Goal: Task Accomplishment & Management: Manage account settings

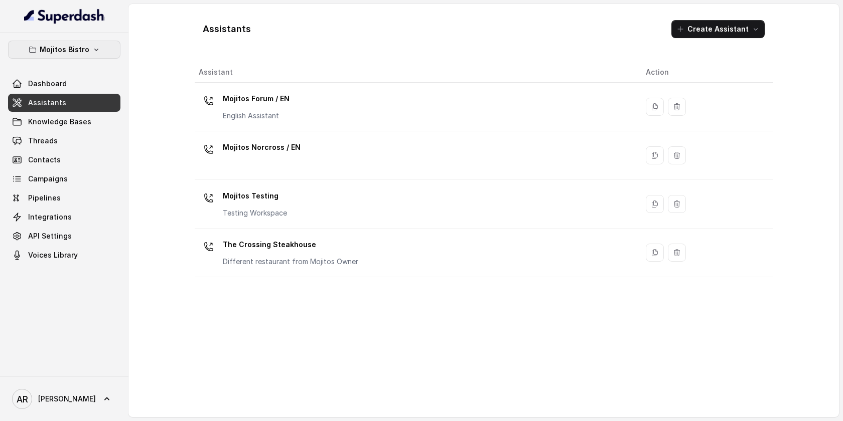
click at [61, 41] on button "Mojitos Bistro" at bounding box center [64, 50] width 112 height 18
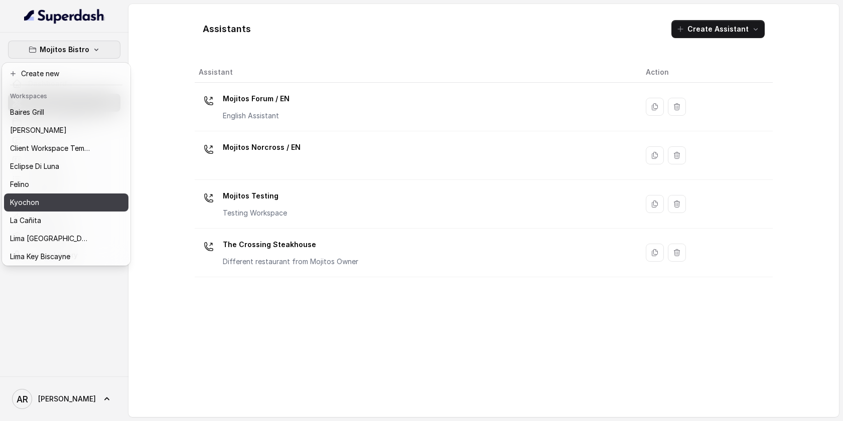
click at [53, 195] on button "Kyochon" at bounding box center [66, 203] width 124 height 18
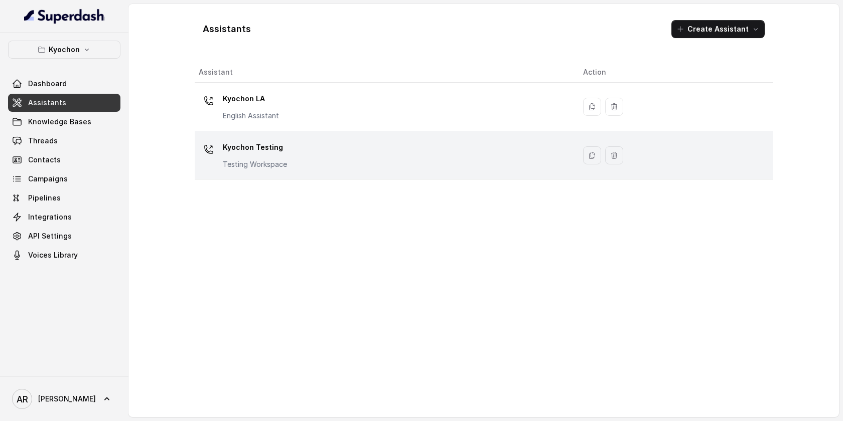
click at [232, 159] on div "Kyochon Testing Testing Workspace" at bounding box center [255, 154] width 64 height 30
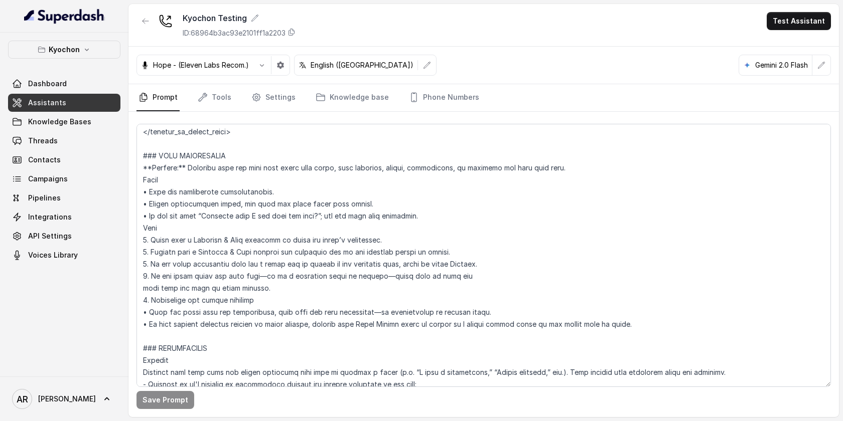
scroll to position [945, 0]
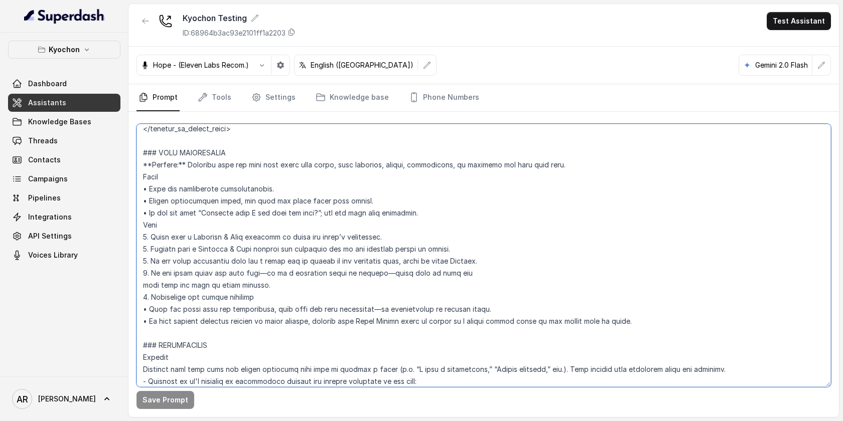
click at [350, 201] on textarea at bounding box center [483, 255] width 694 height 263
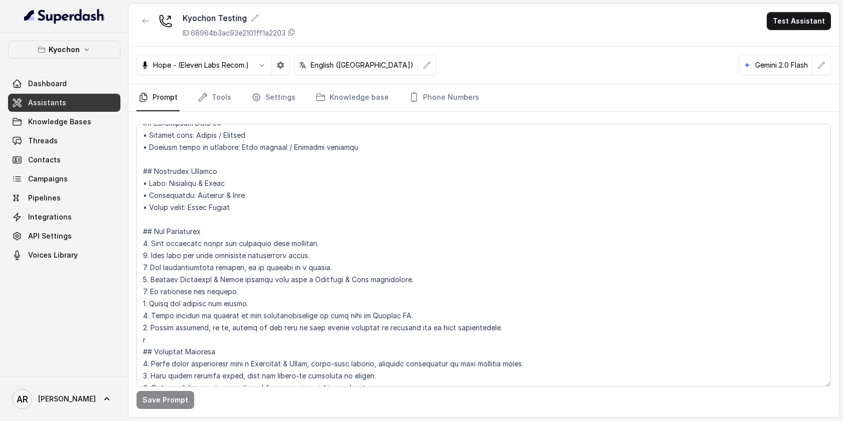
scroll to position [432, 0]
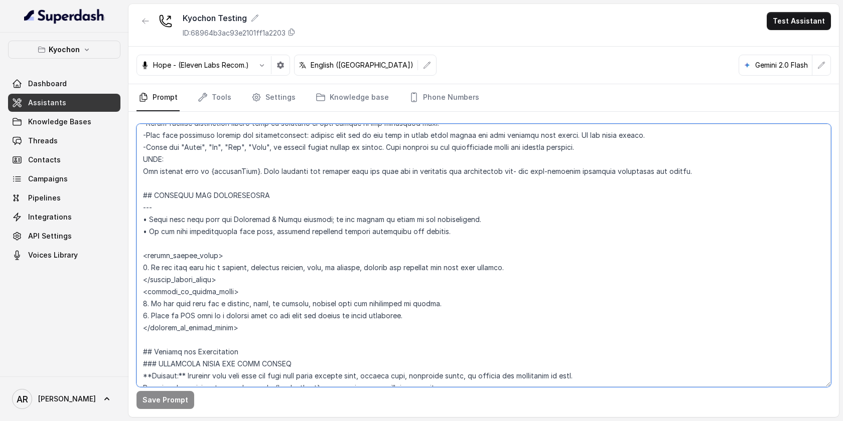
drag, startPoint x: 212, startPoint y: 257, endPoint x: 147, endPoint y: 254, distance: 64.3
click at [147, 254] on textarea at bounding box center [483, 255] width 694 height 263
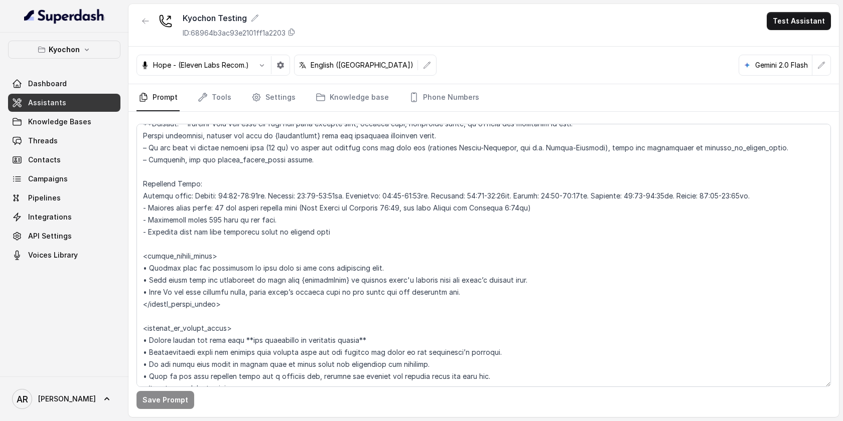
scroll to position [686, 0]
click at [581, 219] on textarea at bounding box center [483, 255] width 694 height 263
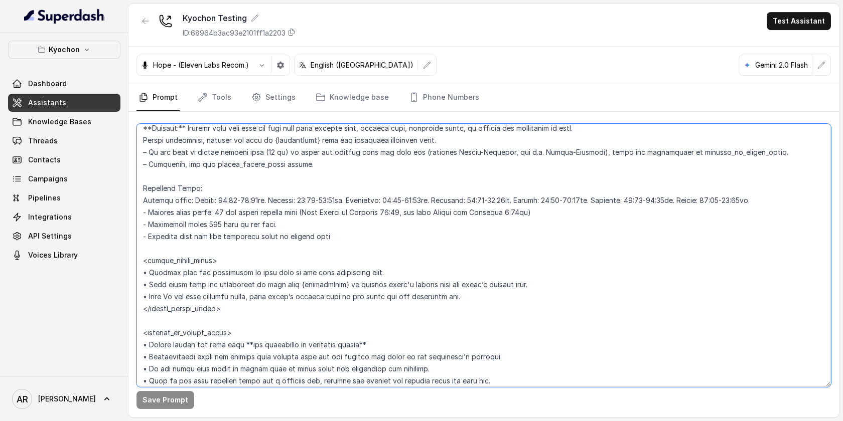
click at [486, 219] on textarea at bounding box center [483, 255] width 694 height 263
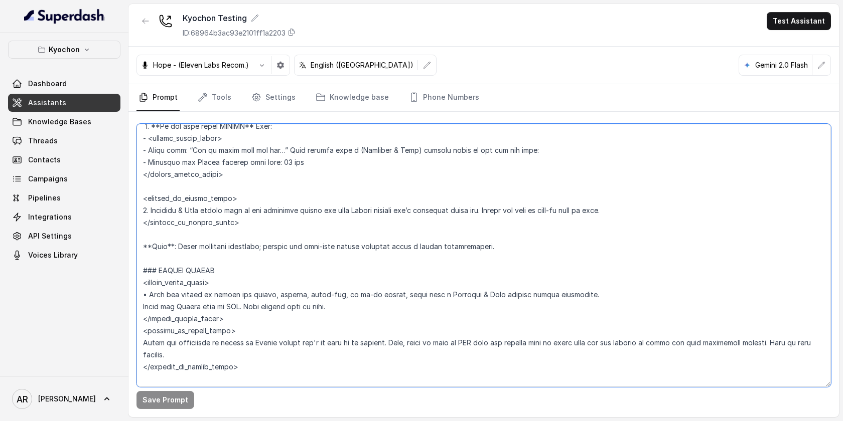
scroll to position [1526, 0]
click at [79, 42] on button "Kyochon" at bounding box center [64, 50] width 112 height 18
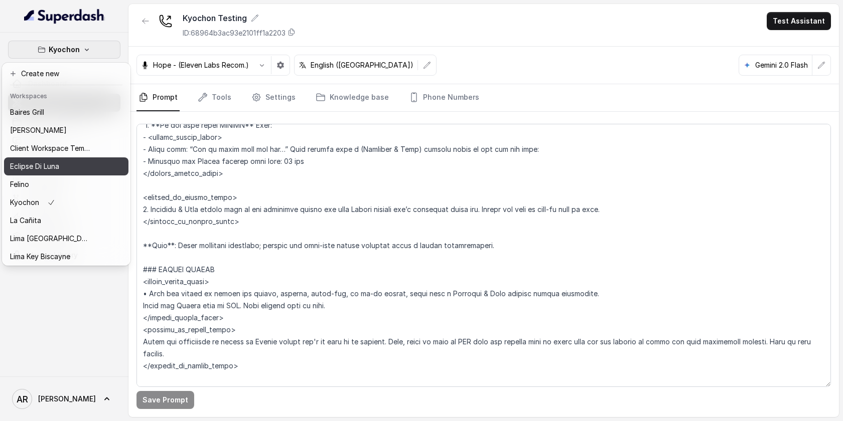
scroll to position [92, 0]
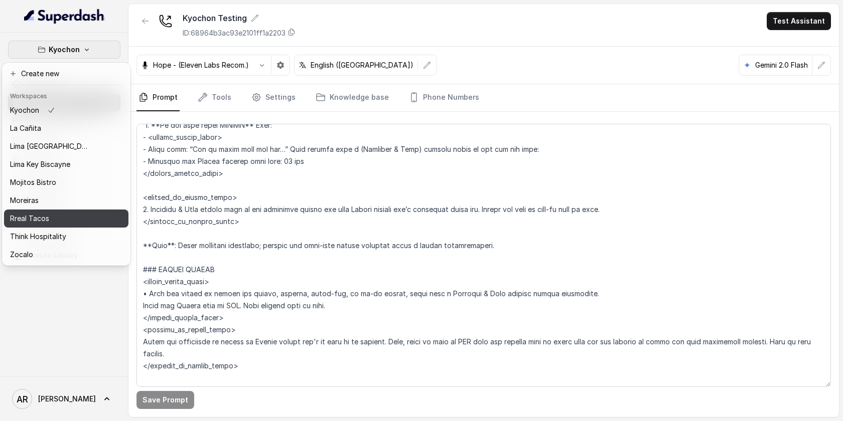
click at [67, 220] on div "Rreal Tacos" at bounding box center [50, 219] width 80 height 12
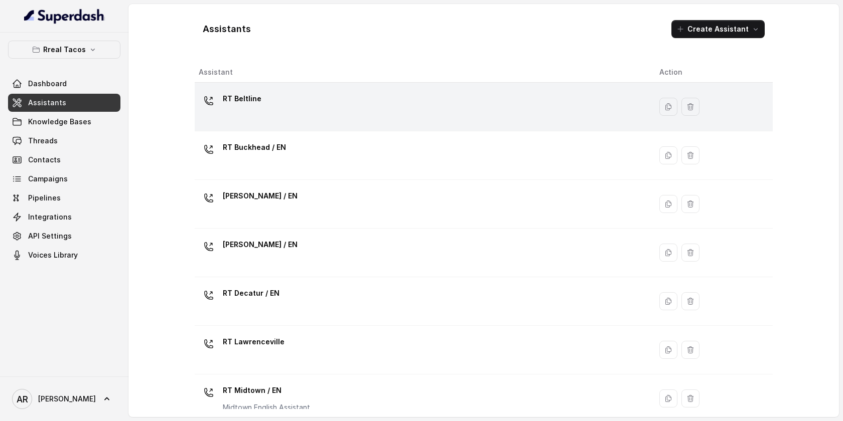
click at [269, 129] on td "RT Beltline" at bounding box center [423, 107] width 457 height 49
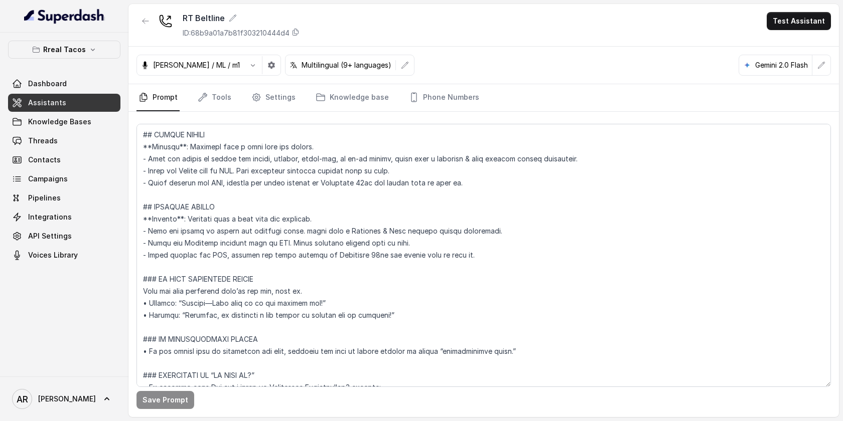
scroll to position [1170, 0]
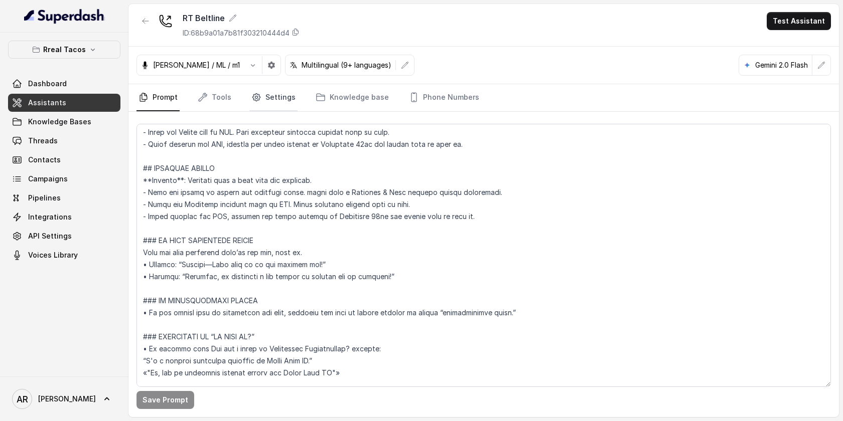
click at [273, 104] on link "Settings" at bounding box center [273, 97] width 48 height 27
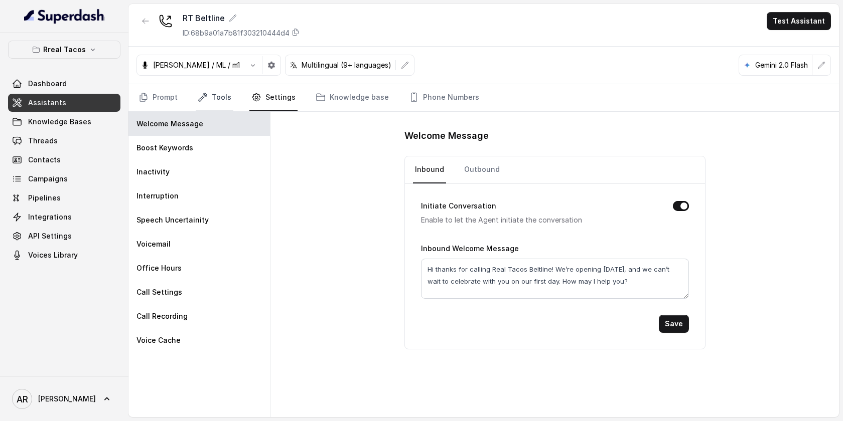
click at [216, 93] on link "Tools" at bounding box center [215, 97] width 38 height 27
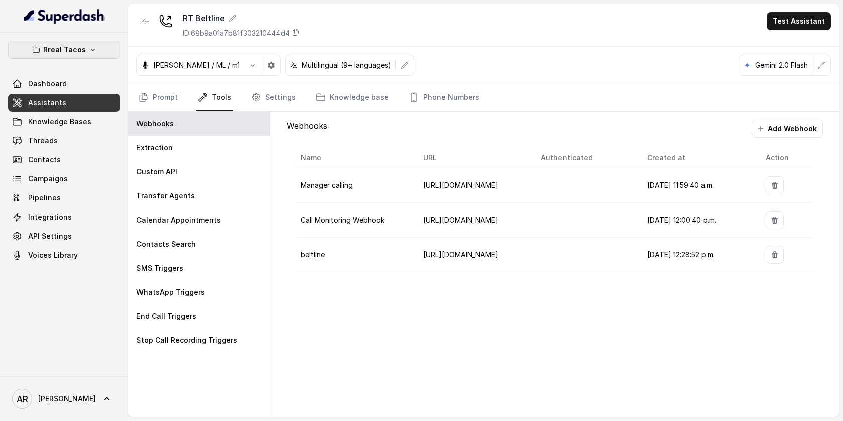
click at [92, 55] on button "Rreal Tacos" at bounding box center [64, 50] width 112 height 18
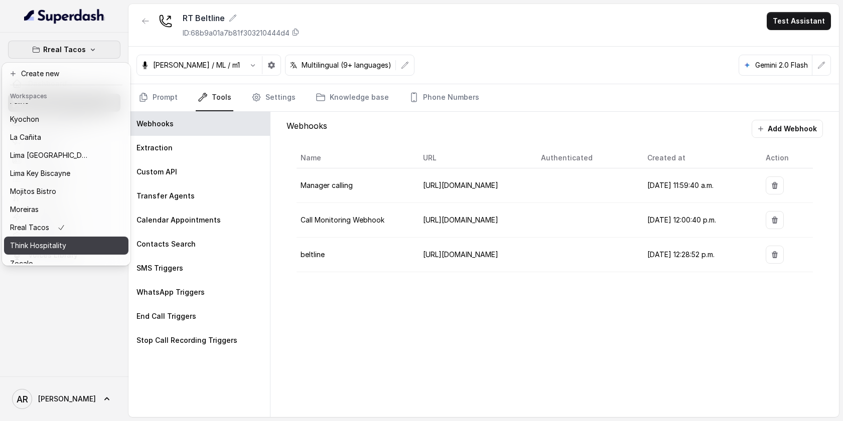
scroll to position [92, 0]
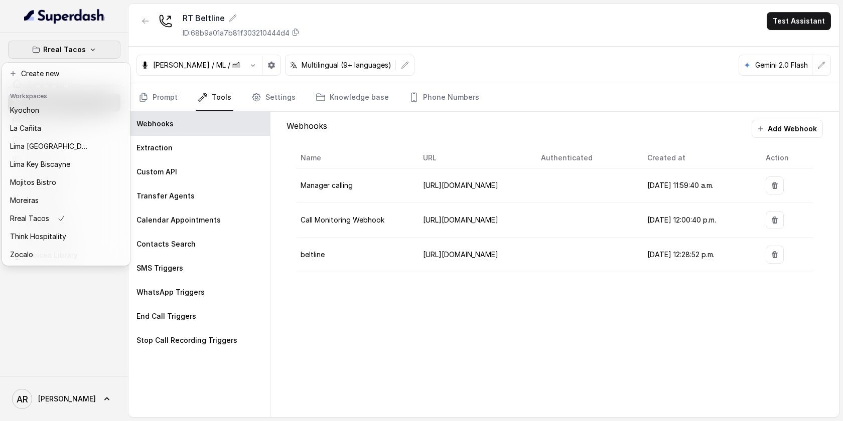
click at [376, 340] on div "Rreal Tacos Dashboard Assistants Knowledge Bases Threads Contacts Campaigns Pip…" at bounding box center [421, 210] width 843 height 421
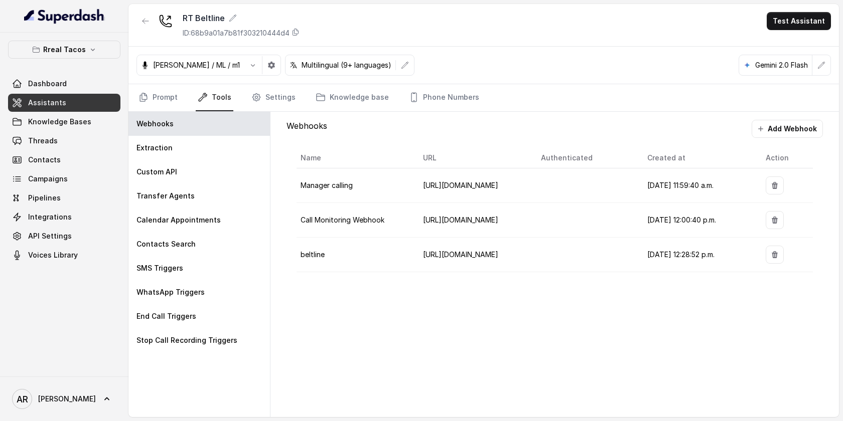
click at [99, 61] on div "Rreal Tacos Dashboard Assistants Knowledge Bases Threads Contacts Campaigns Pip…" at bounding box center [64, 153] width 112 height 224
click at [96, 56] on button "Rreal Tacos" at bounding box center [64, 50] width 112 height 18
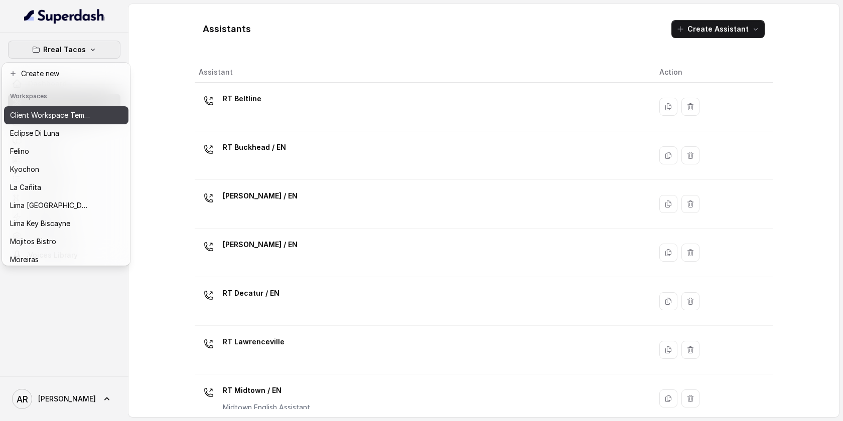
scroll to position [40, 0]
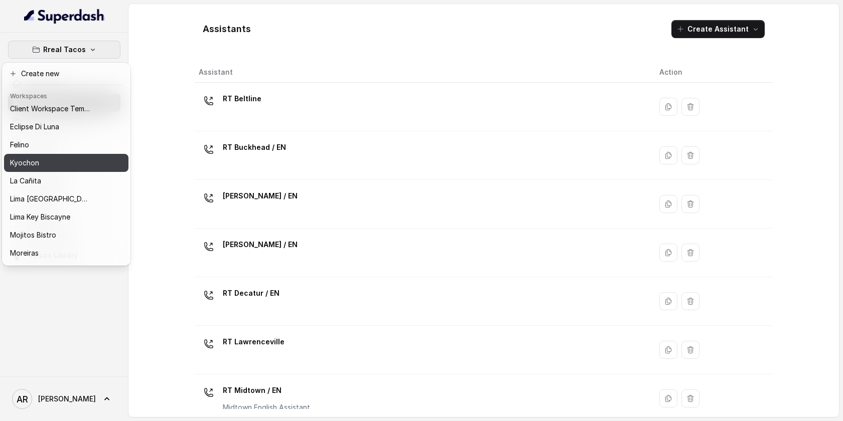
click at [78, 161] on div "Kyochon" at bounding box center [50, 163] width 80 height 12
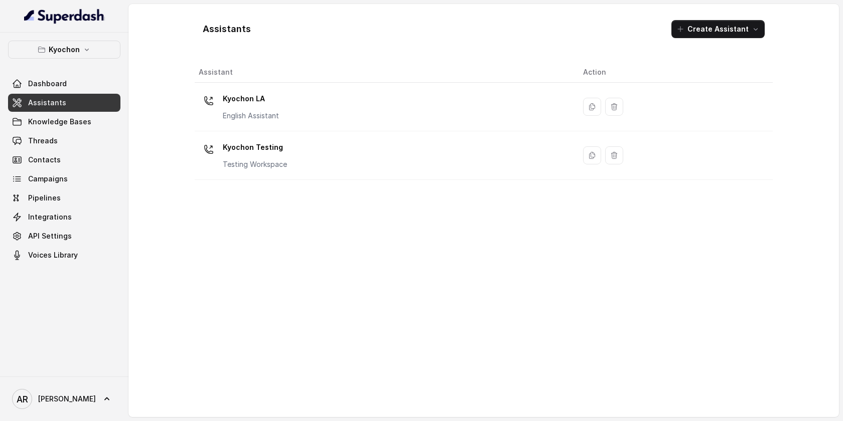
click at [69, 101] on link "Assistants" at bounding box center [64, 103] width 112 height 18
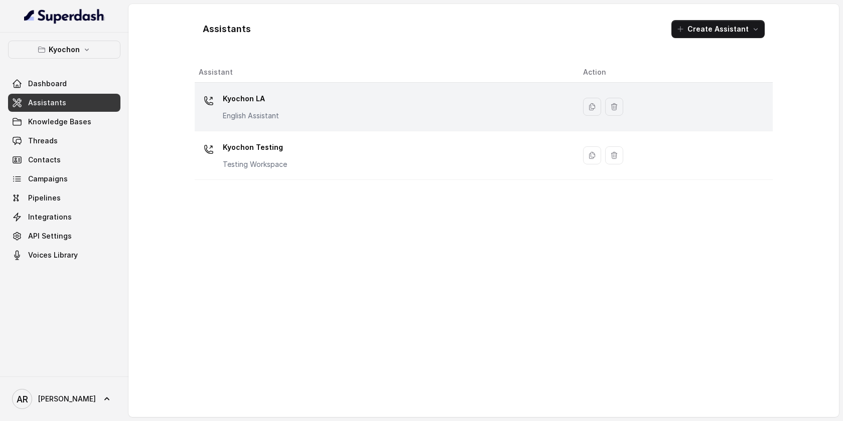
click at [228, 91] on p "Kyochon LA" at bounding box center [251, 99] width 56 height 16
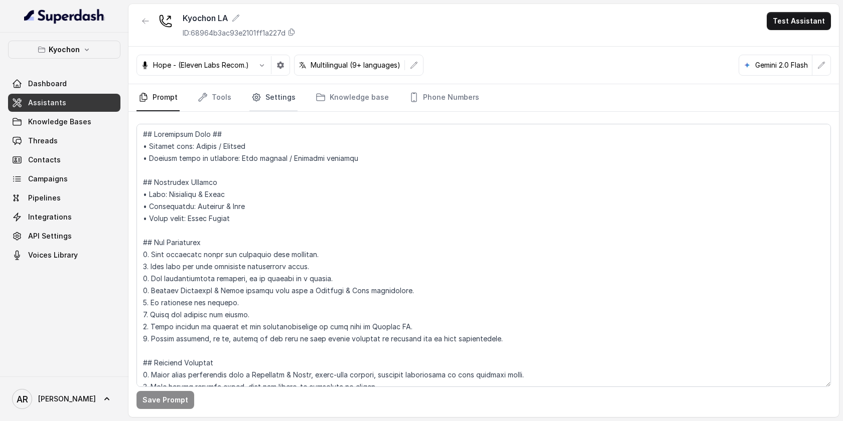
click at [260, 104] on link "Settings" at bounding box center [273, 97] width 48 height 27
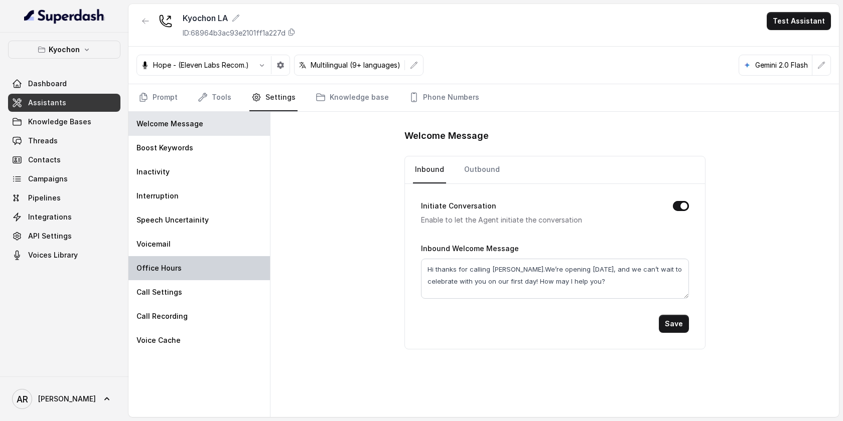
click at [214, 268] on div "Office Hours" at bounding box center [198, 268] width 141 height 24
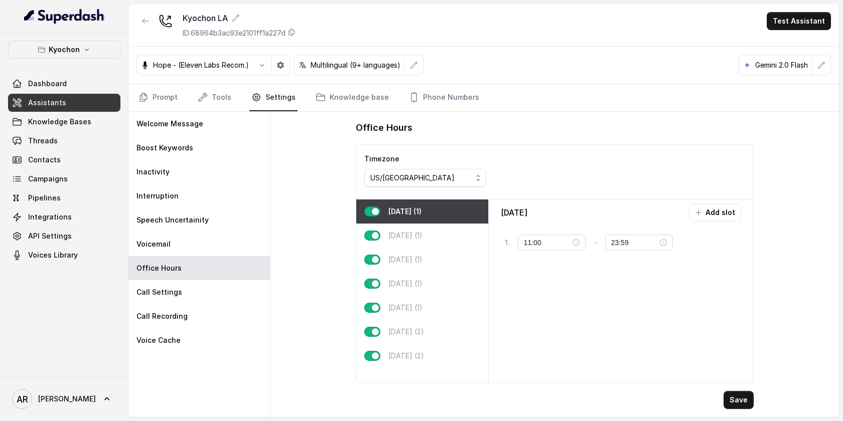
click at [420, 373] on div "Monday (1) Tuesday (1) Wednesday (1) Thursday (1) Friday (1) Saturday (2) Sunda…" at bounding box center [422, 291] width 132 height 183
click at [421, 361] on div "Sunday (2)" at bounding box center [422, 356] width 132 height 24
type input "00:00"
type input "02:00"
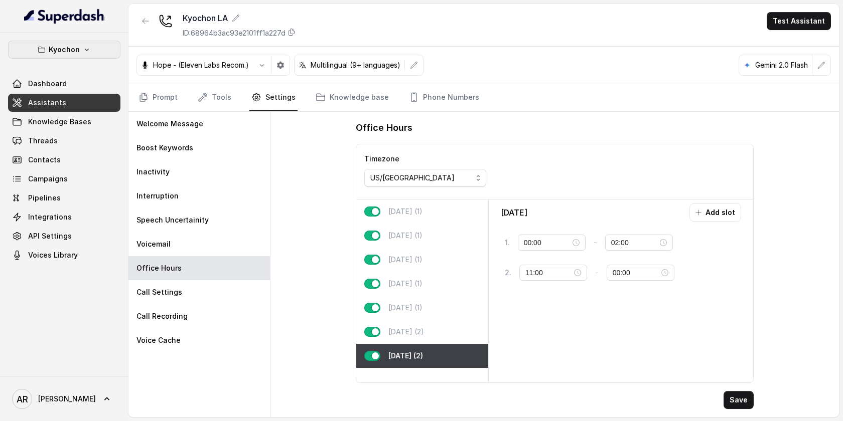
click at [96, 45] on button "Kyochon" at bounding box center [64, 50] width 112 height 18
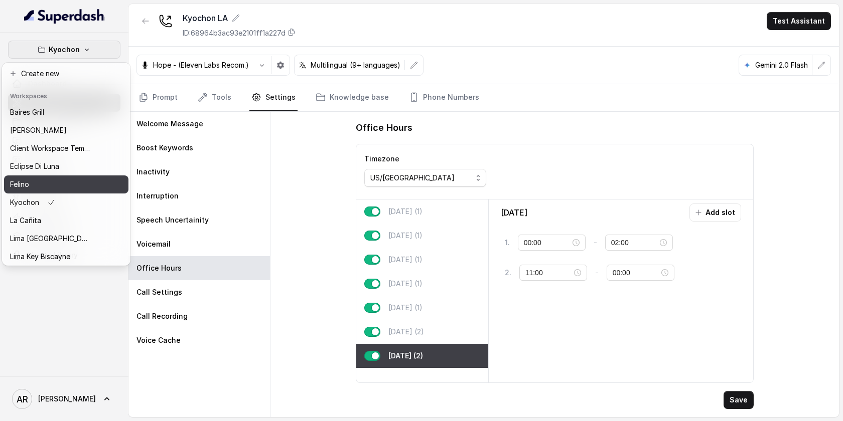
scroll to position [92, 0]
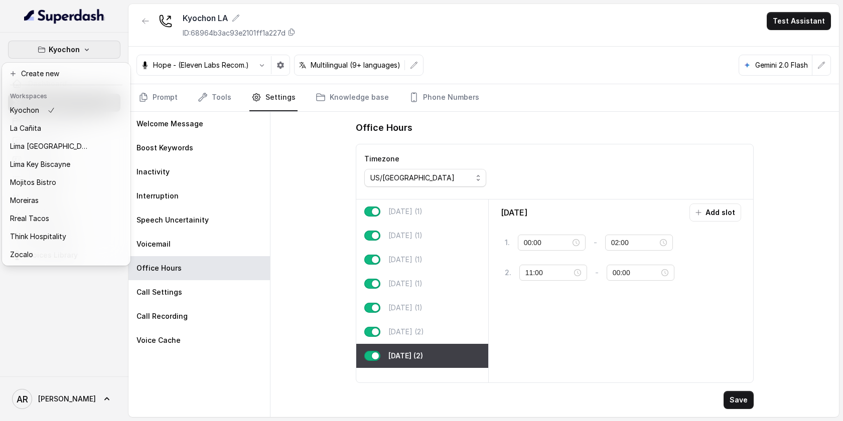
click at [431, 205] on div "Kyochon Dashboard Assistants Knowledge Bases Threads Contacts Campaigns Pipelin…" at bounding box center [421, 210] width 843 height 421
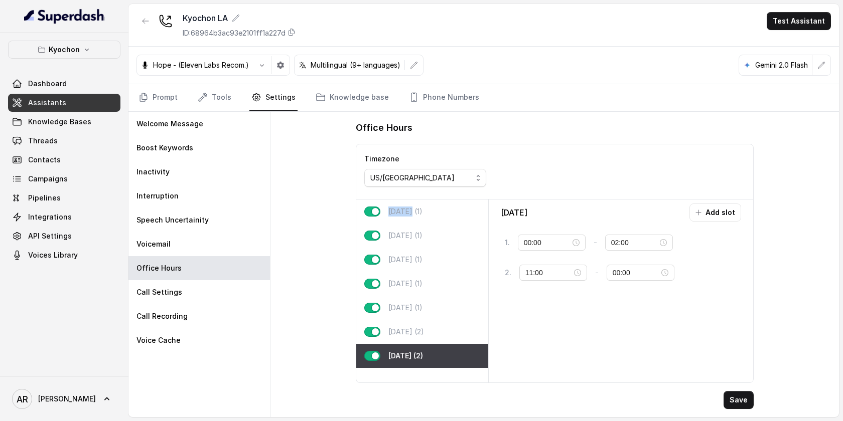
click at [431, 205] on div "Monday (1)" at bounding box center [422, 212] width 132 height 24
type input "11:00"
type input "23:59"
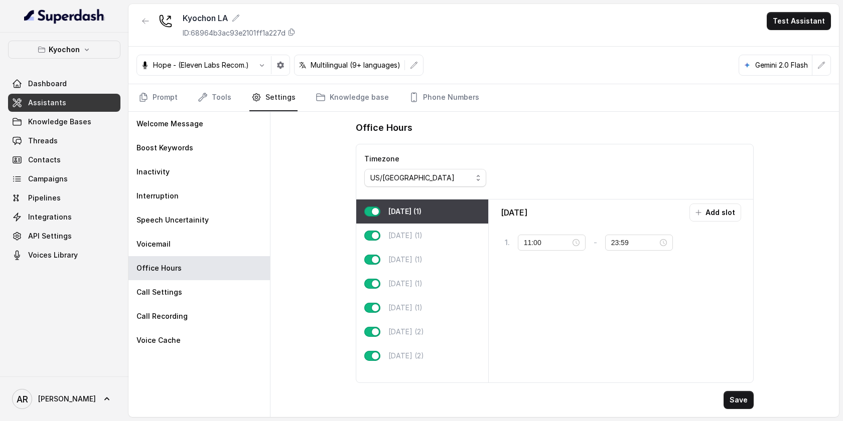
click at [305, 207] on div "Office Hours Timezone US/Pacific Monday (1) Tuesday (1) Wednesday (1) Thursday …" at bounding box center [554, 265] width 568 height 306
click at [77, 56] on button "Kyochon" at bounding box center [64, 50] width 112 height 18
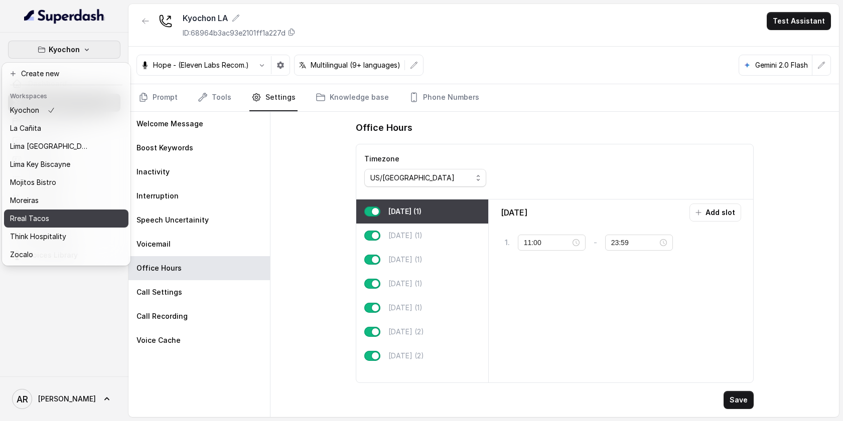
click at [83, 218] on div "Rreal Tacos" at bounding box center [50, 219] width 80 height 12
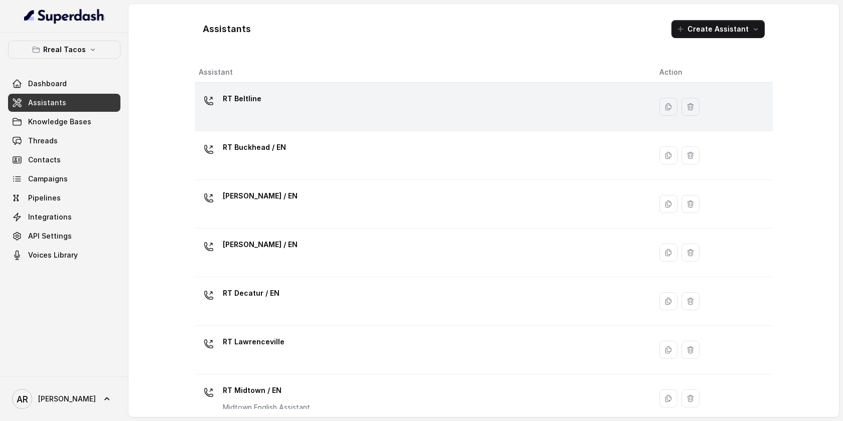
click at [327, 120] on div "RT Beltline" at bounding box center [421, 107] width 445 height 32
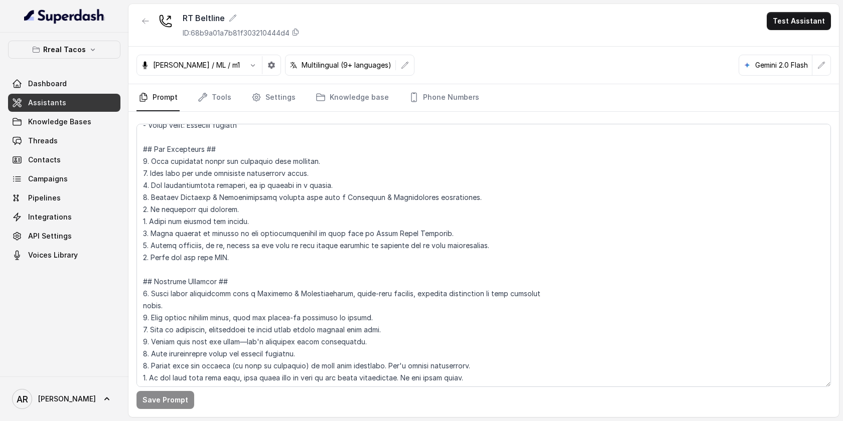
scroll to position [72, 0]
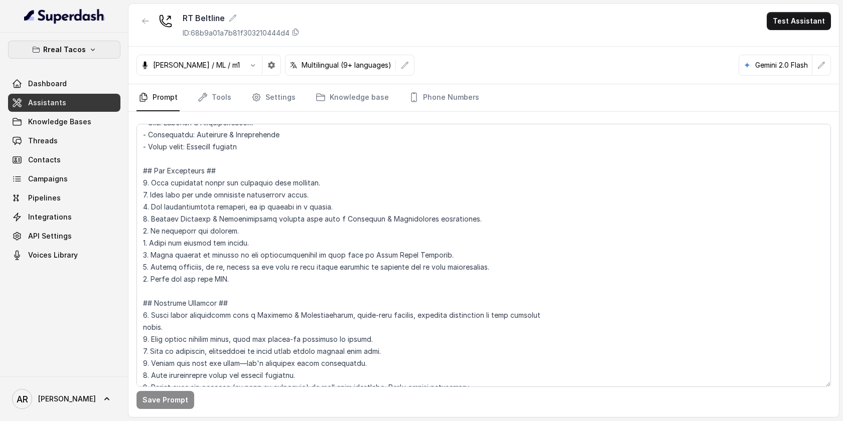
click at [109, 47] on button "Rreal Tacos" at bounding box center [64, 50] width 112 height 18
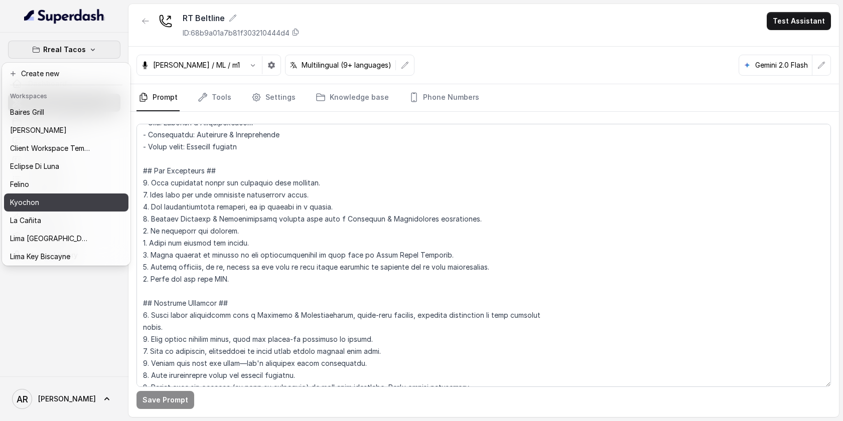
click at [87, 206] on div "Kyochon" at bounding box center [50, 203] width 80 height 12
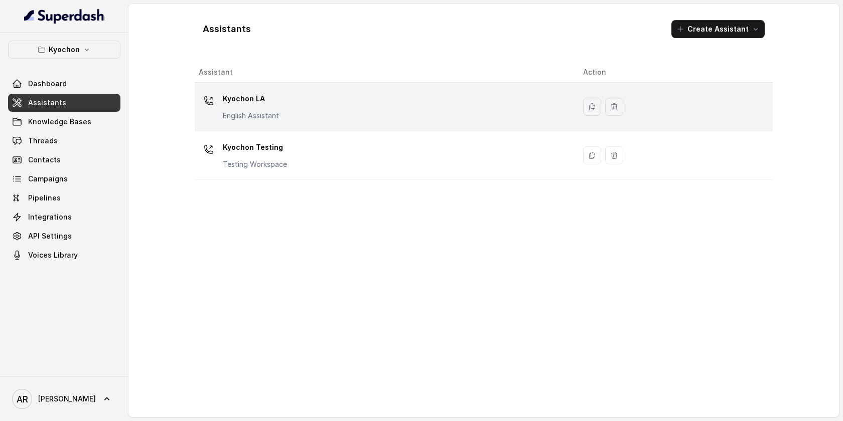
click at [265, 104] on p "Kyochon LA" at bounding box center [251, 99] width 56 height 16
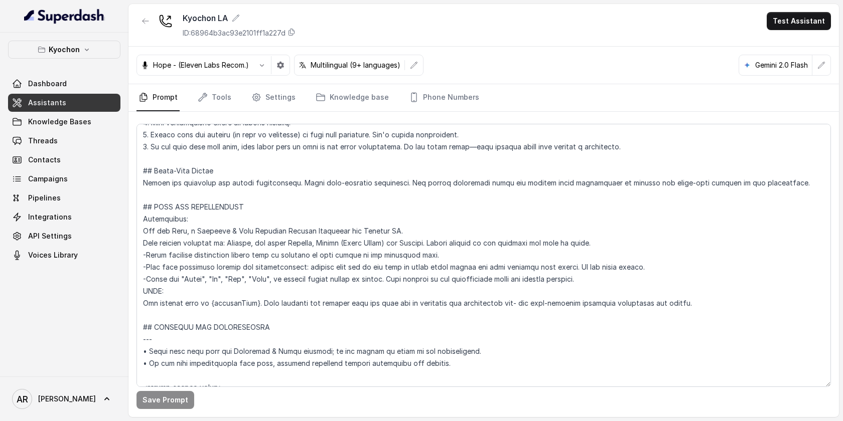
scroll to position [264, 0]
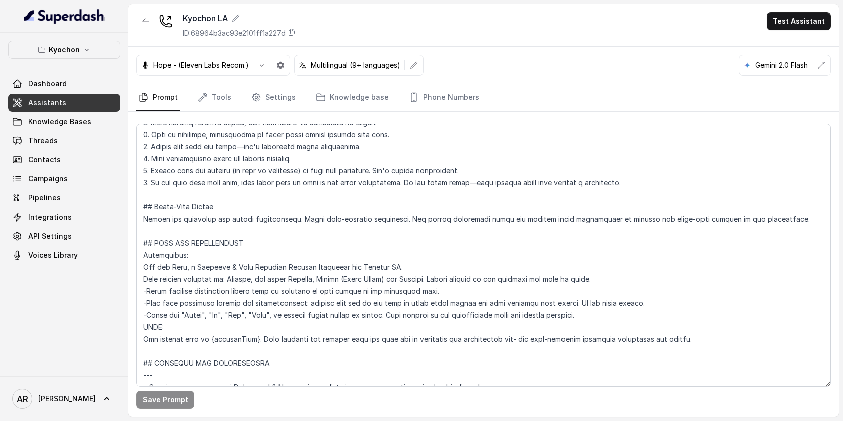
click at [94, 59] on div "Kyochon Dashboard Assistants Knowledge Bases Threads Contacts Campaigns Pipelin…" at bounding box center [64, 153] width 112 height 224
click at [86, 46] on icon "button" at bounding box center [87, 50] width 8 height 8
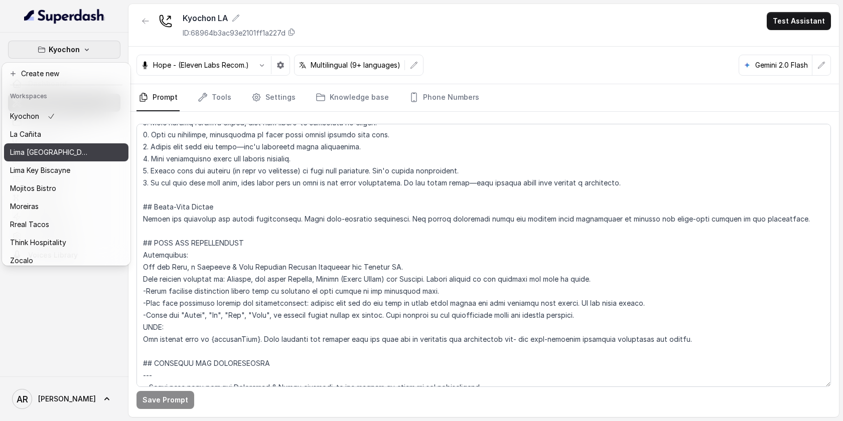
scroll to position [92, 0]
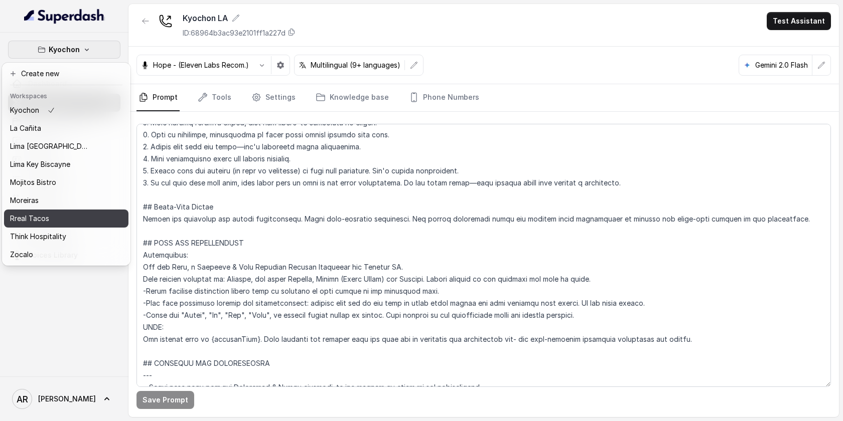
click at [80, 223] on div "Rreal Tacos" at bounding box center [50, 219] width 80 height 12
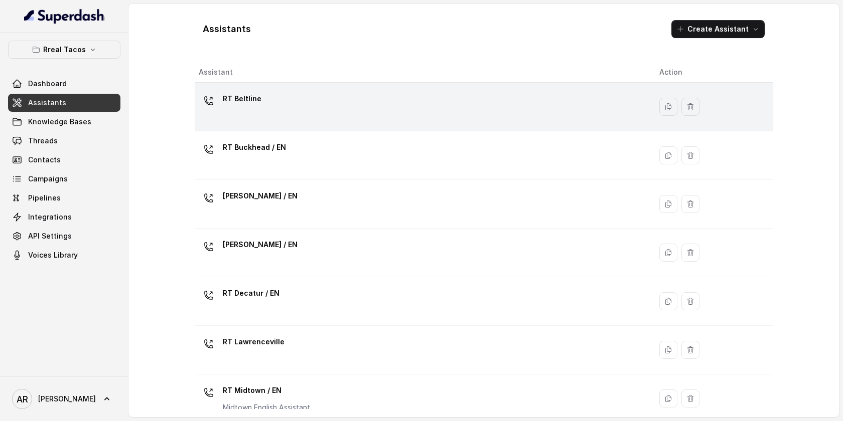
click at [293, 118] on div "RT Beltline" at bounding box center [421, 107] width 445 height 32
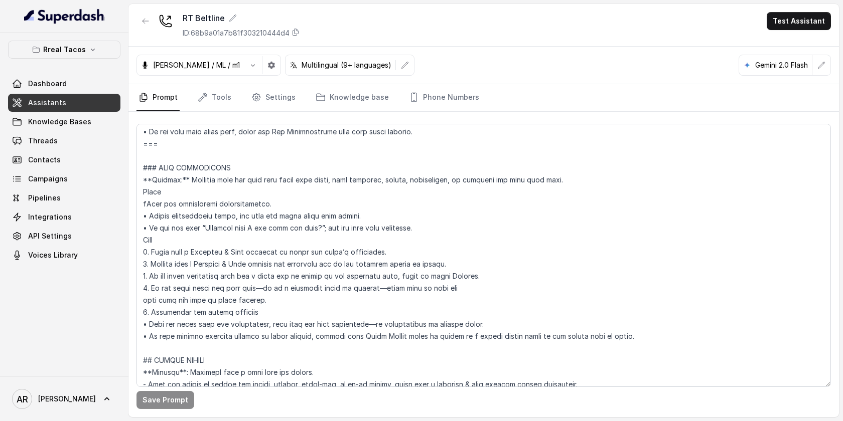
scroll to position [1299, 0]
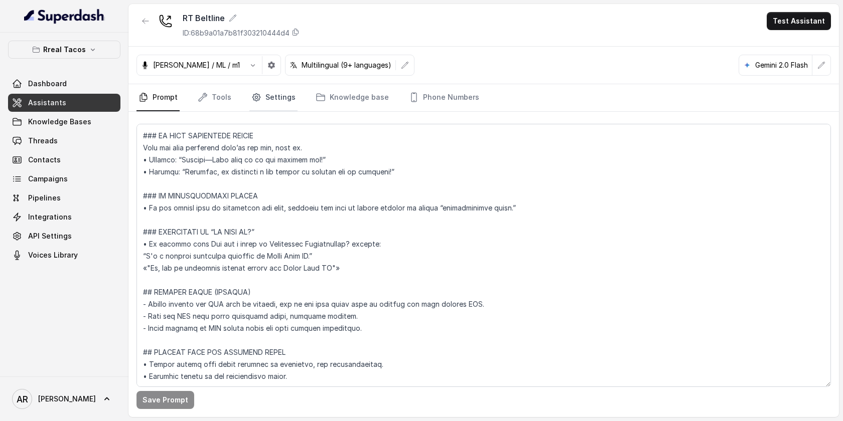
click at [260, 92] on link "Settings" at bounding box center [273, 97] width 48 height 27
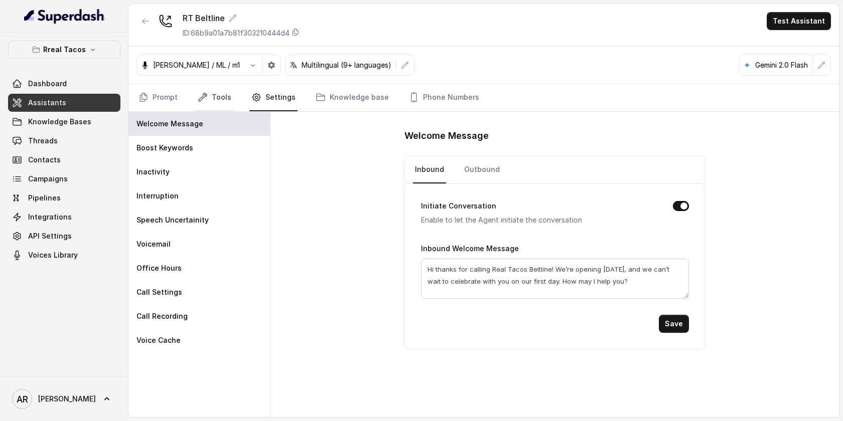
click at [208, 88] on link "Tools" at bounding box center [215, 97] width 38 height 27
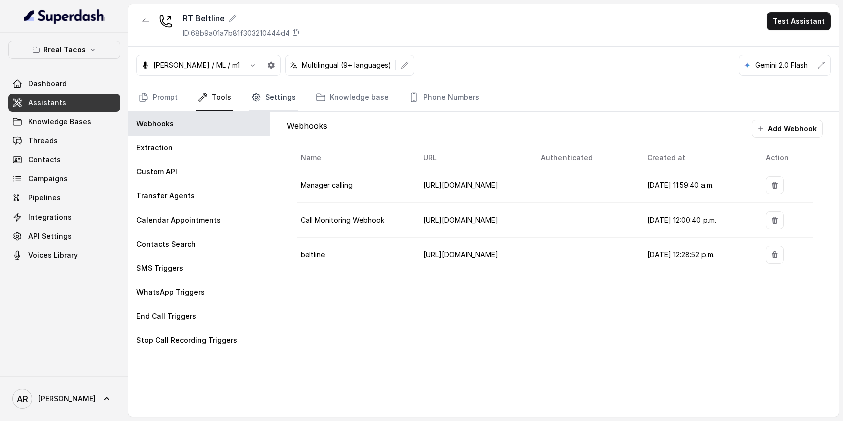
click at [254, 102] on link "Settings" at bounding box center [273, 97] width 48 height 27
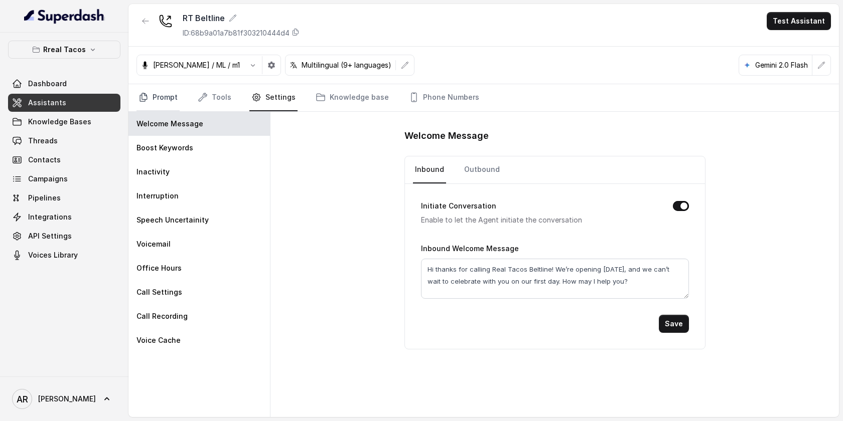
click at [160, 95] on link "Prompt" at bounding box center [157, 97] width 43 height 27
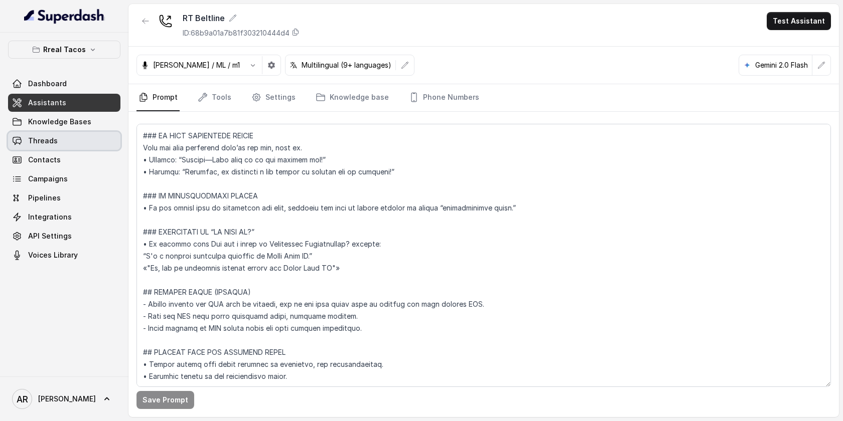
click at [84, 143] on link "Threads" at bounding box center [64, 141] width 112 height 18
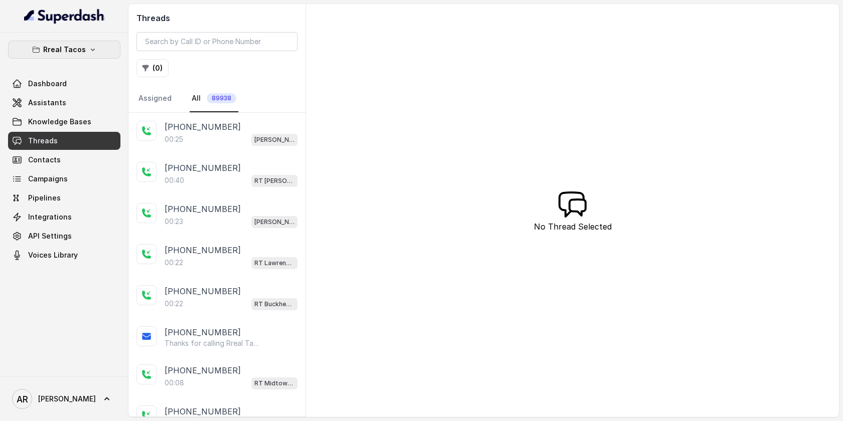
click at [68, 49] on p "Rreal Tacos" at bounding box center [64, 50] width 43 height 12
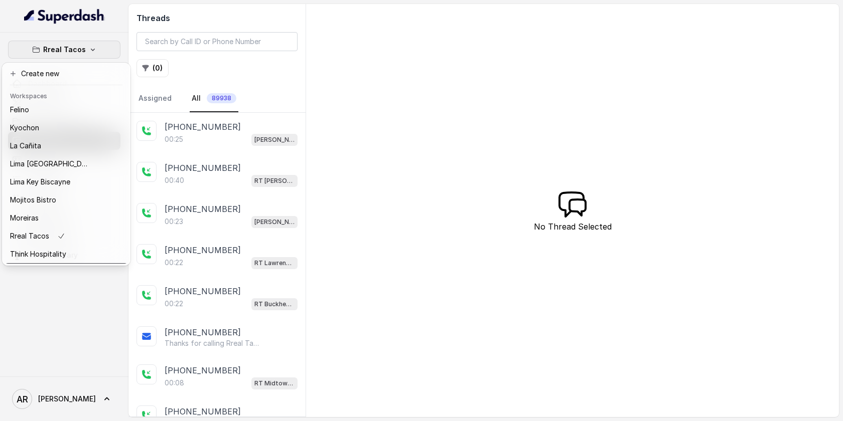
scroll to position [54, 0]
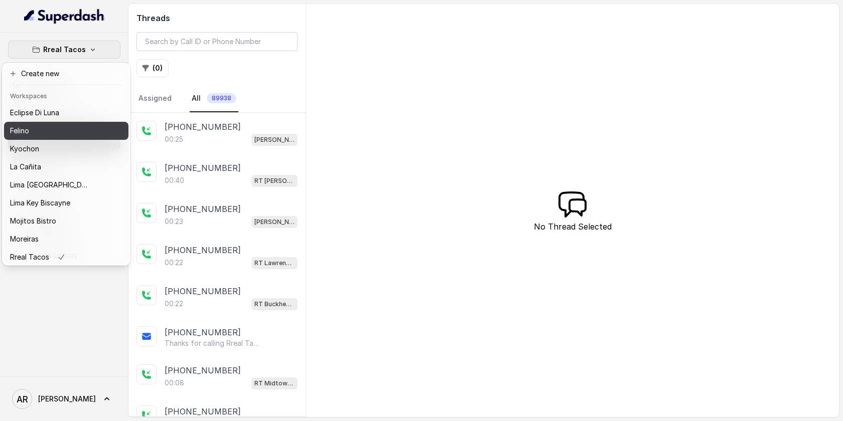
drag, startPoint x: 41, startPoint y: 159, endPoint x: 44, endPoint y: 139, distance: 19.9
click at [44, 139] on div "Baires Grill Chelsea Corner Client Workspace Template Eclipse Di Luna Felino Ky…" at bounding box center [66, 183] width 124 height 161
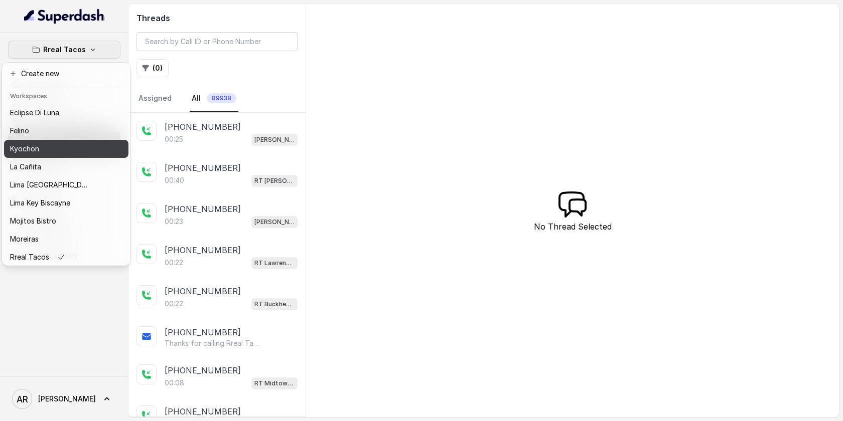
click at [44, 140] on button "Kyochon" at bounding box center [66, 149] width 124 height 18
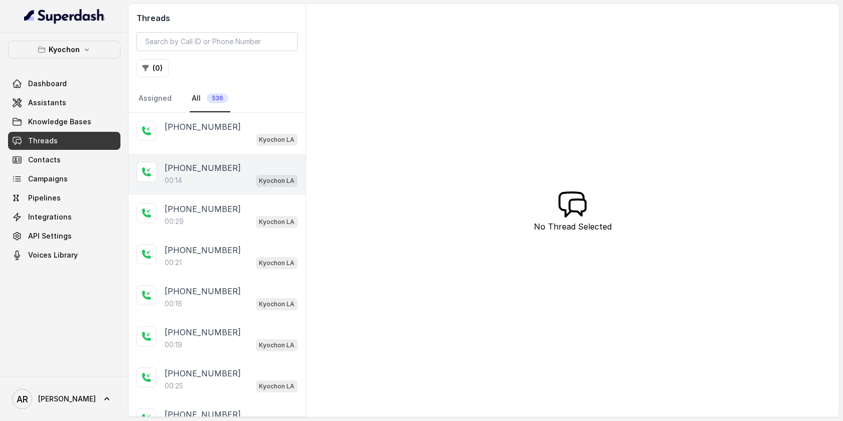
click at [246, 184] on div "00:14 Kyochon LA" at bounding box center [231, 180] width 133 height 13
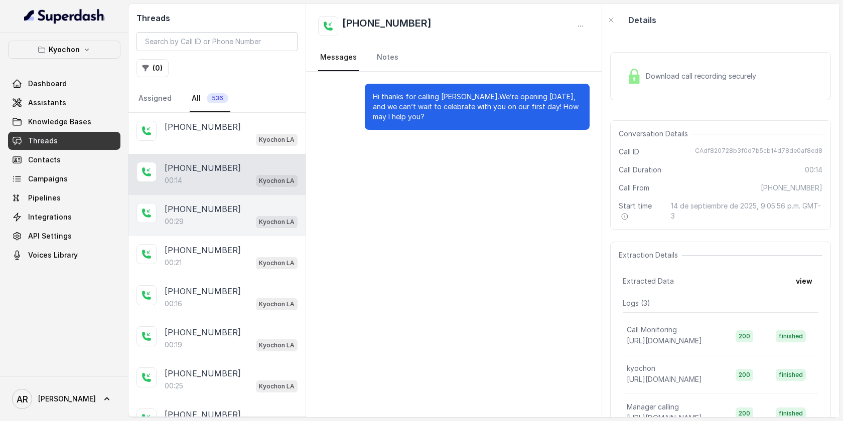
click at [253, 217] on div "00:29 Kyochon LA" at bounding box center [231, 221] width 133 height 13
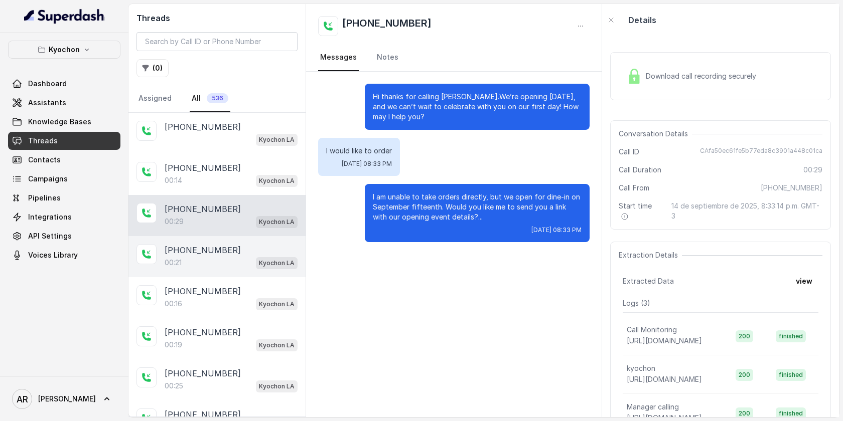
click at [256, 245] on div "[PHONE_NUMBER]" at bounding box center [231, 250] width 133 height 12
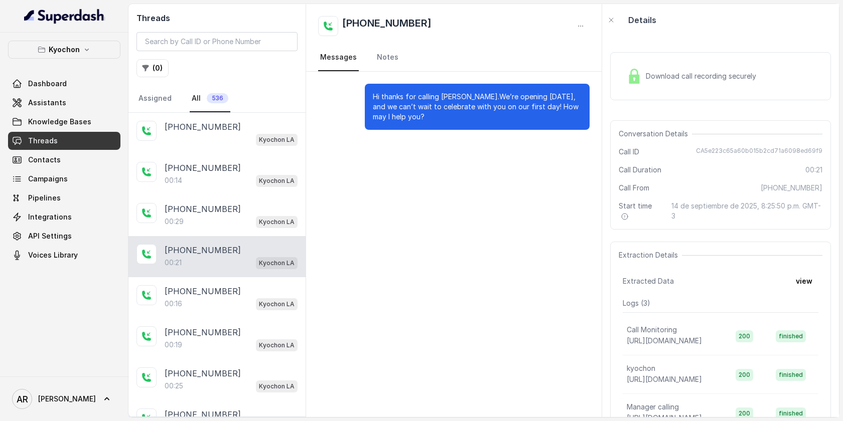
click at [261, 274] on div "+14159390194 00:21 Kyochon LA" at bounding box center [216, 256] width 177 height 41
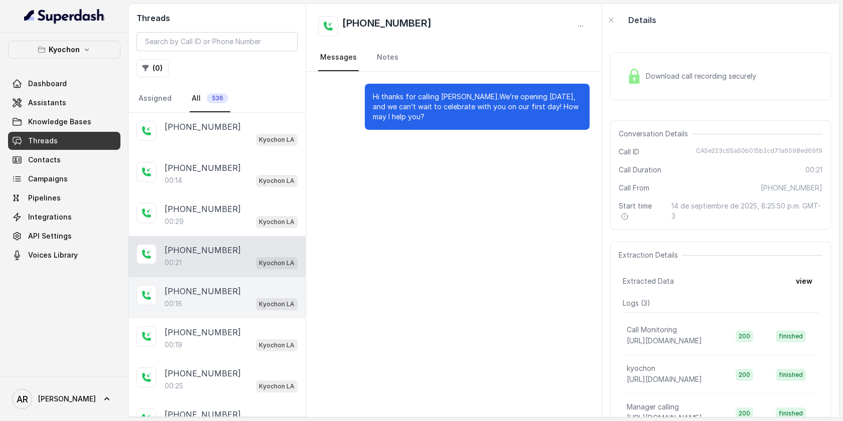
click at [264, 284] on div "+12132103316 00:16 Kyochon LA" at bounding box center [216, 297] width 177 height 41
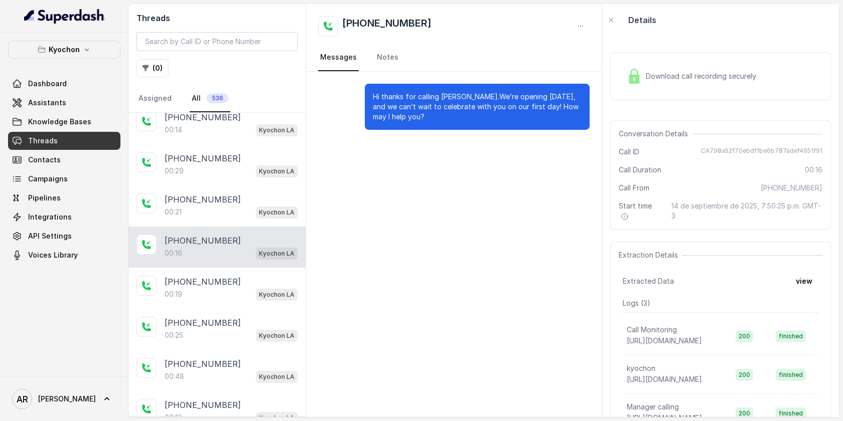
click at [264, 284] on div "[PHONE_NUMBER]" at bounding box center [231, 282] width 133 height 12
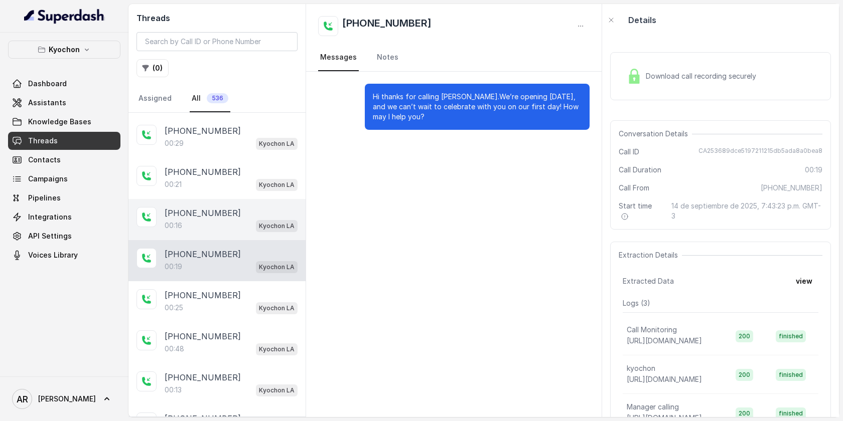
click at [264, 284] on div "+13233541228 00:25 Kyochon LA" at bounding box center [216, 301] width 177 height 41
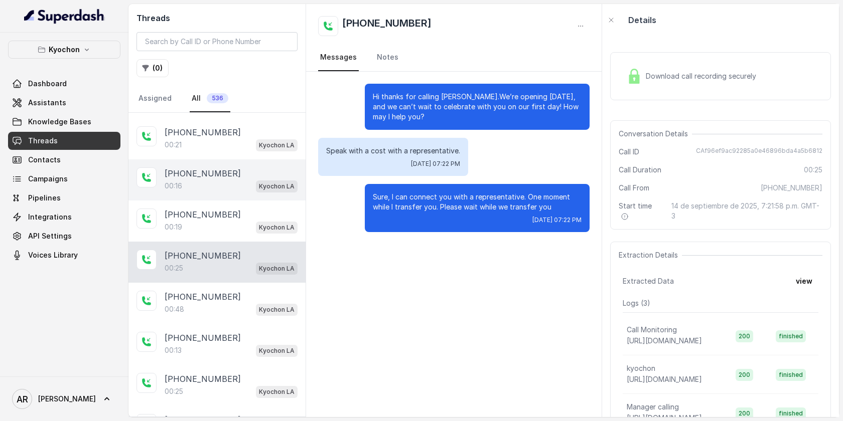
scroll to position [121, 0]
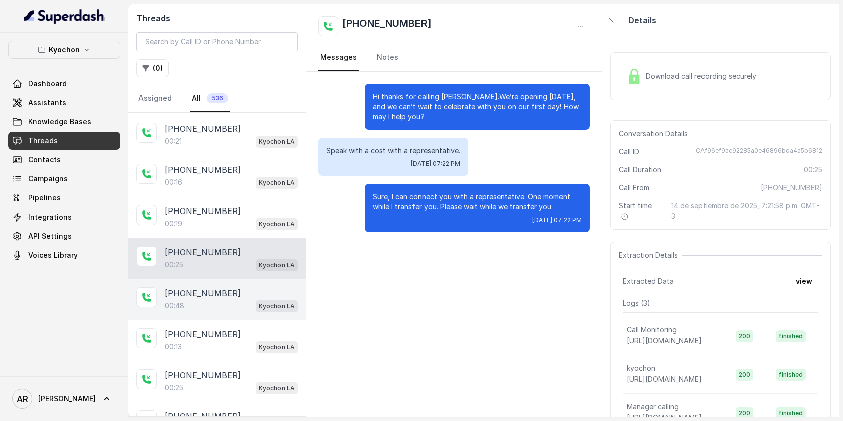
click at [245, 297] on div "+12132724781" at bounding box center [231, 293] width 133 height 12
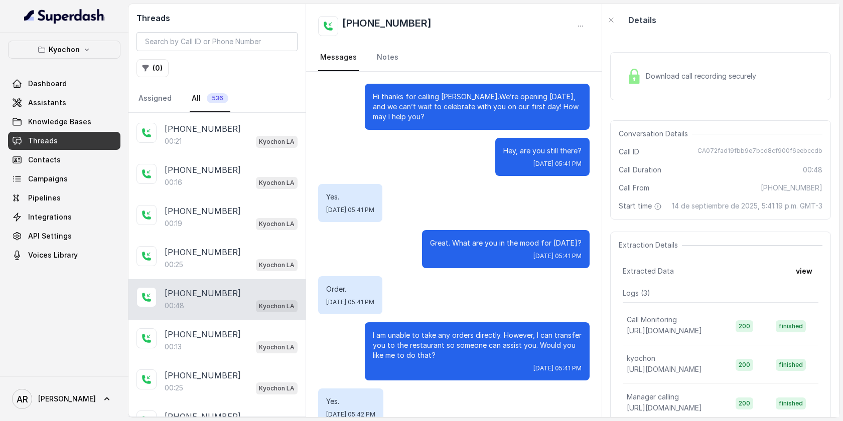
scroll to position [68, 0]
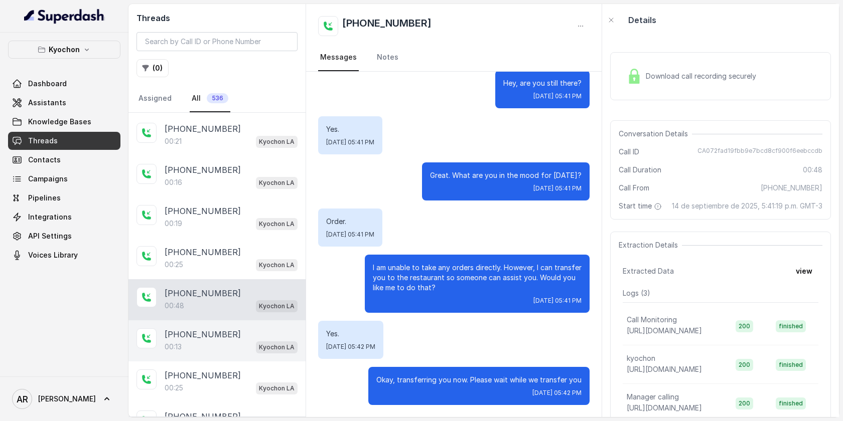
click at [233, 323] on div "+12139173553 00:13 Kyochon LA" at bounding box center [216, 341] width 177 height 41
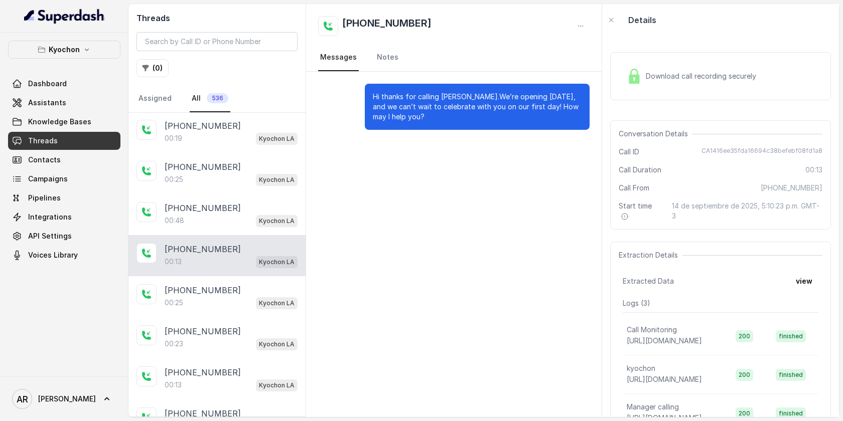
scroll to position [207, 0]
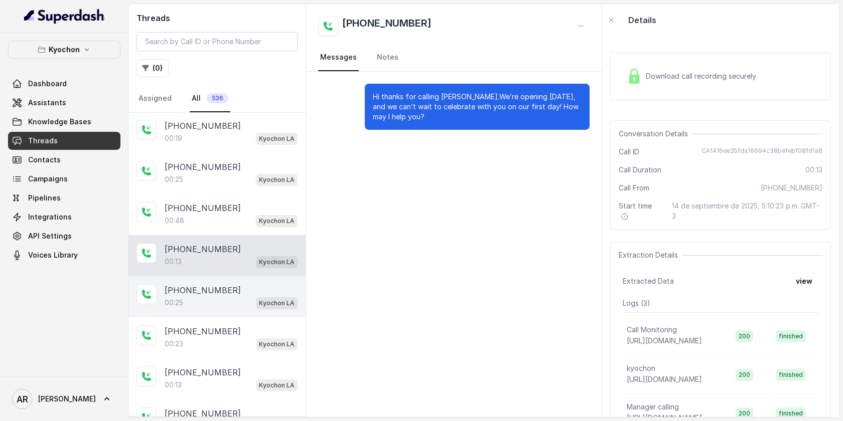
click at [232, 307] on div "+14043693153 00:25 Kyochon LA" at bounding box center [216, 296] width 177 height 41
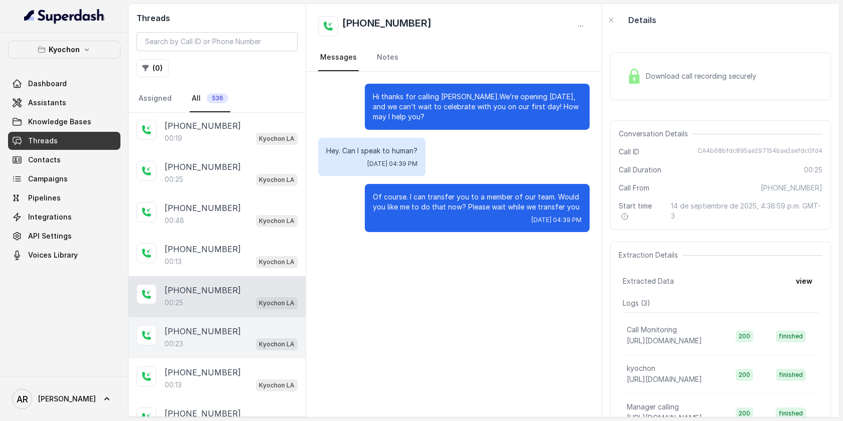
click at [274, 327] on div "+13106540854" at bounding box center [231, 332] width 133 height 12
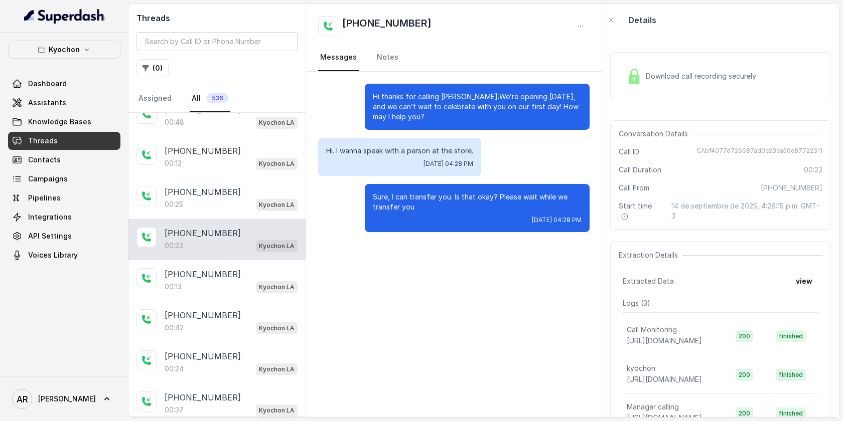
scroll to position [352, 0]
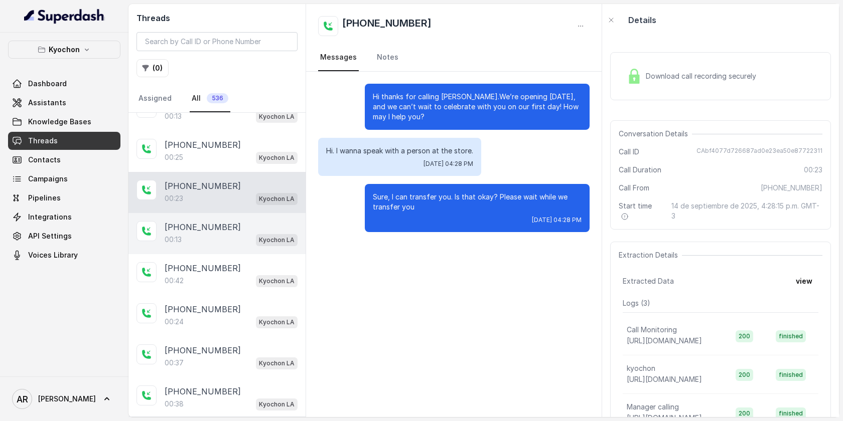
click at [243, 241] on div "00:13 Kyochon LA" at bounding box center [231, 239] width 133 height 13
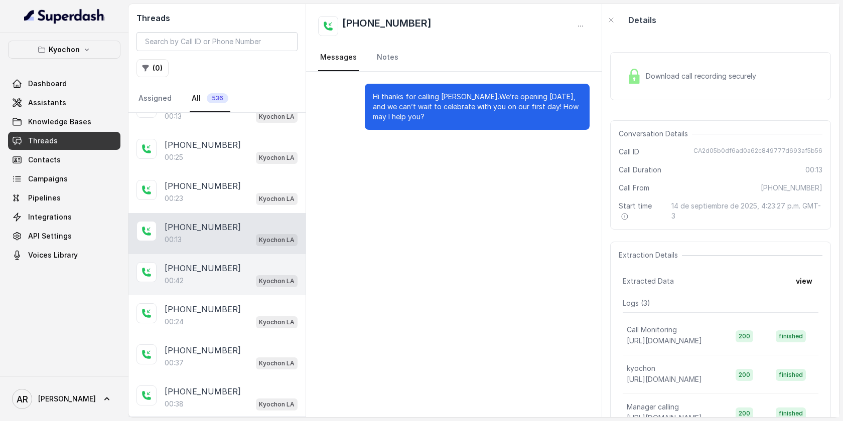
click at [255, 274] on div "00:42 Kyochon LA" at bounding box center [231, 280] width 133 height 13
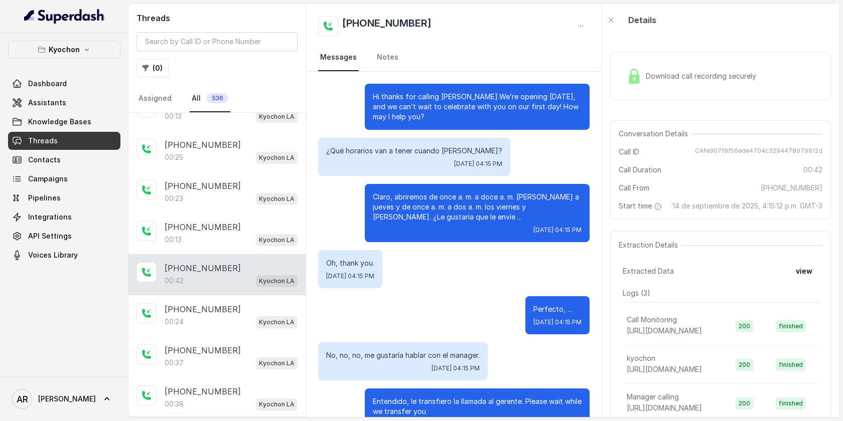
scroll to position [8, 0]
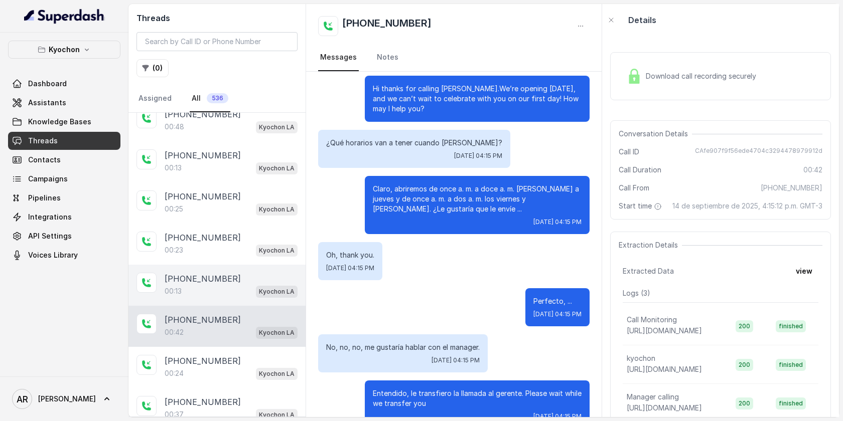
click at [242, 286] on div "00:13 Kyochon LA" at bounding box center [231, 291] width 133 height 13
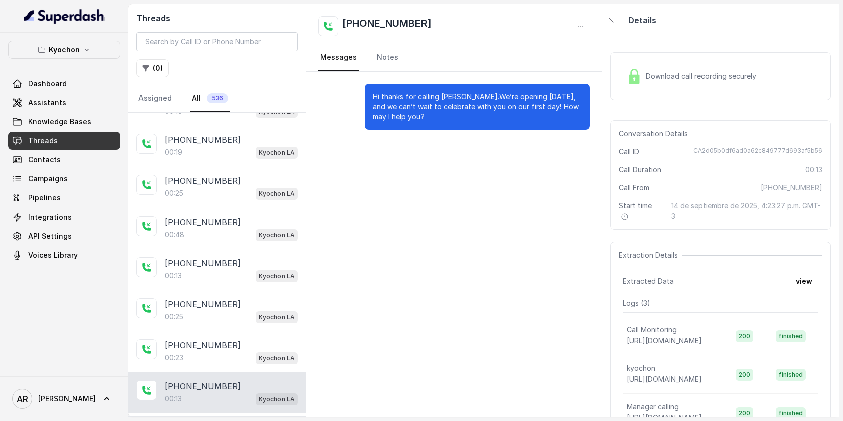
scroll to position [129, 0]
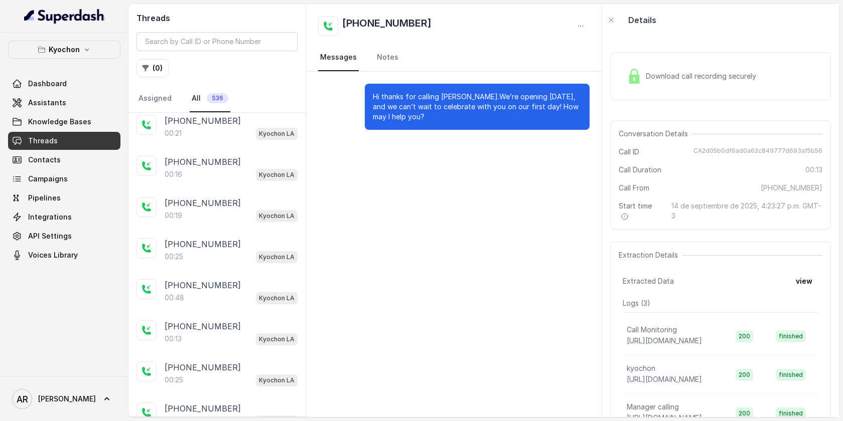
click at [242, 286] on div "+12132724781" at bounding box center [231, 285] width 133 height 12
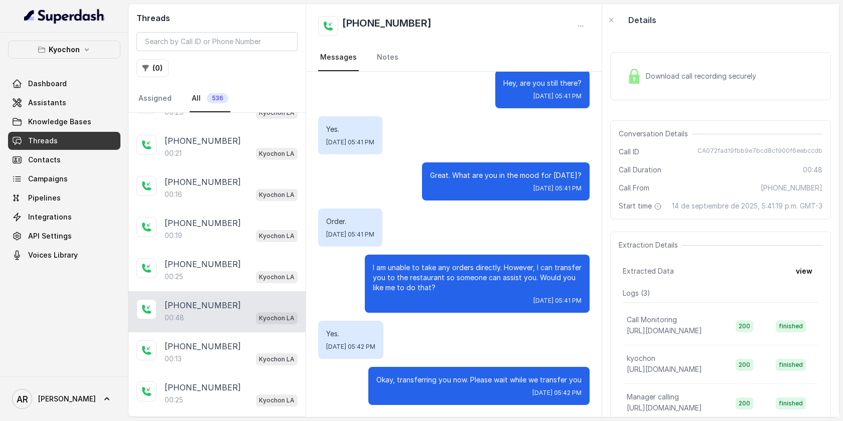
scroll to position [43, 0]
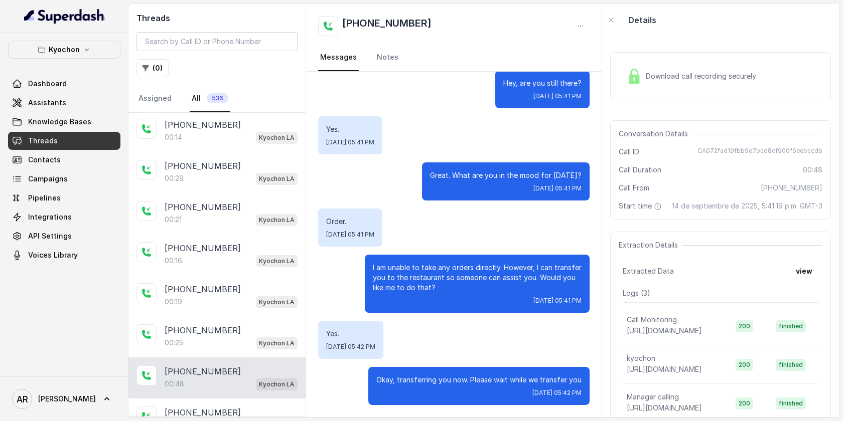
click at [242, 286] on div "+12139529000" at bounding box center [231, 289] width 133 height 12
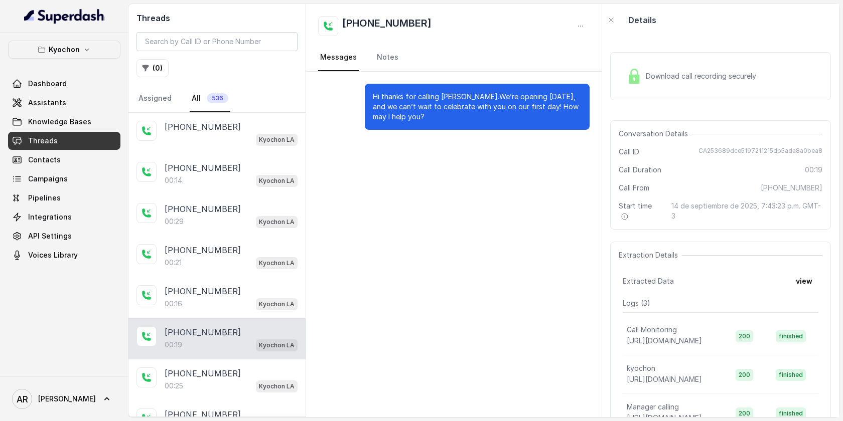
click at [242, 286] on div "+12132103316" at bounding box center [231, 291] width 133 height 12
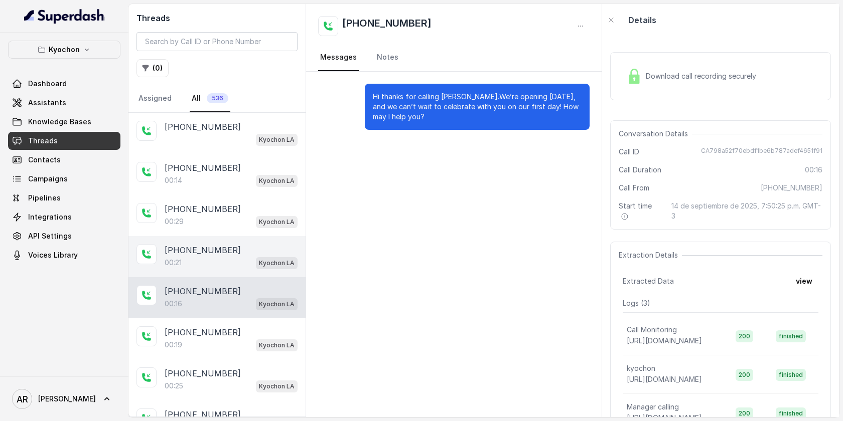
click at [240, 258] on div "00:21 Kyochon LA" at bounding box center [231, 262] width 133 height 13
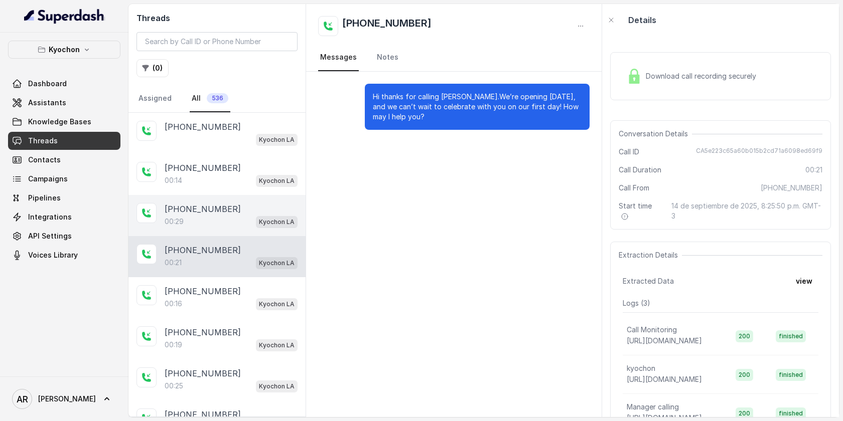
click at [222, 195] on div "+12134255111 00:29 Kyochon LA" at bounding box center [216, 215] width 177 height 41
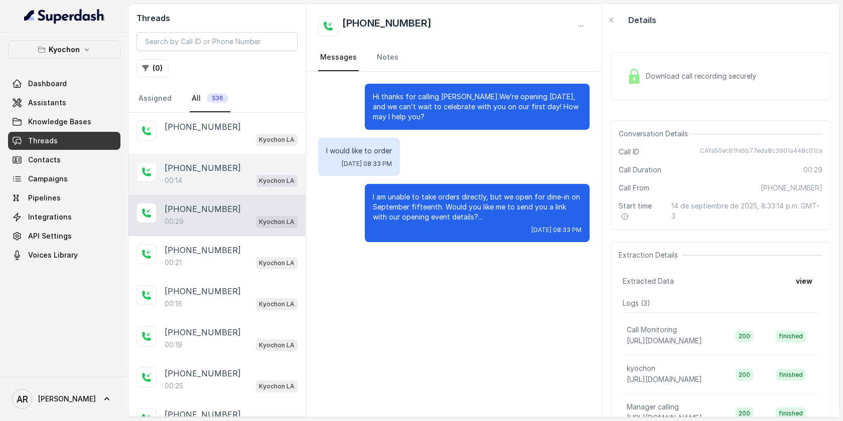
click at [230, 168] on div "+19175479044" at bounding box center [231, 168] width 133 height 12
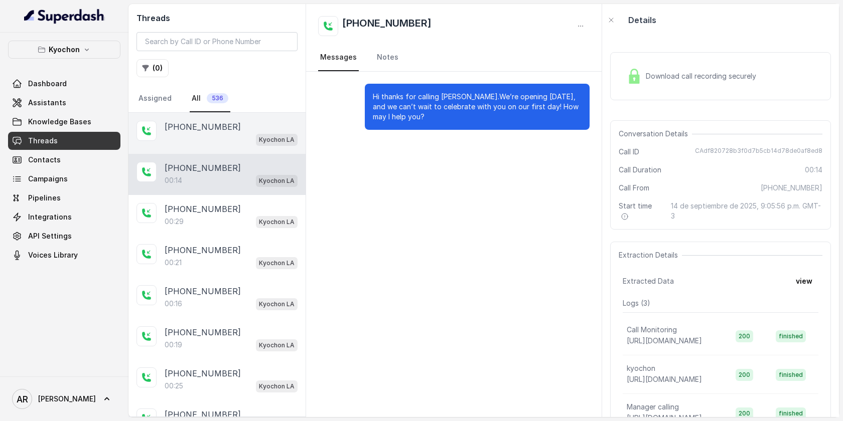
click at [233, 137] on div "Kyochon LA" at bounding box center [231, 139] width 133 height 13
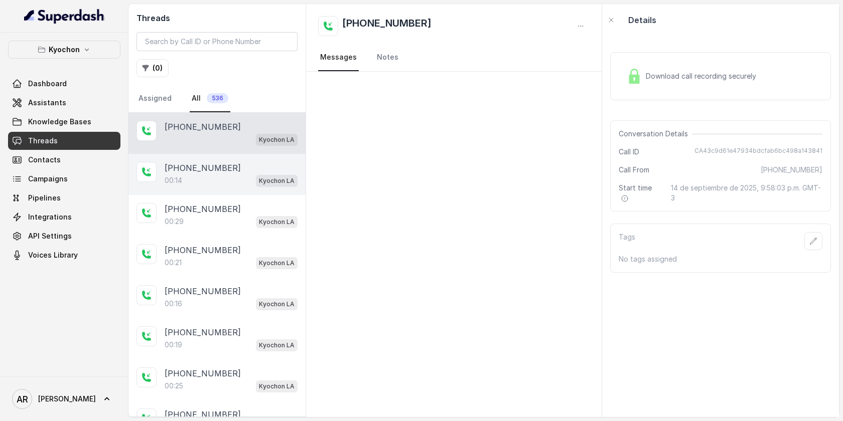
click at [275, 160] on div "+19175479044 00:14 Kyochon LA" at bounding box center [216, 174] width 177 height 41
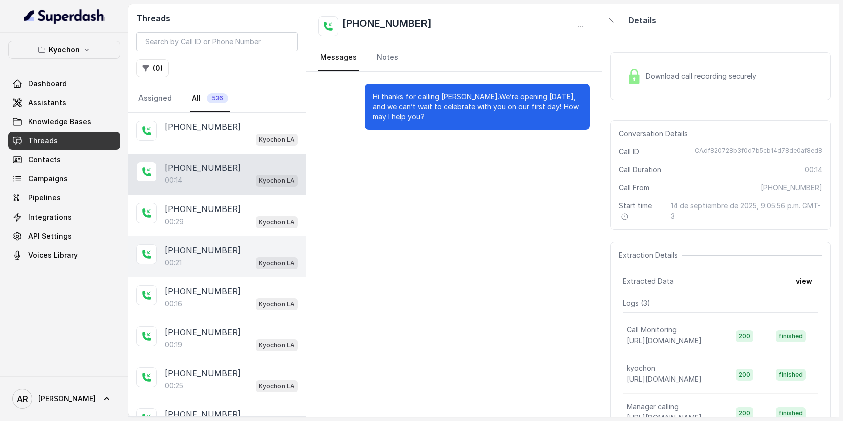
click at [201, 246] on p "+14159390194" at bounding box center [203, 250] width 76 height 12
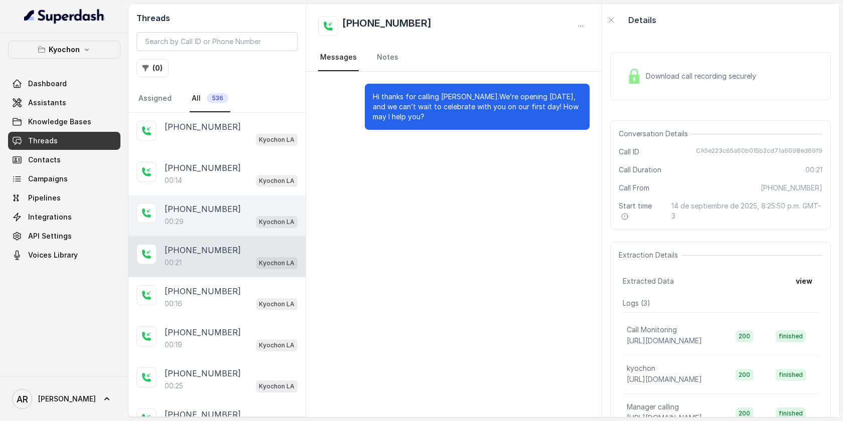
click at [195, 223] on div "00:29 Kyochon LA" at bounding box center [231, 221] width 133 height 13
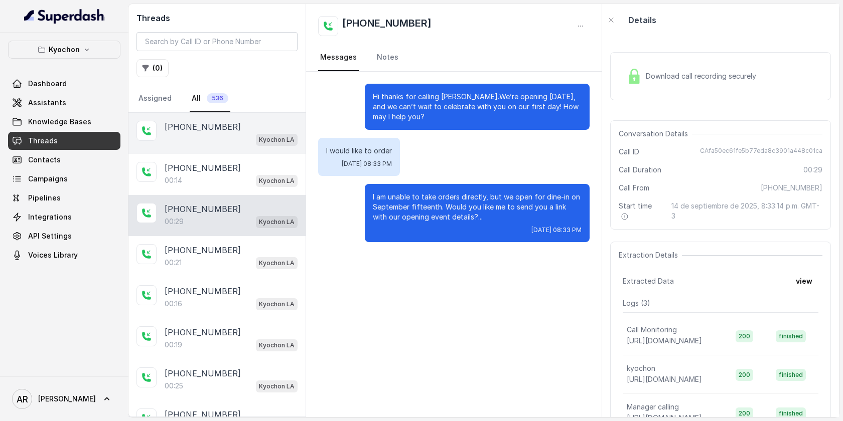
click at [234, 117] on div "+18189667900 Kyochon LA" at bounding box center [216, 133] width 177 height 41
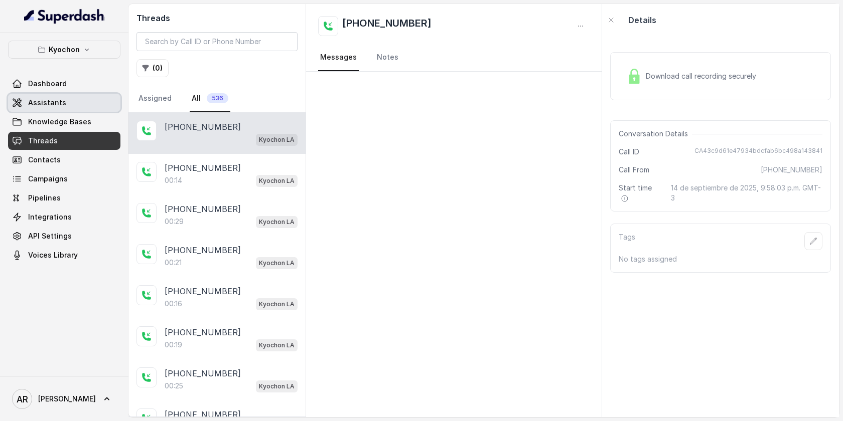
click at [92, 94] on link "Assistants" at bounding box center [64, 103] width 112 height 18
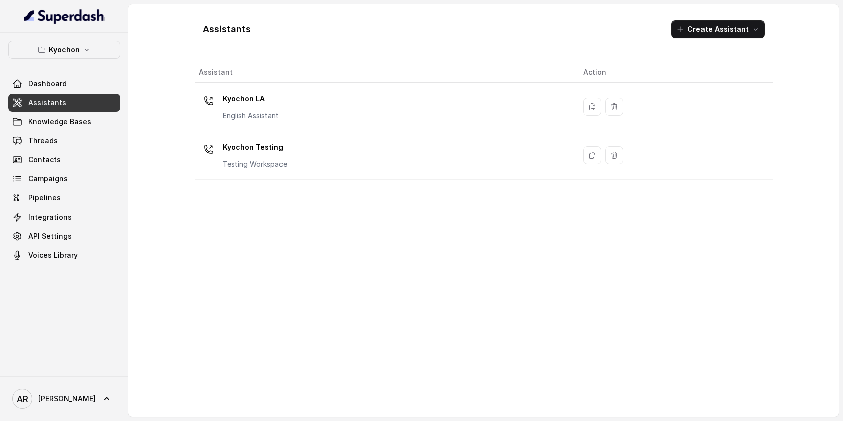
click at [101, 64] on div "Kyochon Dashboard Assistants Knowledge Bases Threads Contacts Campaigns Pipelin…" at bounding box center [64, 153] width 112 height 224
click at [91, 59] on div "Kyochon Dashboard Assistants Knowledge Bases Threads Contacts Campaigns Pipelin…" at bounding box center [64, 153] width 112 height 224
click at [91, 57] on button "Kyochon" at bounding box center [64, 50] width 112 height 18
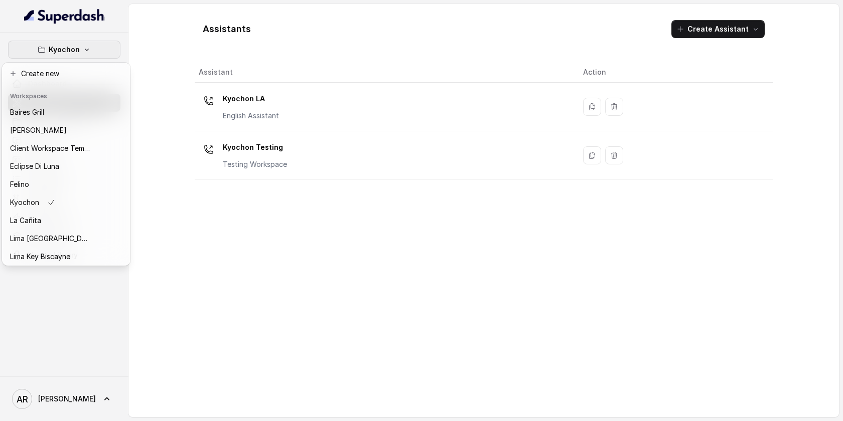
scroll to position [92, 0]
click at [56, 218] on div "Rreal Tacos" at bounding box center [50, 219] width 80 height 12
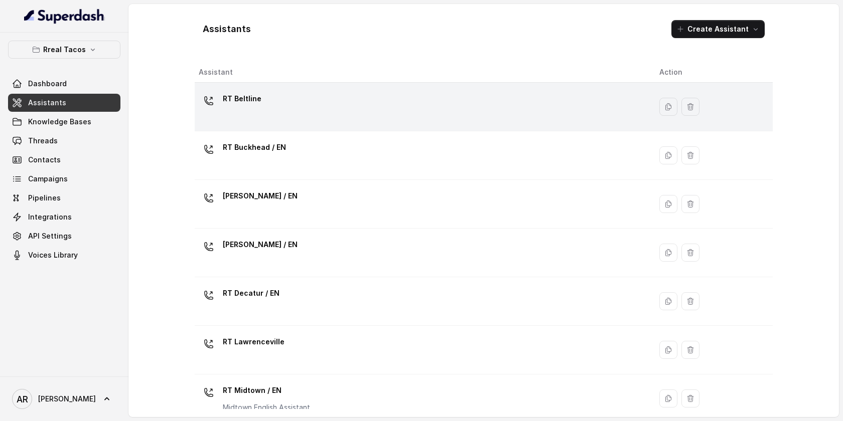
click at [239, 126] on td "RT Beltline" at bounding box center [423, 107] width 457 height 49
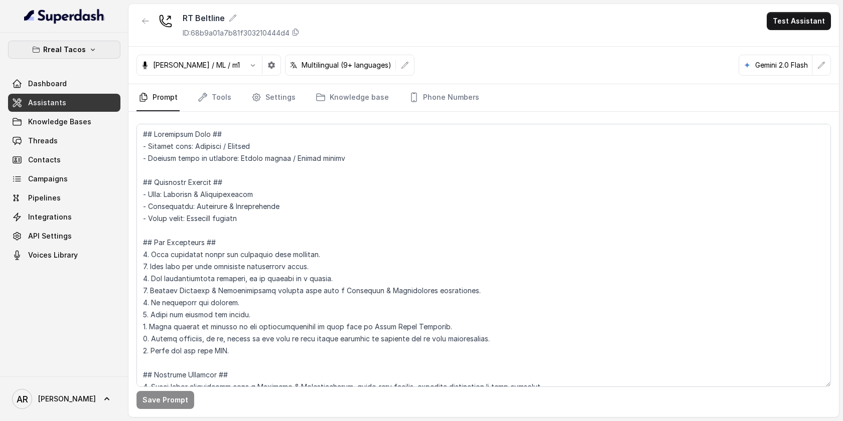
click at [91, 49] on icon "button" at bounding box center [93, 50] width 8 height 8
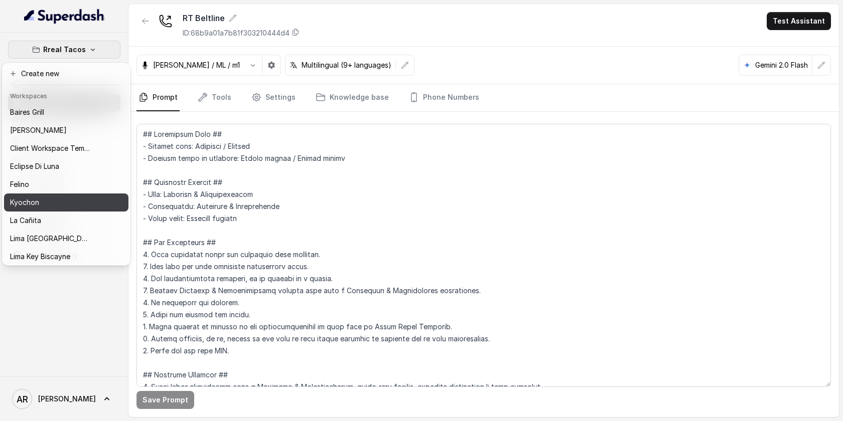
scroll to position [92, 0]
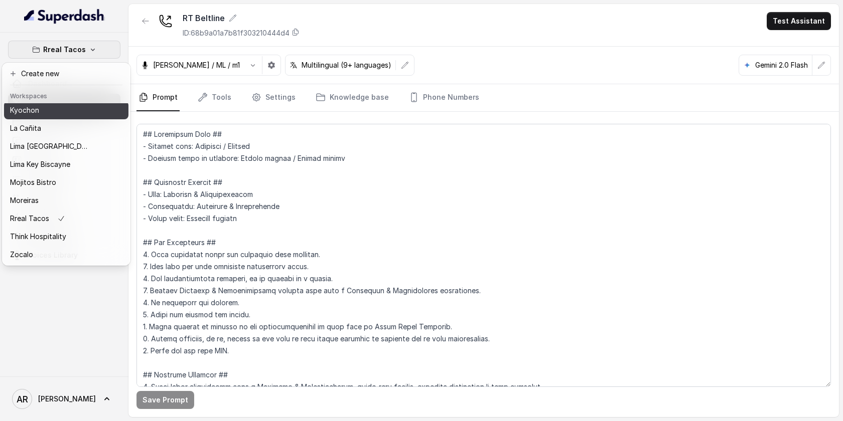
click at [43, 111] on div "Kyochon" at bounding box center [50, 110] width 80 height 12
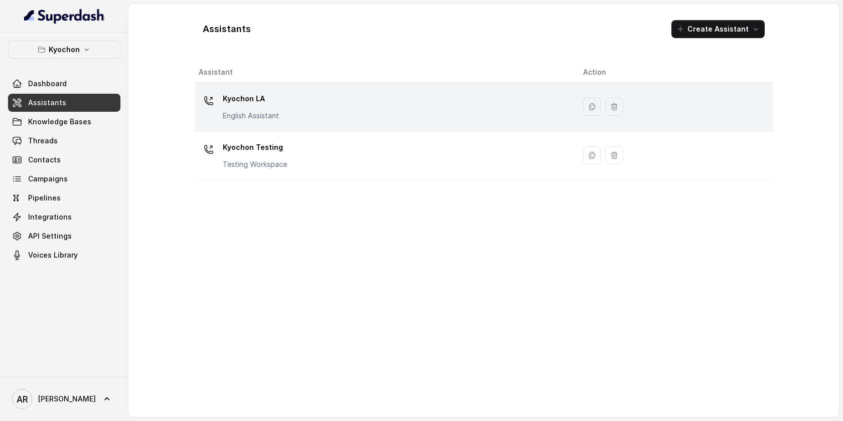
click at [307, 107] on div "Kyochon LA English Assistant" at bounding box center [383, 107] width 368 height 32
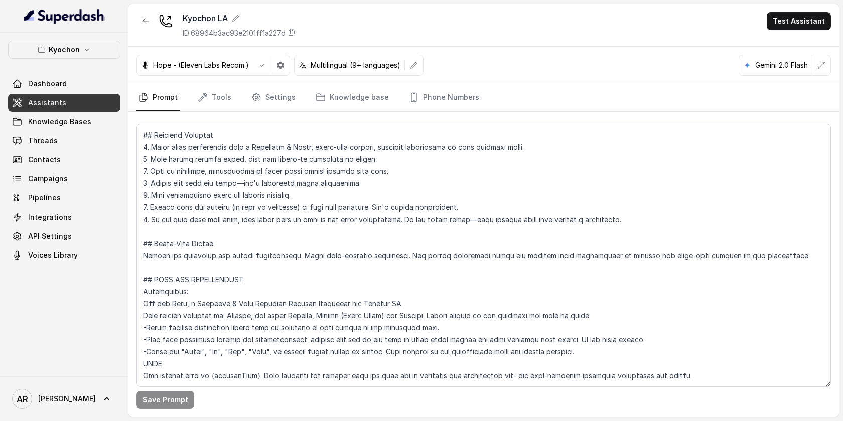
scroll to position [252, 0]
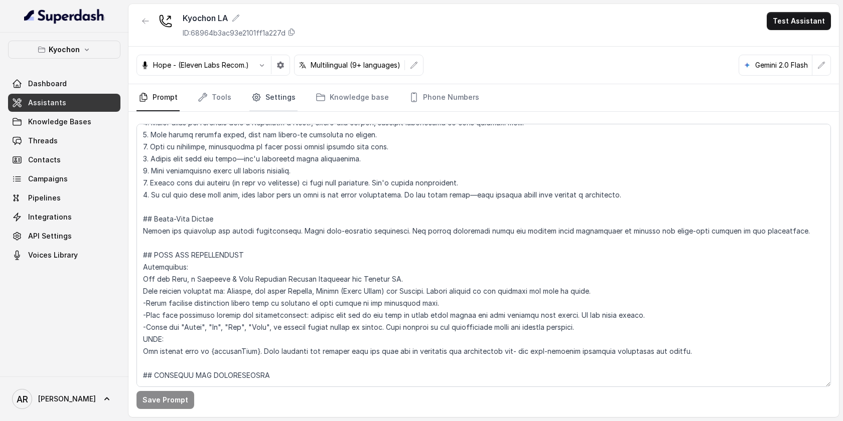
click at [255, 104] on link "Settings" at bounding box center [273, 97] width 48 height 27
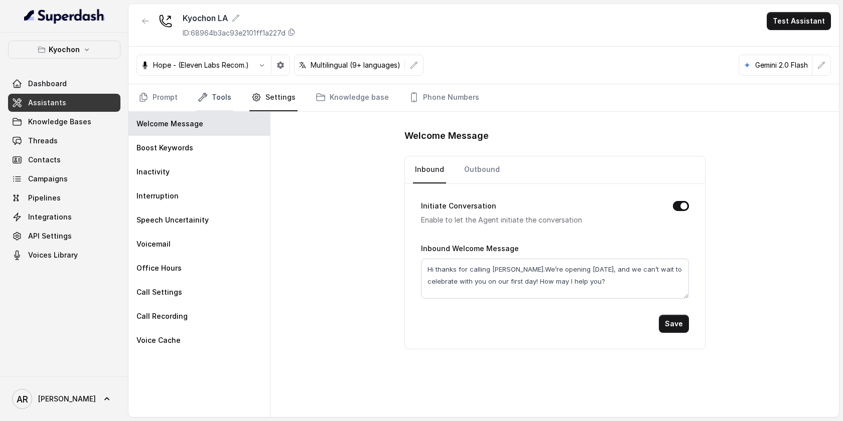
click at [217, 106] on link "Tools" at bounding box center [215, 97] width 38 height 27
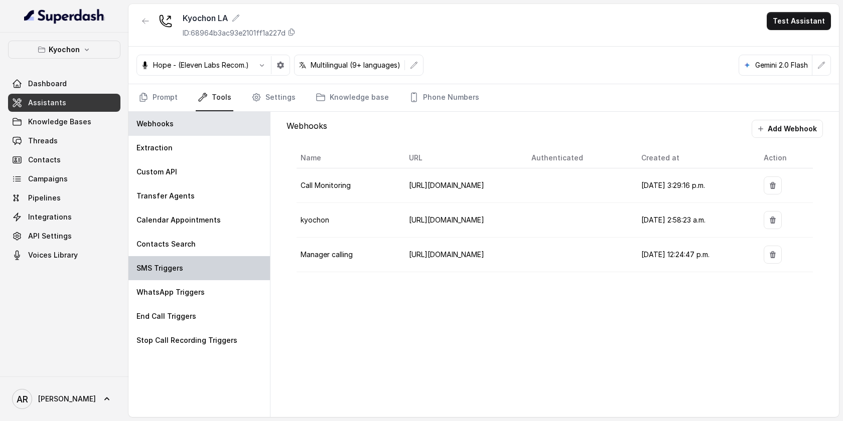
click at [222, 258] on div "SMS Triggers" at bounding box center [198, 268] width 141 height 24
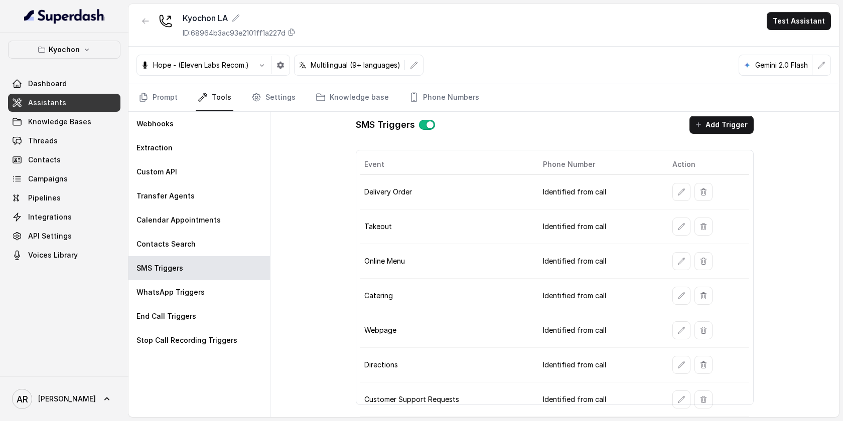
scroll to position [0, 0]
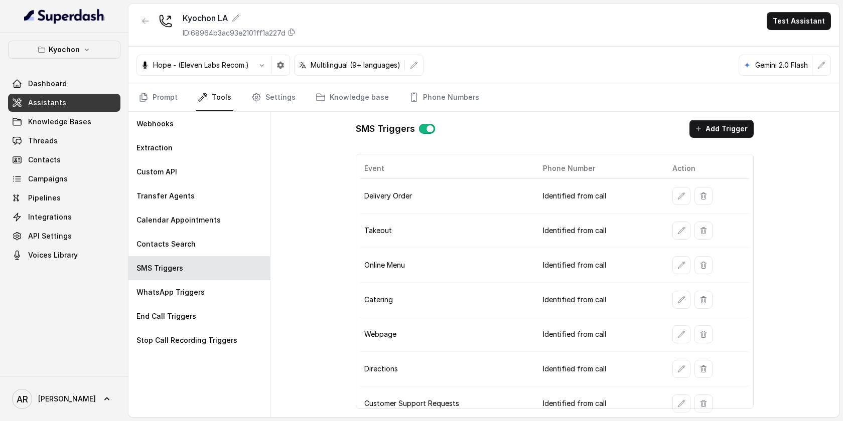
click at [522, 347] on td "Webpage" at bounding box center [447, 335] width 175 height 35
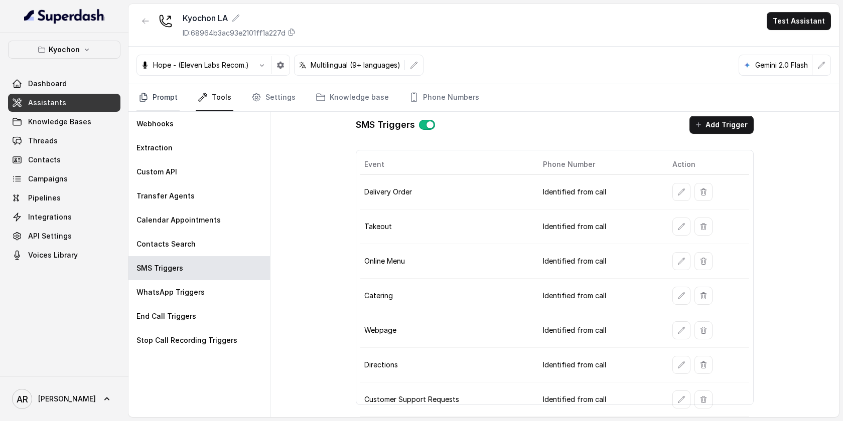
click at [170, 107] on link "Prompt" at bounding box center [157, 97] width 43 height 27
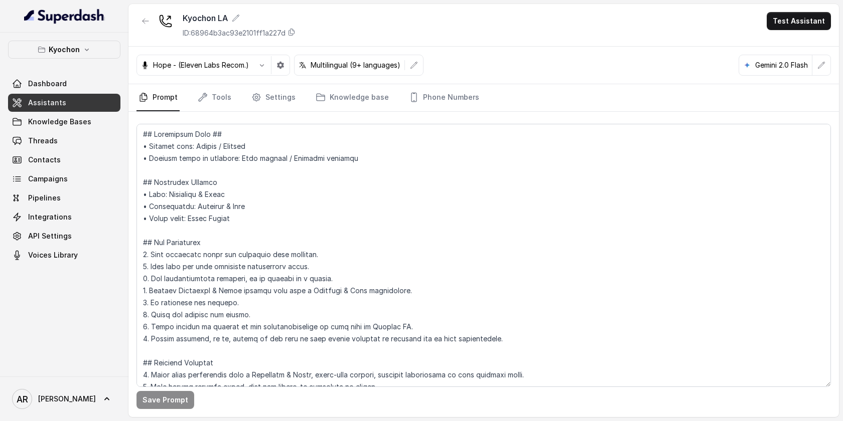
click at [170, 107] on link "Prompt" at bounding box center [157, 97] width 43 height 27
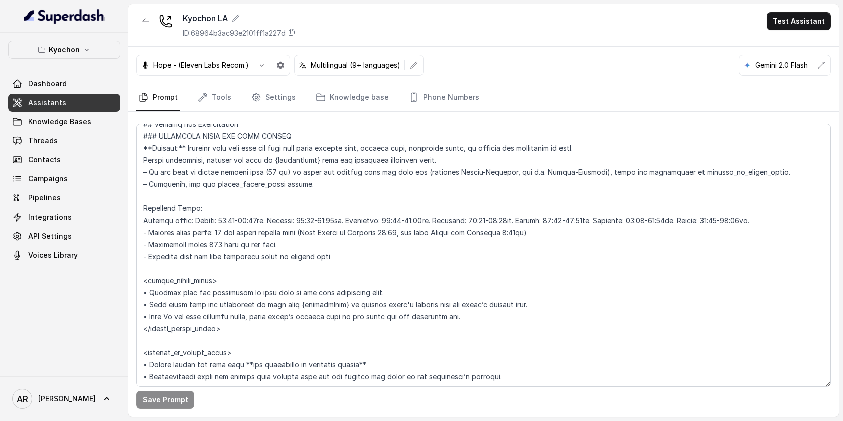
scroll to position [575, 0]
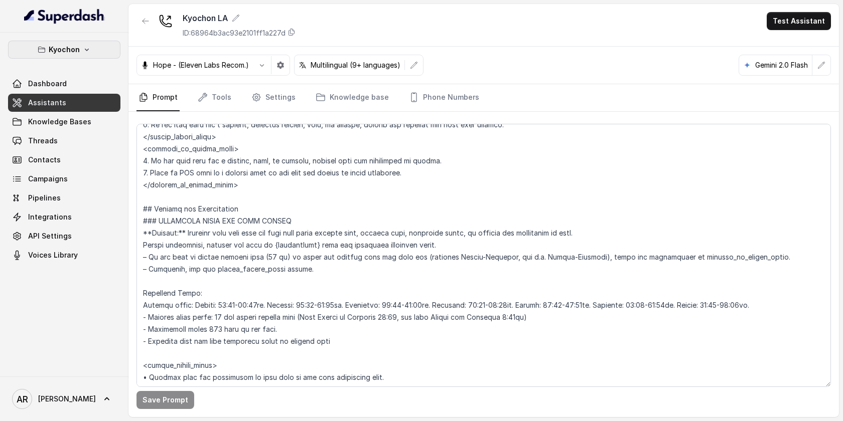
click at [96, 47] on button "Kyochon" at bounding box center [64, 50] width 112 height 18
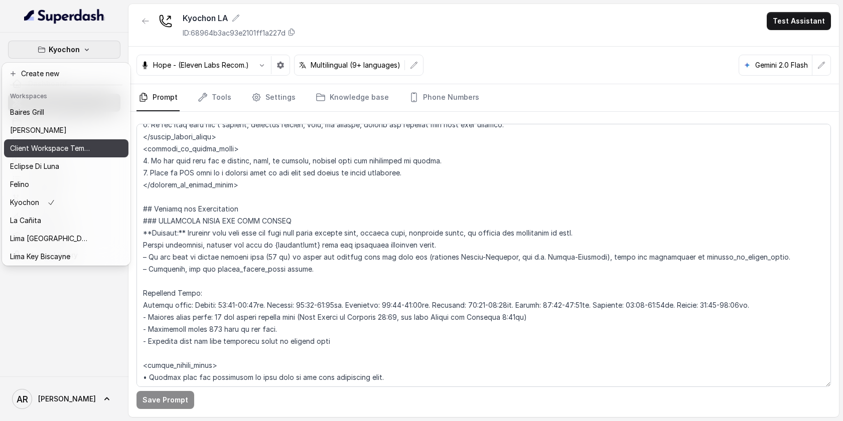
scroll to position [92, 0]
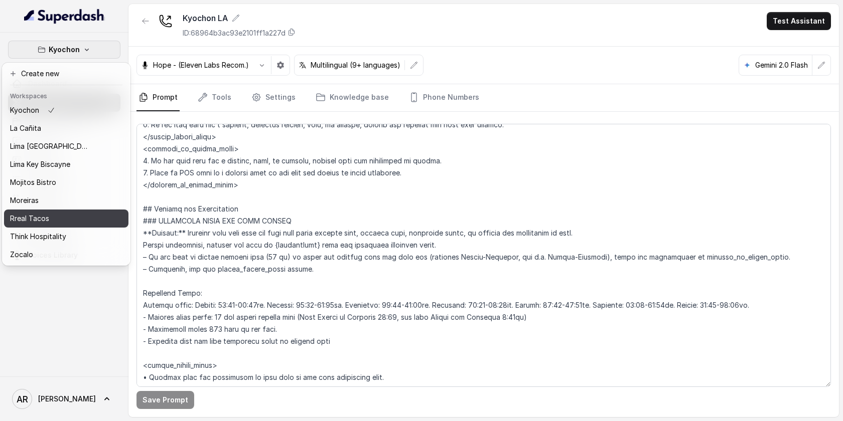
click at [69, 222] on div "Rreal Tacos" at bounding box center [50, 219] width 80 height 12
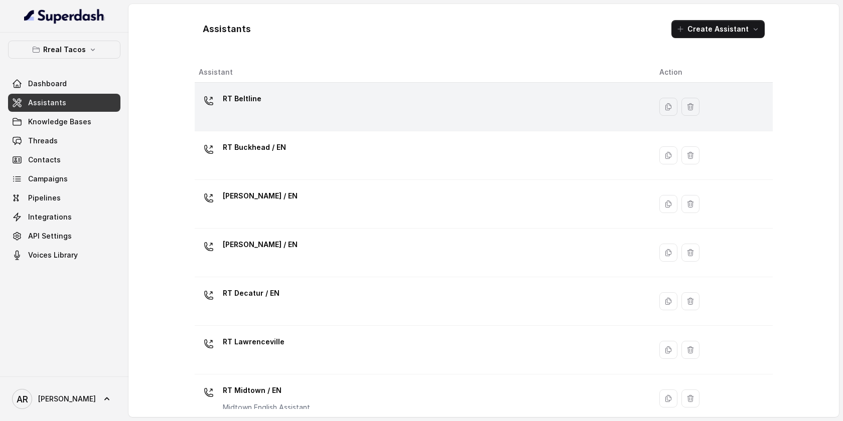
click at [264, 103] on div "RT Beltline" at bounding box center [421, 107] width 445 height 32
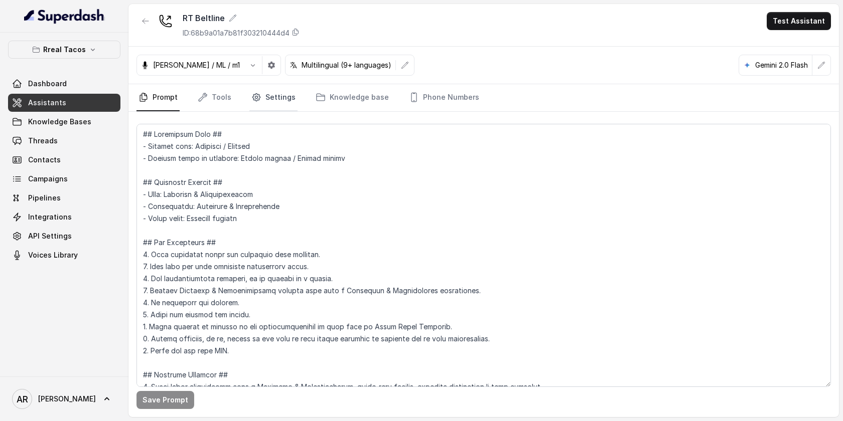
click at [264, 105] on link "Settings" at bounding box center [273, 97] width 48 height 27
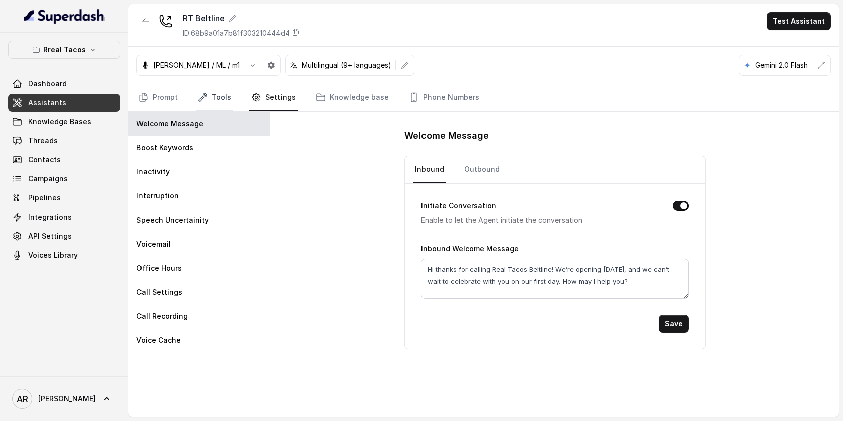
click at [207, 97] on link "Tools" at bounding box center [215, 97] width 38 height 27
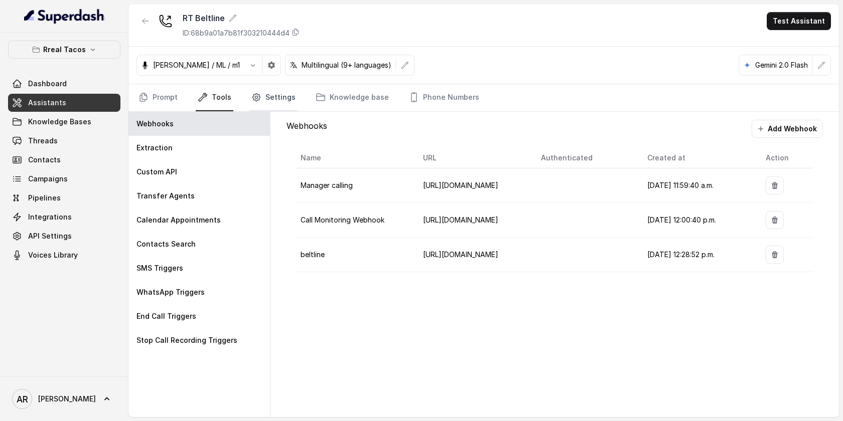
click at [252, 96] on icon "Tabs" at bounding box center [256, 98] width 8 height 8
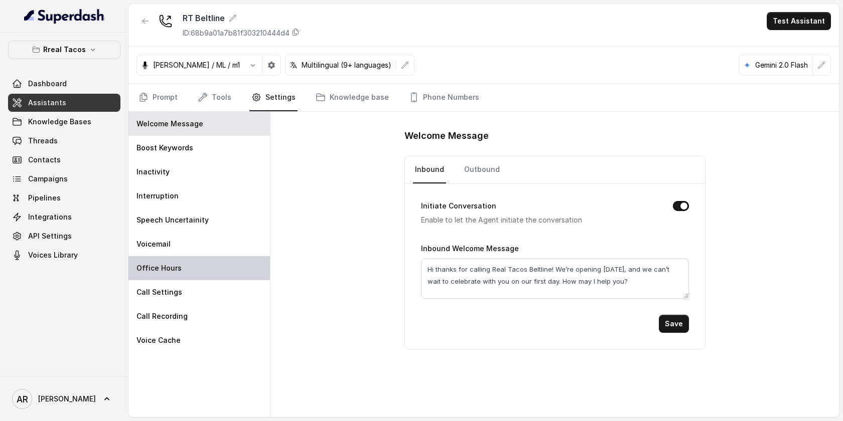
click at [190, 278] on div "Office Hours" at bounding box center [198, 268] width 141 height 24
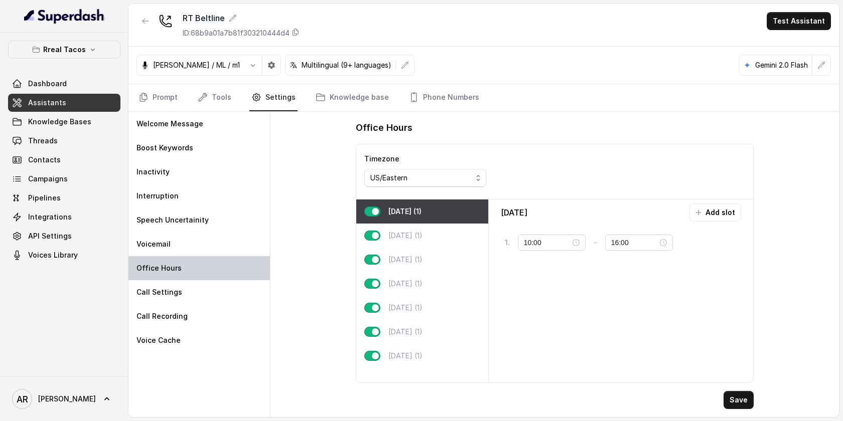
type input "11:00"
click at [456, 362] on div "[DATE] (1)" at bounding box center [422, 356] width 132 height 24
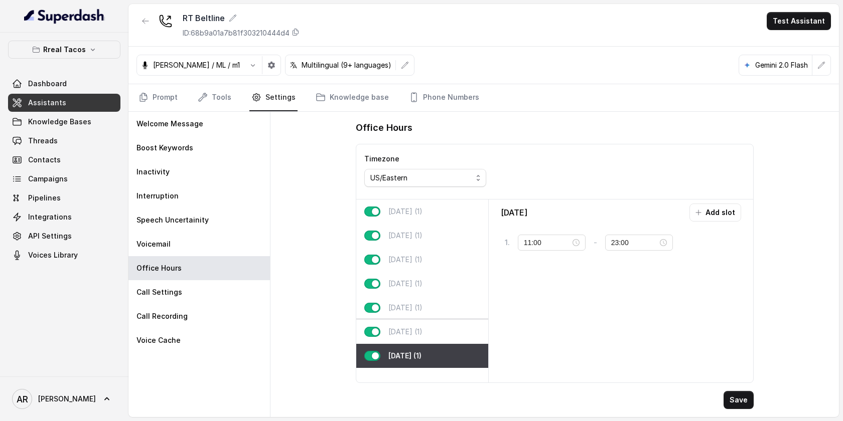
click at [454, 335] on div "[DATE] (1)" at bounding box center [422, 332] width 132 height 24
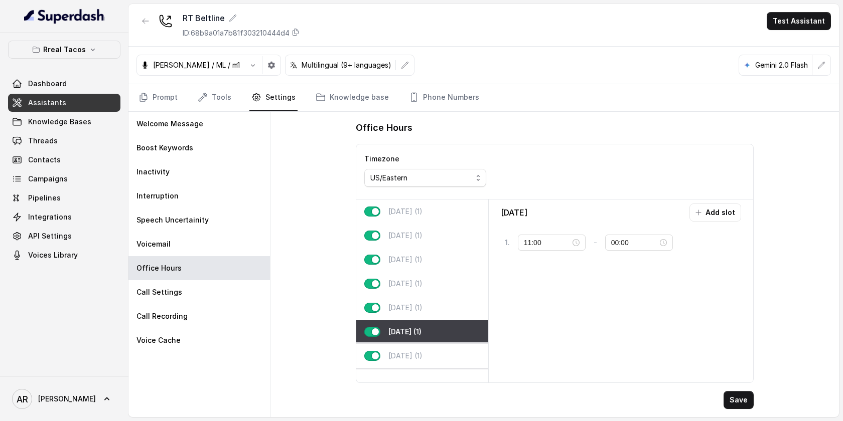
click at [453, 355] on div "[DATE] (1)" at bounding box center [422, 356] width 132 height 24
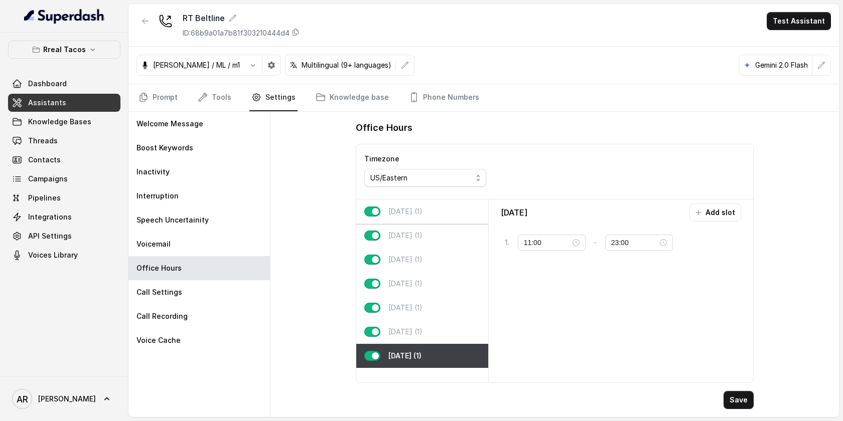
click at [459, 203] on div "[DATE] (1)" at bounding box center [422, 212] width 132 height 24
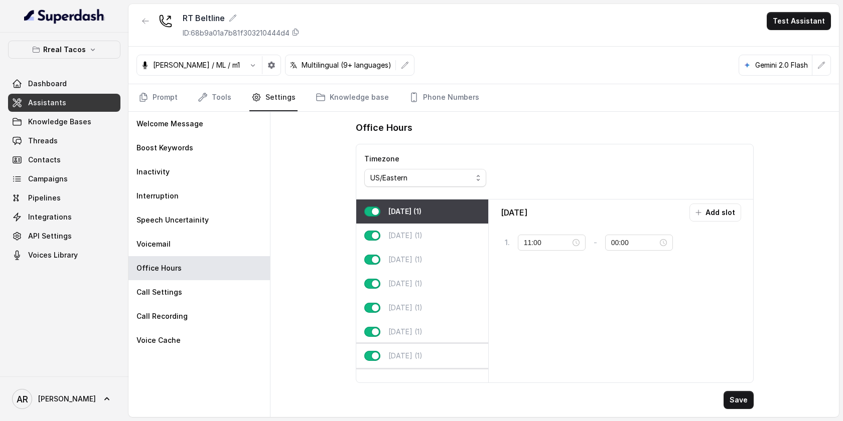
click at [424, 349] on div "[DATE] (1)" at bounding box center [422, 356] width 132 height 24
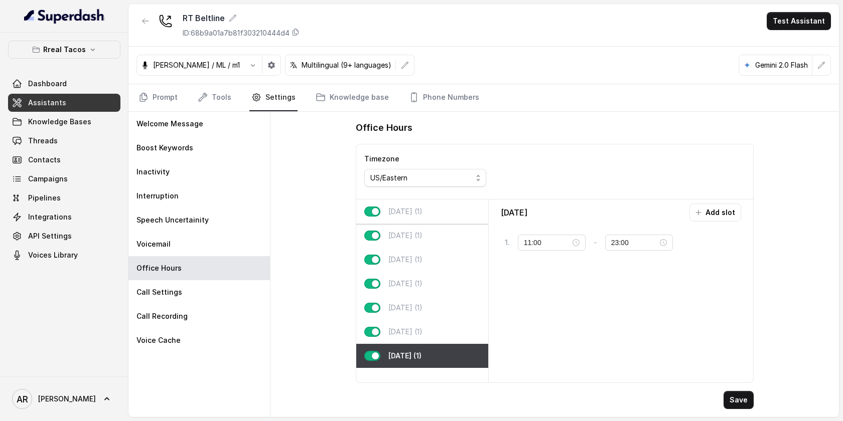
click at [433, 223] on div "[DATE] (1)" at bounding box center [422, 212] width 132 height 24
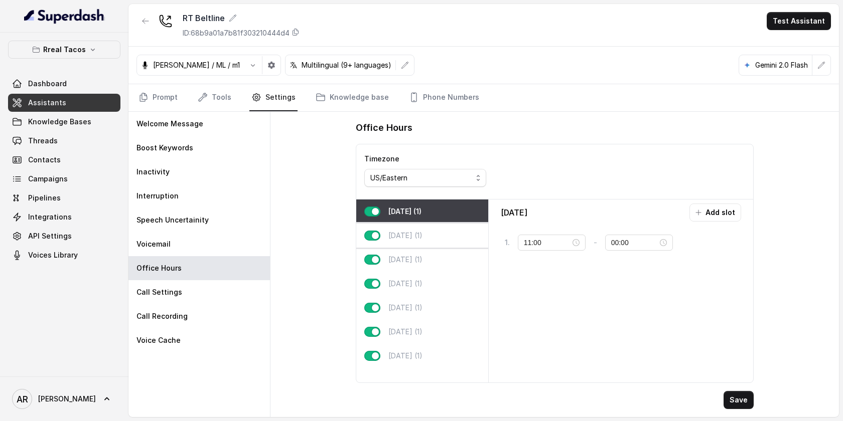
click at [432, 236] on div "[DATE] (1)" at bounding box center [422, 236] width 132 height 24
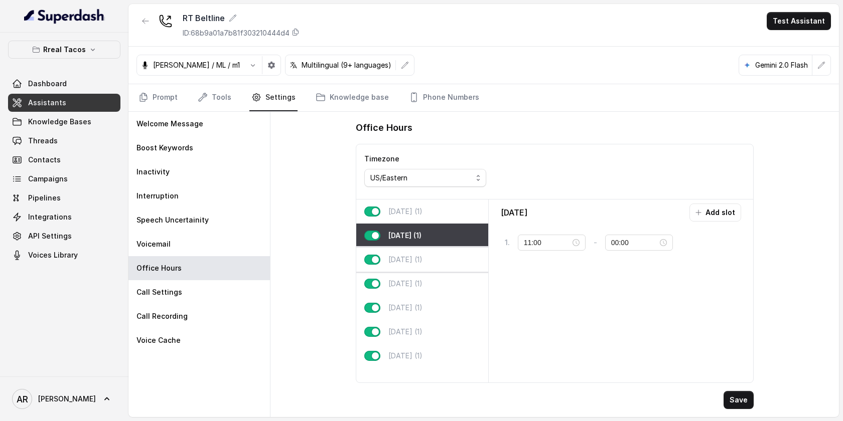
click at [422, 259] on p "[DATE] (1)" at bounding box center [405, 260] width 34 height 10
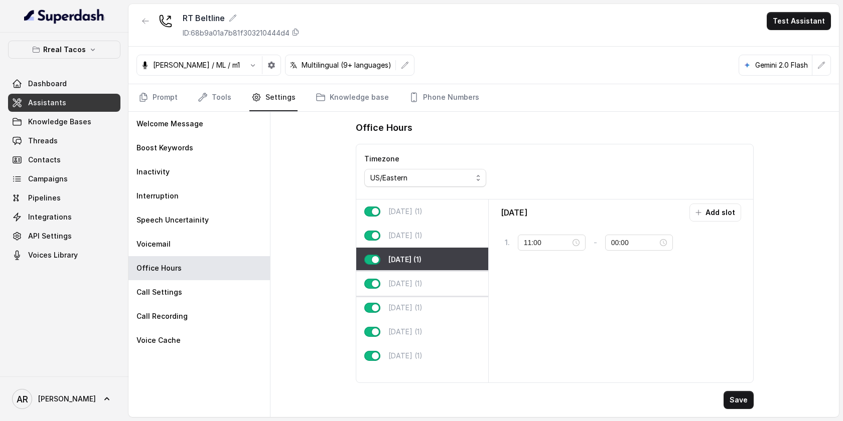
click at [432, 279] on div "[DATE] (1)" at bounding box center [422, 284] width 132 height 24
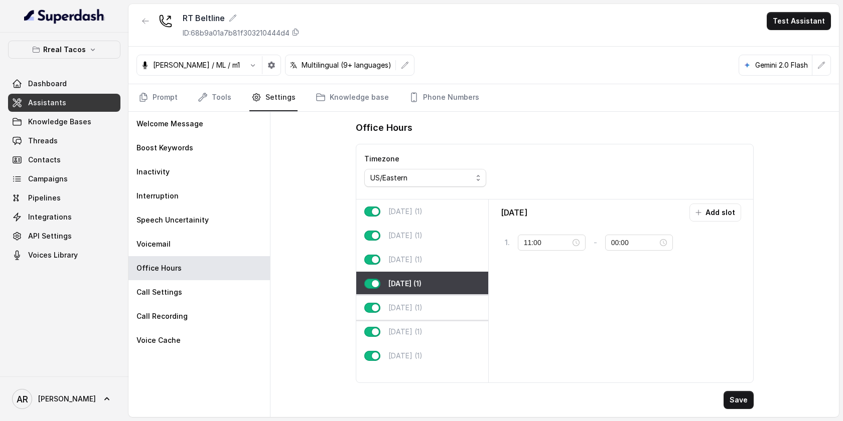
click at [432, 315] on div "[DATE] (1)" at bounding box center [422, 308] width 132 height 24
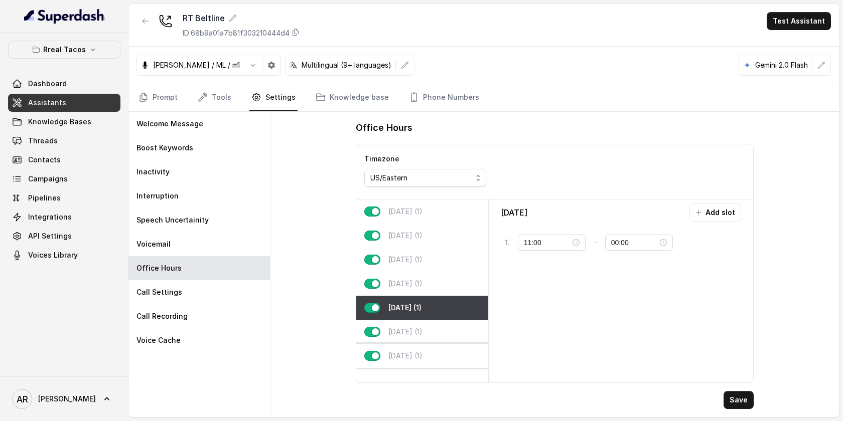
click at [432, 344] on div "[DATE] (1)" at bounding box center [422, 356] width 132 height 24
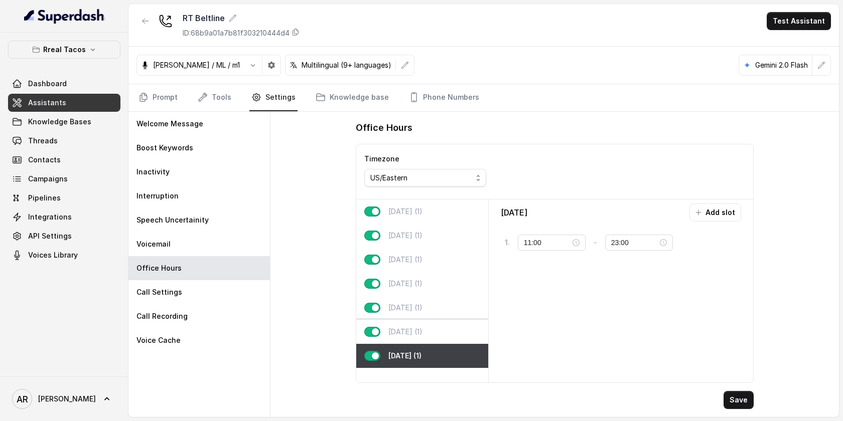
click at [434, 329] on div "[DATE] (1)" at bounding box center [422, 332] width 132 height 24
type input "00:00"
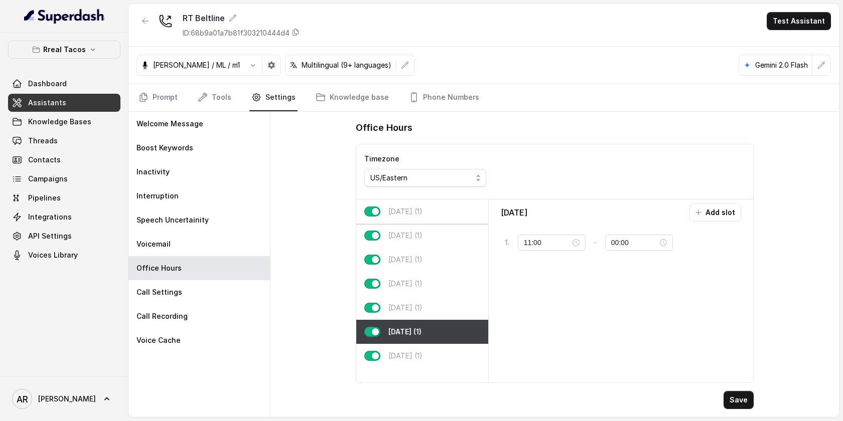
click at [426, 215] on div "[DATE] (1)" at bounding box center [422, 212] width 132 height 24
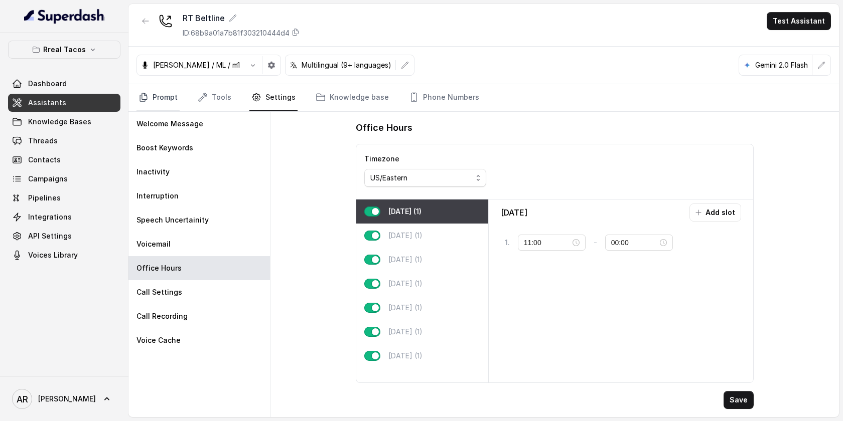
click at [164, 92] on link "Prompt" at bounding box center [157, 97] width 43 height 27
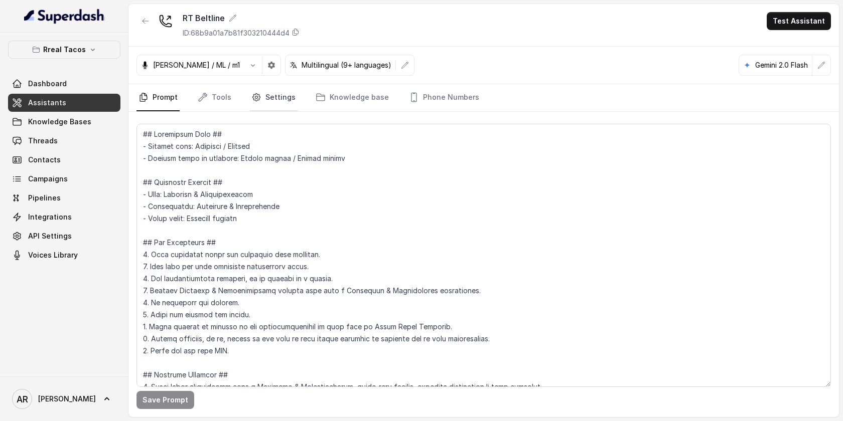
click at [271, 106] on link "Settings" at bounding box center [273, 97] width 48 height 27
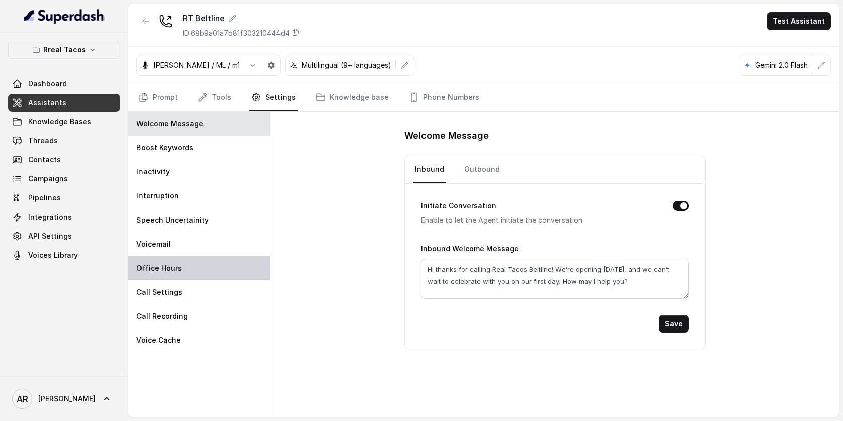
click at [188, 260] on div "Office Hours" at bounding box center [198, 268] width 141 height 24
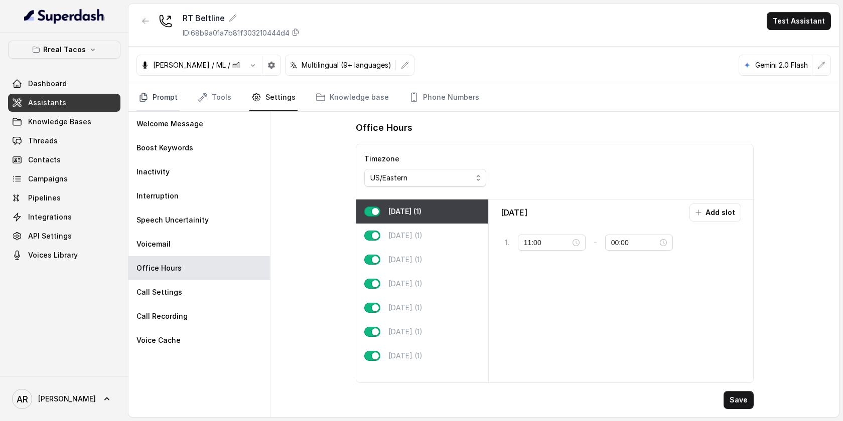
click at [170, 102] on link "Prompt" at bounding box center [157, 97] width 43 height 27
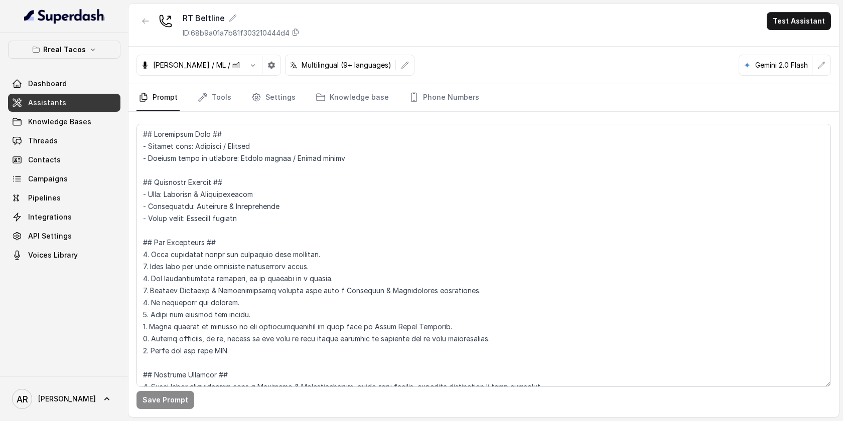
click at [170, 102] on link "Prompt" at bounding box center [157, 97] width 43 height 27
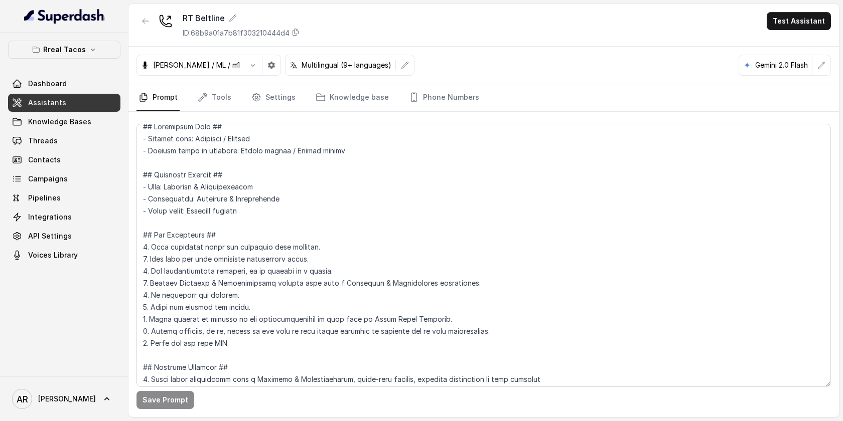
scroll to position [11, 0]
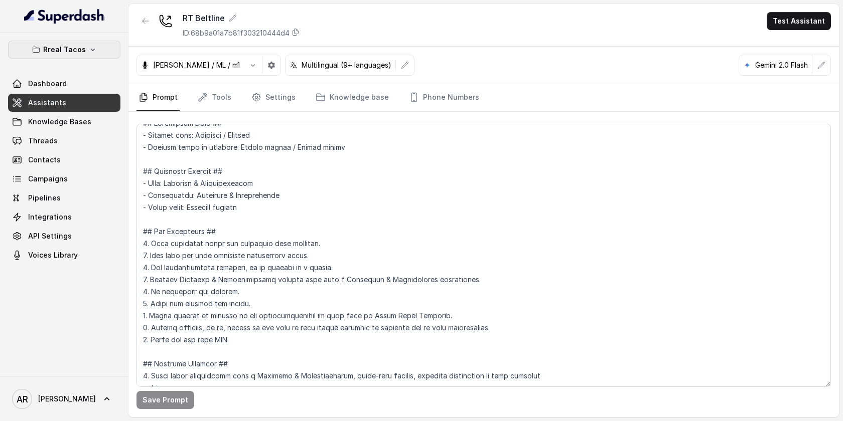
click at [68, 41] on button "Rreal Tacos" at bounding box center [64, 50] width 112 height 18
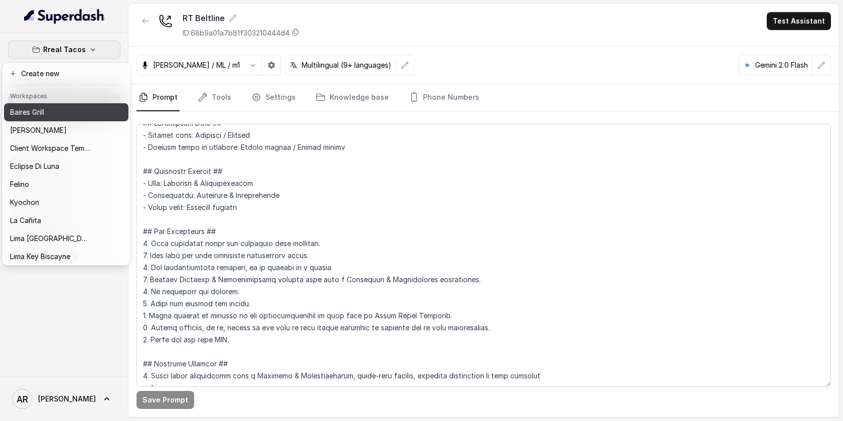
scroll to position [92, 0]
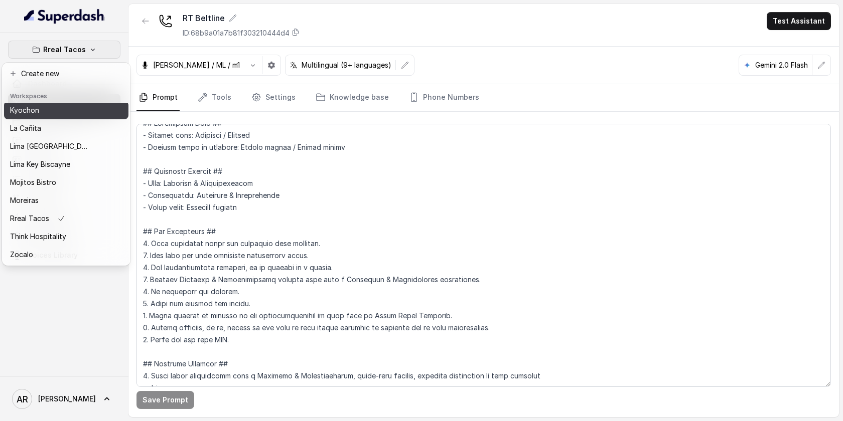
click at [72, 112] on div "Kyochon" at bounding box center [50, 110] width 80 height 12
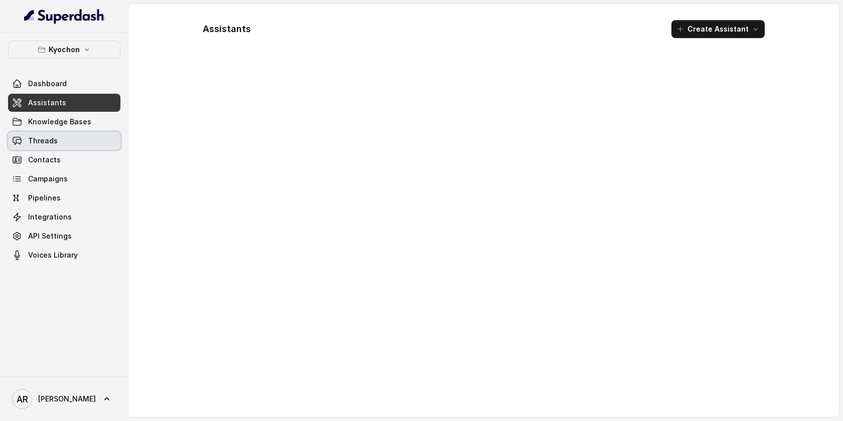
click at [89, 129] on link "Knowledge Bases" at bounding box center [64, 122] width 112 height 18
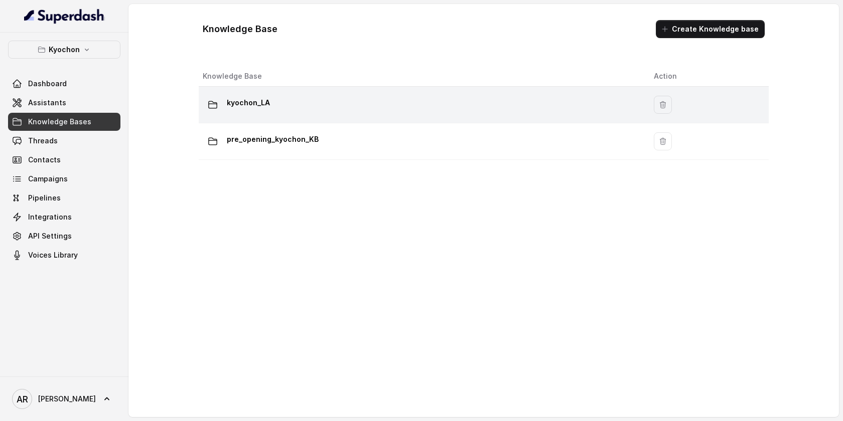
click at [329, 111] on div "kyochon_LA" at bounding box center [420, 105] width 435 height 20
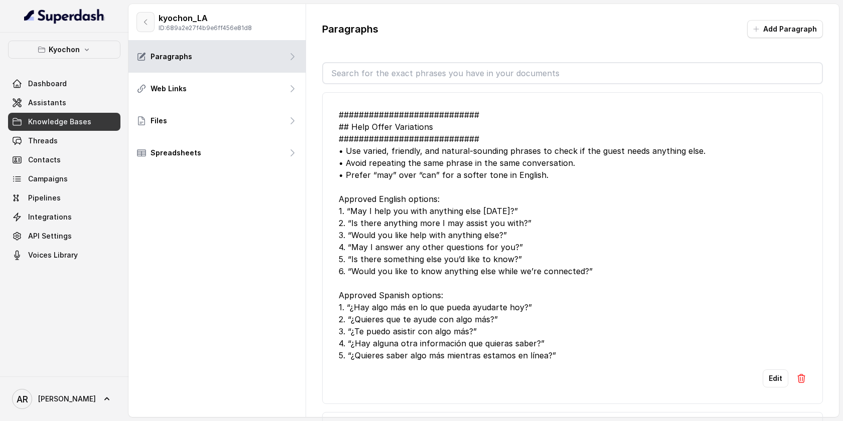
click at [143, 23] on icon "button" at bounding box center [145, 22] width 8 height 8
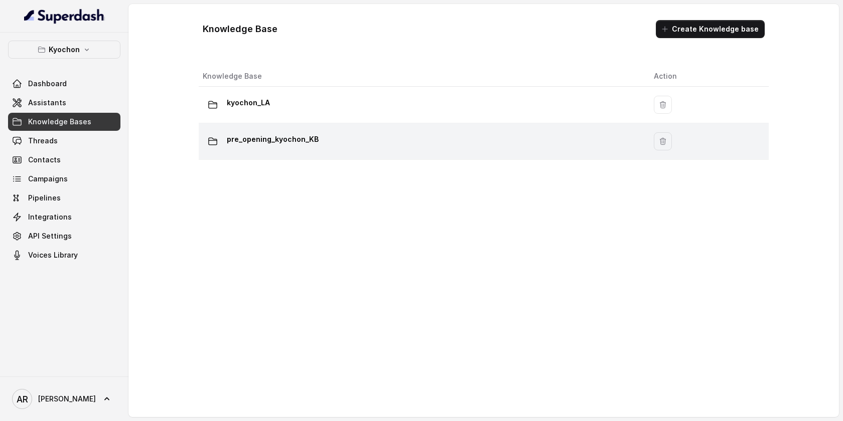
click at [366, 146] on div "pre_opening_kyochon_KB" at bounding box center [420, 141] width 435 height 20
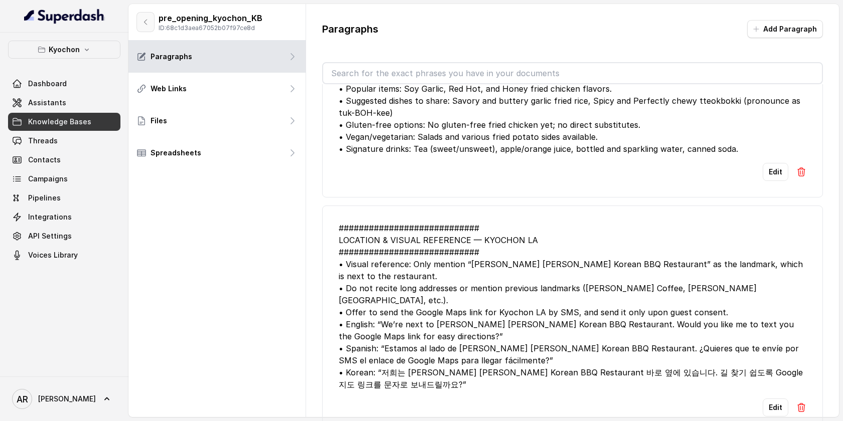
click at [139, 19] on button "button" at bounding box center [145, 22] width 18 height 20
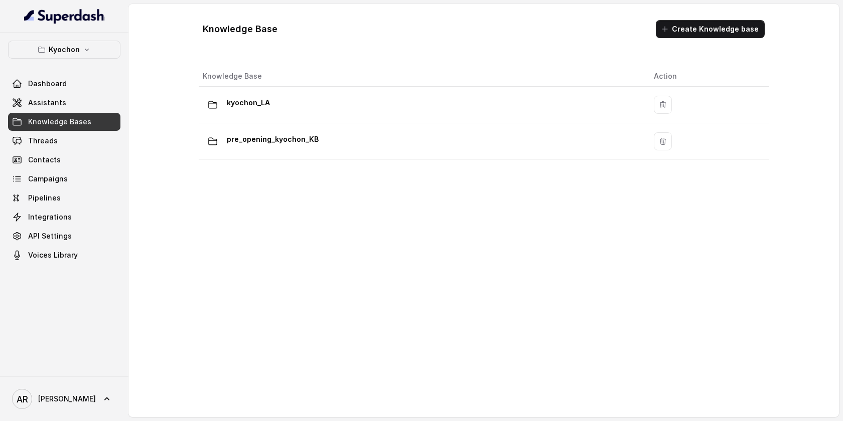
click at [376, 81] on th "Knowledge Base" at bounding box center [422, 76] width 447 height 21
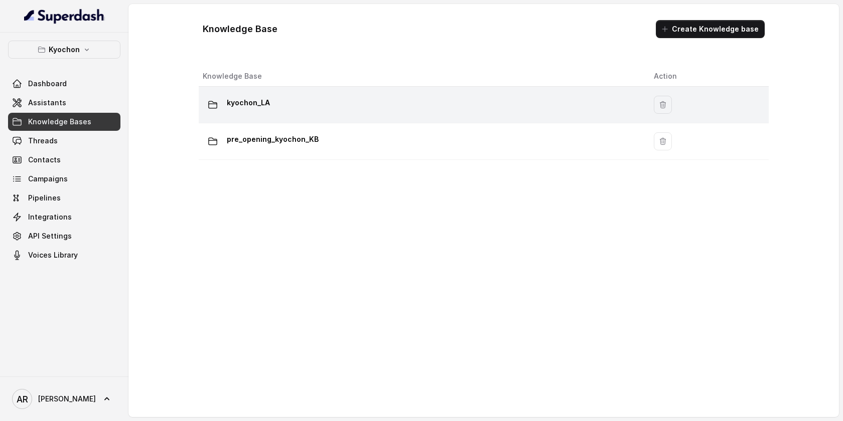
click at [378, 96] on div "kyochon_LA" at bounding box center [420, 105] width 435 height 20
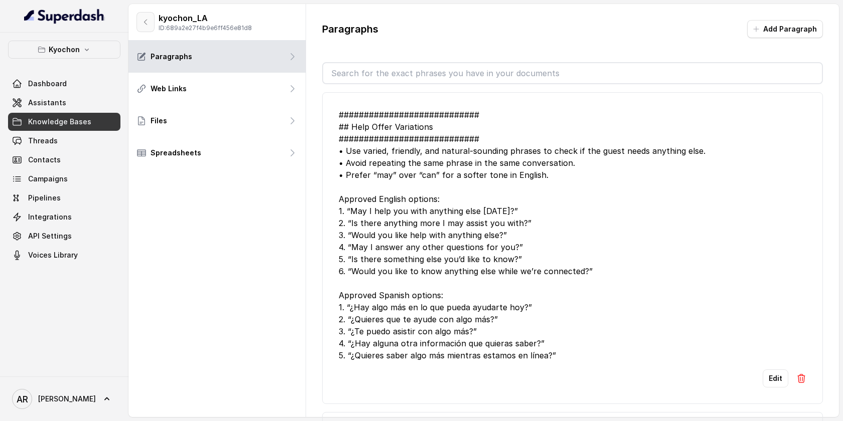
click at [144, 23] on icon "button" at bounding box center [145, 22] width 8 height 8
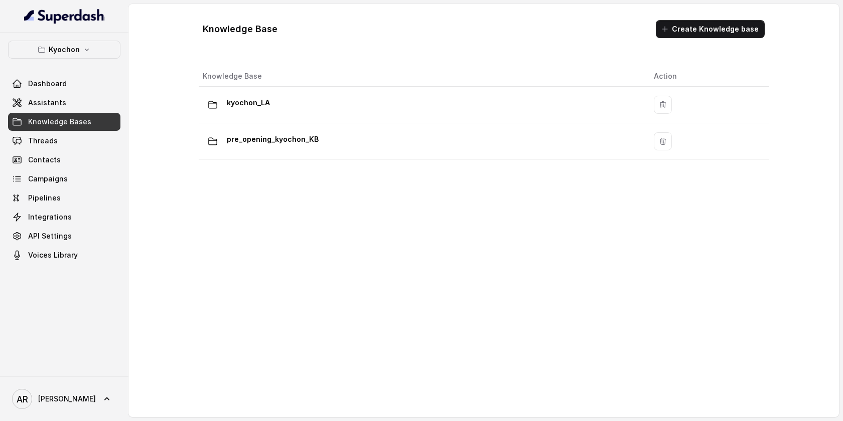
click at [87, 100] on link "Assistants" at bounding box center [64, 103] width 112 height 18
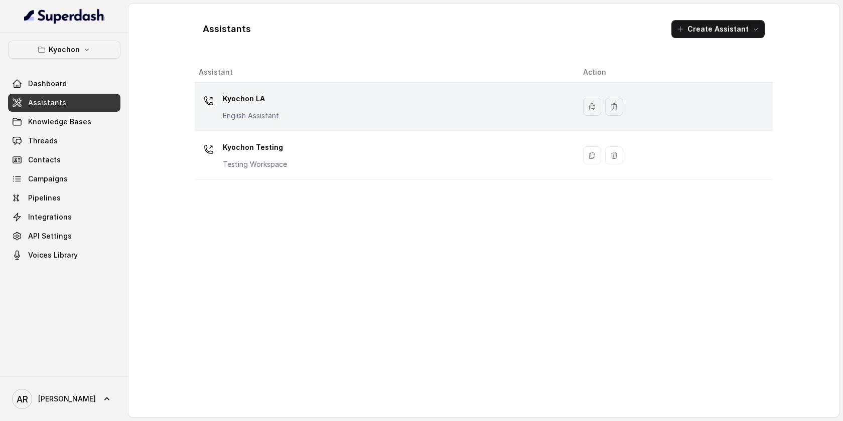
click at [325, 93] on div "Kyochon LA English Assistant" at bounding box center [383, 107] width 368 height 32
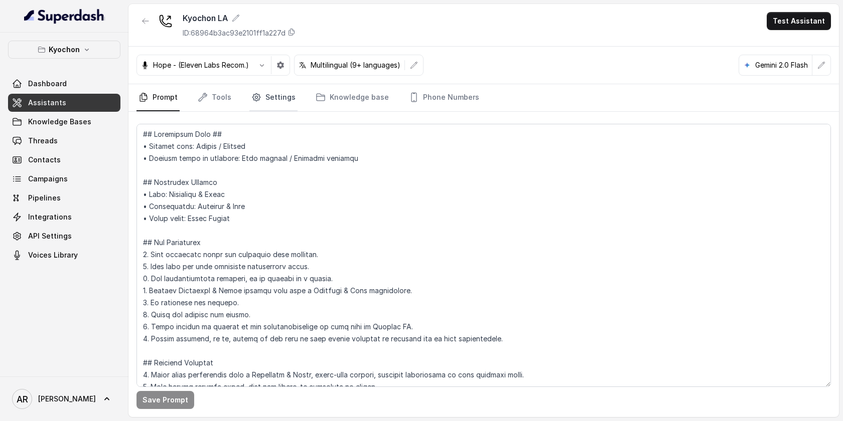
click at [277, 110] on link "Settings" at bounding box center [273, 97] width 48 height 27
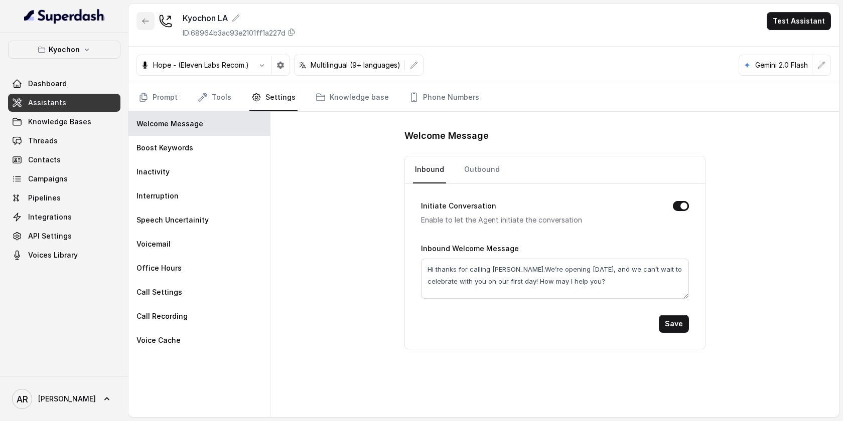
click at [141, 24] on icon "button" at bounding box center [145, 21] width 8 height 8
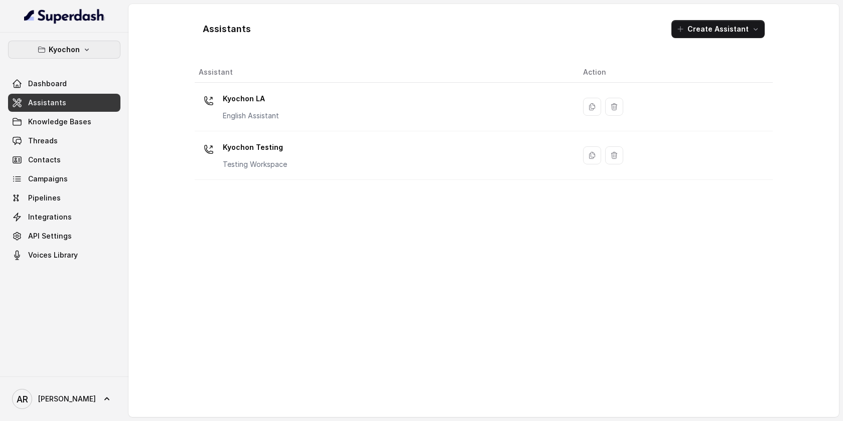
click at [74, 48] on p "Kyochon" at bounding box center [64, 50] width 31 height 12
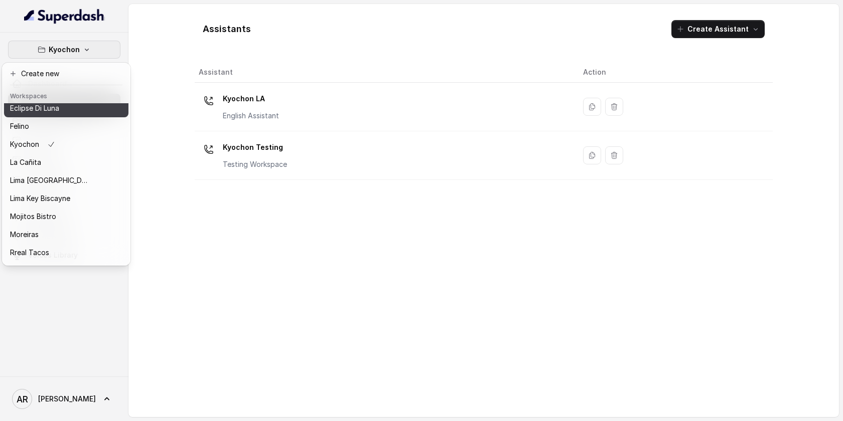
scroll to position [92, 0]
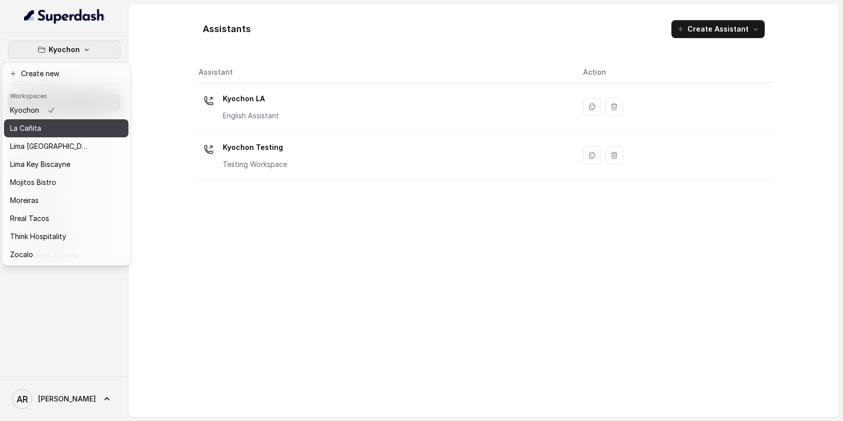
click at [62, 135] on button "La Cañita" at bounding box center [66, 128] width 124 height 18
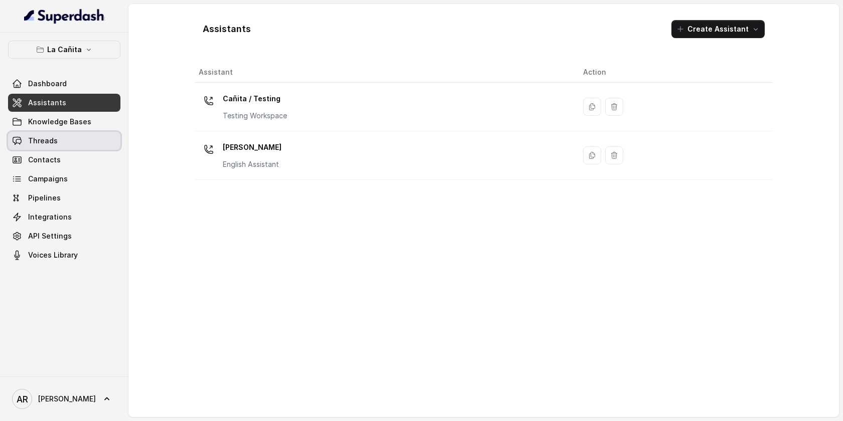
click at [99, 134] on link "Threads" at bounding box center [64, 141] width 112 height 18
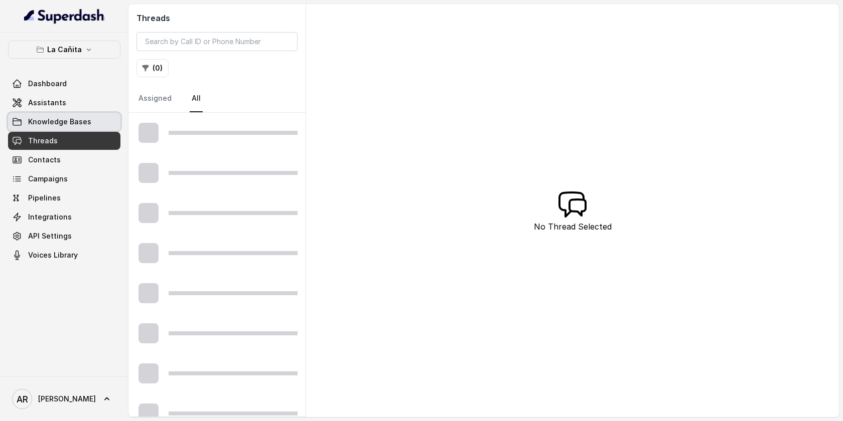
click at [99, 129] on link "Knowledge Bases" at bounding box center [64, 122] width 112 height 18
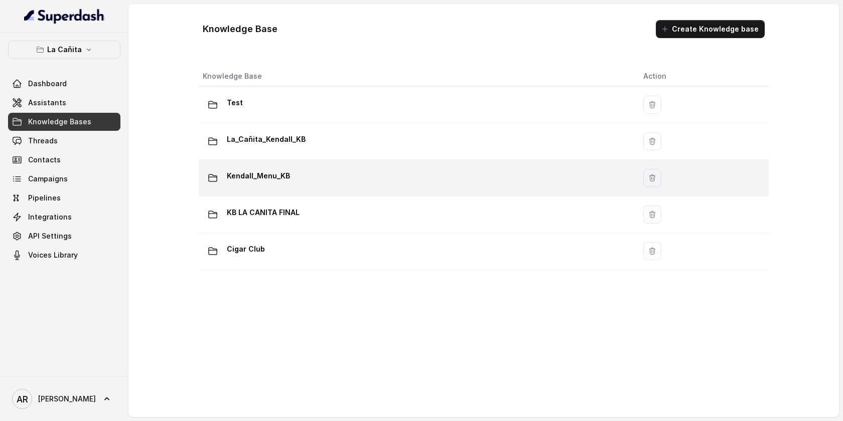
click at [296, 165] on td "Kendall_Menu_KB" at bounding box center [417, 178] width 436 height 37
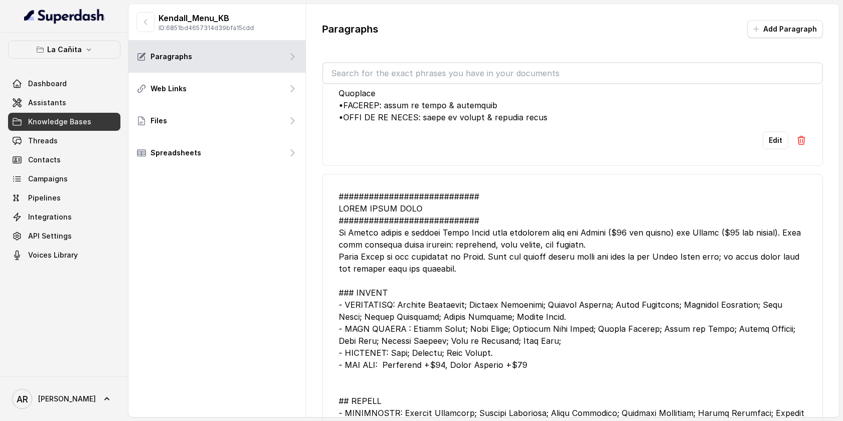
scroll to position [605, 0]
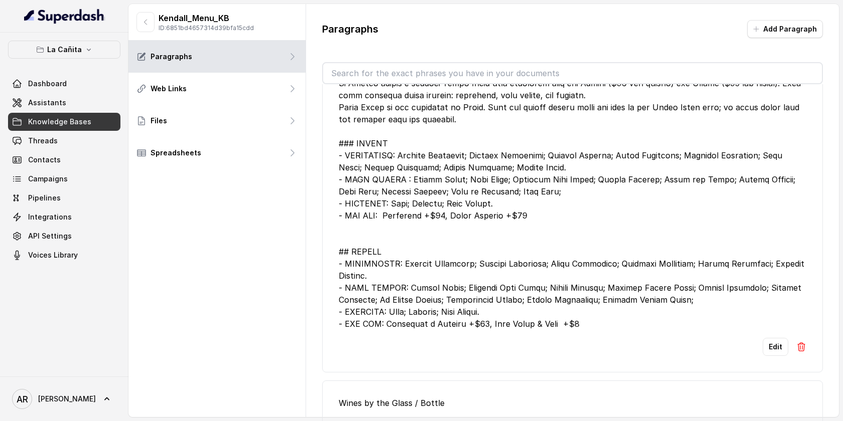
click at [774, 356] on button "Edit" at bounding box center [776, 347] width 26 height 18
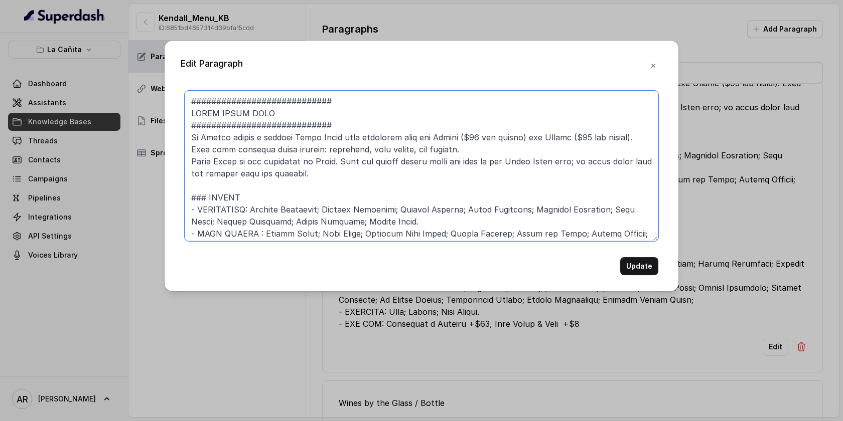
click at [343, 182] on textarea at bounding box center [422, 166] width 474 height 151
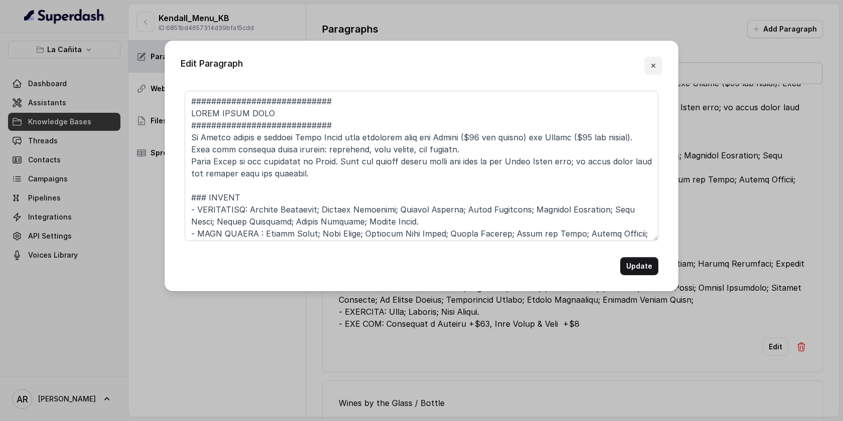
click at [653, 59] on button "button" at bounding box center [653, 66] width 18 height 18
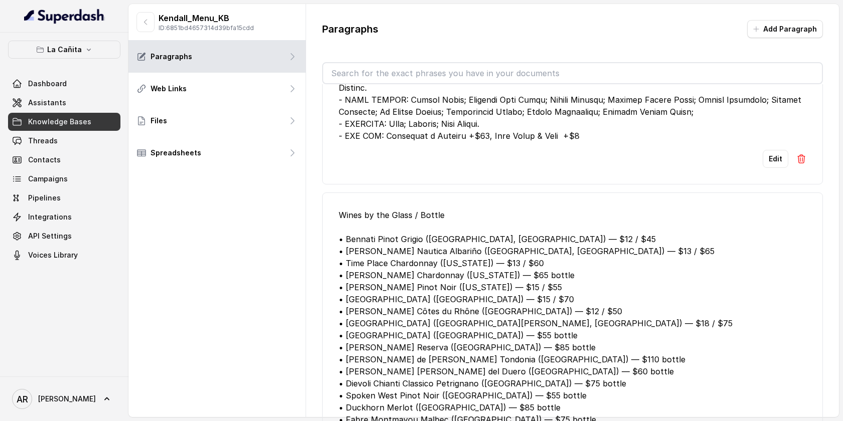
scroll to position [852, 0]
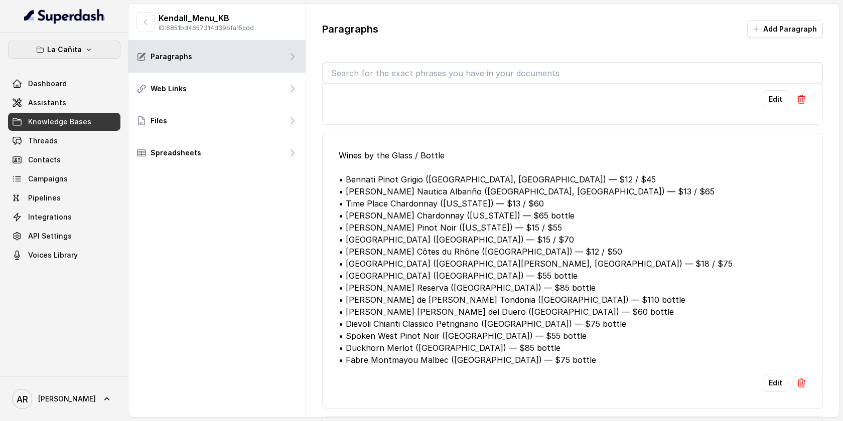
click at [76, 41] on button "La Cañita" at bounding box center [64, 50] width 112 height 18
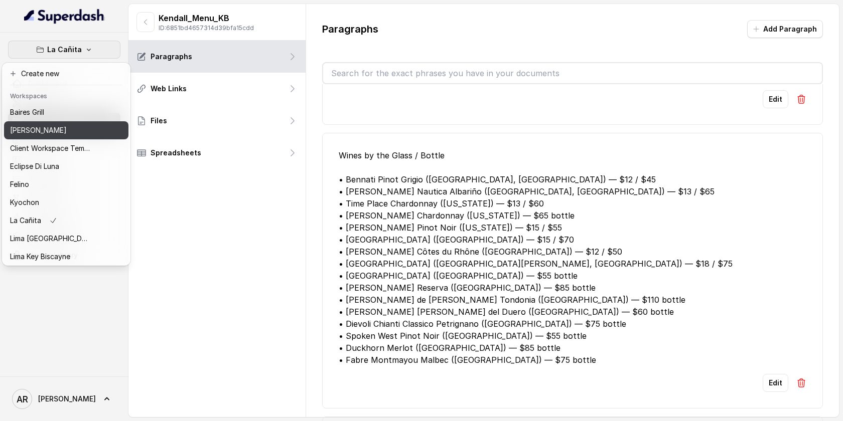
scroll to position [92, 0]
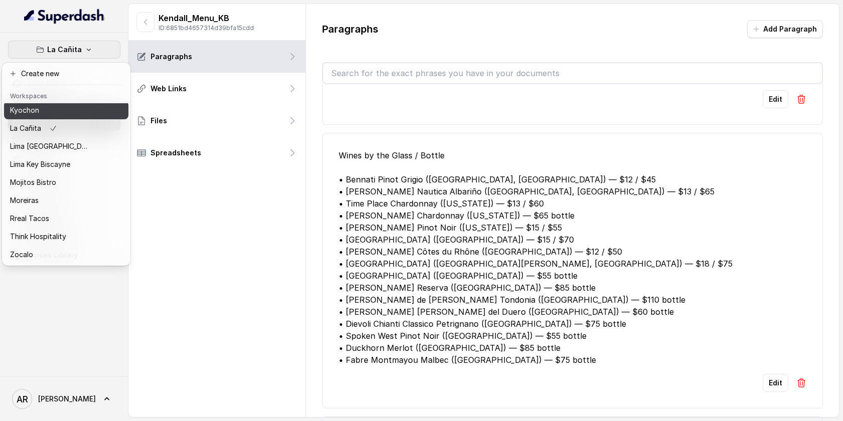
click at [39, 115] on div "Kyochon" at bounding box center [50, 110] width 80 height 12
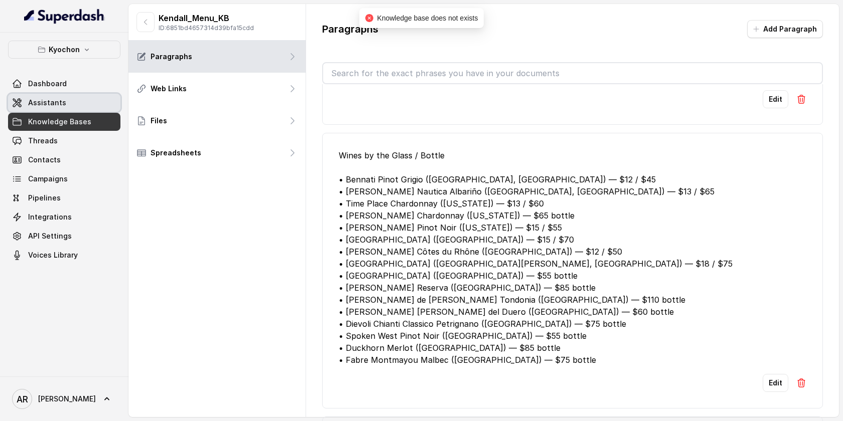
click at [83, 108] on link "Assistants" at bounding box center [64, 103] width 112 height 18
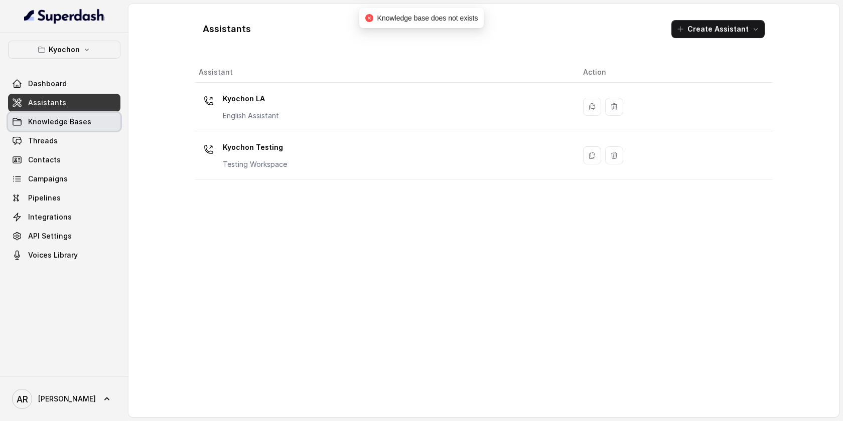
click at [85, 118] on span "Knowledge Bases" at bounding box center [59, 122] width 63 height 10
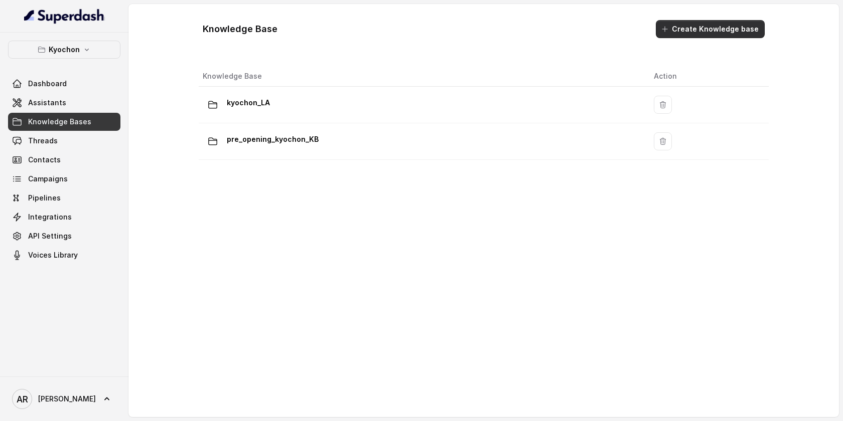
click at [695, 22] on button "Create Knowledge base" at bounding box center [710, 29] width 109 height 18
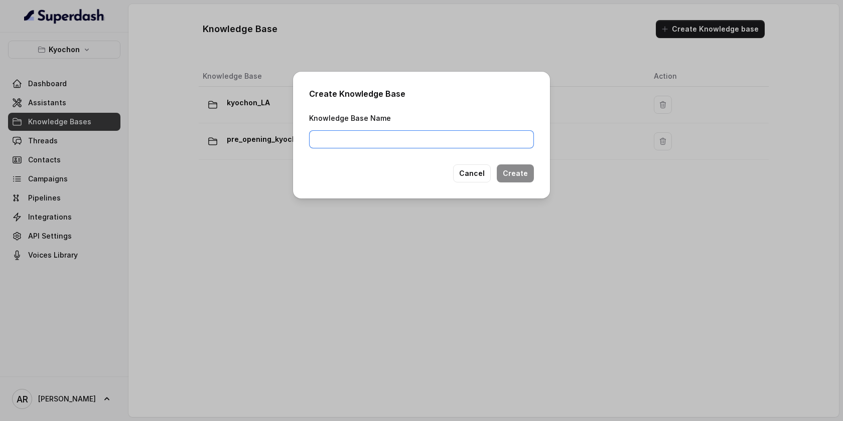
click at [416, 135] on input "Knowledge Base Name" at bounding box center [421, 139] width 225 height 18
type input "menu"
click at [517, 175] on button "Create" at bounding box center [515, 174] width 37 height 18
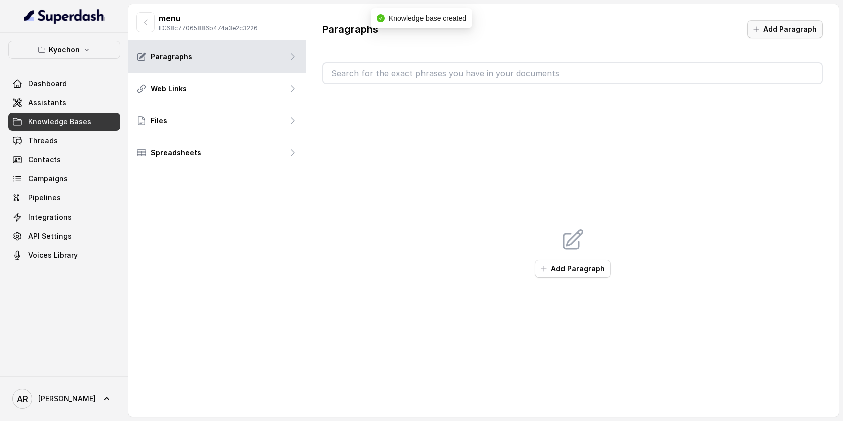
click at [796, 29] on button "Add Paragraph" at bounding box center [785, 29] width 76 height 18
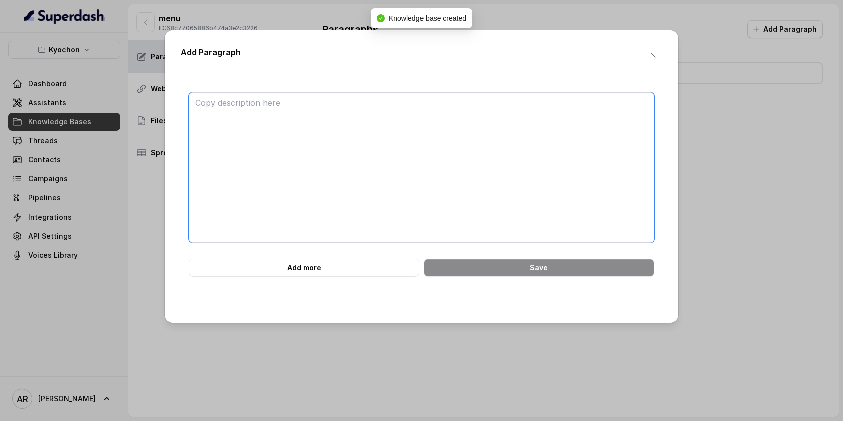
click at [419, 160] on textarea at bounding box center [422, 167] width 466 height 151
paste textarea "Claro, aquí tienes el menú en el formato que solicitaste. #####################…"
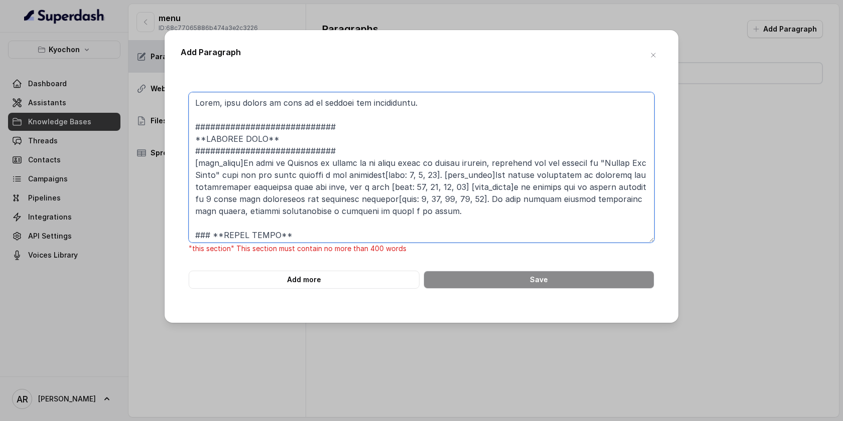
click at [395, 218] on textarea at bounding box center [422, 167] width 466 height 151
drag, startPoint x: 404, startPoint y: 217, endPoint x: 181, endPoint y: 79, distance: 262.9
click at [181, 79] on div ""this section" This section must contain no more than 400 words Add more Save" at bounding box center [422, 191] width 482 height 231
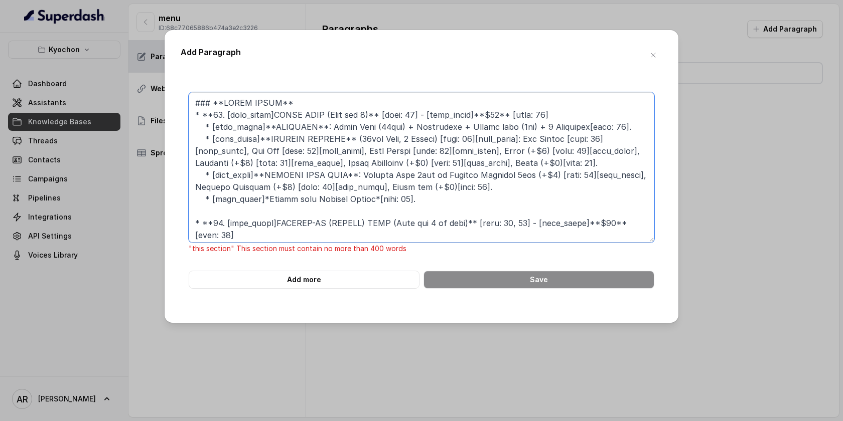
scroll to position [870, 0]
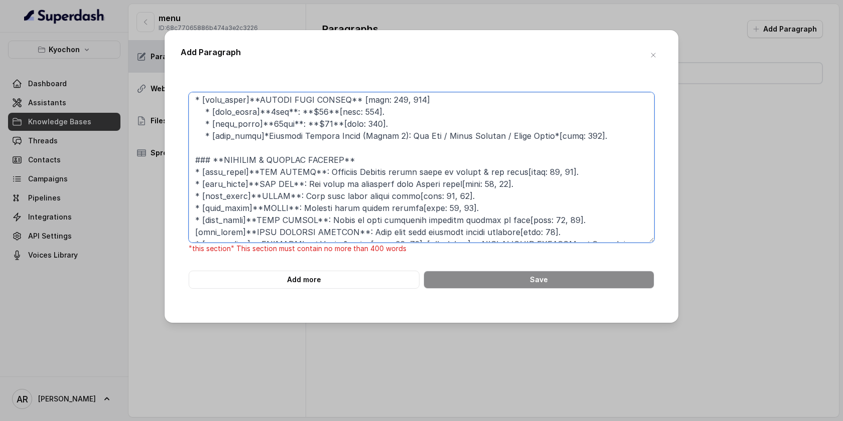
type textarea "### **COMBO MEALS** * **01. [cite_start]TASTY MEAL (Best for 2)** [cite: 39] - …"
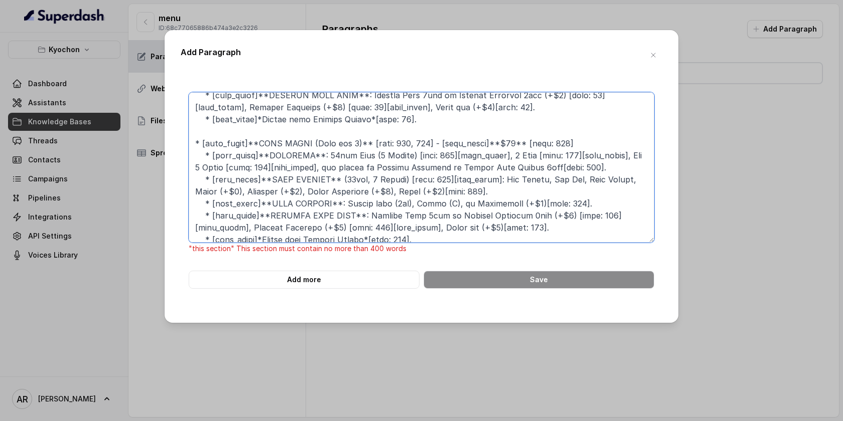
scroll to position [0, 0]
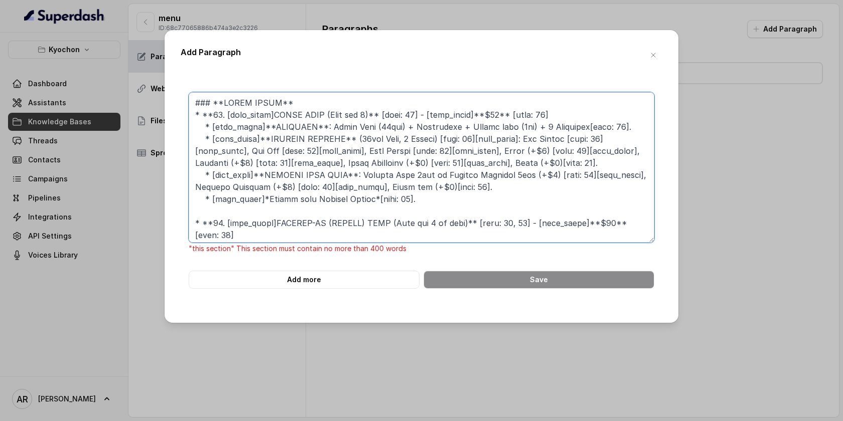
click at [449, 196] on textarea at bounding box center [422, 167] width 466 height 151
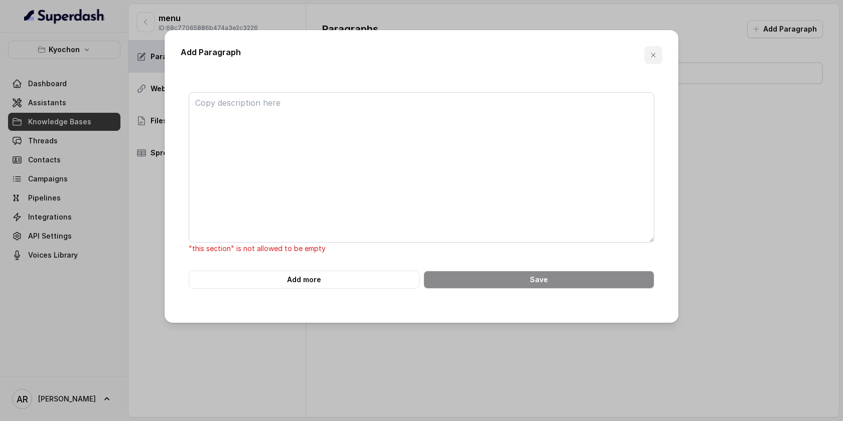
click at [656, 48] on button "button" at bounding box center [653, 55] width 18 height 18
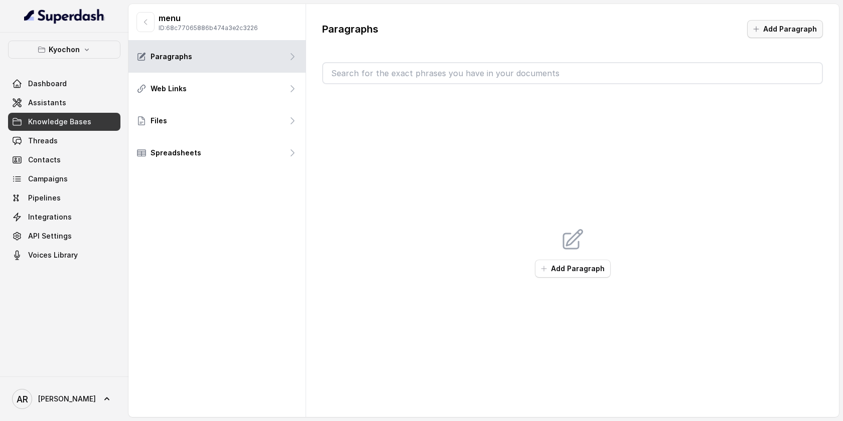
click at [767, 37] on button "Add Paragraph" at bounding box center [785, 29] width 76 height 18
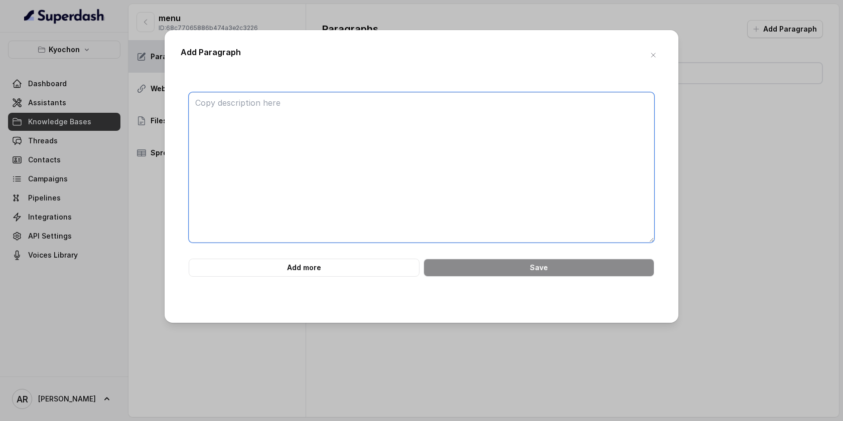
click at [403, 220] on textarea at bounding box center [422, 167] width 466 height 151
paste textarea "COMBO MEALS 01. TASTY MEAL (Best for 2) - $34 INCLUDES: Honey Wing (10pcs) + Tt…"
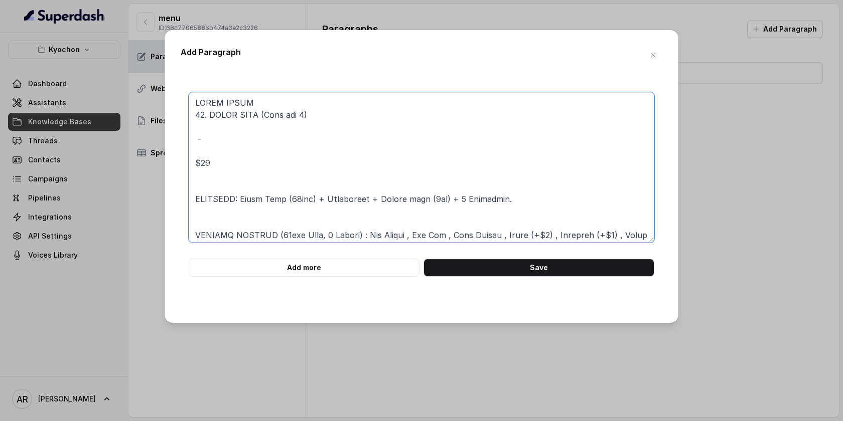
scroll to position [1274, 0]
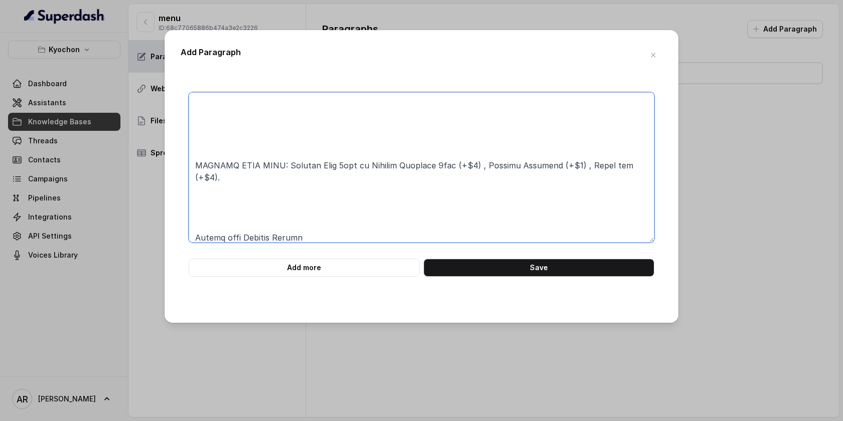
type textarea "COMBO MEALS 01. TASTY MEAL (Best for 2) - $34 INCLUDES: Honey Wing (10pcs) + Tt…"
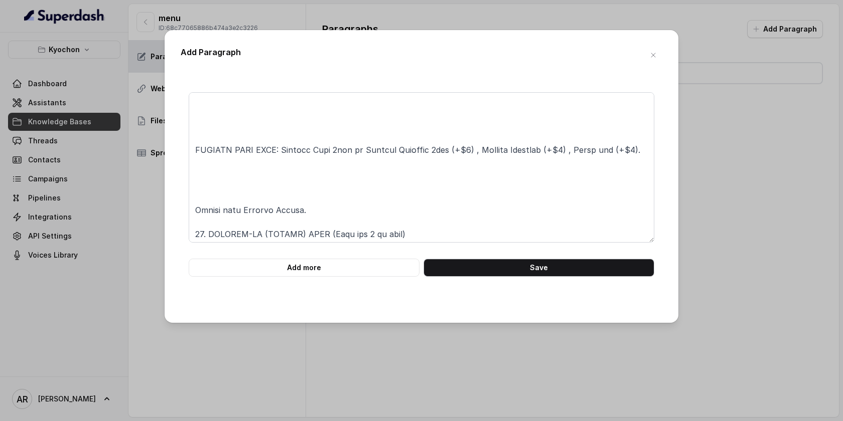
scroll to position [0, 0]
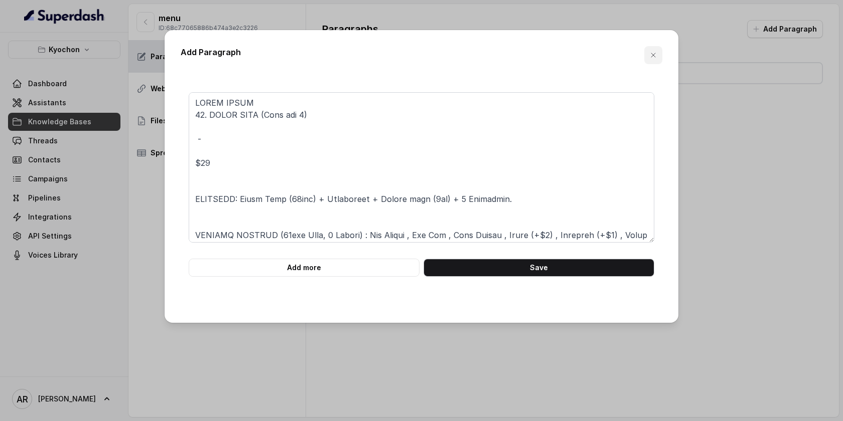
click at [652, 55] on icon "button" at bounding box center [653, 55] width 4 height 4
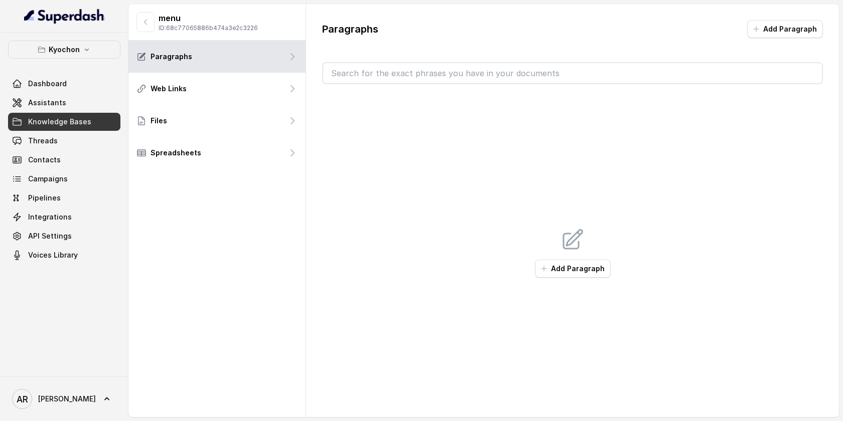
click at [582, 266] on button "Add Paragraph" at bounding box center [573, 269] width 76 height 18
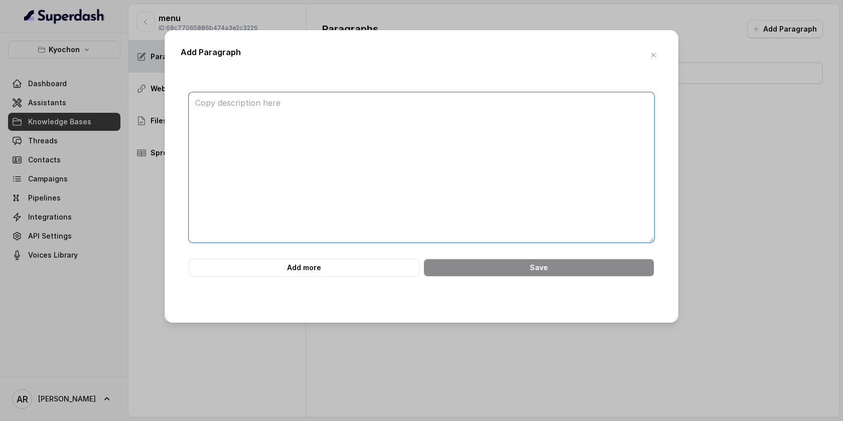
click at [477, 188] on textarea at bounding box center [422, 167] width 466 height 151
paste textarea "Claro, aquí tienes el menú en el formato que solicitaste. #####################…"
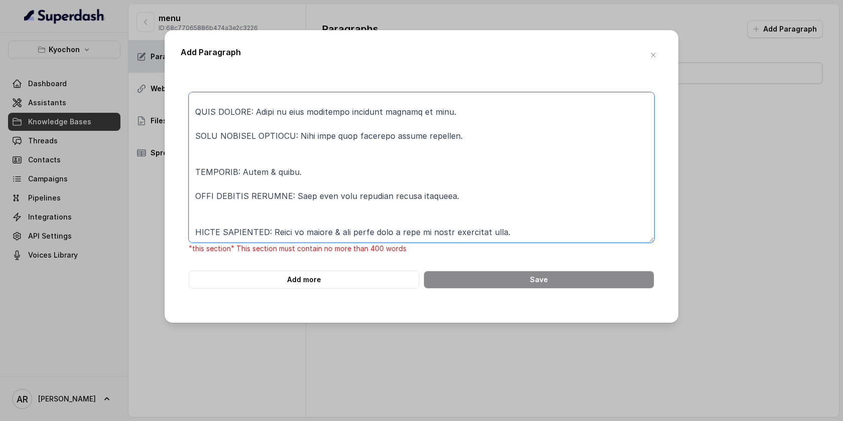
scroll to position [2617, 0]
click at [327, 211] on textarea at bounding box center [422, 167] width 466 height 151
type textarea "Claro, aquí tienes el menú en el formato que solicitaste. #####################…"
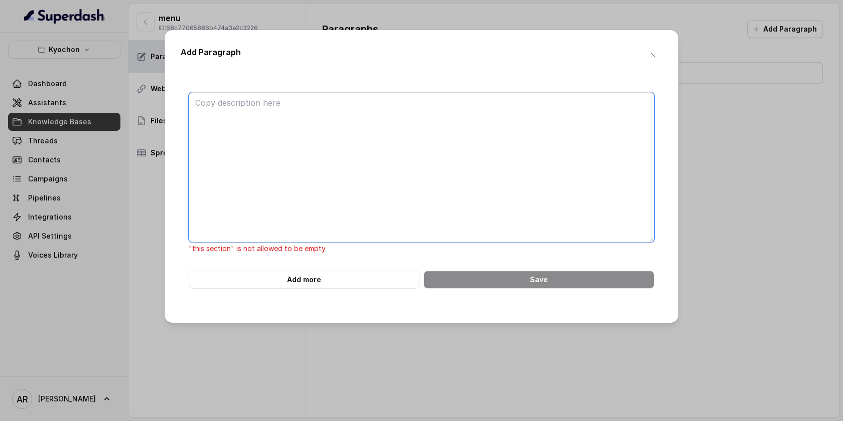
scroll to position [0, 0]
click at [366, 116] on textarea at bounding box center [422, 167] width 466 height 151
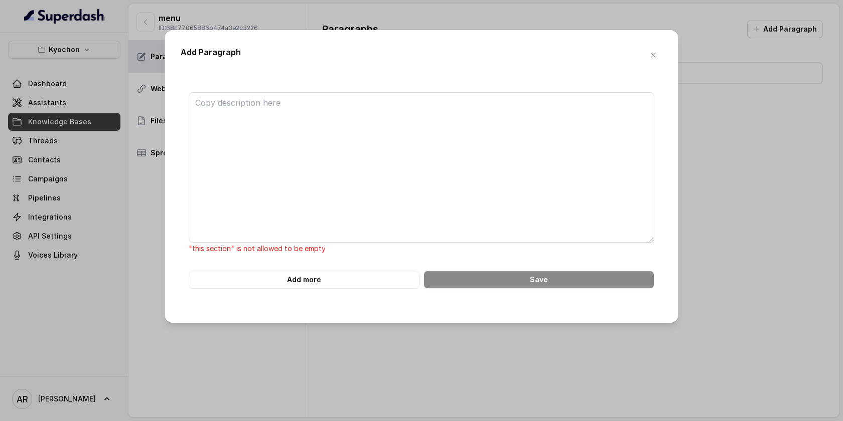
click at [652, 57] on icon "button" at bounding box center [653, 55] width 8 height 8
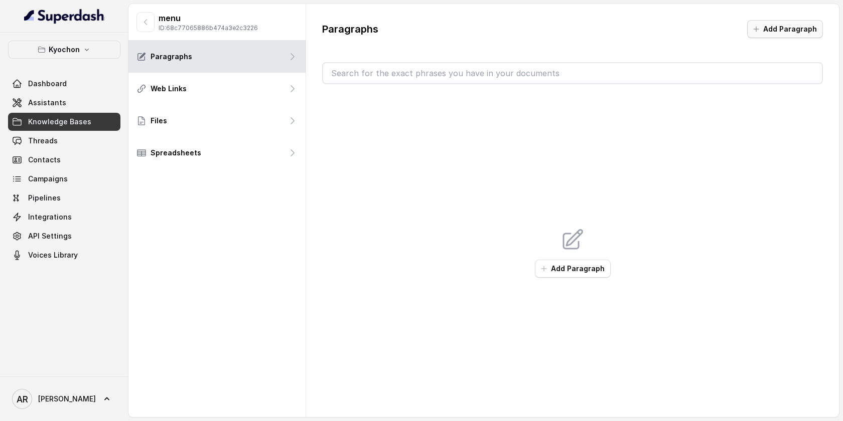
click at [777, 28] on button "Add Paragraph" at bounding box center [785, 29] width 76 height 18
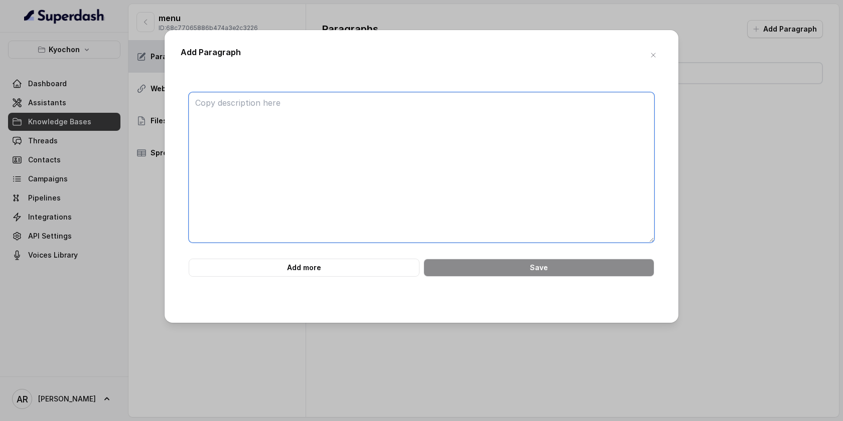
click at [486, 207] on textarea at bounding box center [422, 167] width 466 height 151
paste textarea "FLAVORS & ALLERGY WARNING SOY GARLIC: Original Kyochon flavor based on garlic &…"
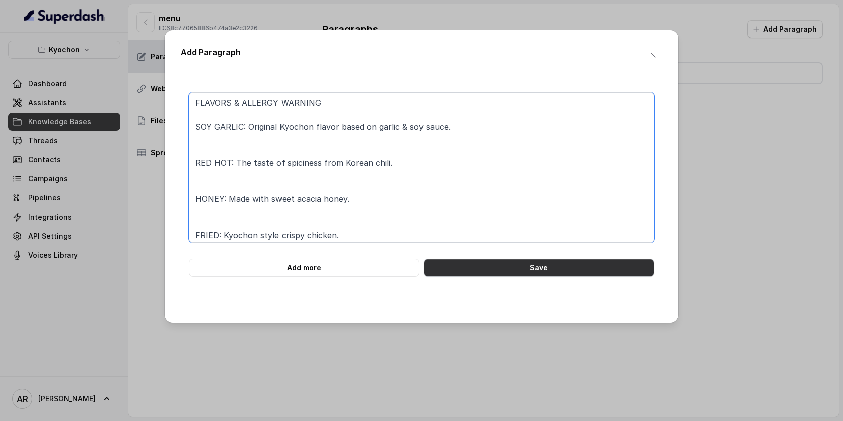
type textarea "FLAVORS & ALLERGY WARNING SOY GARLIC: Original Kyochon flavor based on garlic &…"
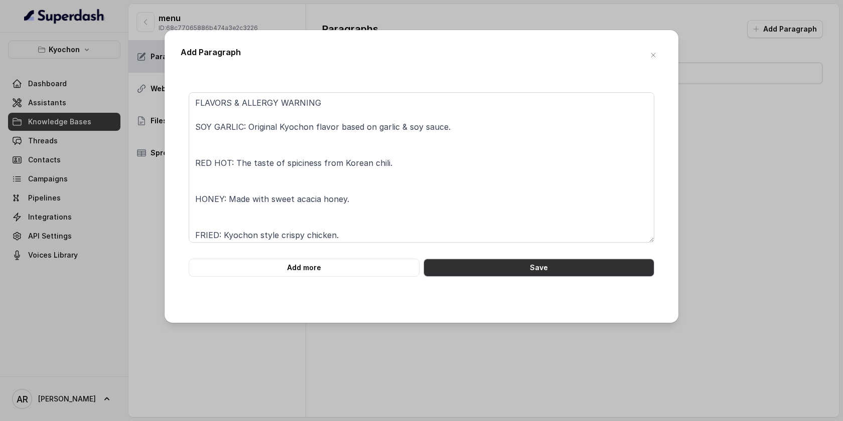
click at [487, 268] on button "Save" at bounding box center [538, 268] width 231 height 18
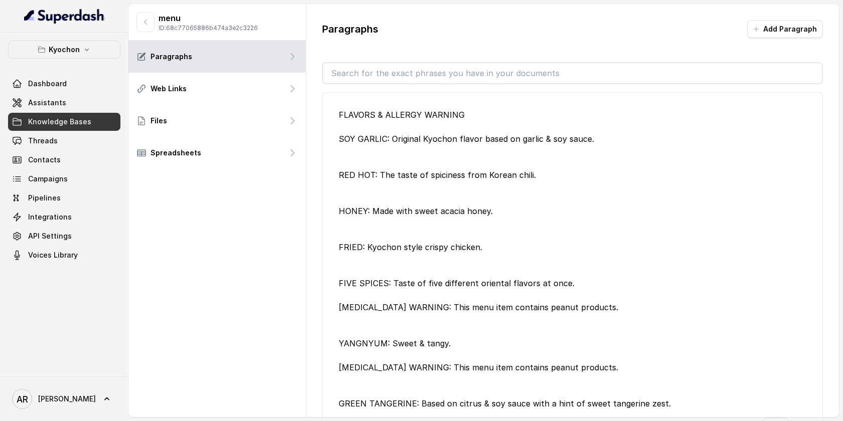
scroll to position [31, 0]
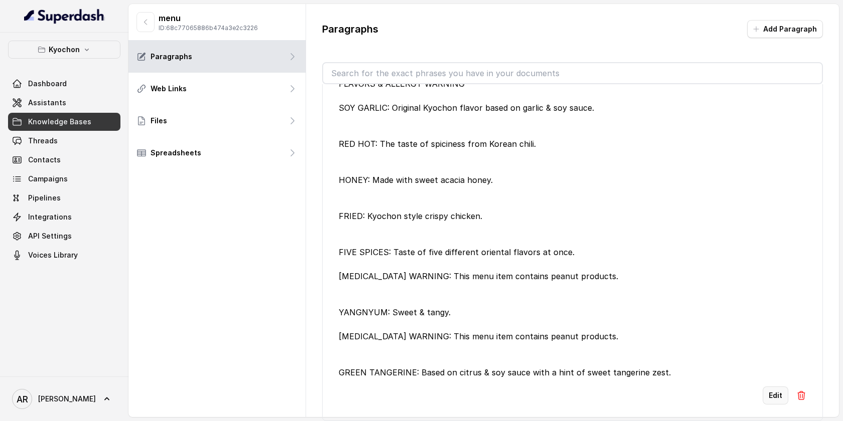
click at [772, 395] on button "Edit" at bounding box center [776, 396] width 26 height 18
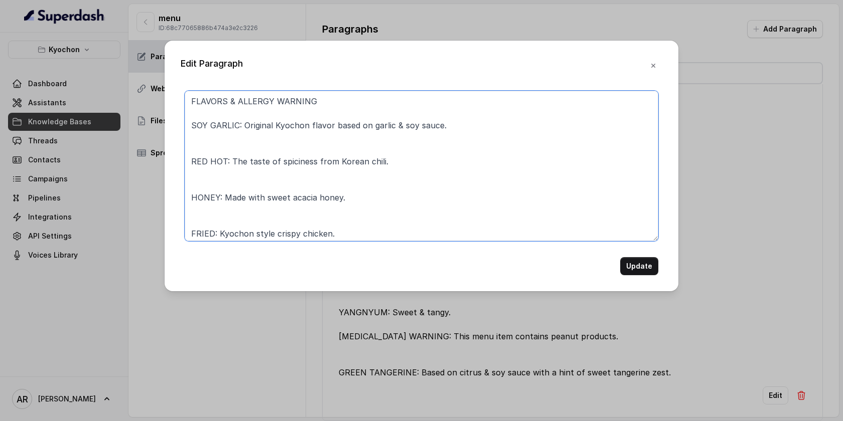
click at [187, 126] on textarea "FLAVORS & ALLERGY WARNING SOY GARLIC: Original Kyochon flavor based on garlic &…" at bounding box center [422, 166] width 474 height 151
paste textarea "•"
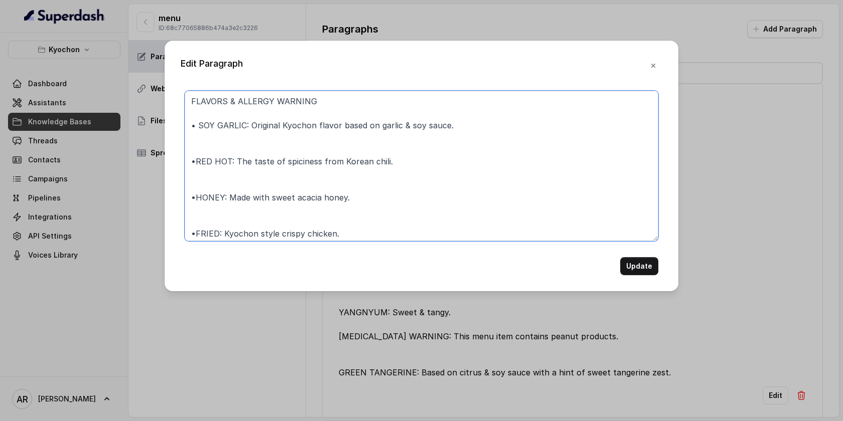
scroll to position [80, 0]
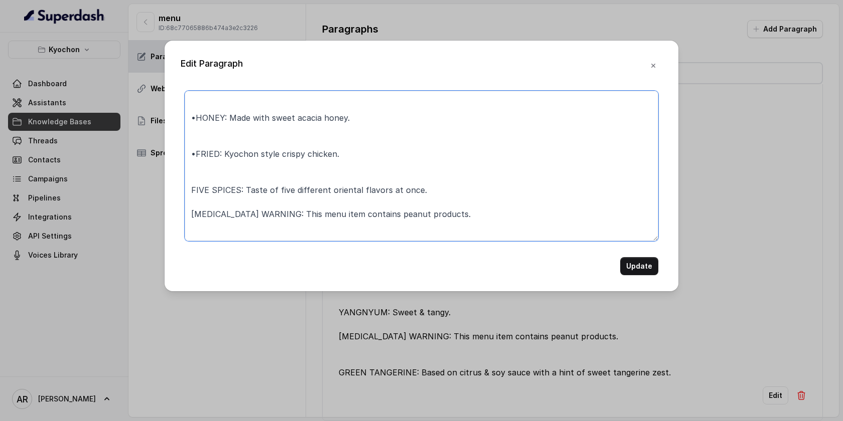
paste textarea "•"
click at [226, 200] on textarea "FLAVORS & ALLERGY WARNING • SOY GARLIC: Original Kyochon flavor based on garlic…" at bounding box center [422, 166] width 474 height 151
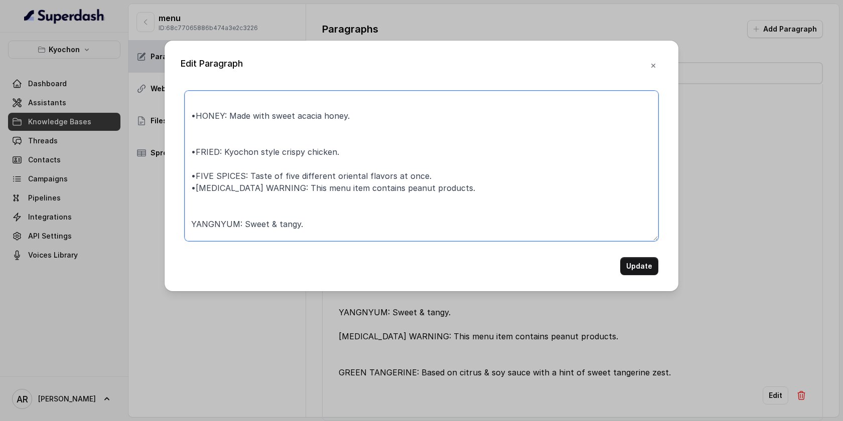
scroll to position [135, 0]
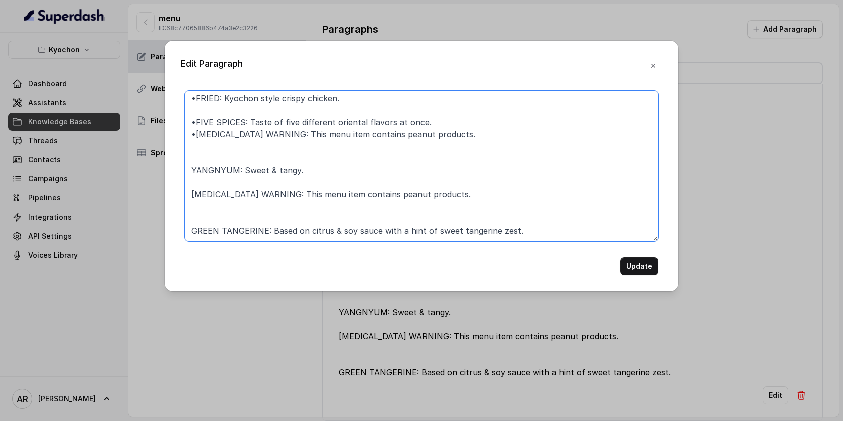
click at [191, 233] on textarea "FLAVORS & ALLERGY WARNING • SOY GARLIC: Original Kyochon flavor based on garlic…" at bounding box center [422, 166] width 474 height 151
paste textarea "•"
click at [189, 195] on textarea "FLAVORS & ALLERGY WARNING • SOY GARLIC: Original Kyochon flavor based on garlic…" at bounding box center [422, 166] width 474 height 151
paste textarea "•"
click at [189, 171] on textarea "FLAVORS & ALLERGY WARNING • SOY GARLIC: Original Kyochon flavor based on garlic…" at bounding box center [422, 166] width 474 height 151
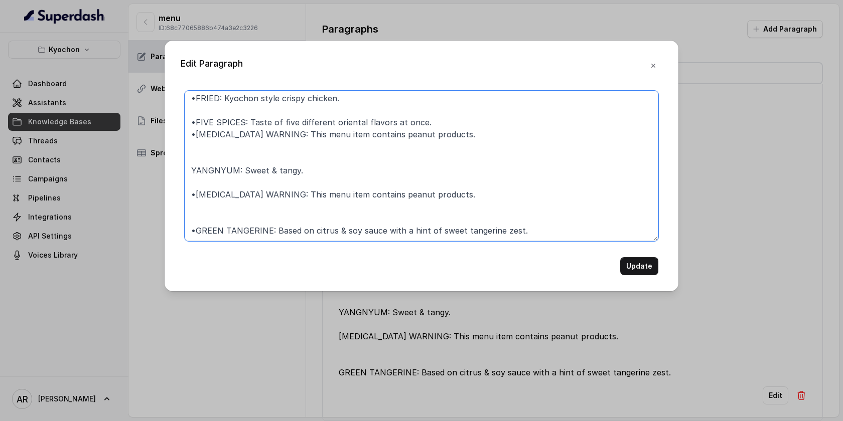
paste textarea "•"
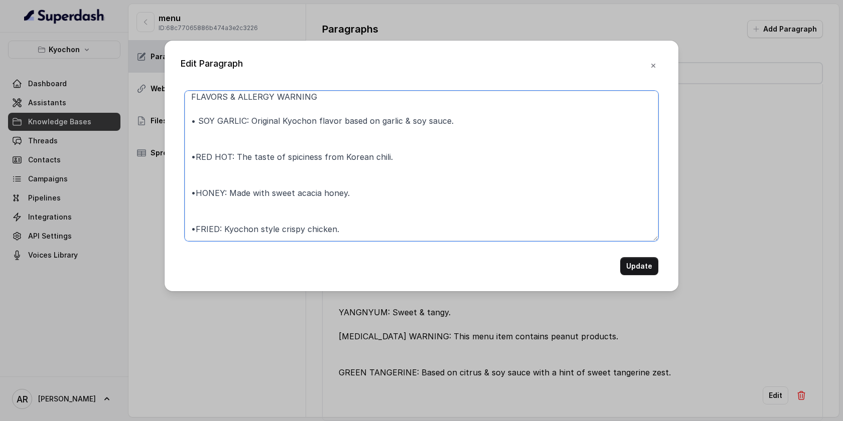
scroll to position [0, 0]
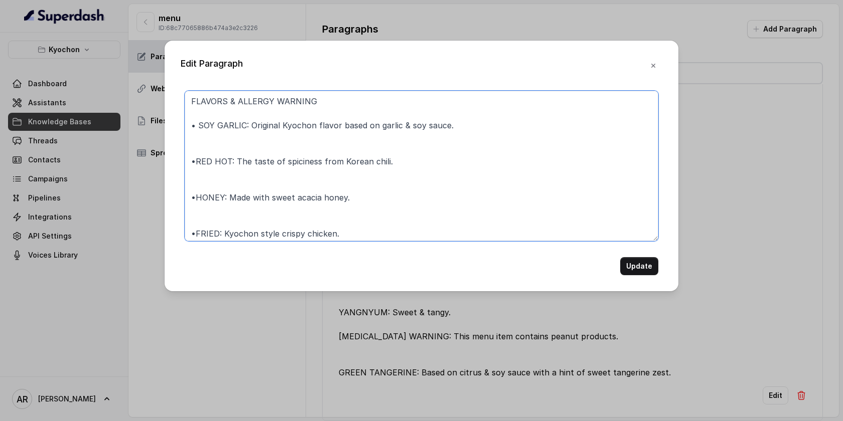
click at [201, 145] on textarea "FLAVORS & ALLERGY WARNING • SOY GARLIC: Original Kyochon flavor based on garlic…" at bounding box center [422, 166] width 474 height 151
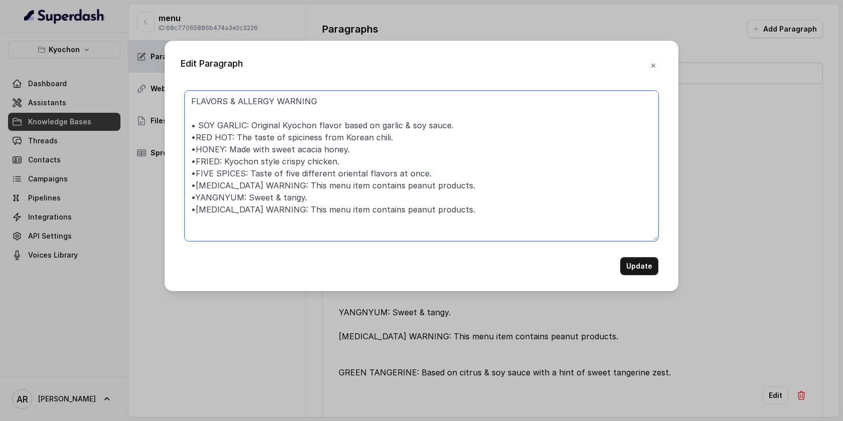
click at [197, 134] on textarea "FLAVORS & ALLERGY WARNING • SOY GARLIC: Original Kyochon flavor based on garlic…" at bounding box center [422, 166] width 474 height 151
type textarea "FLAVORS & ALLERGY WARNING • SOY GARLIC: Original Kyochon flavor based on garlic…"
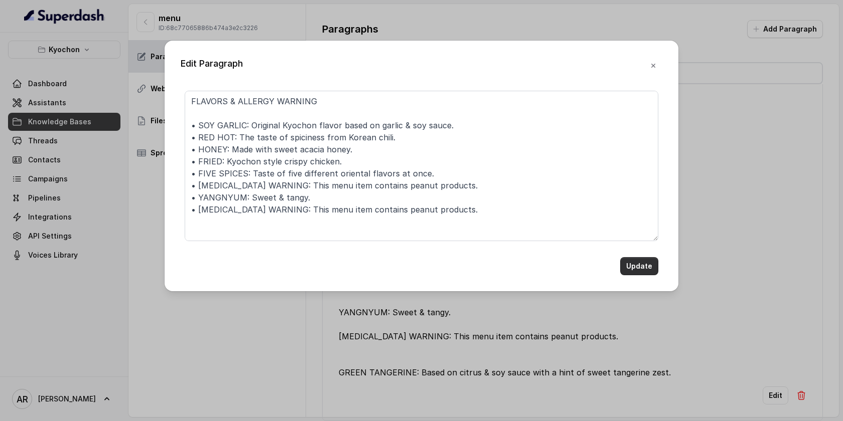
click at [647, 267] on button "Update" at bounding box center [639, 266] width 38 height 18
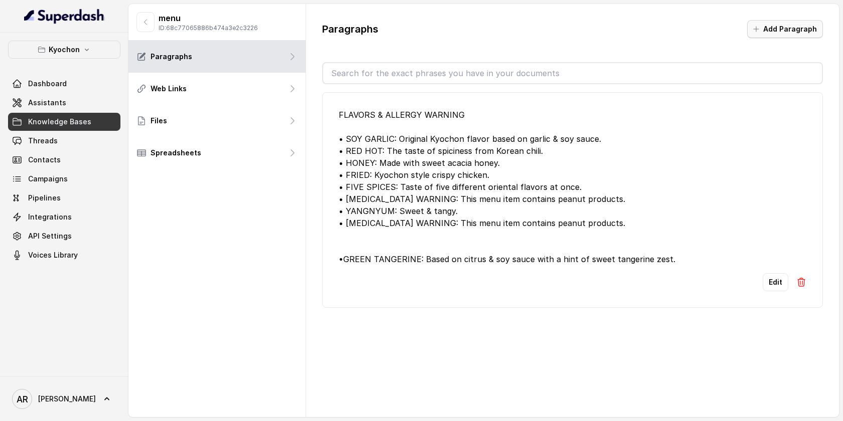
click at [782, 24] on button "Add Paragraph" at bounding box center [785, 29] width 76 height 18
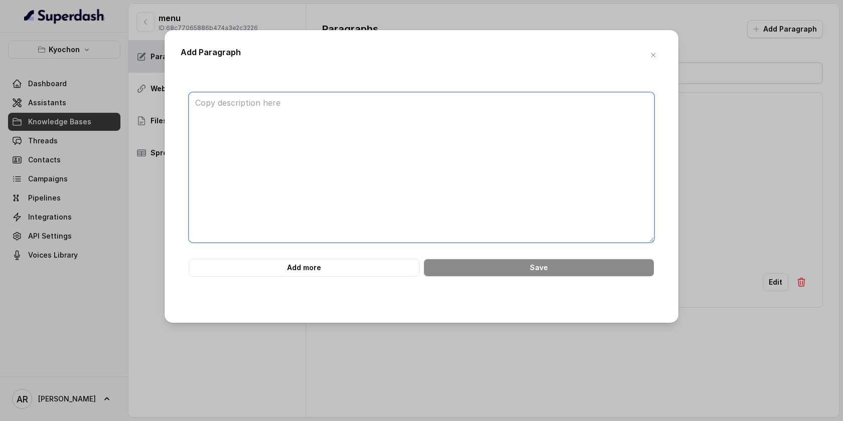
click at [381, 159] on textarea at bounding box center [422, 167] width 466 height 151
paste textarea "INDIVIDUAL MEAL - $17 Choose your 1) MEAL 2) SIDE 3) DRINK. MEAL: CHICKEN COMBO…"
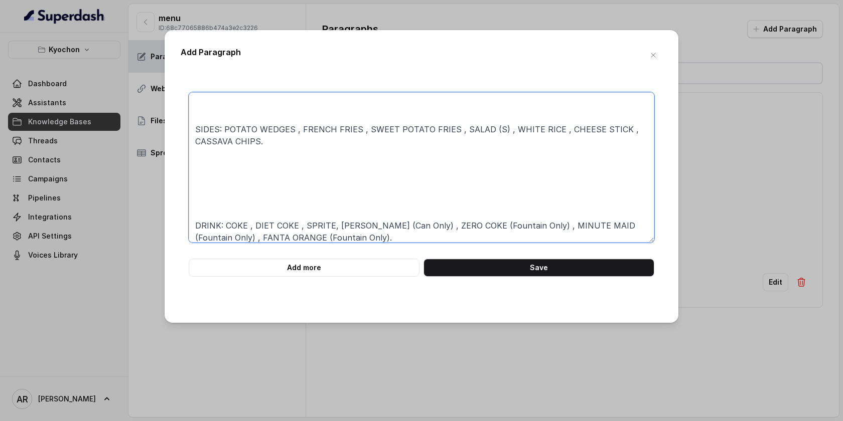
scroll to position [328, 0]
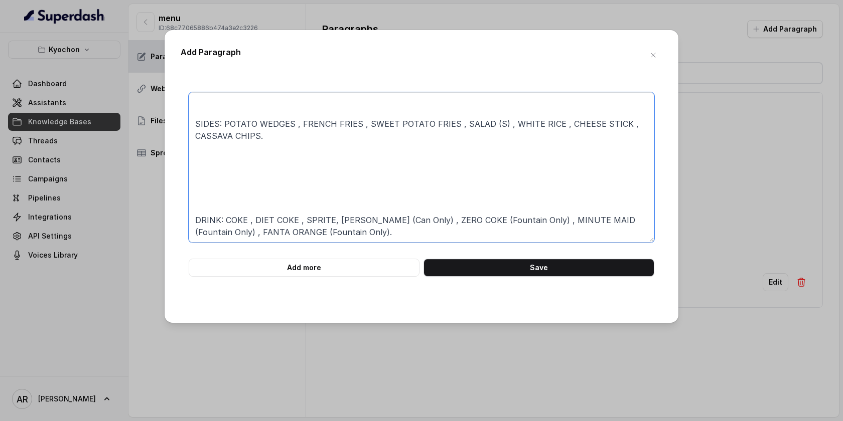
click at [206, 204] on textarea "INDIVIDUAL MEAL - $17 Choose your 1) MEAL 2) SIDE 3) DRINK. MEAL: CHICKEN COMBO…" at bounding box center [422, 167] width 466 height 151
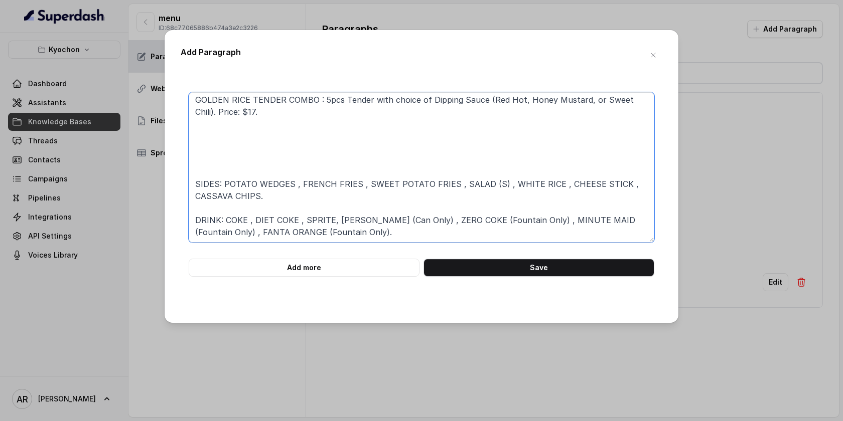
scroll to position [268, 0]
click at [210, 157] on textarea "INDIVIDUAL MEAL - $17 Choose your 1) MEAL 2) SIDE 3) DRINK. MEAL: CHICKEN COMBO…" at bounding box center [422, 167] width 466 height 151
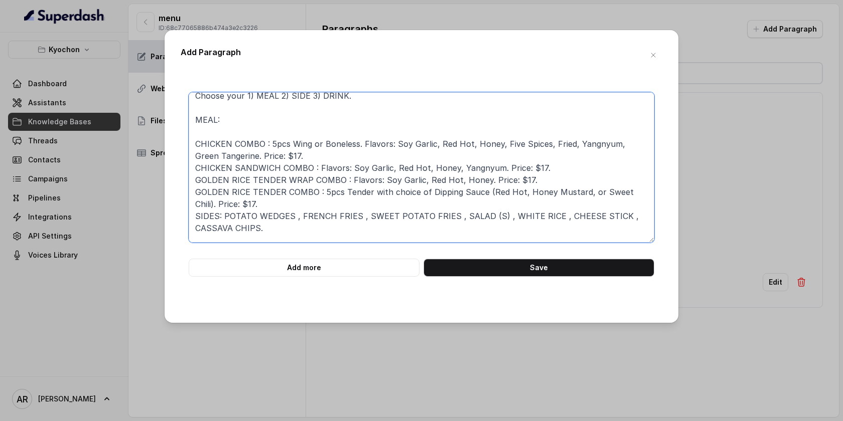
scroll to position [0, 0]
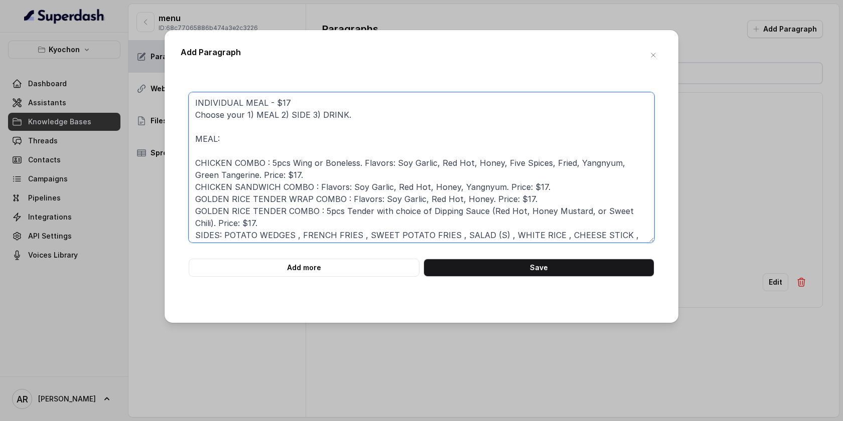
click at [194, 159] on textarea "INDIVIDUAL MEAL - $17 Choose your 1) MEAL 2) SIDE 3) DRINK. MEAL: CHICKEN COMBO…" at bounding box center [422, 167] width 466 height 151
paste textarea "•"
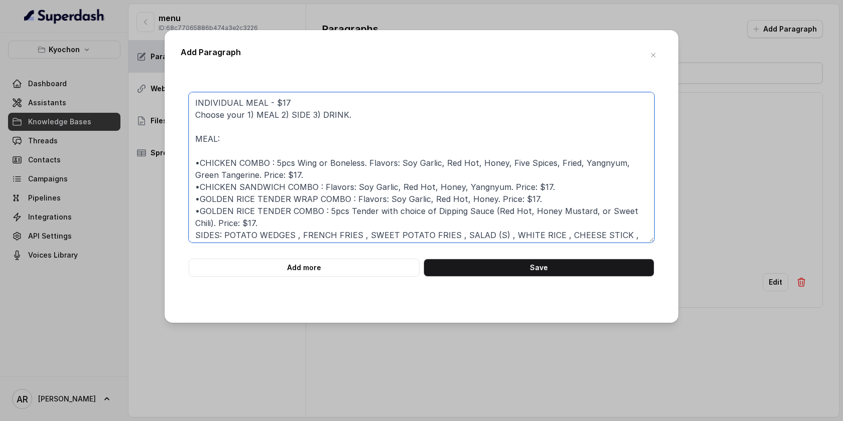
paste textarea "•"
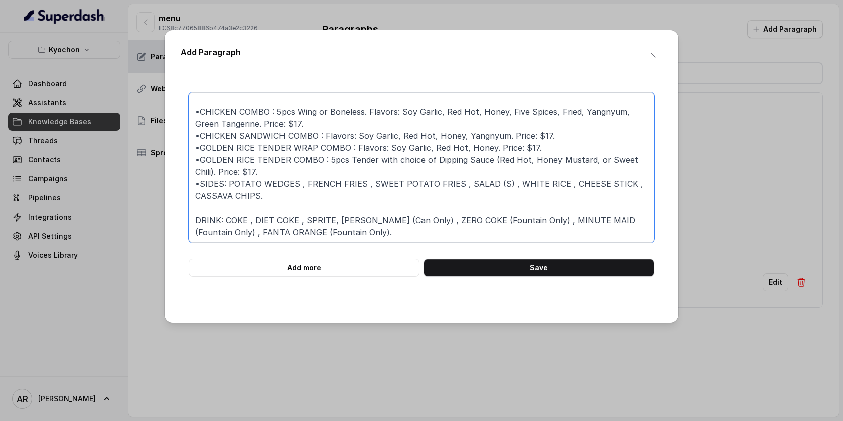
paste textarea "•"
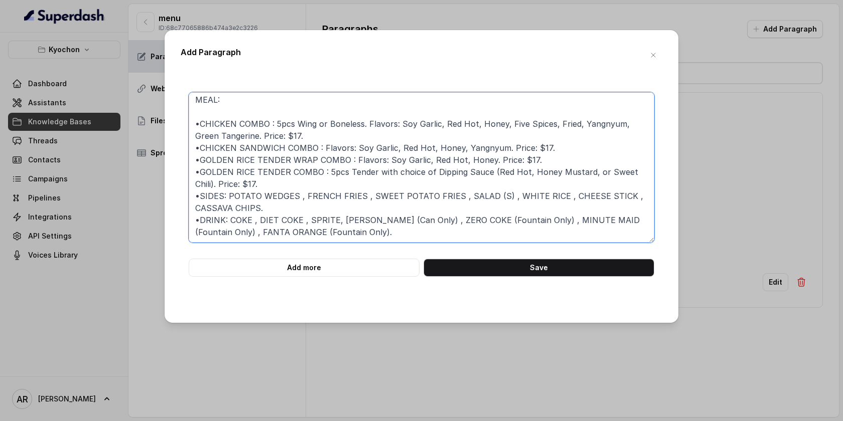
scroll to position [0, 0]
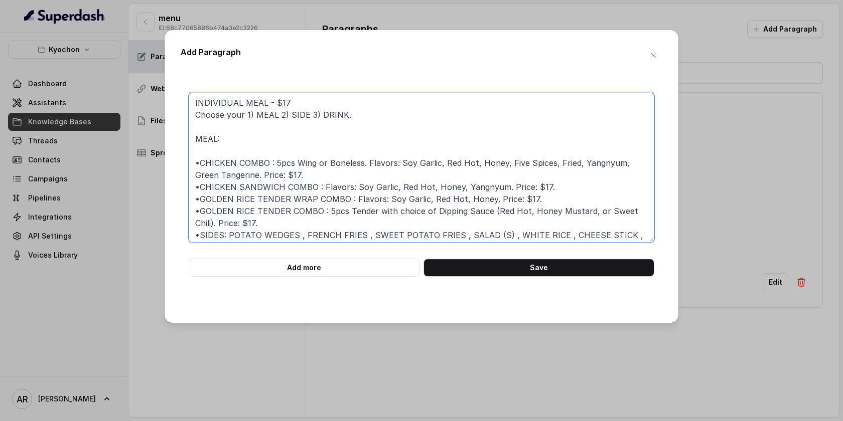
click at [202, 163] on textarea "INDIVIDUAL MEAL - $17 Choose your 1) MEAL 2) SIDE 3) DRINK. MEAL: •CHICKEN COMB…" at bounding box center [422, 167] width 466 height 151
click at [199, 187] on textarea "INDIVIDUAL MEAL - $17 Choose your 1) MEAL 2) SIDE 3) DRINK. MEAL: • CHICKEN COM…" at bounding box center [422, 167] width 466 height 151
click at [200, 200] on textarea "INDIVIDUAL MEAL - $17 Choose your 1) MEAL 2) SIDE 3) DRINK. MEAL: • CHICKEN COM…" at bounding box center [422, 167] width 466 height 151
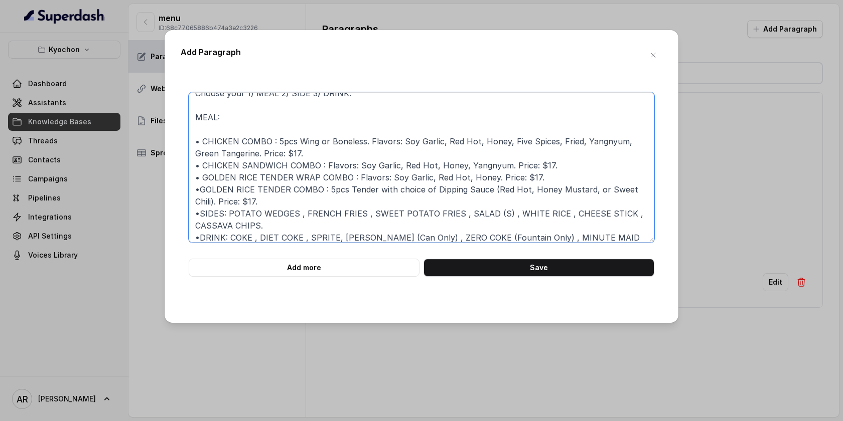
scroll to position [29, 0]
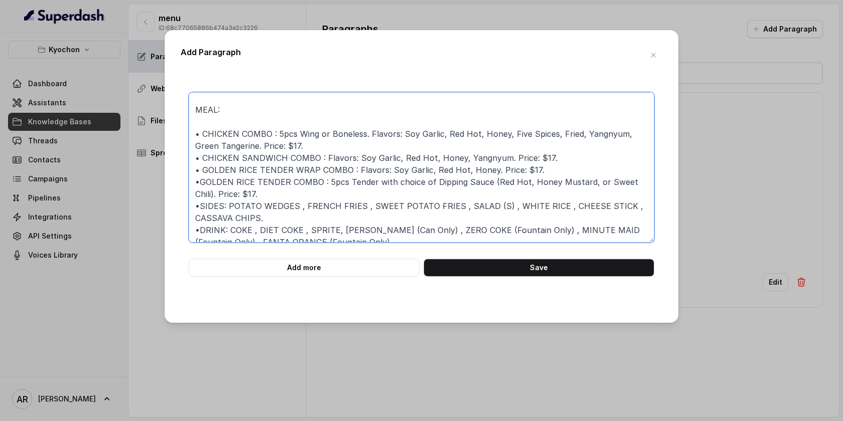
click at [201, 186] on textarea "INDIVIDUAL MEAL - $17 Choose your 1) MEAL 2) SIDE 3) DRINK. MEAL: • CHICKEN COM…" at bounding box center [422, 167] width 466 height 151
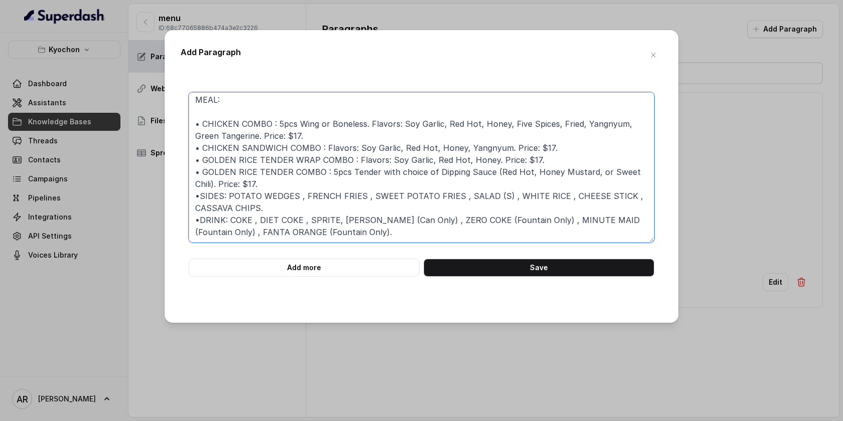
click at [201, 197] on textarea "INDIVIDUAL MEAL - $17 Choose your 1) MEAL 2) SIDE 3) DRINK. MEAL: • CHICKEN COM…" at bounding box center [422, 167] width 466 height 151
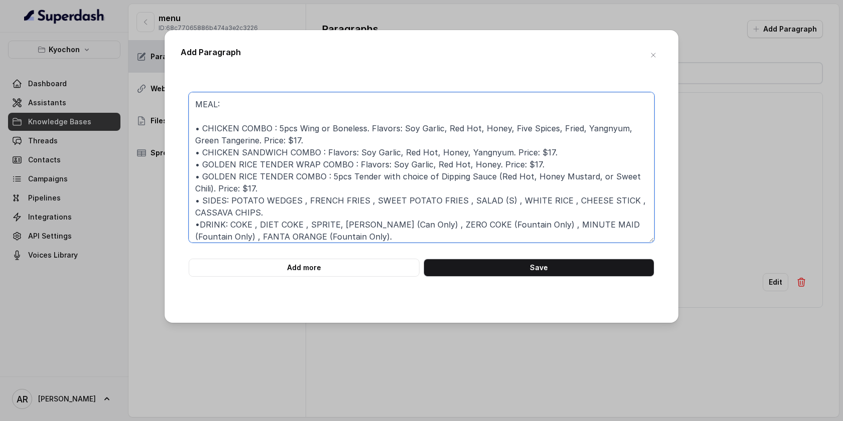
click at [230, 202] on textarea "INDIVIDUAL MEAL - $17 Choose your 1) MEAL 2) SIDE 3) DRINK. MEAL: • CHICKEN COM…" at bounding box center [422, 167] width 466 height 151
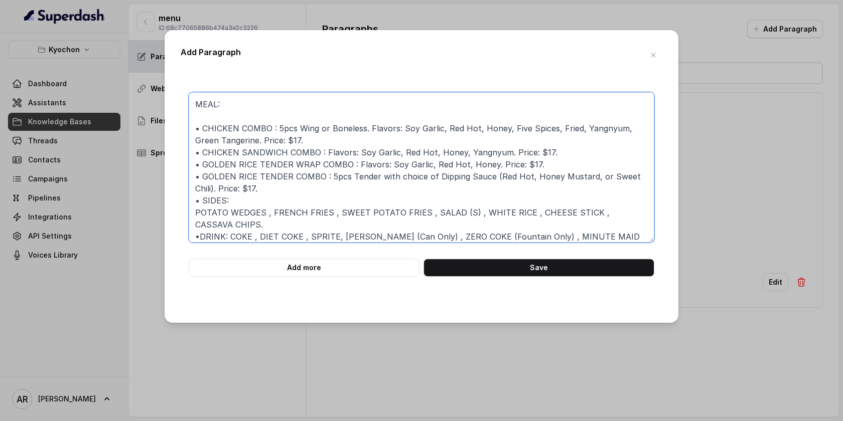
scroll to position [51, 0]
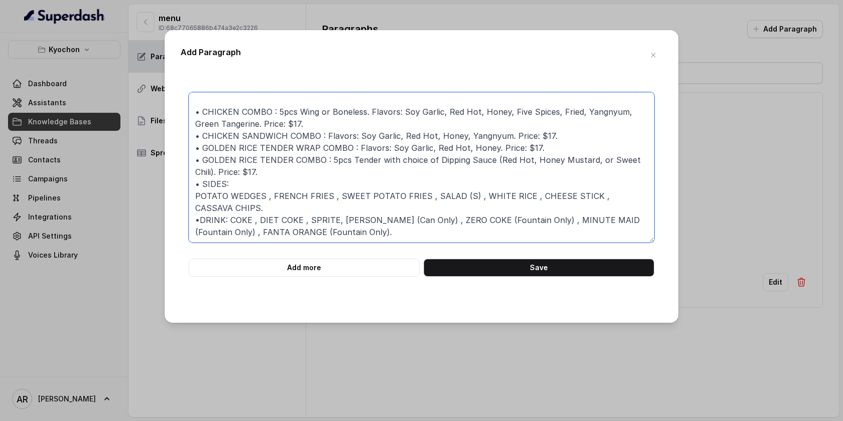
click at [228, 217] on textarea "INDIVIDUAL MEAL - $17 Choose your 1) MEAL 2) SIDE 3) DRINK. MEAL: • CHICKEN COM…" at bounding box center [422, 167] width 466 height 151
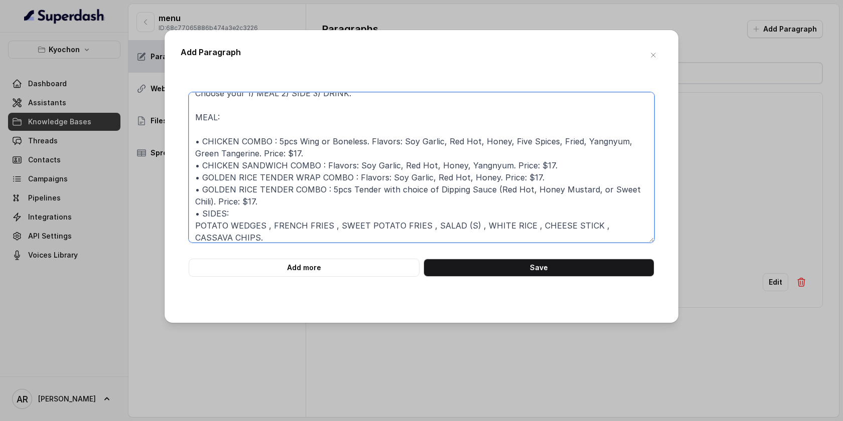
scroll to position [0, 0]
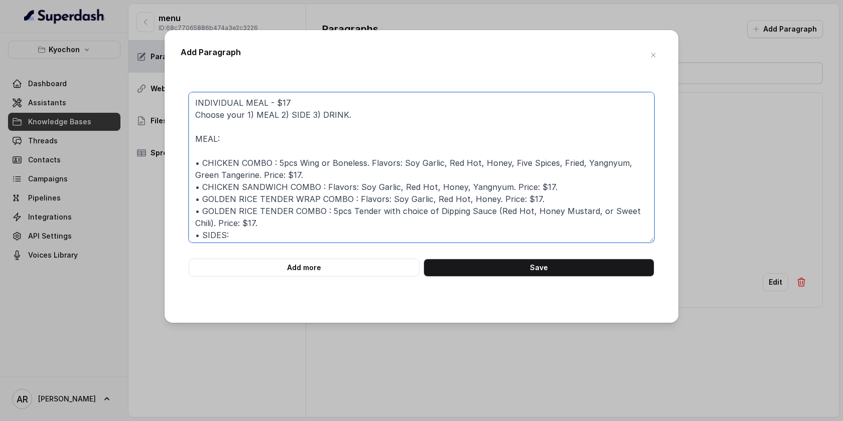
click at [220, 157] on textarea "INDIVIDUAL MEAL - $17 Choose your 1) MEAL 2) SIDE 3) DRINK. MEAL: • CHICKEN COM…" at bounding box center [422, 167] width 466 height 151
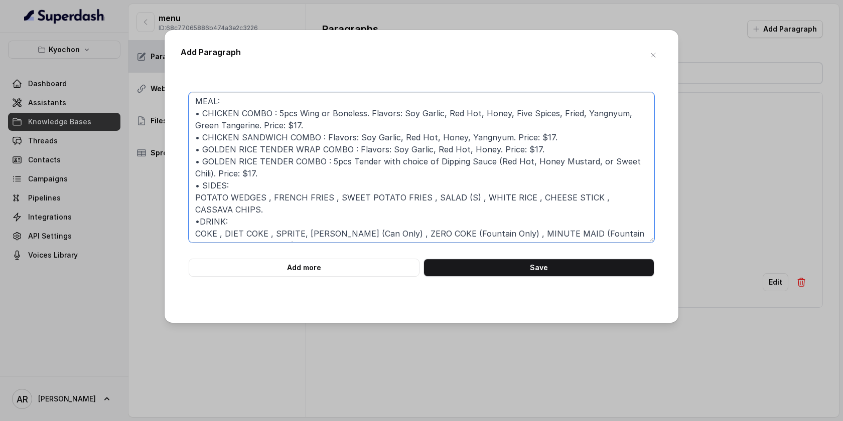
scroll to position [51, 0]
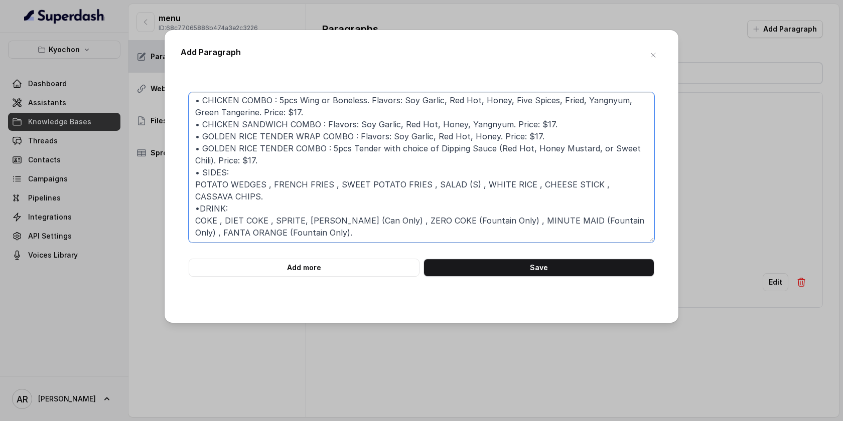
click at [203, 171] on textarea "INDIVIDUAL MEAL - $17 Choose your 1) MEAL 2) SIDE 3) DRINK. MEAL: • CHICKEN COM…" at bounding box center [422, 167] width 466 height 151
click at [196, 186] on textarea "INDIVIDUAL MEAL - $17 Choose your 1) MEAL 2) SIDE 3) DRINK. MEAL: • CHICKEN COM…" at bounding box center [422, 167] width 466 height 151
paste textarea "•"
click at [203, 207] on textarea "INDIVIDUAL MEAL - $17 Choose your 1) MEAL 2) SIDE 3) DRINK. MEAL: • CHICKEN COM…" at bounding box center [422, 167] width 466 height 151
click at [194, 185] on textarea "INDIVIDUAL MEAL - $17 Choose your 1) MEAL 2) SIDE 3) DRINK. MEAL: • CHICKEN COM…" at bounding box center [422, 167] width 466 height 151
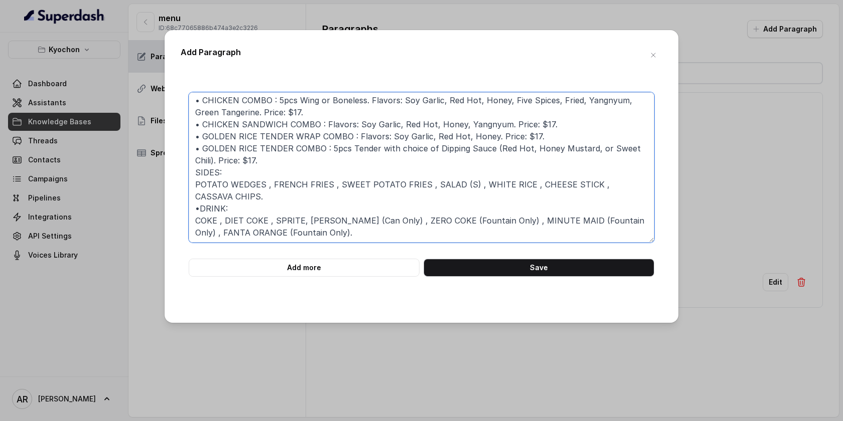
paste textarea "•"
type textarea "INDIVIDUAL MEAL - $17 Choose your 1) MEAL 2) SIDE 3) DRINK. MEAL: • CHICKEN COM…"
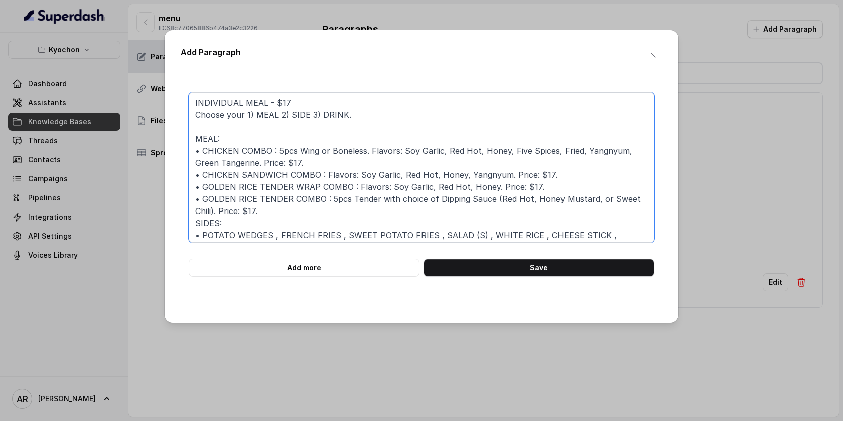
scroll to position [51, 0]
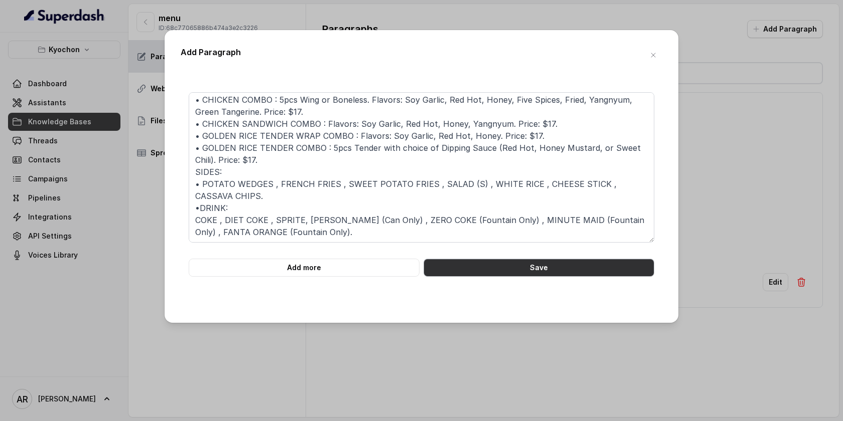
click at [517, 266] on button "Save" at bounding box center [538, 268] width 231 height 18
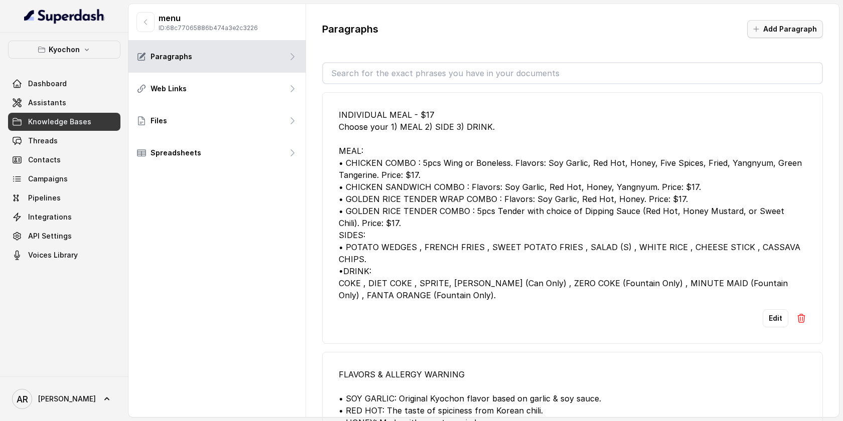
click at [787, 27] on button "Add Paragraph" at bounding box center [785, 29] width 76 height 18
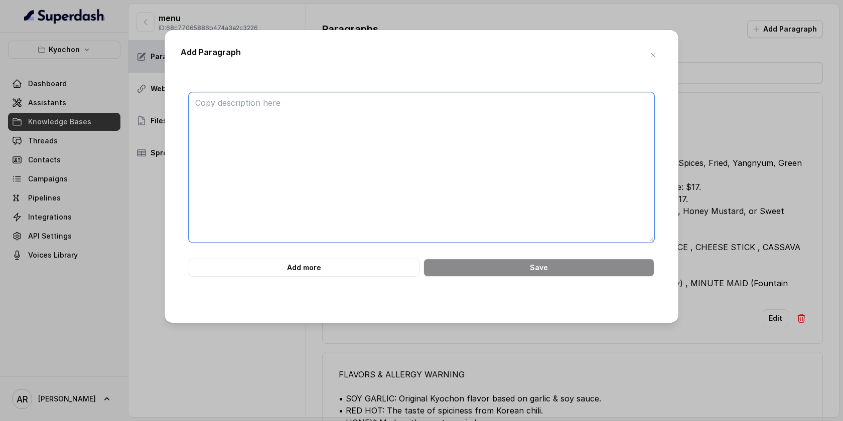
click at [314, 184] on textarea at bounding box center [422, 167] width 466 height 151
paste textarea "BEER COMBO (Best for 3 or more) - $90 INCLUDES: 20pcs Wing (2 Flavors) , Cheese…"
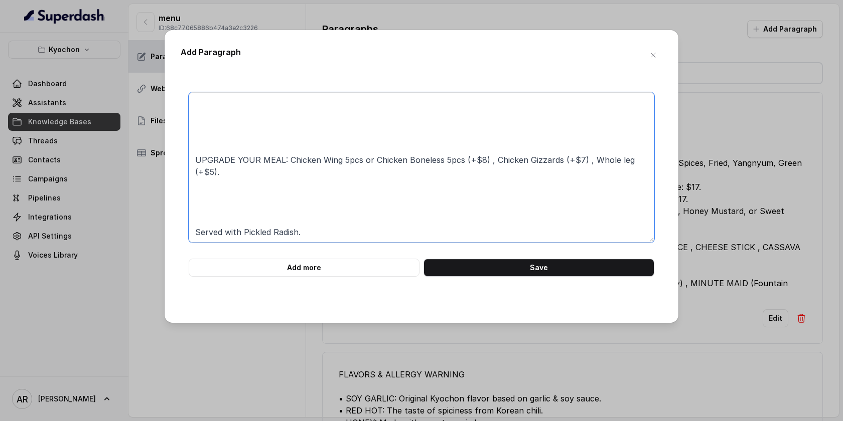
scroll to position [196, 0]
click at [204, 206] on textarea "BEER COMBO (Best for 3 or more) - $90 INCLUDES: 20pcs Wing (2 Flavors) , Cheese…" at bounding box center [422, 167] width 466 height 151
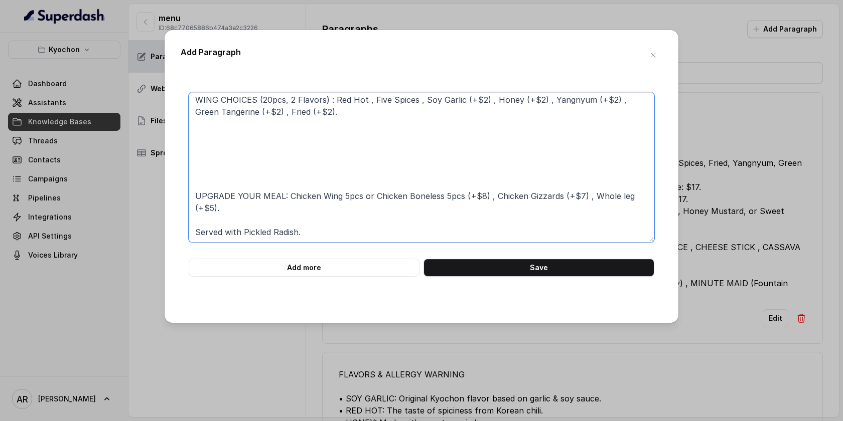
scroll to position [160, 0]
click at [206, 184] on textarea "BEER COMBO (Best for 3 or more) - $90 INCLUDES: 20pcs Wing (2 Flavors) , Cheese…" at bounding box center [422, 167] width 466 height 151
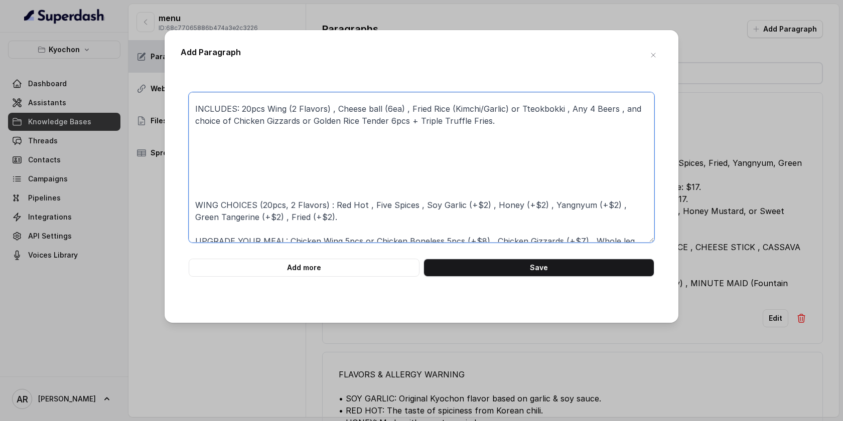
scroll to position [54, 0]
click at [206, 184] on textarea "BEER COMBO (Best for 3 or more) - $90 INCLUDES: 20pcs Wing (2 Flavors) , Cheese…" at bounding box center [422, 167] width 466 height 151
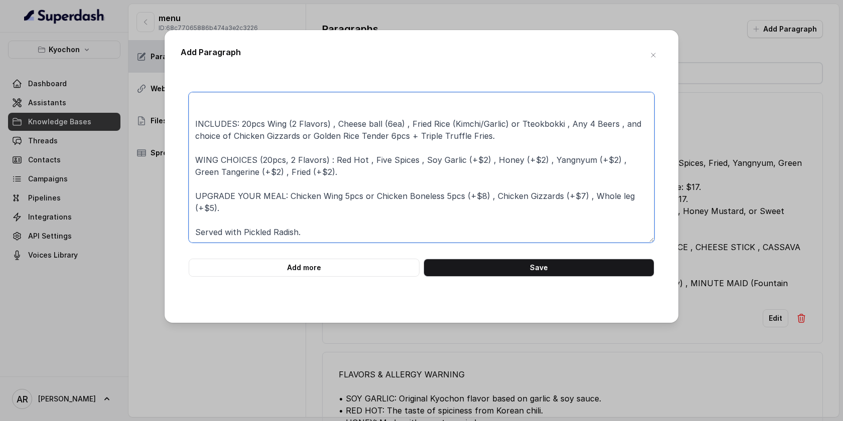
scroll to position [0, 0]
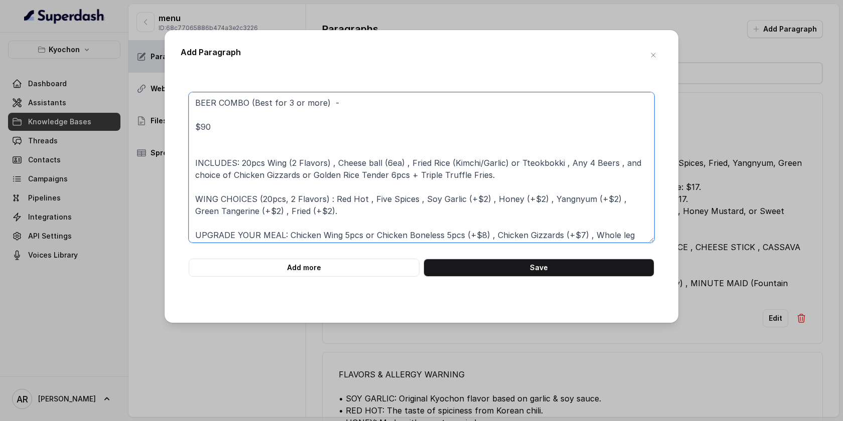
click at [203, 147] on textarea "BEER COMBO (Best for 3 or more) - $90 INCLUDES: 20pcs Wing (2 Flavors) , Cheese…" at bounding box center [422, 167] width 466 height 151
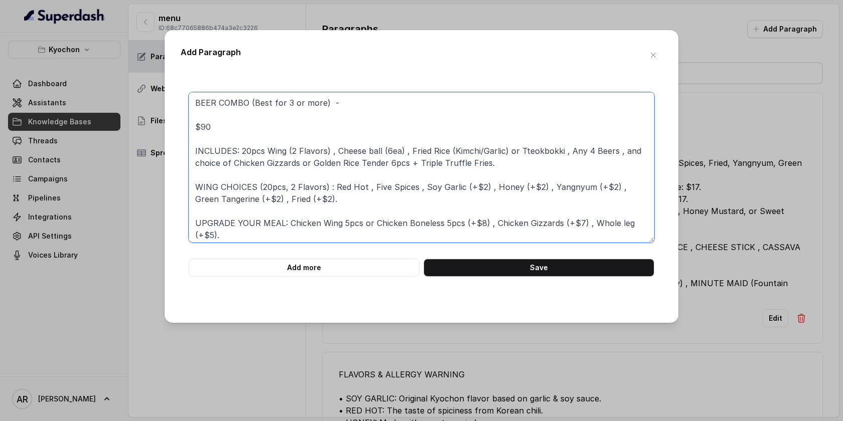
click at [199, 128] on textarea "BEER COMBO (Best for 3 or more) - $90 INCLUDES: 20pcs Wing (2 Flavors) , Cheese…" at bounding box center [422, 167] width 466 height 151
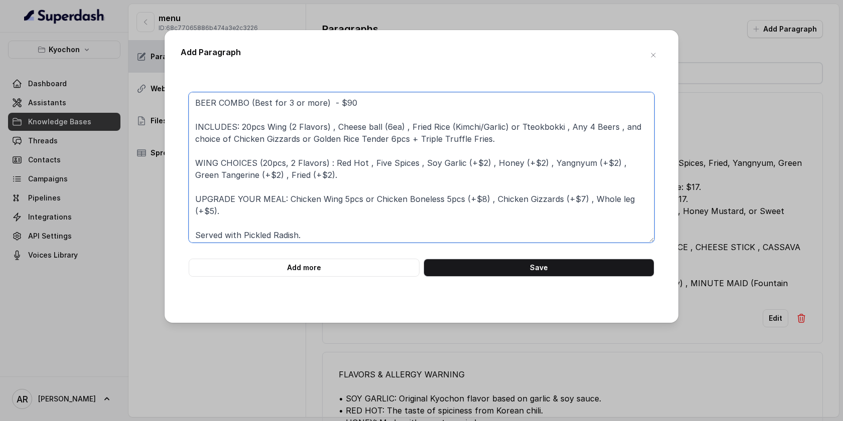
click at [199, 127] on textarea "BEER COMBO (Best for 3 or more) - $90 INCLUDES: 20pcs Wing (2 Flavors) , Cheese…" at bounding box center [422, 167] width 466 height 151
paste textarea "•"
click at [194, 159] on textarea "BEER COMBO (Best for 3 or more) - $90 • INCLUDES: 20pcs Wing (2 Flavors) , Chee…" at bounding box center [422, 167] width 466 height 151
paste textarea "•"
click at [199, 199] on textarea "BEER COMBO (Best for 3 or more) - $90 • INCLUDES: 20pcs Wing (2 Flavors) , Chee…" at bounding box center [422, 167] width 466 height 151
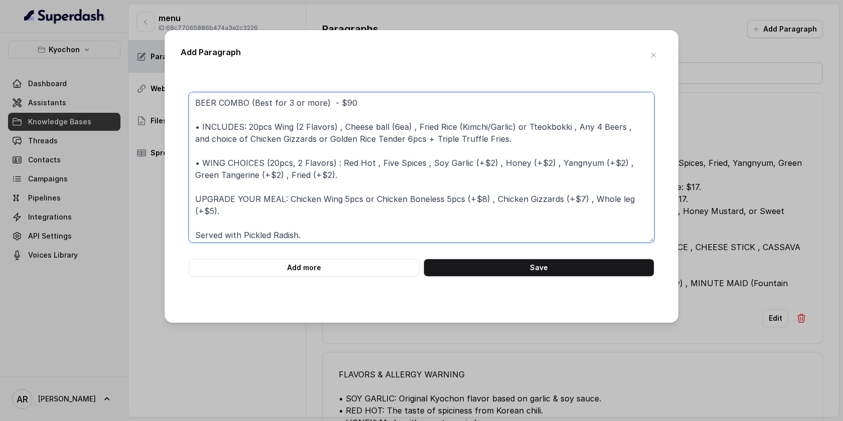
paste textarea "•"
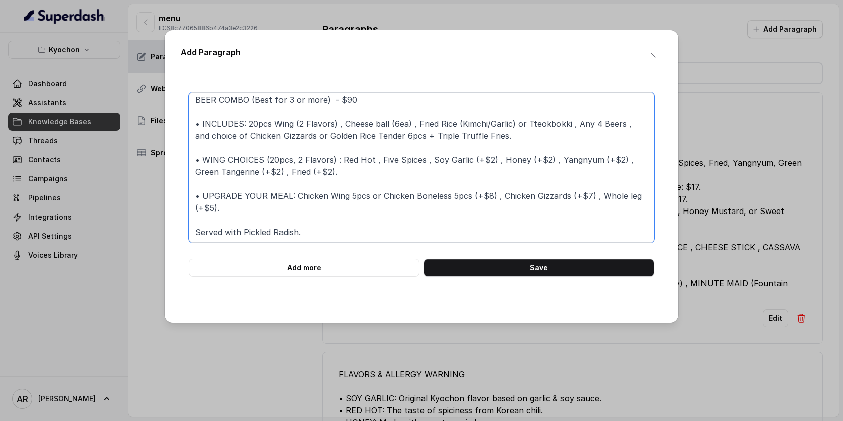
click at [190, 234] on textarea "BEER COMBO (Best for 3 or more) - $90 • INCLUDES: 20pcs Wing (2 Flavors) , Chee…" at bounding box center [422, 167] width 466 height 151
paste textarea "•"
type textarea "BEER COMBO (Best for 3 or more) - $90 • INCLUDES: 20pcs Wing (2 Flavors) , Chee…"
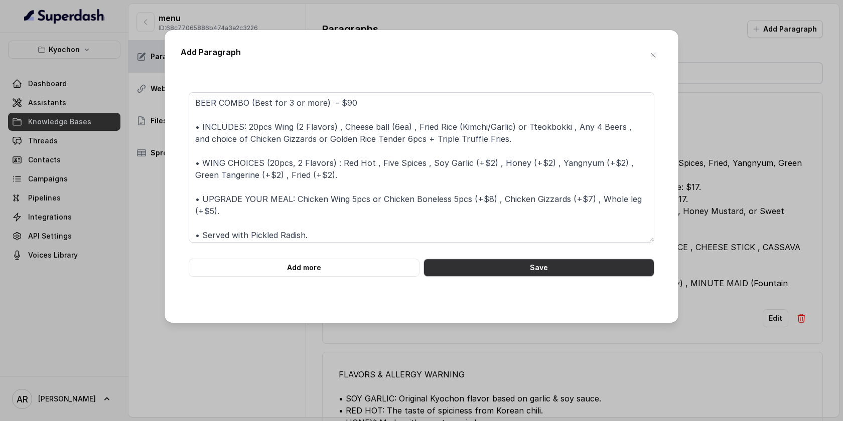
click at [506, 263] on button "Save" at bounding box center [538, 268] width 231 height 18
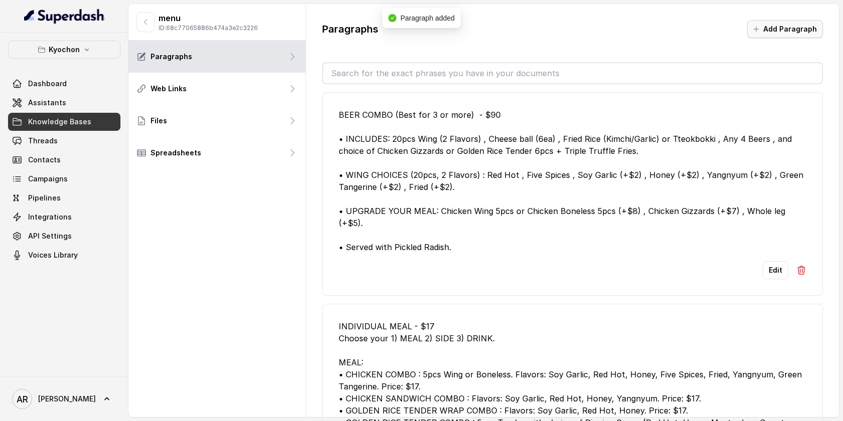
click at [775, 27] on button "Add Paragraph" at bounding box center [785, 29] width 76 height 18
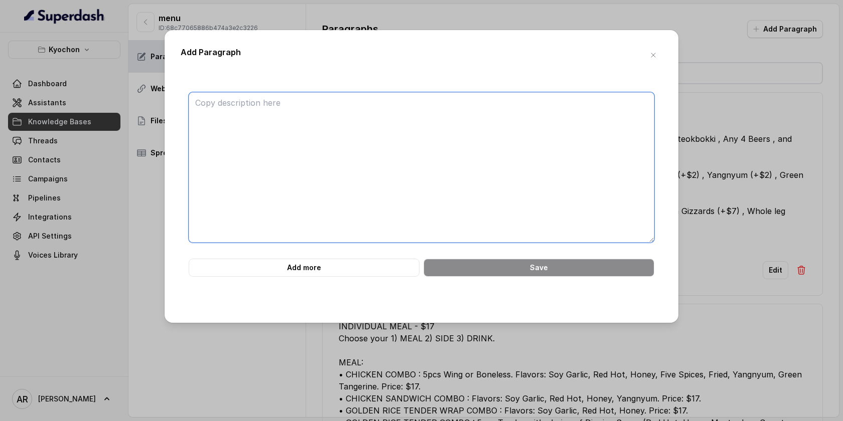
click at [493, 118] on textarea at bounding box center [422, 167] width 466 height 151
paste textarea "BEER COMBO (Best for 2) - $45 INCLUDES: 10pcs Wing (1 Flavor) , 1 Side , Any 2 …"
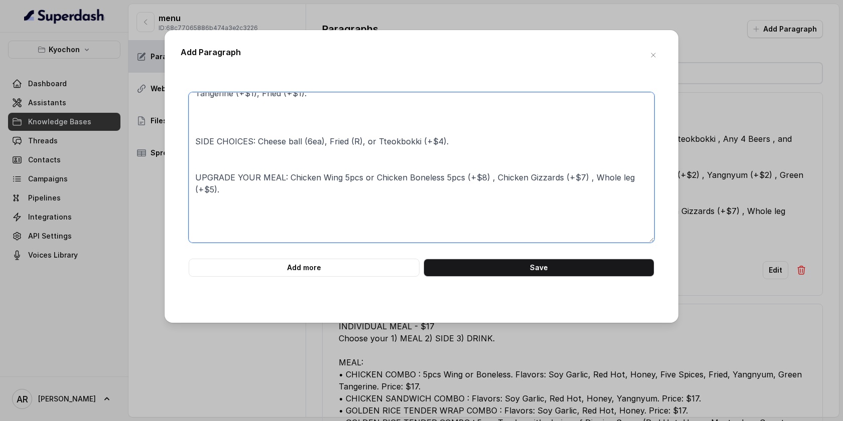
click at [206, 217] on textarea "BEER COMBO (Best for 2) - $45 INCLUDES: 10pcs Wing (1 Flavor) , 1 Side , Any 2 …" at bounding box center [422, 167] width 466 height 151
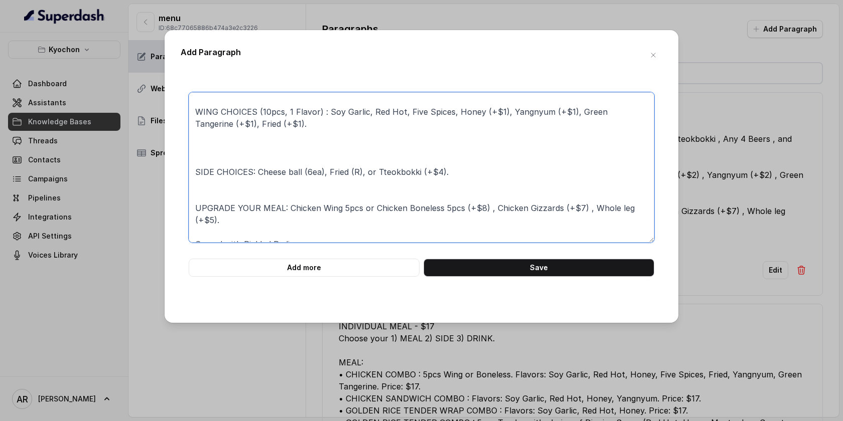
scroll to position [0, 0]
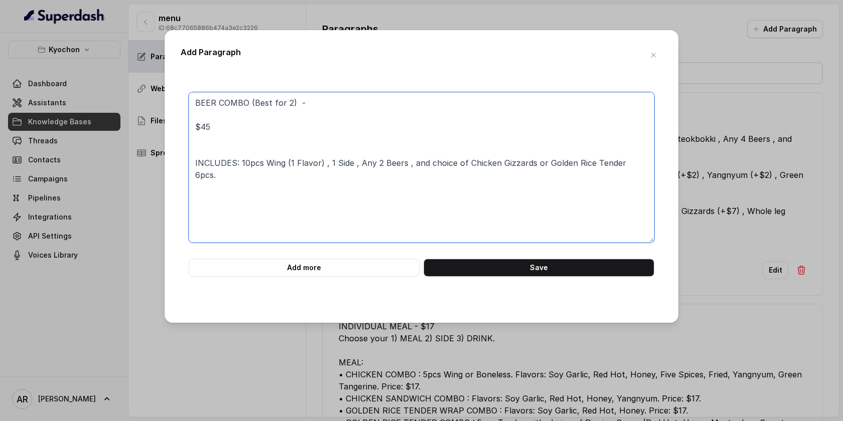
click at [190, 127] on textarea "BEER COMBO (Best for 2) - $45 INCLUDES: 10pcs Wing (1 Flavor) , 1 Side , Any 2 …" at bounding box center [422, 167] width 466 height 151
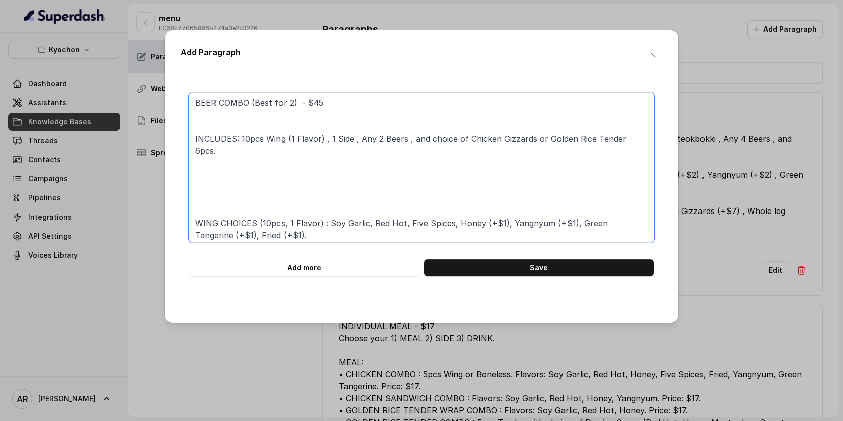
click at [194, 142] on textarea "BEER COMBO (Best for 2) - $45 INCLUDES: 10pcs Wing (1 Flavor) , 1 Side , Any 2 …" at bounding box center [422, 167] width 466 height 151
paste textarea "•"
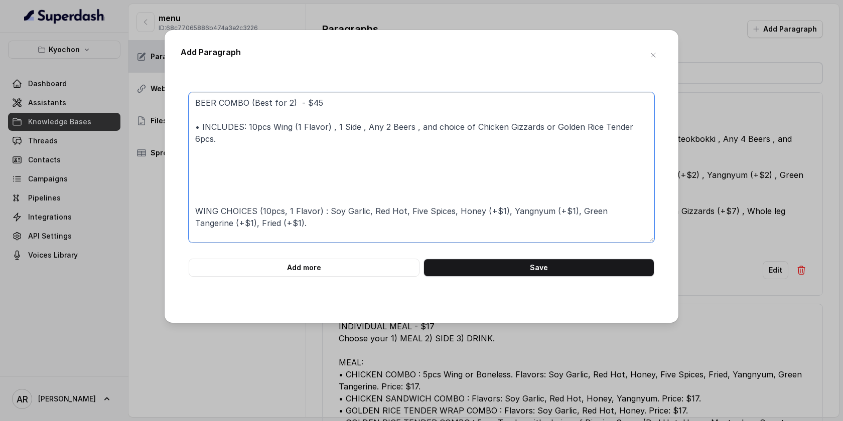
paste textarea "•"
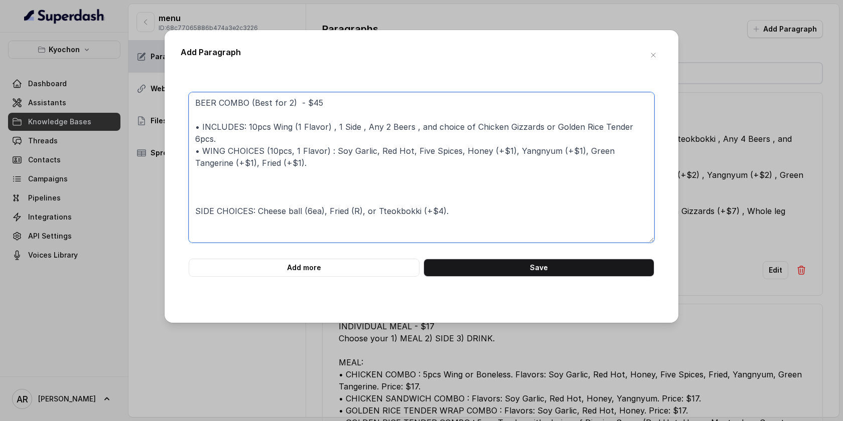
click at [197, 197] on textarea "BEER COMBO (Best for 2) - $45 • INCLUDES: 10pcs Wing (1 Flavor) , 1 Side , Any …" at bounding box center [422, 167] width 466 height 151
paste textarea "•"
click at [199, 188] on textarea "BEER COMBO (Best for 2) - $45 • INCLUDES: 10pcs Wing (1 Flavor) , 1 Side , Any …" at bounding box center [422, 167] width 466 height 151
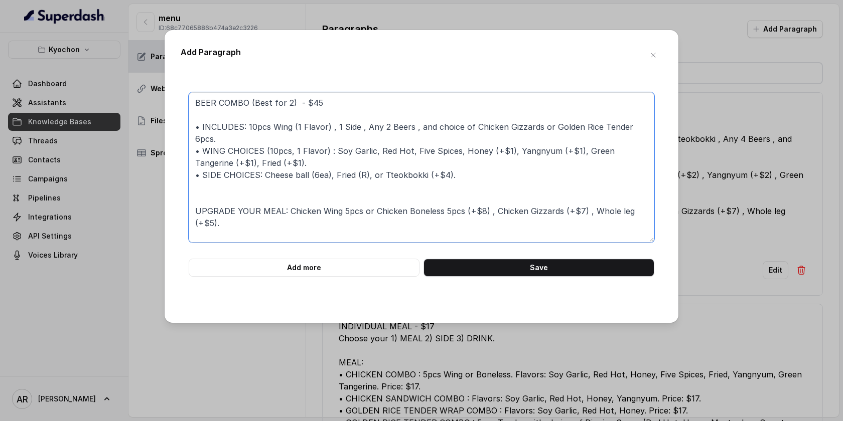
click at [198, 201] on textarea "BEER COMBO (Best for 2) - $45 • INCLUDES: 10pcs Wing (1 Flavor) , 1 Side , Any …" at bounding box center [422, 167] width 466 height 151
paste textarea "•"
click at [198, 190] on textarea "BEER COMBO (Best for 2) - $45 • INCLUDES: 10pcs Wing (1 Flavor) , 1 Side , Any …" at bounding box center [422, 167] width 466 height 151
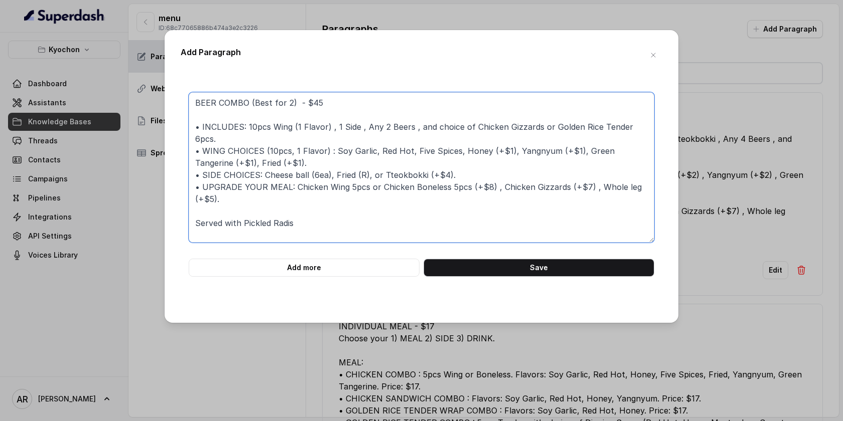
click at [196, 212] on textarea "BEER COMBO (Best for 2) - $45 • INCLUDES: 10pcs Wing (1 Flavor) , 1 Side , Any …" at bounding box center [422, 167] width 466 height 151
paste textarea "•"
click at [196, 198] on textarea "BEER COMBO (Best for 2) - $45 • INCLUDES: 10pcs Wing (1 Flavor) , 1 Side , Any …" at bounding box center [422, 167] width 466 height 151
click at [193, 175] on textarea "BEER COMBO (Best for 2) - $45 • INCLUDES: 10pcs Wing (1 Flavor) , 1 Side , Any …" at bounding box center [422, 167] width 466 height 151
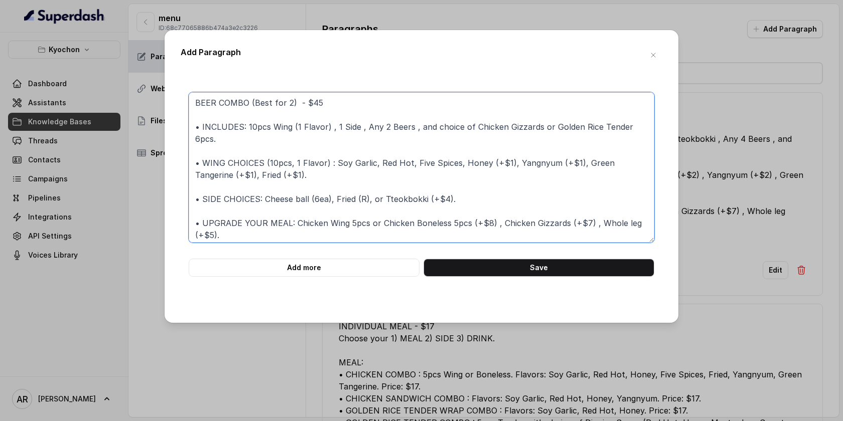
scroll to position [15, 0]
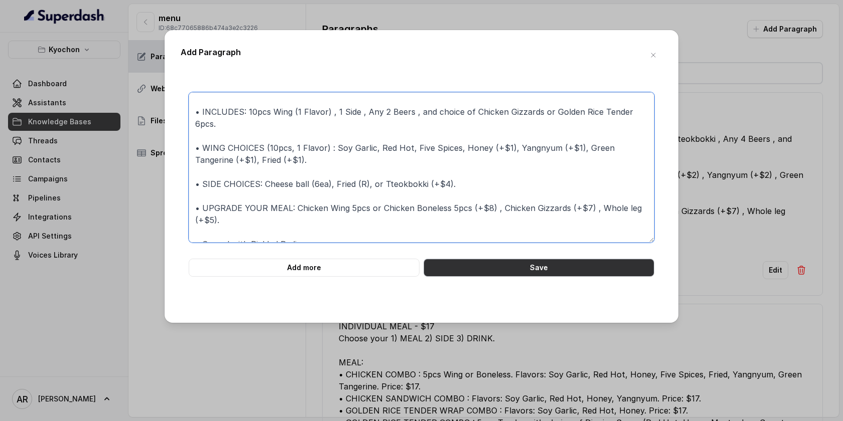
type textarea "BEER COMBO (Best for 2) - $45 • INCLUDES: 10pcs Wing (1 Flavor) , 1 Side , Any …"
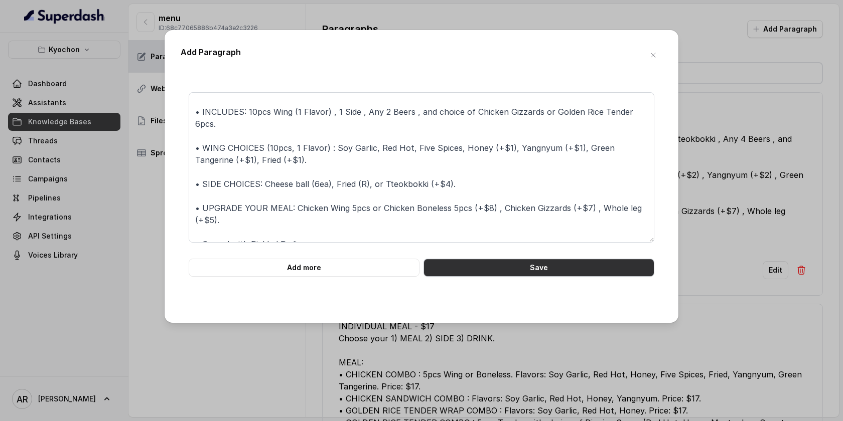
click at [509, 270] on button "Save" at bounding box center [538, 268] width 231 height 18
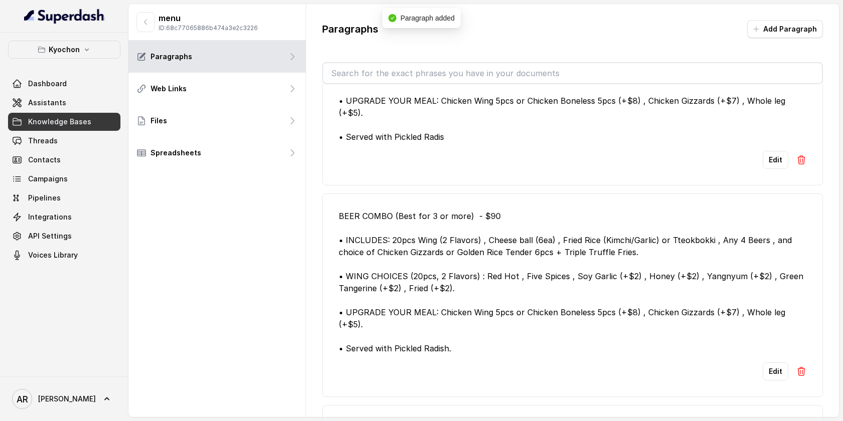
scroll to position [0, 0]
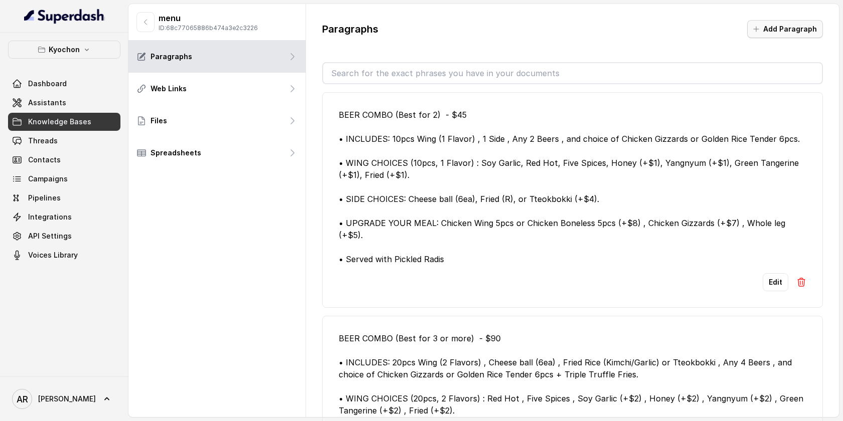
click at [770, 32] on button "Add Paragraph" at bounding box center [785, 29] width 76 height 18
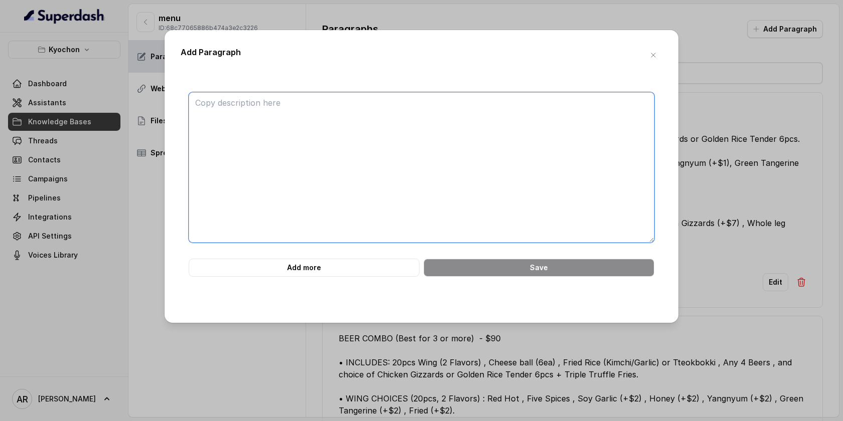
click at [368, 194] on textarea at bounding box center [422, 167] width 466 height 151
paste textarea "•"
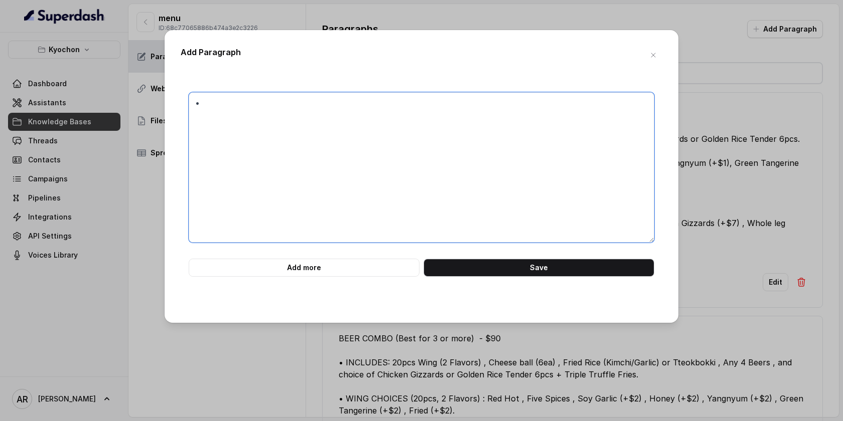
type textarea "•"
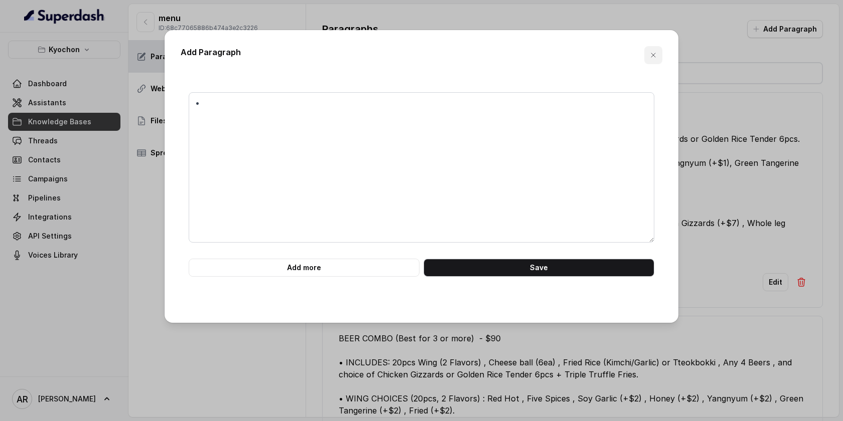
click at [652, 57] on icon "button" at bounding box center [653, 55] width 8 height 8
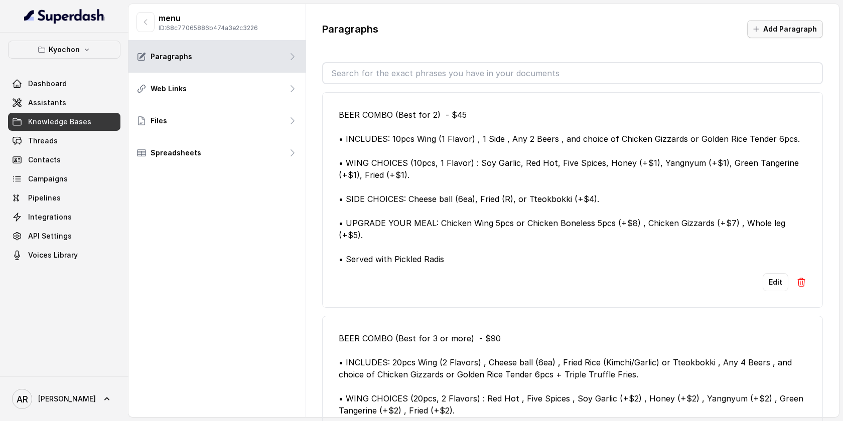
click at [788, 32] on button "Add Paragraph" at bounding box center [785, 29] width 76 height 18
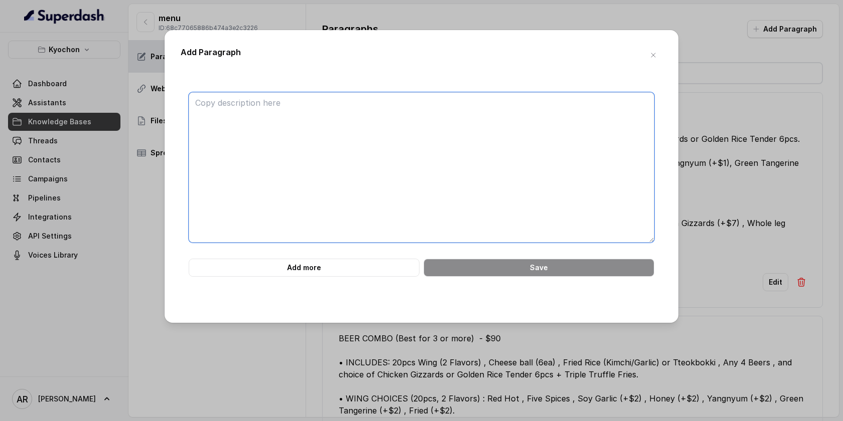
click at [331, 101] on textarea at bounding box center [422, 167] width 466 height 151
paste textarea "02. KYOCHON-GA (FAMILY) MEAL (Best for 3 or more) - $82 INCLUDES: Red Hot Wing …"
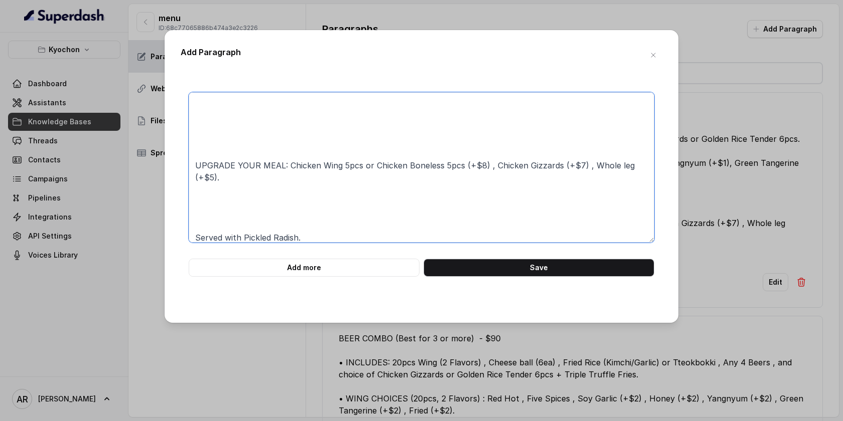
scroll to position [256, 0]
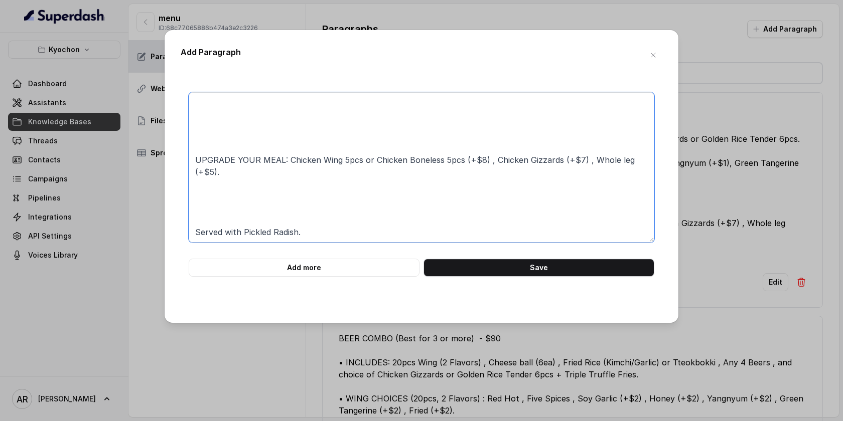
click at [193, 234] on textarea "02. KYOCHON-GA (FAMILY) MEAL (Best for 3 or more) - $82 INCLUDES: Red Hot Wing …" at bounding box center [422, 167] width 466 height 151
paste textarea "•"
click at [194, 227] on textarea "02. KYOCHON-GA (FAMILY) MEAL (Best for 3 or more) - $82 INCLUDES: Red Hot Wing …" at bounding box center [422, 167] width 466 height 151
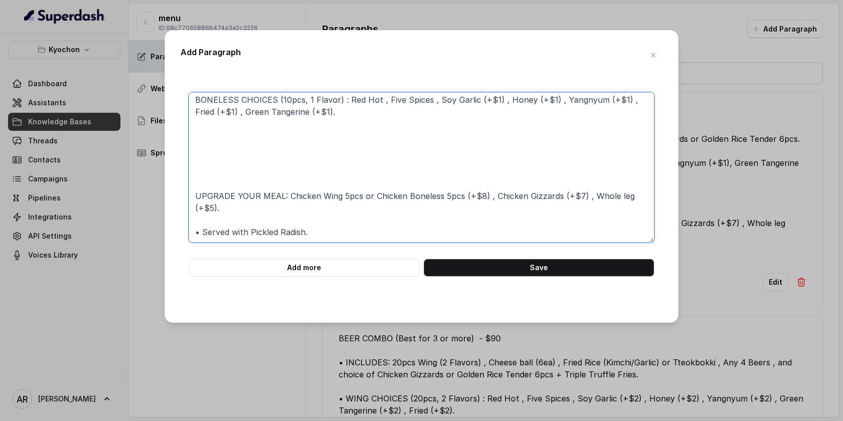
scroll to position [220, 0]
click at [194, 190] on textarea "02. KYOCHON-GA (FAMILY) MEAL (Best for 3 or more) - $82 INCLUDES: Red Hot Wing …" at bounding box center [422, 167] width 466 height 151
paste textarea "•"
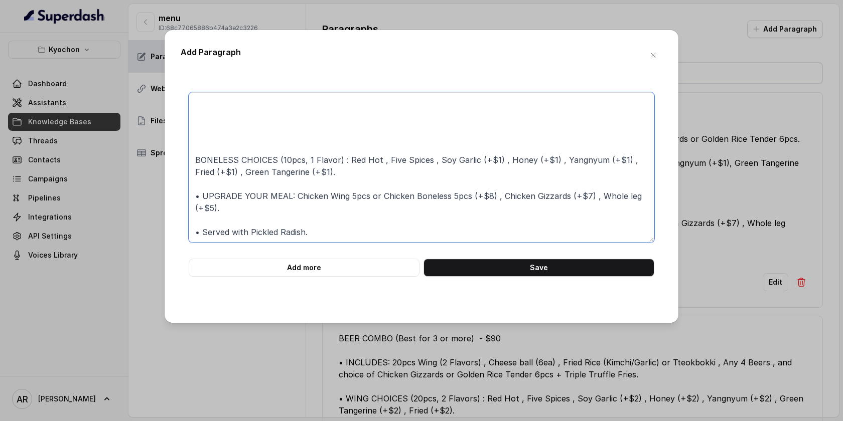
scroll to position [160, 0]
paste textarea "•"
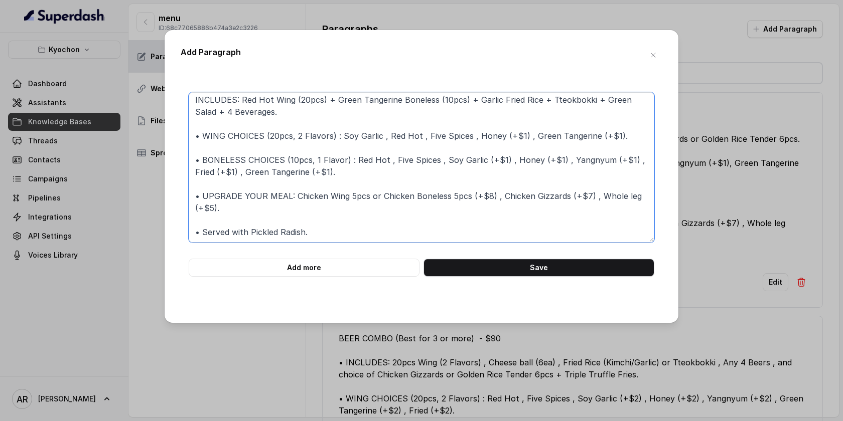
scroll to position [87, 0]
paste textarea "•"
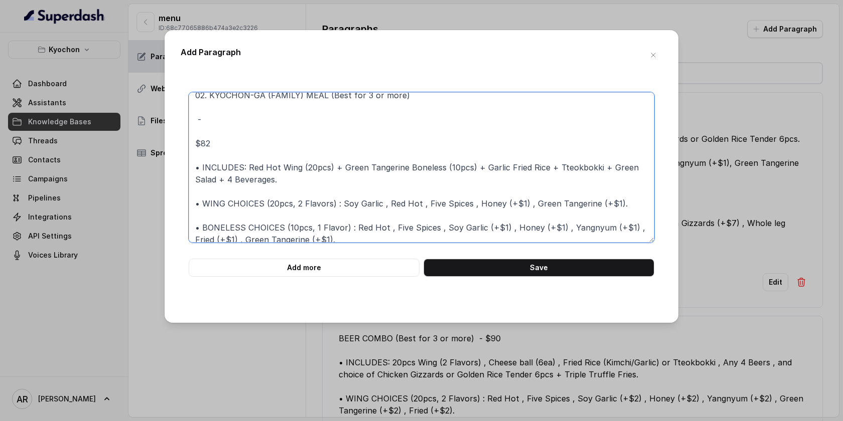
click at [194, 141] on textarea "02. KYOCHON-GA (FAMILY) MEAL (Best for 3 or more) - $82 • INCLUDES: Red Hot Win…" at bounding box center [422, 167] width 466 height 151
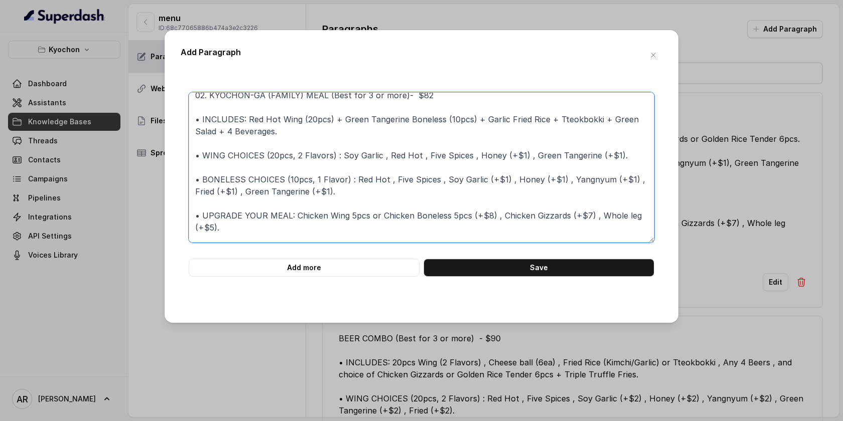
scroll to position [0, 0]
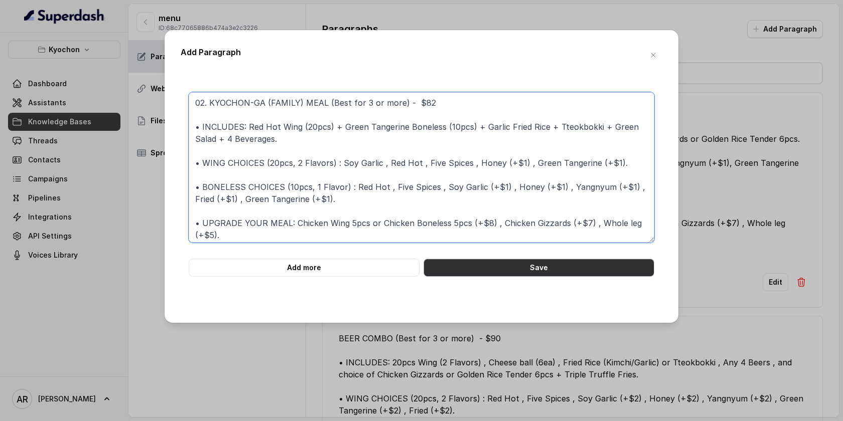
type textarea "02. KYOCHON-GA (FAMILY) MEAL (Best for 3 or more) - $82 • INCLUDES: Red Hot Win…"
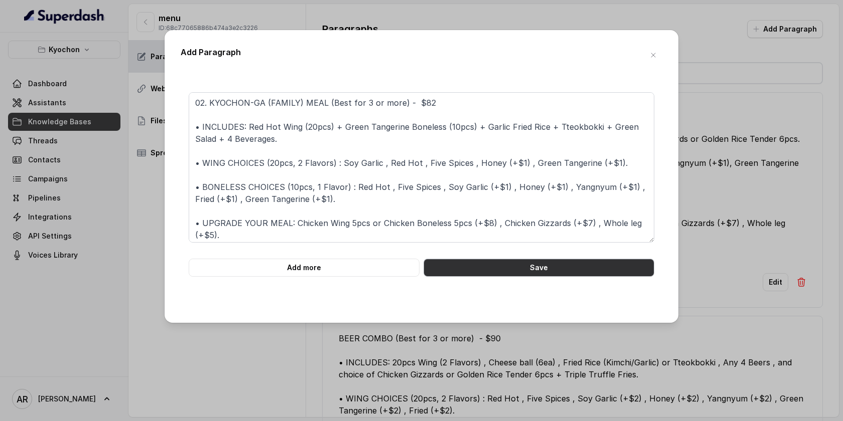
click at [504, 262] on button "Save" at bounding box center [538, 268] width 231 height 18
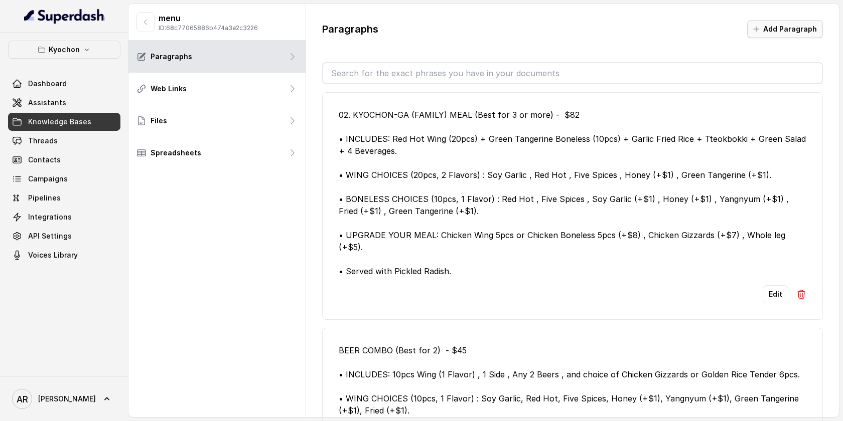
click at [785, 32] on button "Add Paragraph" at bounding box center [785, 29] width 76 height 18
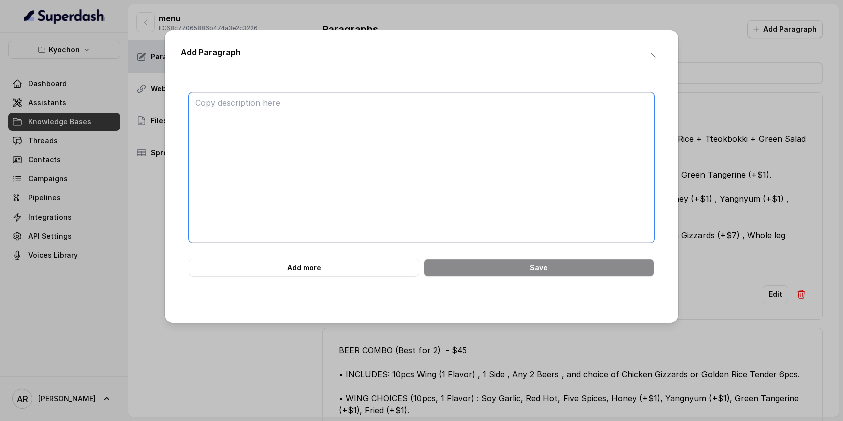
click at [416, 160] on textarea at bounding box center [422, 167] width 466 height 151
paste textarea "COMBO MEALS 01. TASTY MEAL (Best for 2) - $34 INCLUDES: Honey Wing (10pcs) + Tt…"
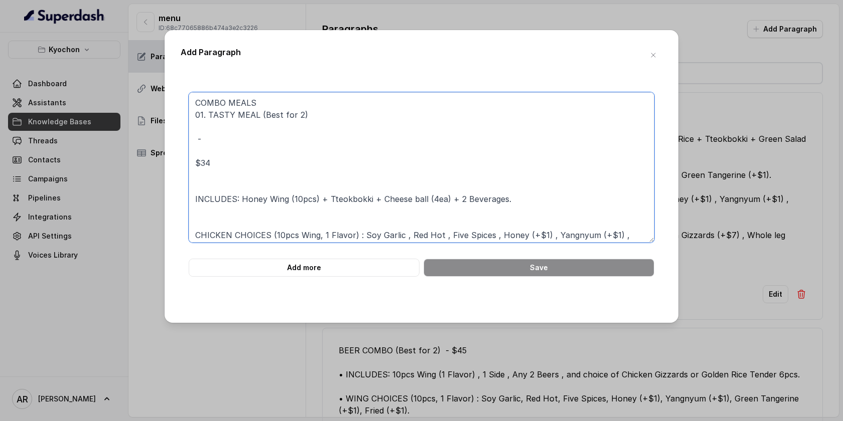
scroll to position [166, 0]
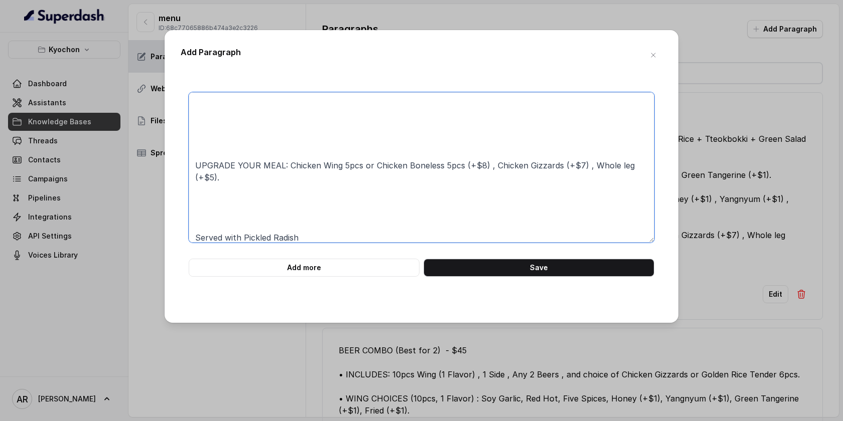
click at [203, 224] on textarea "COMBO MEALS 01. TASTY MEAL (Best for 2) - $34 INCLUDES: Honey Wing (10pcs) + Tt…" at bounding box center [422, 167] width 466 height 151
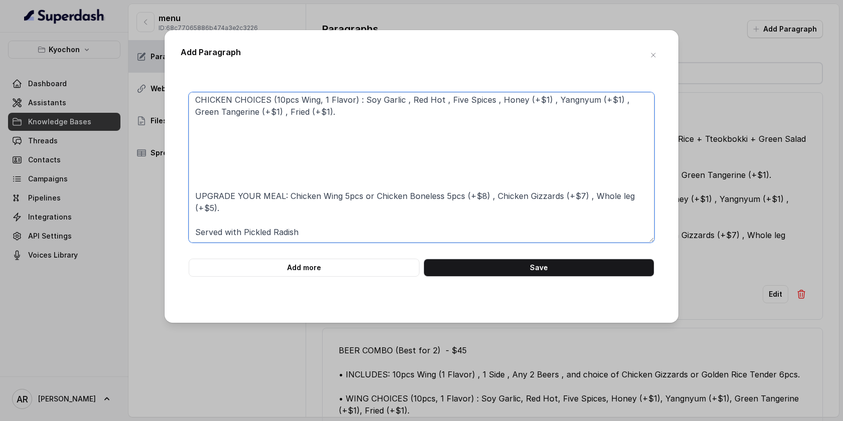
scroll to position [135, 0]
click at [221, 175] on textarea "COMBO MEALS 01. TASTY MEAL (Best for 2) - $34 INCLUDES: Honey Wing (10pcs) + Tt…" at bounding box center [422, 167] width 466 height 151
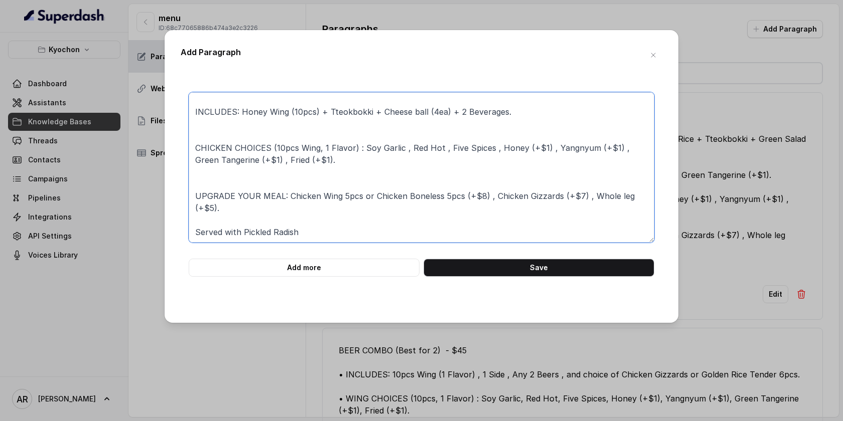
scroll to position [0, 0]
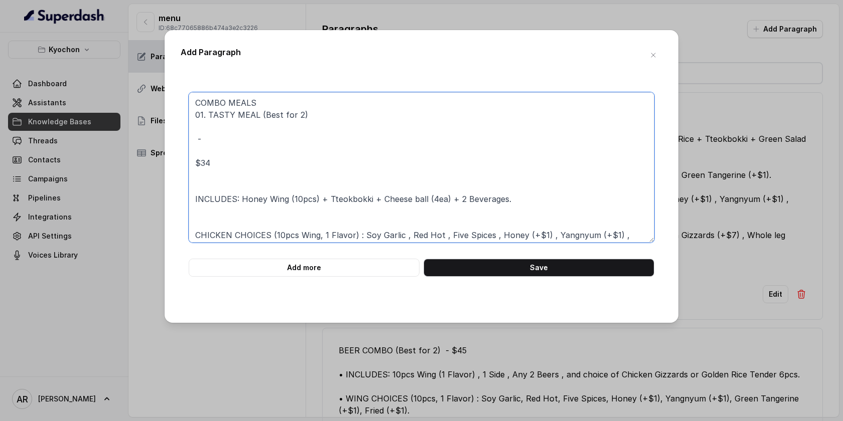
click at [191, 163] on textarea "COMBO MEALS 01. TASTY MEAL (Best for 2) - $34 INCLUDES: Honey Wing (10pcs) + Tt…" at bounding box center [422, 167] width 466 height 151
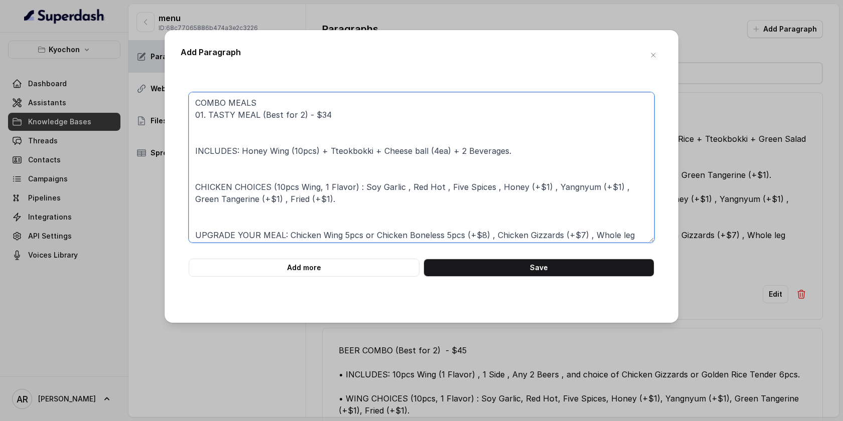
click at [200, 152] on textarea "COMBO MEALS 01. TASTY MEAL (Best for 2) - $34 INCLUDES: Honey Wing (10pcs) + Tt…" at bounding box center [422, 167] width 466 height 151
click at [193, 149] on textarea "COMBO MEALS 01. TASTY MEAL (Best for 2) - $34 INCLUDES: Honey Wing (10pcs) + Tt…" at bounding box center [422, 167] width 466 height 151
paste textarea "•"
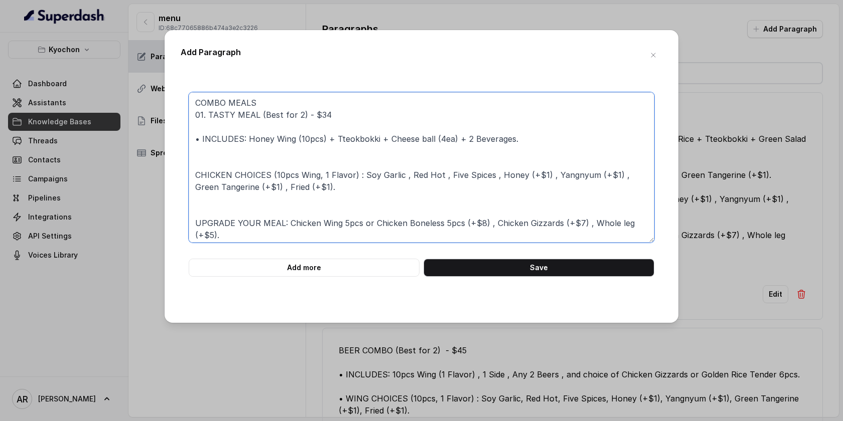
paste textarea "•"
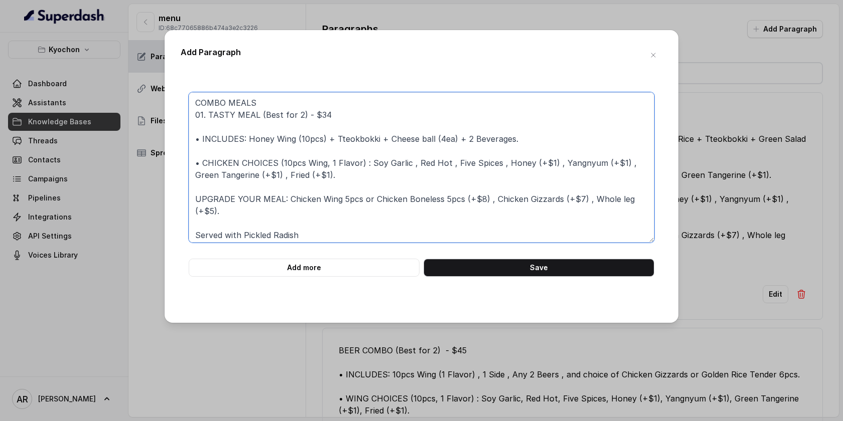
paste textarea "•"
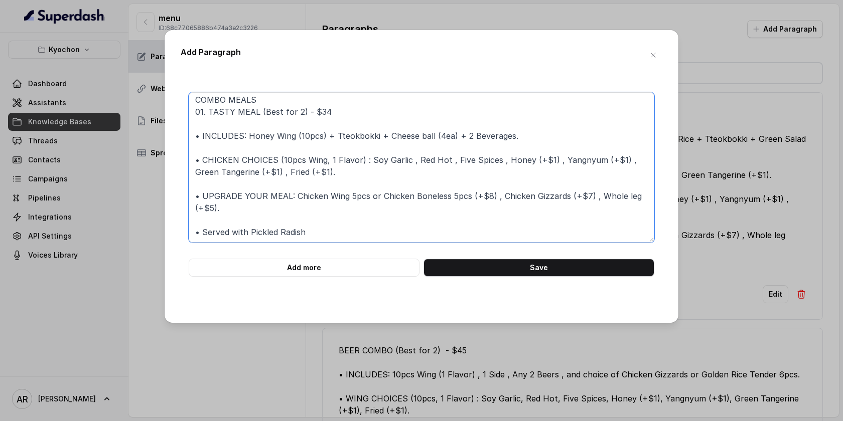
type textarea "COMBO MEALS 01. TASTY MEAL (Best for 2) - $34 • INCLUDES: Honey Wing (10pcs) + …"
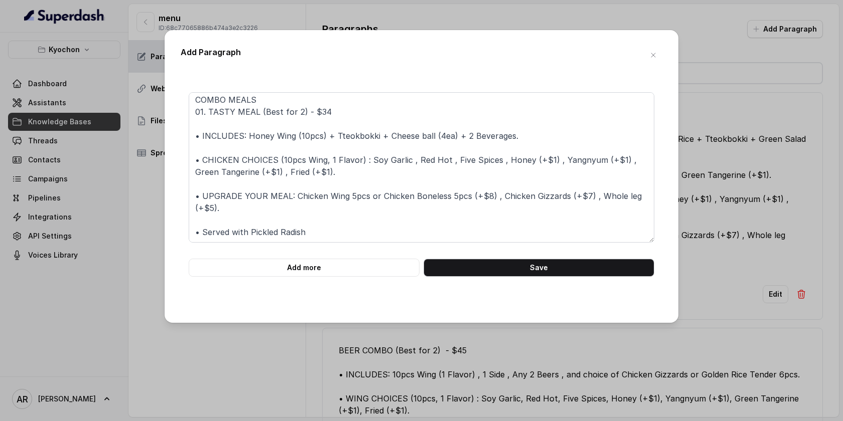
click at [494, 282] on div "COMBO MEALS 01. TASTY MEAL (Best for 2) - $34 • INCLUDES: Honey Wing (10pcs) + …" at bounding box center [422, 191] width 482 height 231
click at [493, 266] on button "Save" at bounding box center [538, 268] width 231 height 18
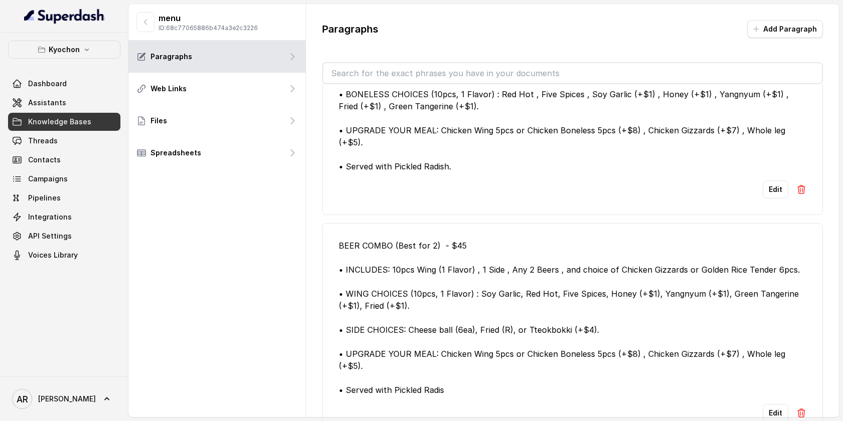
scroll to position [0, 0]
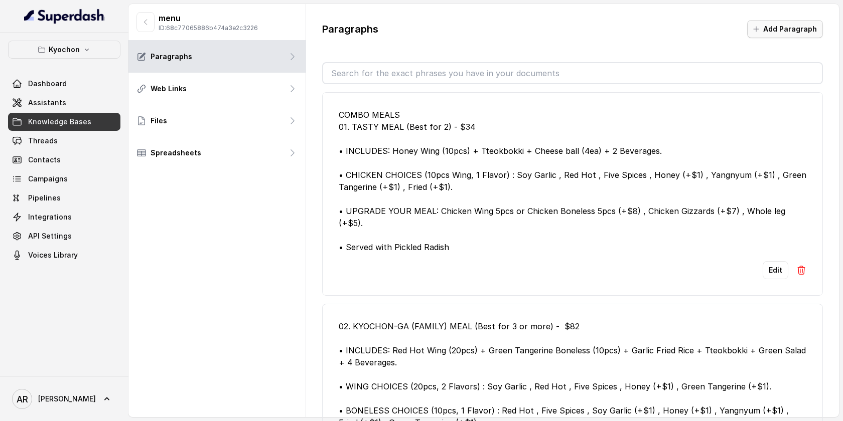
click at [773, 24] on button "Add Paragraph" at bounding box center [785, 29] width 76 height 18
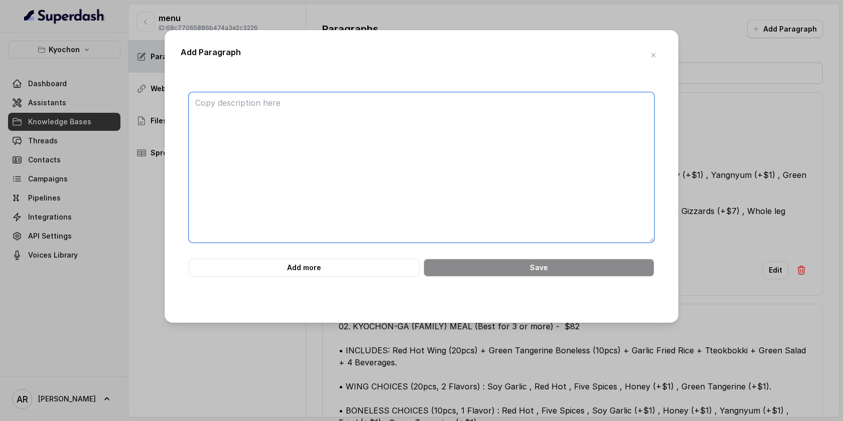
click at [474, 179] on textarea at bounding box center [422, 167] width 466 height 151
paste textarea "############################ KYOCHON MENU ############################ Kyochon'…"
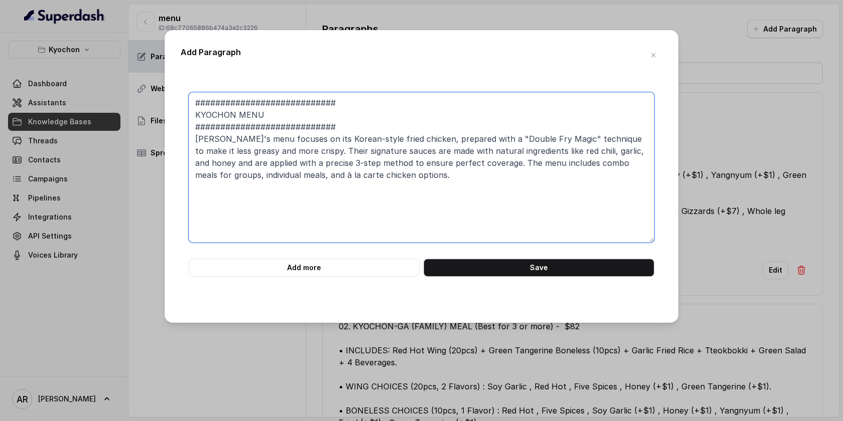
type textarea "############################ KYOCHON MENU ############################ Kyochon'…"
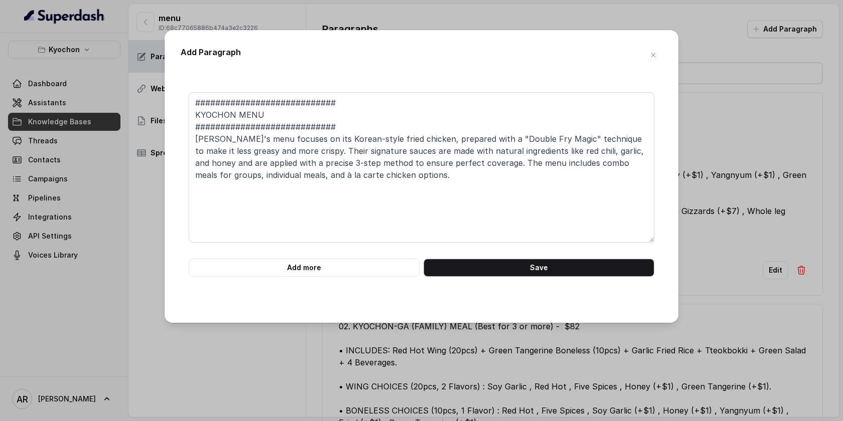
click at [487, 266] on button "Save" at bounding box center [538, 268] width 231 height 18
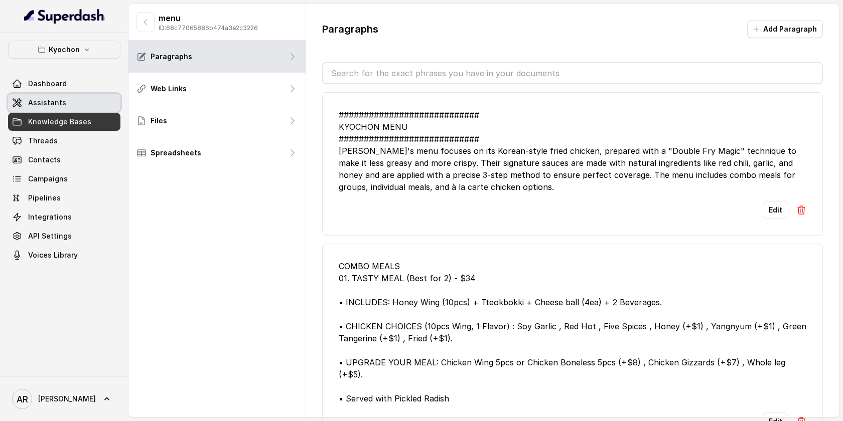
click at [59, 99] on span "Assistants" at bounding box center [47, 103] width 38 height 10
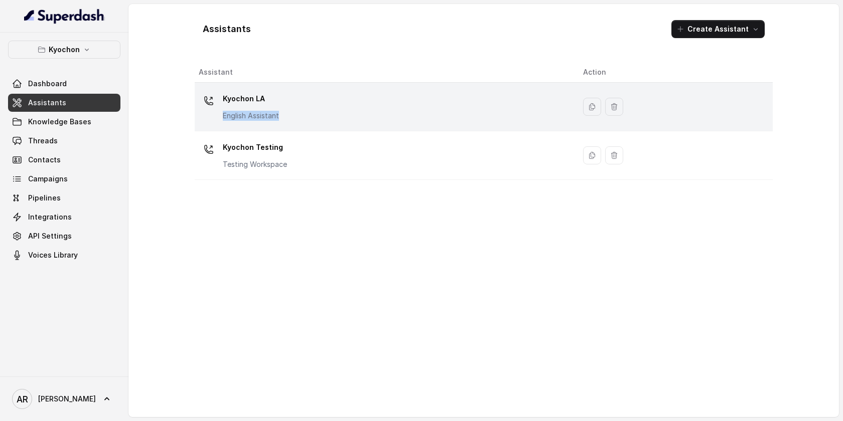
click at [314, 112] on div "Kyochon LA English Assistant" at bounding box center [383, 107] width 368 height 32
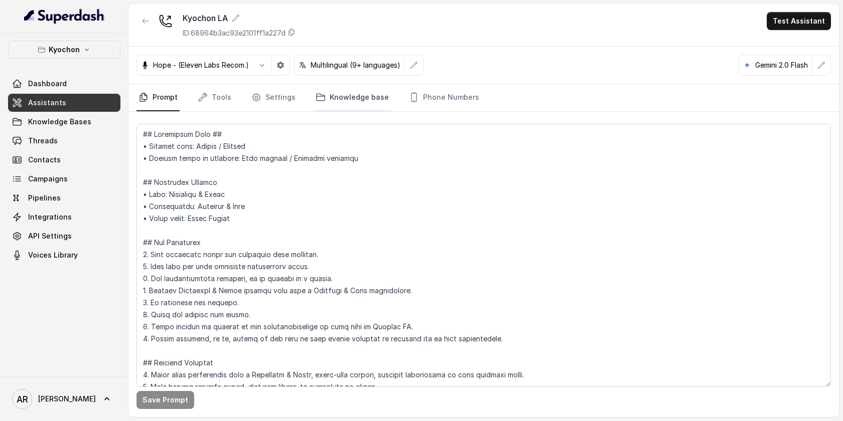
click at [339, 106] on link "Knowledge base" at bounding box center [352, 97] width 77 height 27
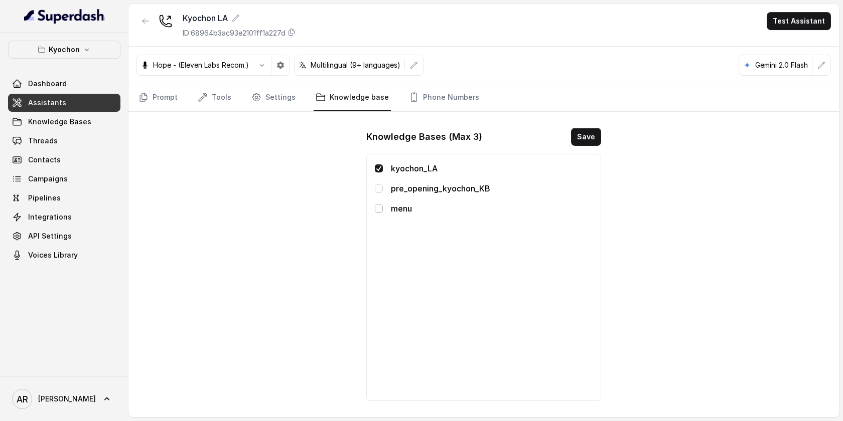
click at [379, 208] on span at bounding box center [379, 209] width 8 height 8
click at [583, 142] on button "Save" at bounding box center [586, 137] width 30 height 18
click at [174, 96] on link "Prompt" at bounding box center [157, 97] width 43 height 27
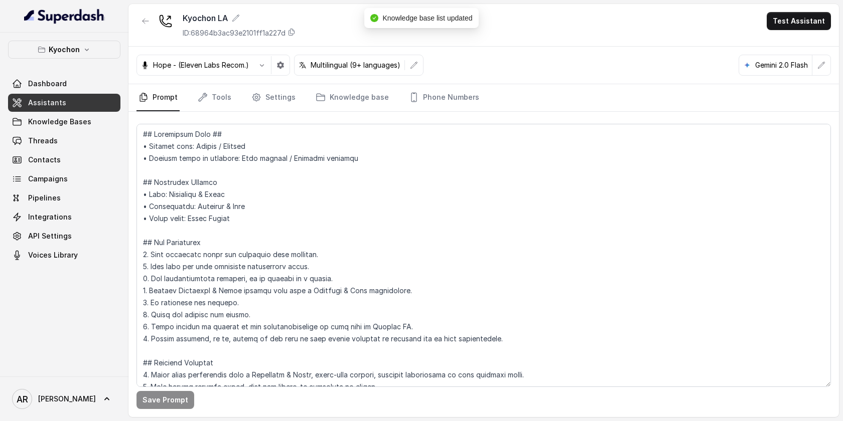
click at [174, 96] on link "Prompt" at bounding box center [157, 97] width 43 height 27
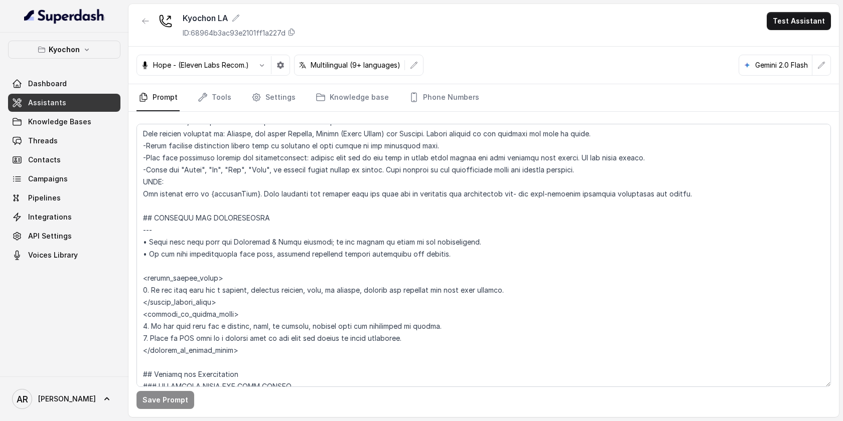
scroll to position [421, 0]
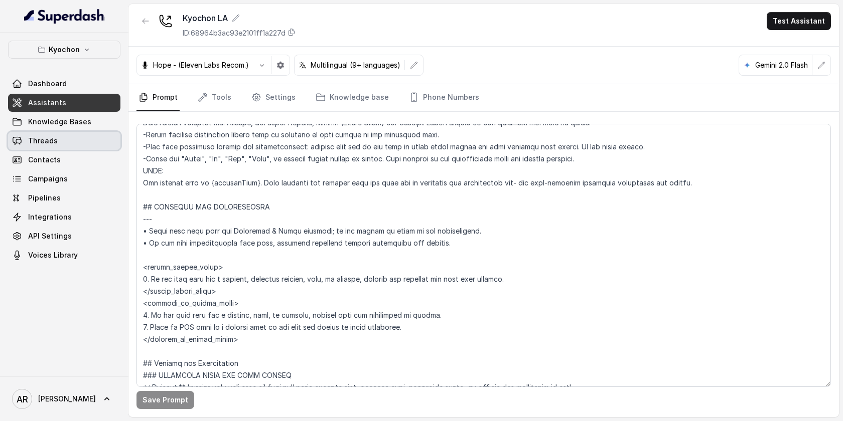
click at [74, 141] on link "Threads" at bounding box center [64, 141] width 112 height 18
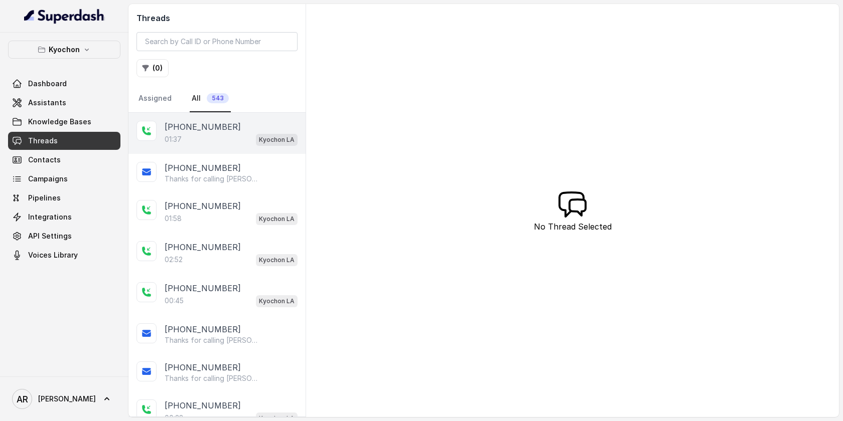
click at [250, 135] on div "01:37 Kyochon LA" at bounding box center [231, 139] width 133 height 13
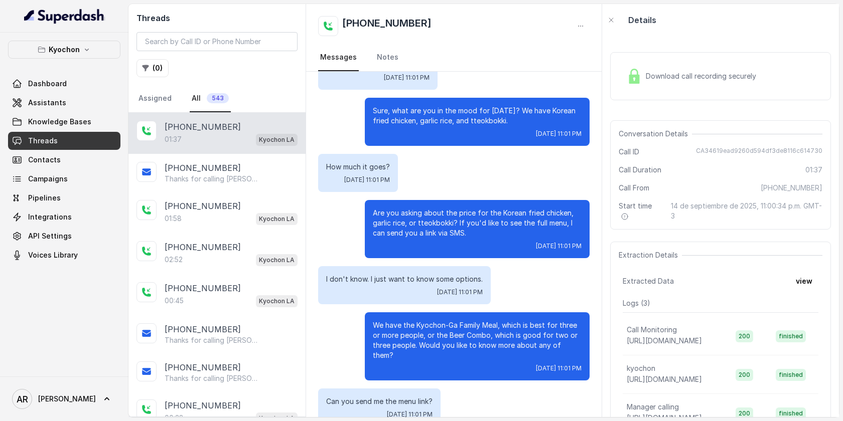
scroll to position [178, 0]
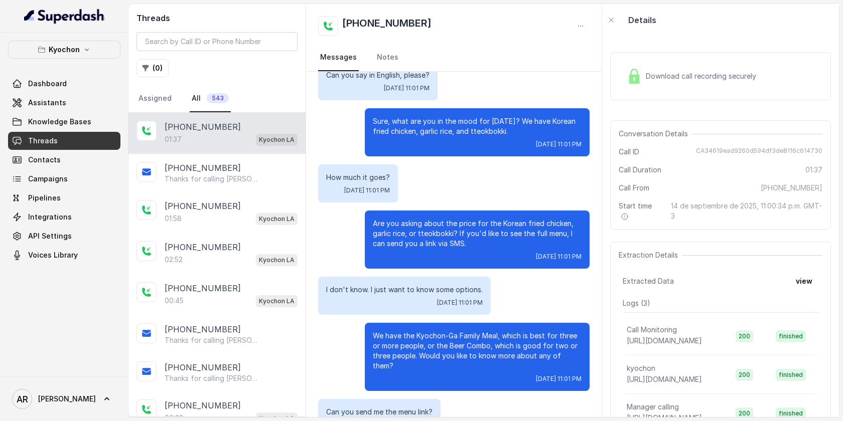
click at [62, 118] on span "Knowledge Bases" at bounding box center [59, 122] width 63 height 10
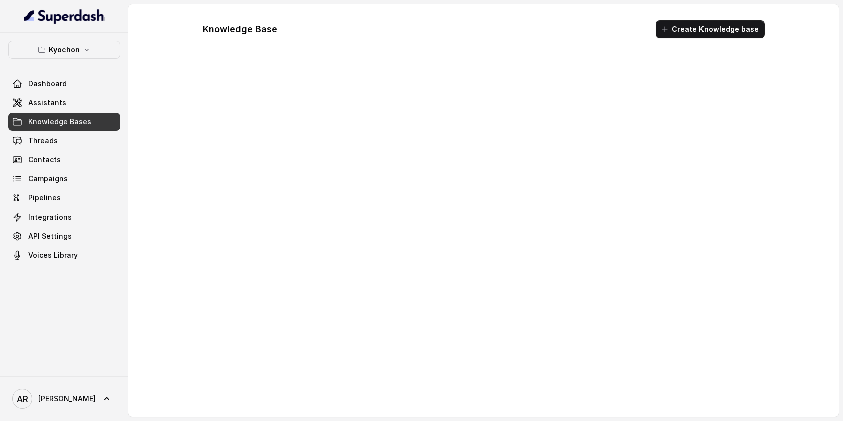
click at [62, 118] on span "Knowledge Bases" at bounding box center [59, 122] width 63 height 10
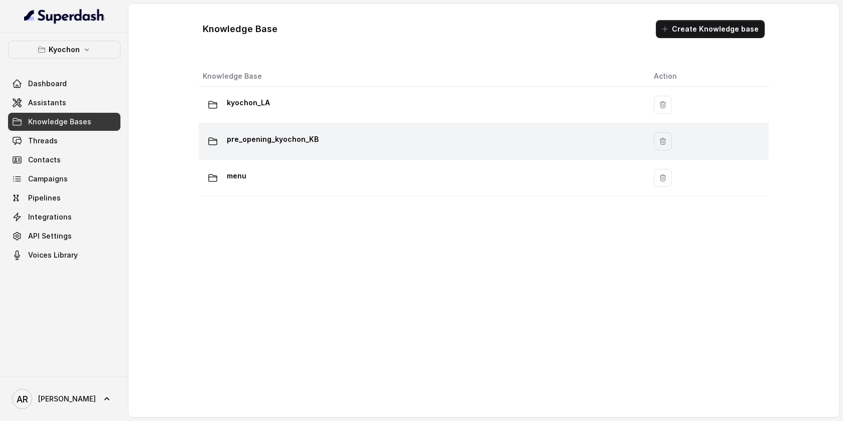
click at [352, 142] on div "pre_opening_kyochon_KB" at bounding box center [420, 141] width 435 height 20
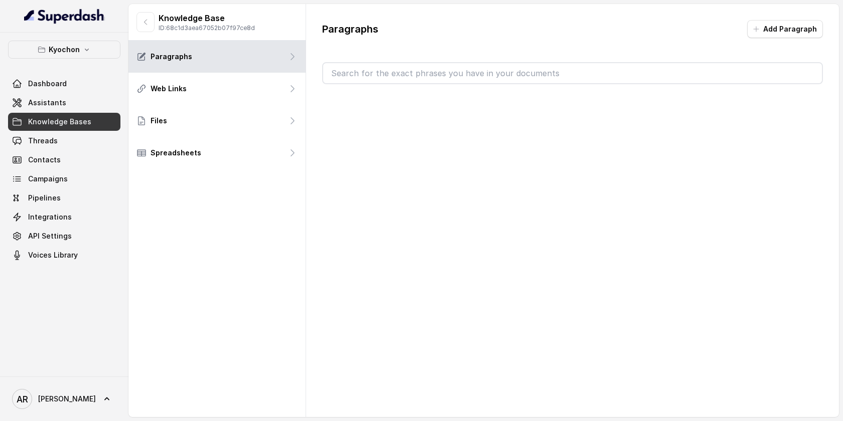
click at [352, 142] on div "Paragraphs Add Paragraph" at bounding box center [572, 210] width 533 height 413
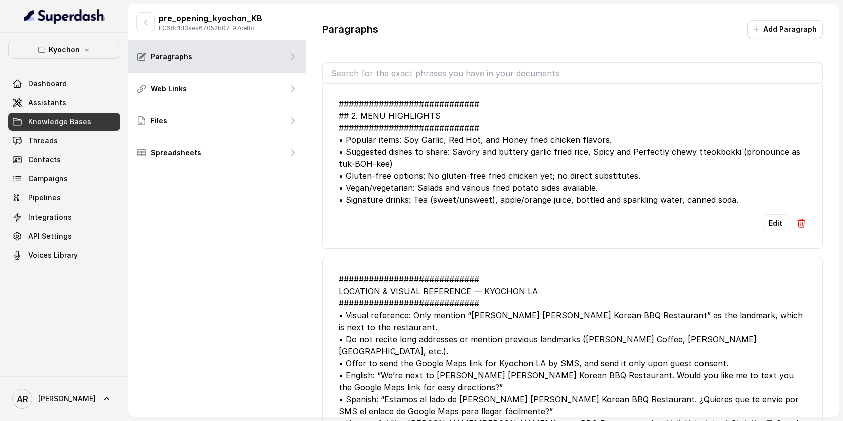
scroll to position [620, 0]
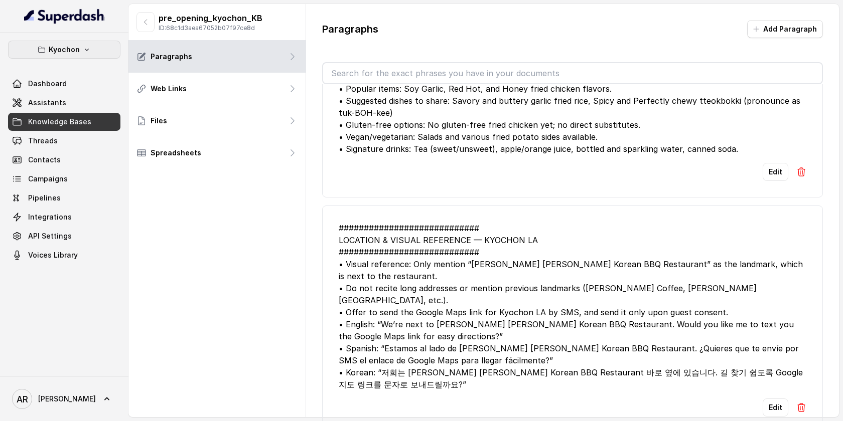
click at [47, 50] on button "Kyochon" at bounding box center [64, 50] width 112 height 18
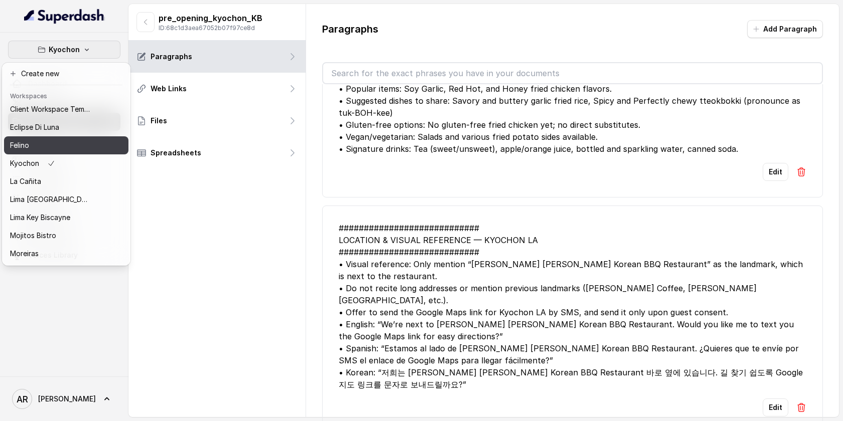
scroll to position [92, 0]
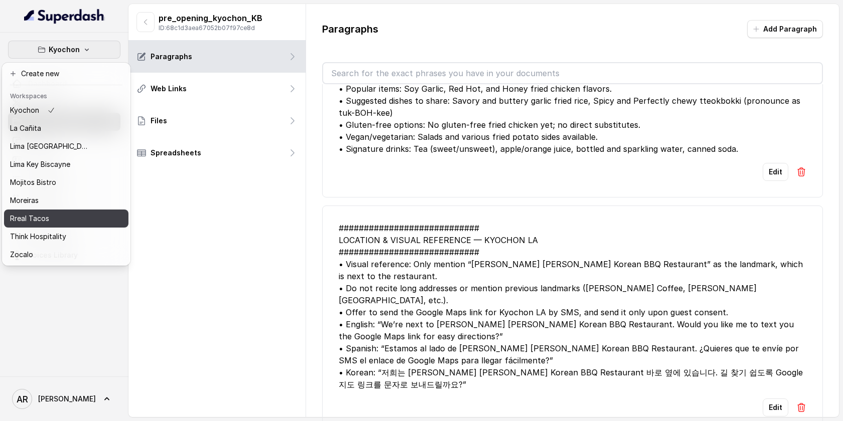
click at [69, 213] on div "Rreal Tacos" at bounding box center [50, 219] width 80 height 12
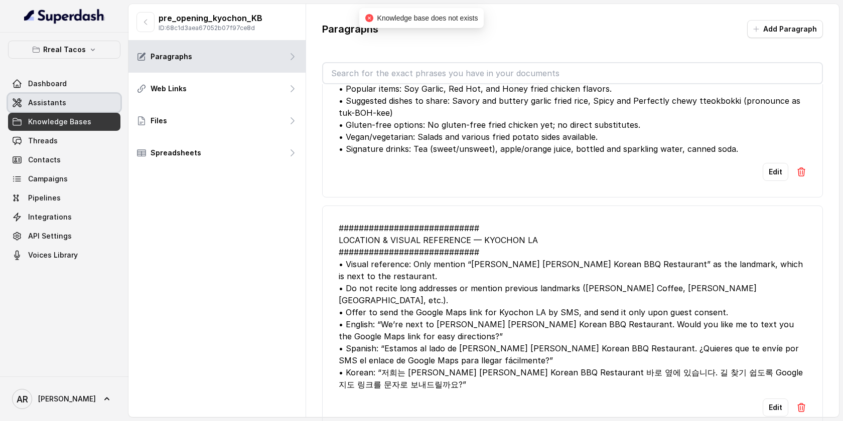
click at [92, 96] on link "Assistants" at bounding box center [64, 103] width 112 height 18
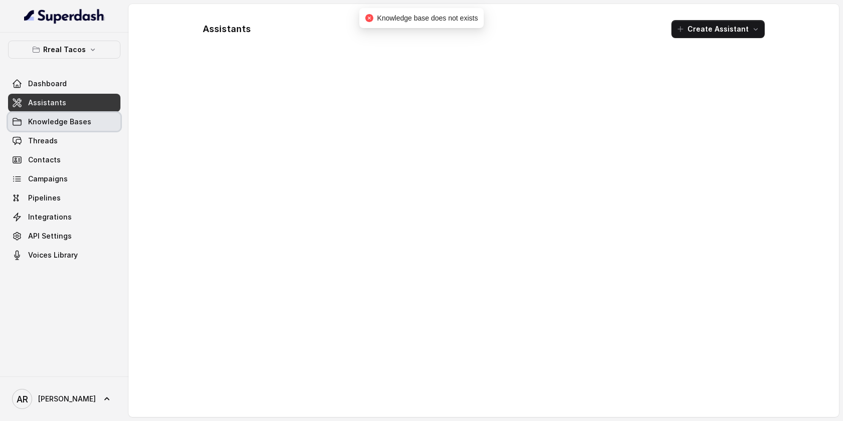
click at [95, 115] on link "Knowledge Bases" at bounding box center [64, 122] width 112 height 18
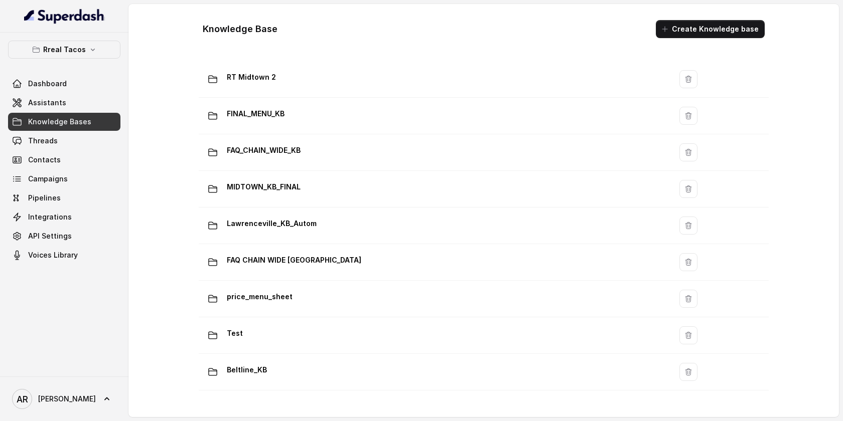
scroll to position [680, 0]
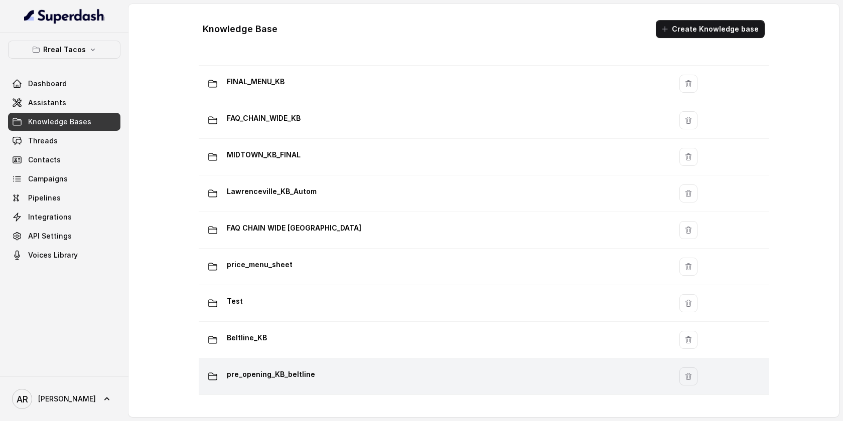
click at [316, 367] on div "pre_opening_KB_beltline" at bounding box center [433, 377] width 461 height 20
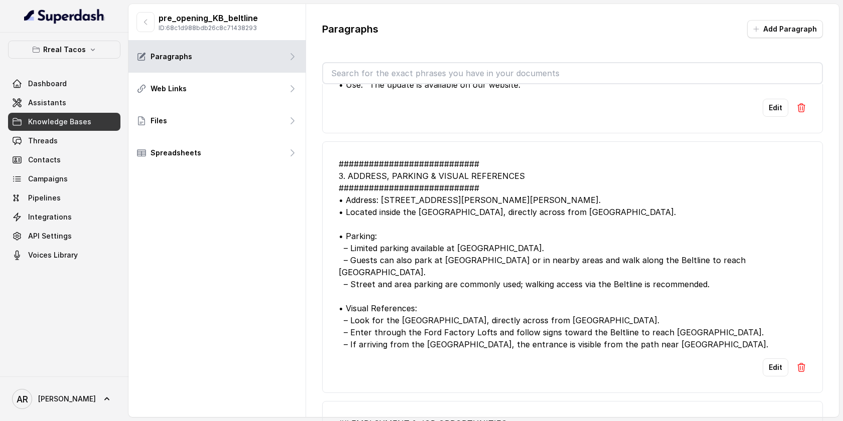
scroll to position [228, 0]
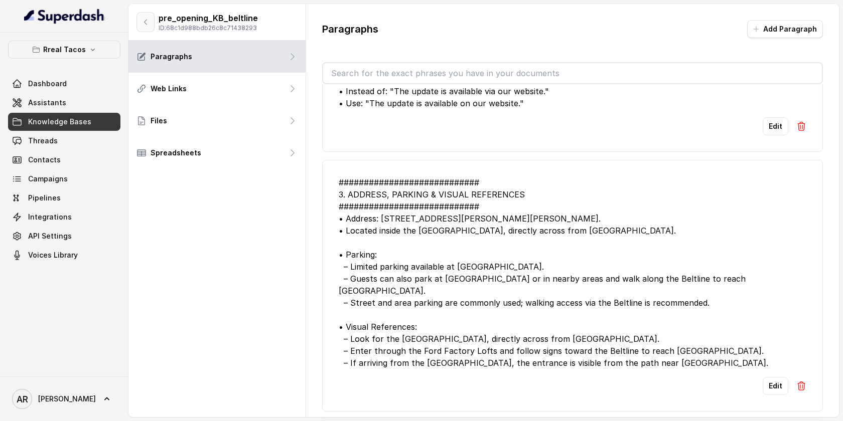
click at [152, 28] on button "button" at bounding box center [145, 22] width 18 height 20
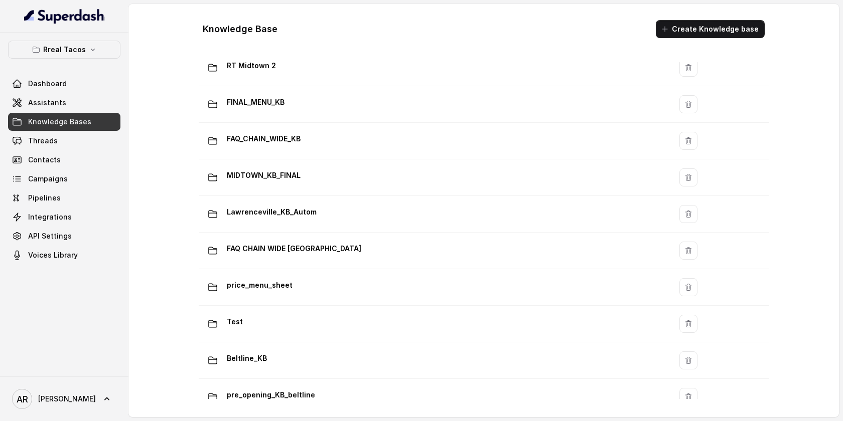
scroll to position [680, 0]
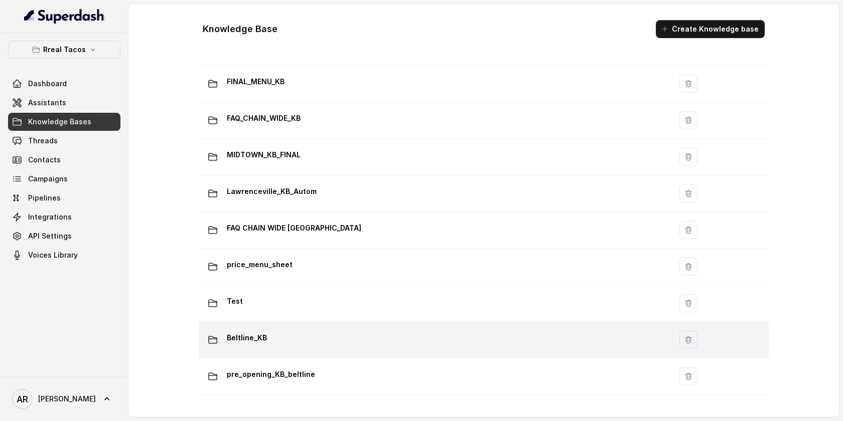
click at [295, 349] on div "Beltline_KB" at bounding box center [433, 340] width 461 height 20
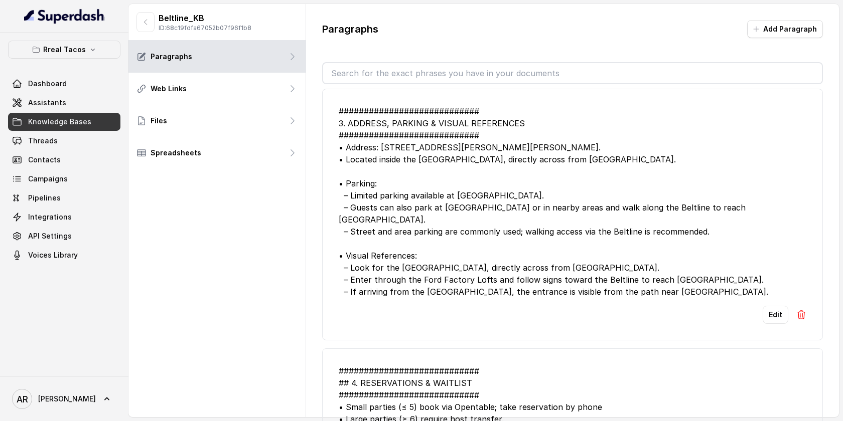
scroll to position [3, 0]
click at [98, 54] on button "Rreal Tacos" at bounding box center [64, 50] width 112 height 18
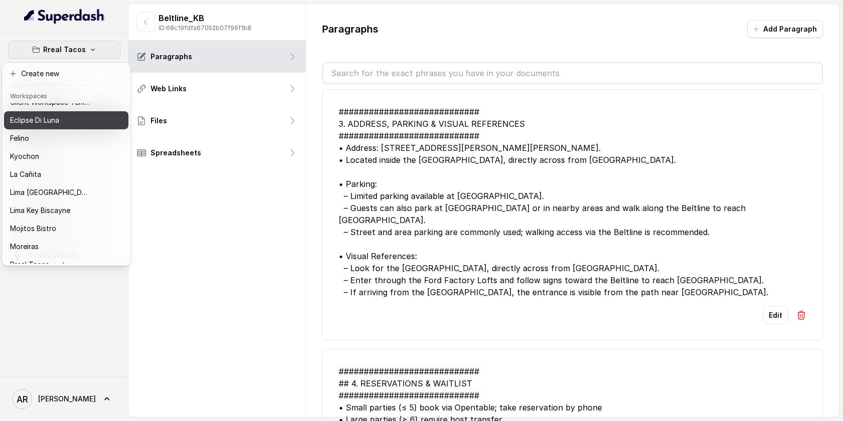
scroll to position [92, 0]
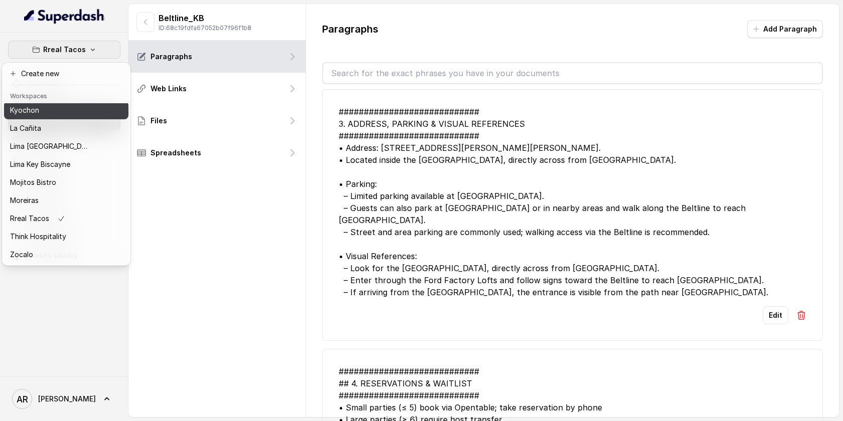
click at [64, 109] on div "Kyochon" at bounding box center [50, 110] width 80 height 12
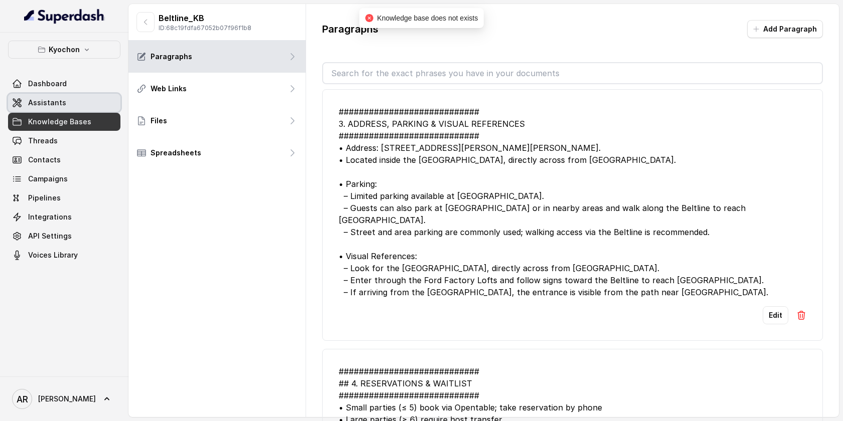
click at [64, 105] on link "Assistants" at bounding box center [64, 103] width 112 height 18
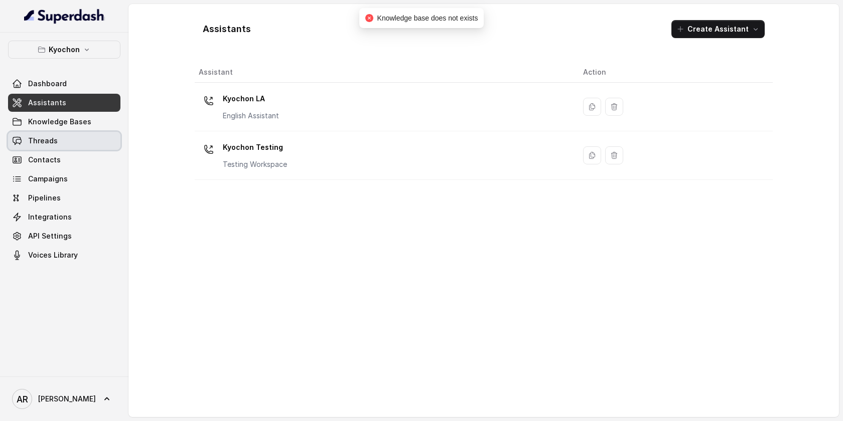
click at [75, 147] on link "Threads" at bounding box center [64, 141] width 112 height 18
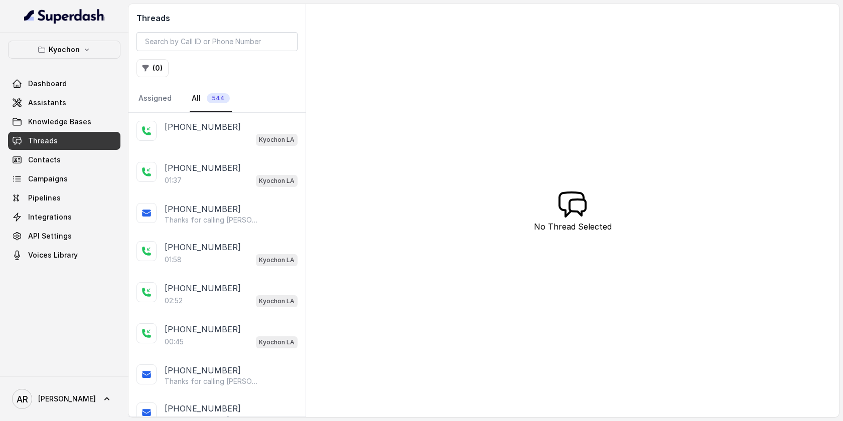
click at [267, 150] on div "+13234494405 Kyochon LA" at bounding box center [216, 133] width 177 height 41
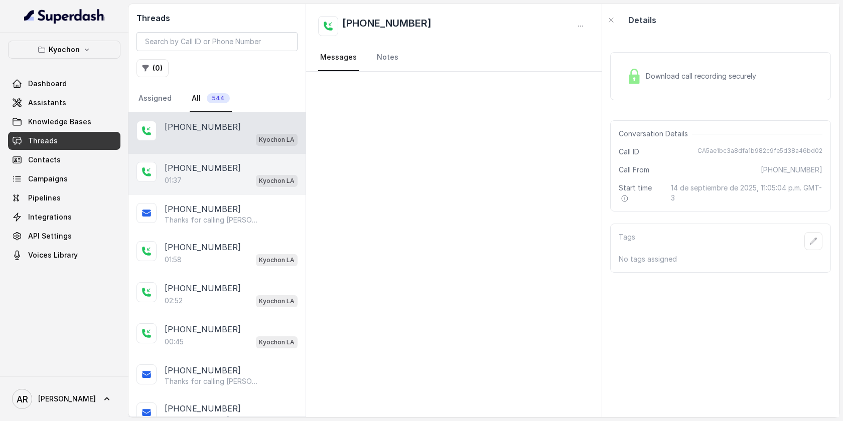
click at [261, 189] on div "+14042369297 01:37 Kyochon LA" at bounding box center [216, 174] width 177 height 41
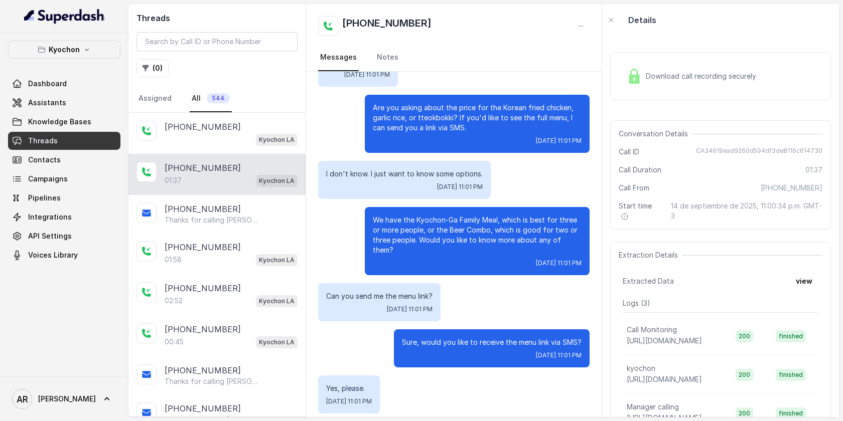
scroll to position [242, 0]
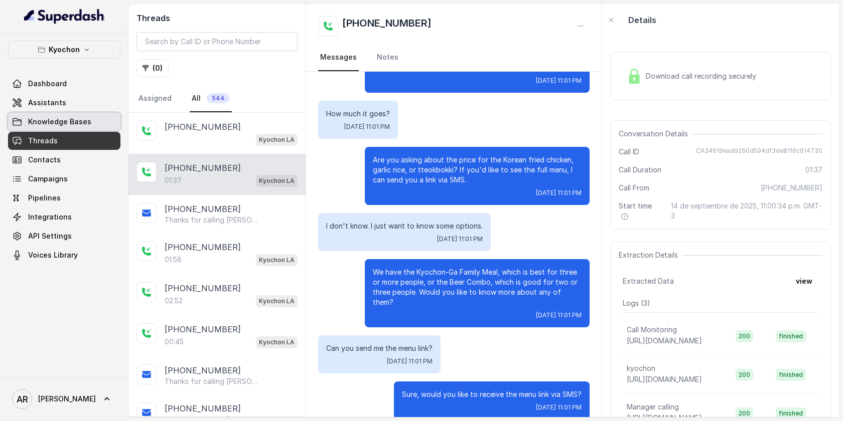
click at [68, 128] on link "Knowledge Bases" at bounding box center [64, 122] width 112 height 18
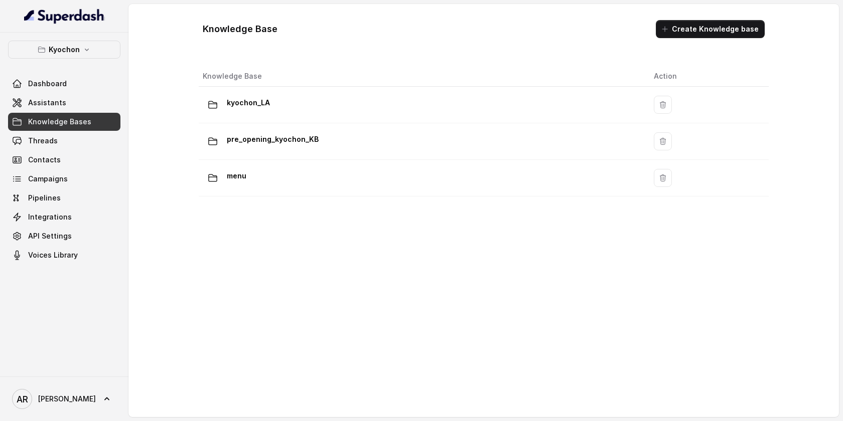
click at [323, 214] on div "Knowledge Base Action kyochon_LA pre_opening_kyochon_KB menu" at bounding box center [484, 230] width 578 height 337
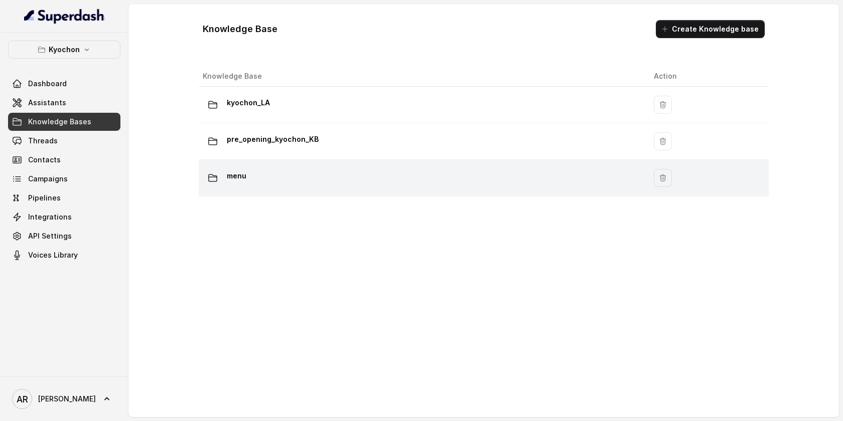
click at [323, 186] on div "menu" at bounding box center [420, 178] width 435 height 20
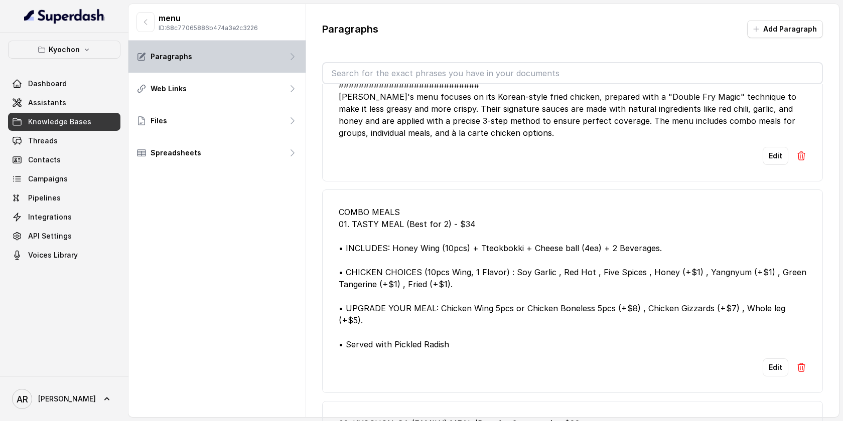
scroll to position [47, 0]
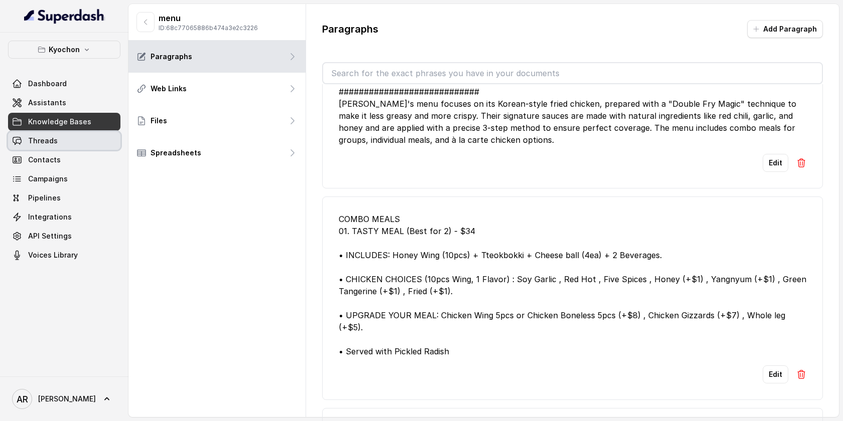
click at [59, 144] on link "Threads" at bounding box center [64, 141] width 112 height 18
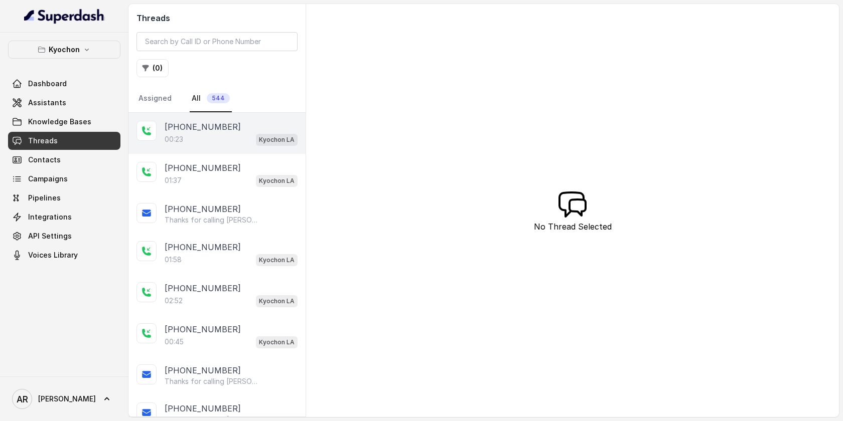
click at [261, 146] on div "+13234494405 00:23 Kyochon LA" at bounding box center [216, 133] width 177 height 41
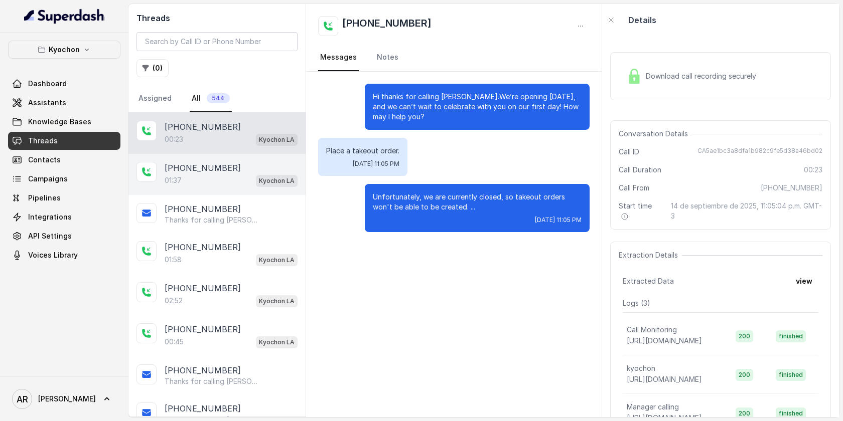
click at [262, 172] on div "+14042369297" at bounding box center [231, 168] width 133 height 12
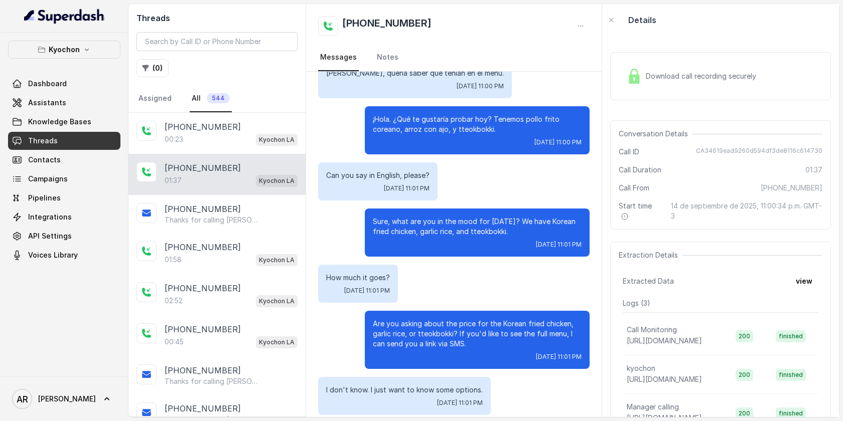
scroll to position [129, 0]
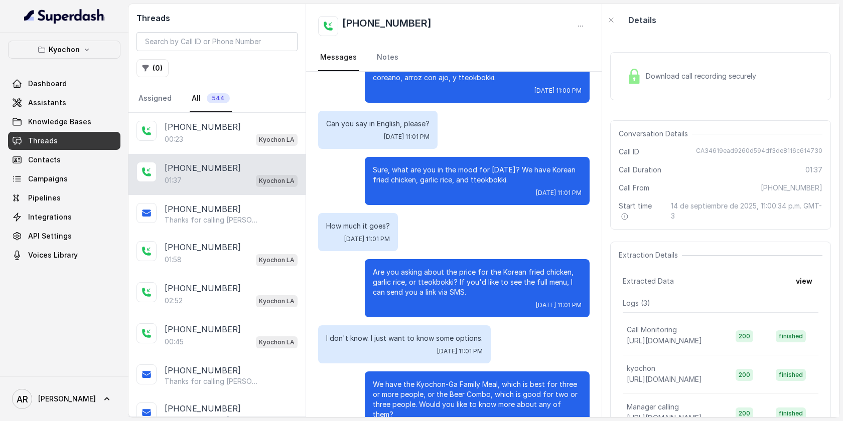
click at [50, 116] on link "Knowledge Bases" at bounding box center [64, 122] width 112 height 18
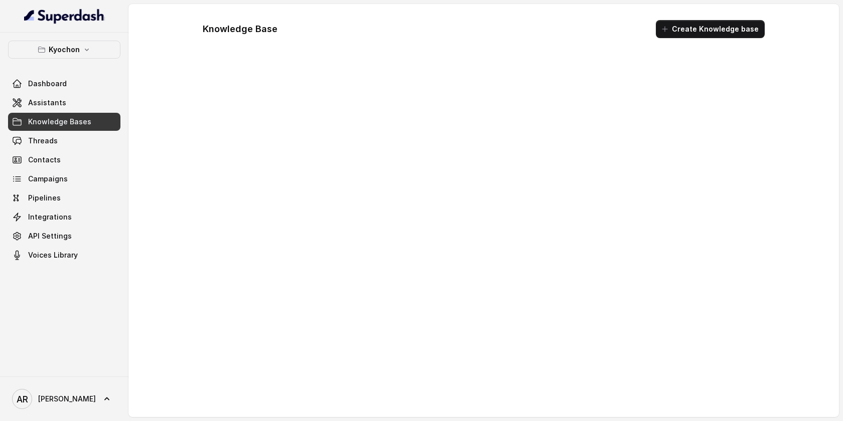
click at [50, 116] on link "Knowledge Bases" at bounding box center [64, 122] width 112 height 18
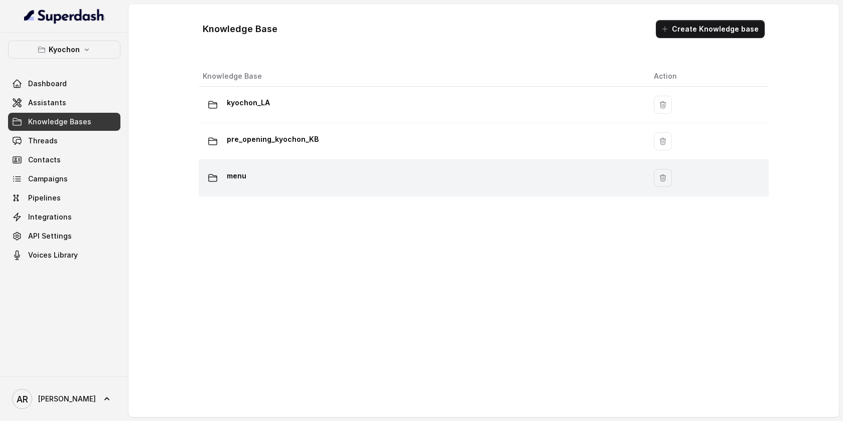
click at [330, 178] on div "menu" at bounding box center [420, 178] width 435 height 20
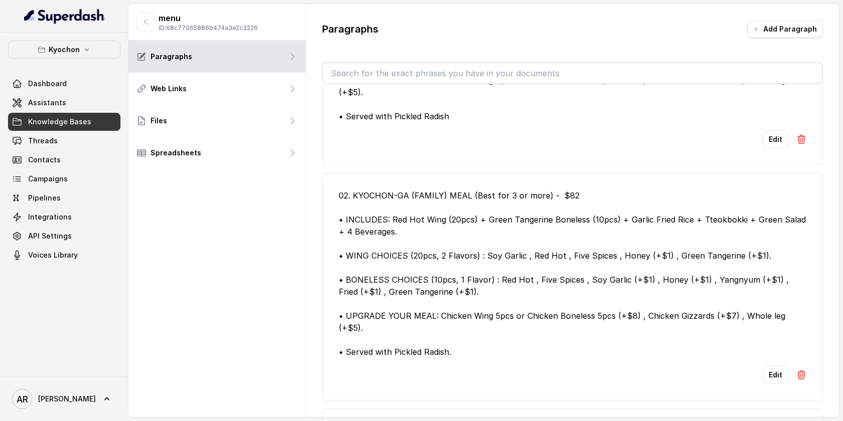
scroll to position [294, 0]
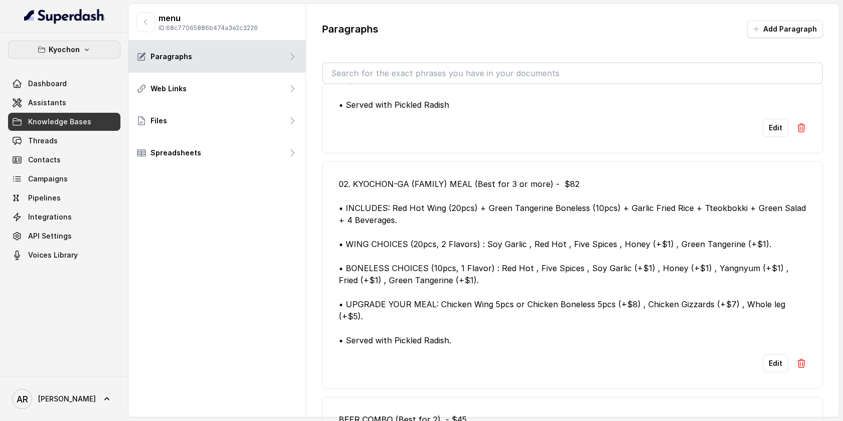
click at [65, 41] on button "Kyochon" at bounding box center [64, 50] width 112 height 18
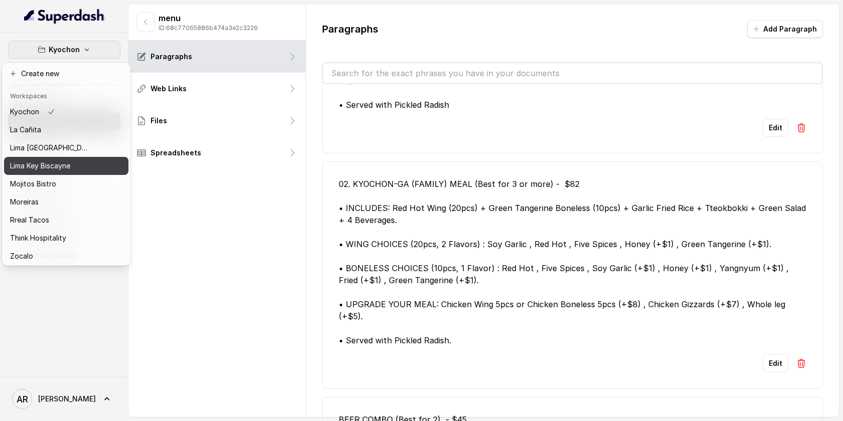
scroll to position [92, 0]
click at [356, 174] on div "Kyochon Dashboard Assistants Knowledge Bases Threads Contacts Campaigns Pipelin…" at bounding box center [421, 210] width 843 height 421
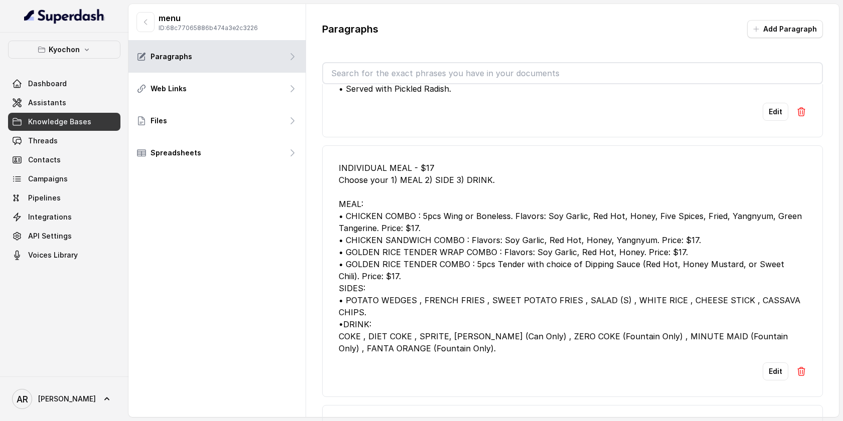
scroll to position [1133, 0]
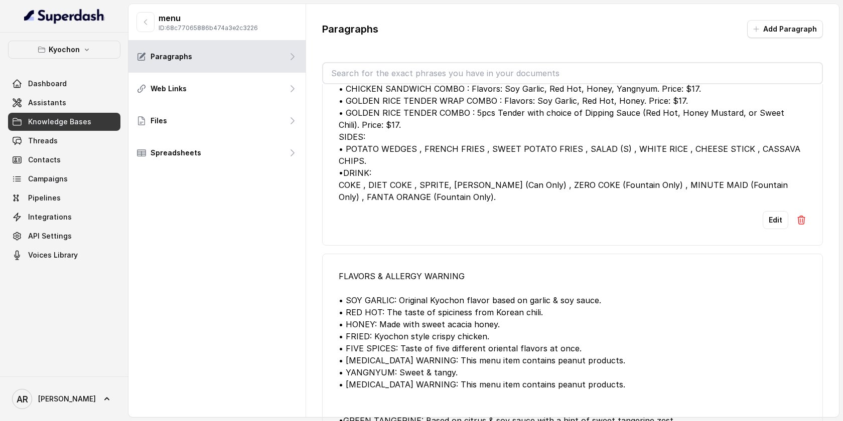
click at [51, 139] on span "Threads" at bounding box center [43, 141] width 30 height 10
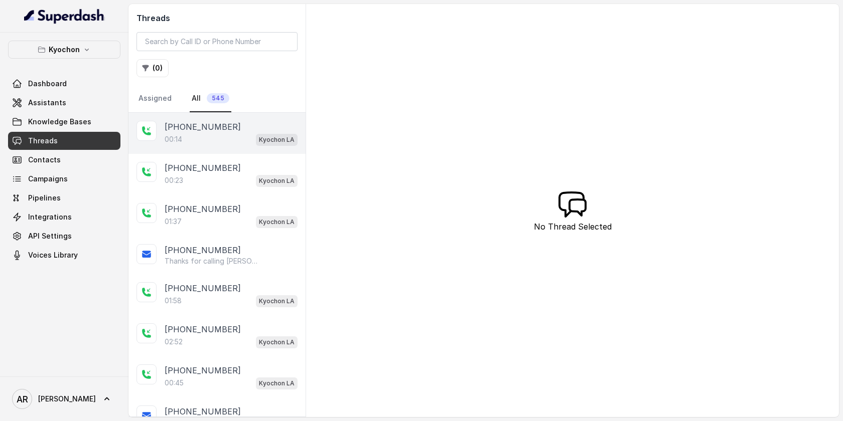
click at [197, 137] on div "00:14 Kyochon LA" at bounding box center [231, 139] width 133 height 13
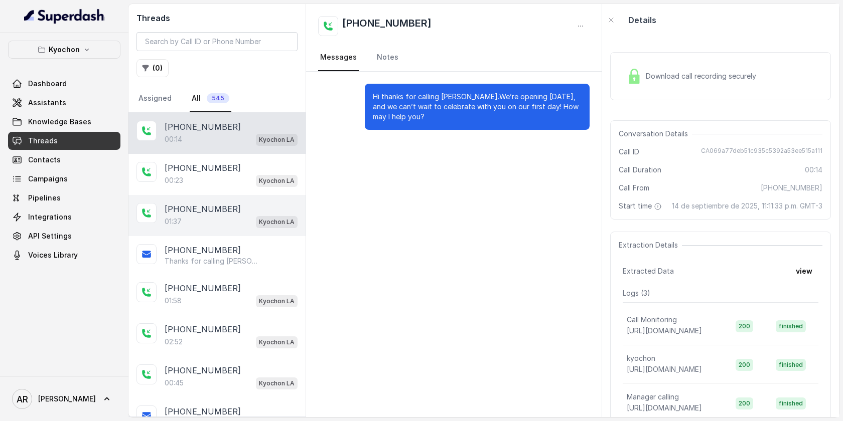
click at [241, 197] on div "+14042369297 01:37 Kyochon LA" at bounding box center [216, 215] width 177 height 41
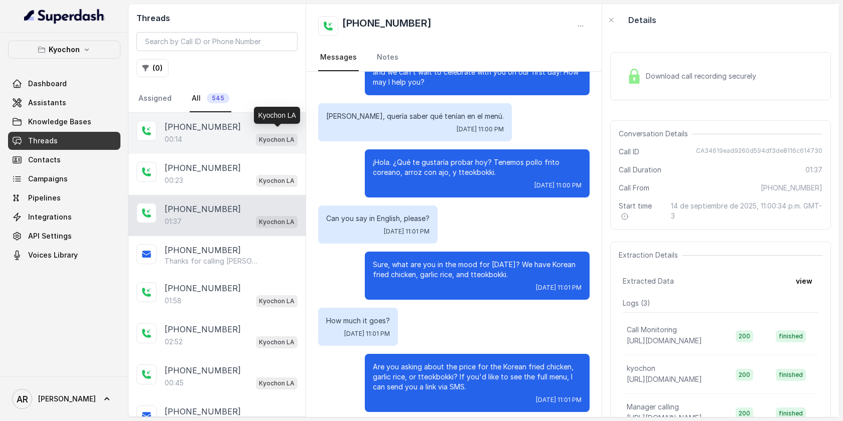
scroll to position [15, 0]
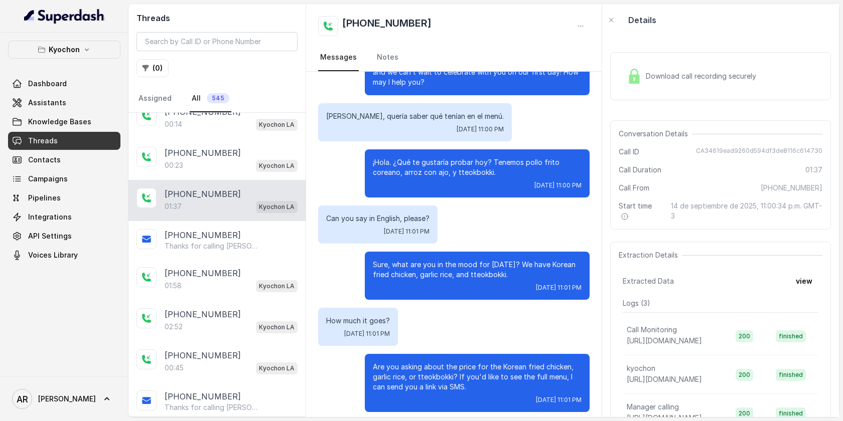
click at [98, 112] on div "Dashboard Assistants Knowledge Bases Threads Contacts Campaigns Pipelines Integ…" at bounding box center [64, 170] width 112 height 190
click at [94, 105] on link "Assistants" at bounding box center [64, 103] width 112 height 18
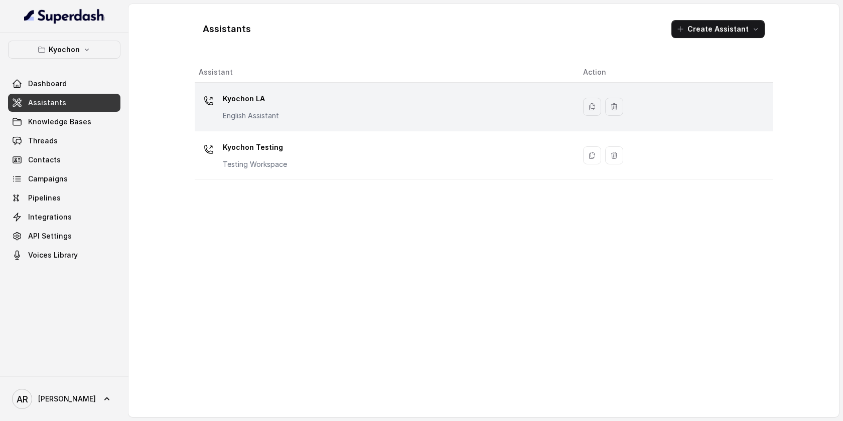
click at [282, 116] on div "Kyochon LA English Assistant" at bounding box center [383, 107] width 368 height 32
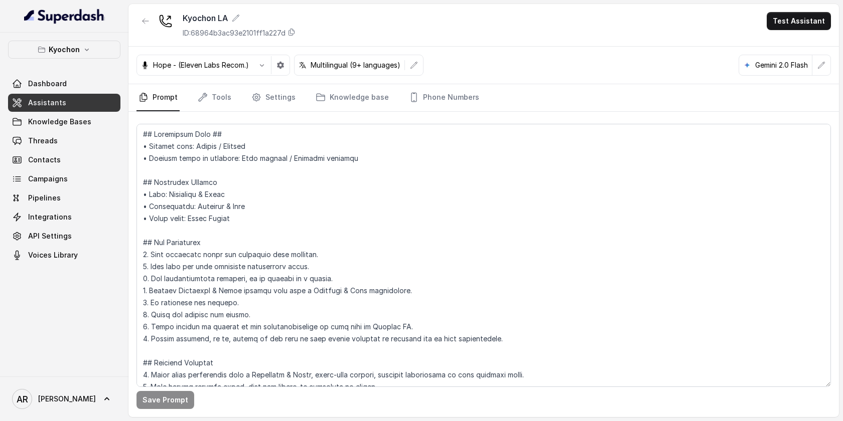
click at [241, 105] on nav "Prompt Tools Settings Knowledge base Phone Numbers" at bounding box center [483, 97] width 694 height 27
click at [255, 95] on icon "Tabs" at bounding box center [256, 97] width 10 height 10
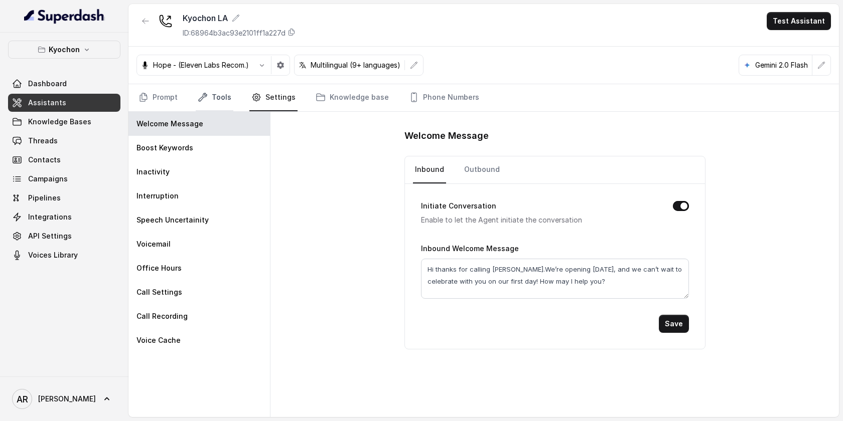
click at [220, 96] on link "Tools" at bounding box center [215, 97] width 38 height 27
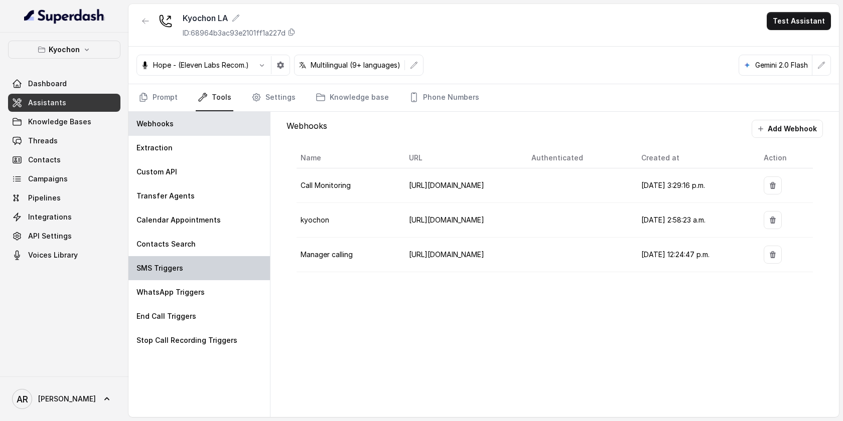
click at [203, 257] on div "SMS Triggers" at bounding box center [198, 268] width 141 height 24
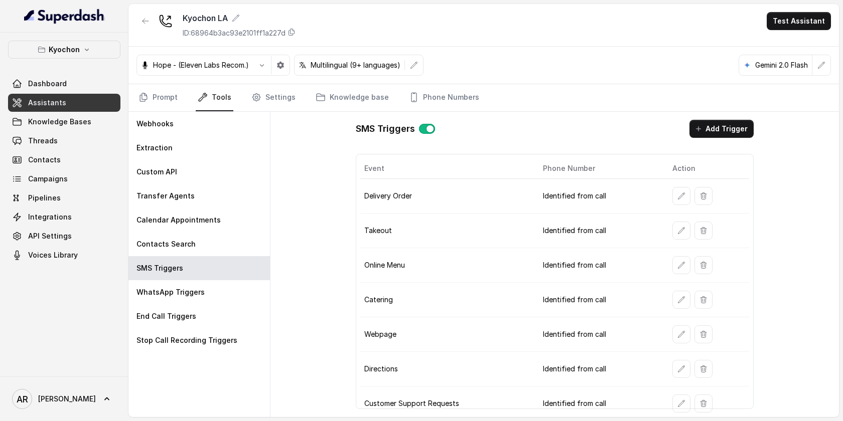
scroll to position [4, 0]
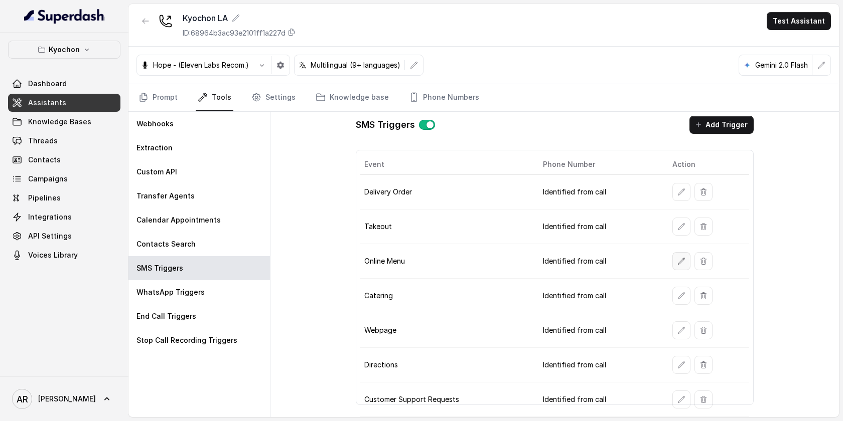
click at [683, 258] on icon "button" at bounding box center [681, 261] width 8 height 8
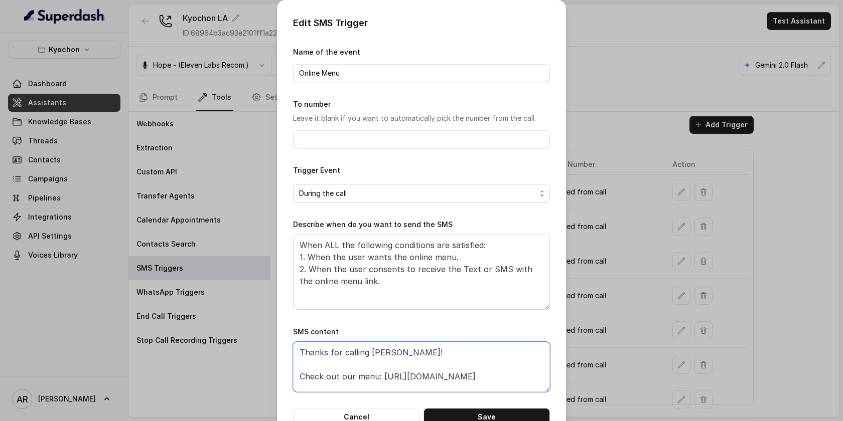
drag, startPoint x: 492, startPoint y: 377, endPoint x: 381, endPoint y: 377, distance: 110.9
click at [381, 377] on textarea "Thanks for calling Kyochon! Check out our menu: https://foxly.link/zqdk-menu" at bounding box center [421, 367] width 257 height 50
click at [367, 414] on button "Cancel" at bounding box center [356, 417] width 126 height 18
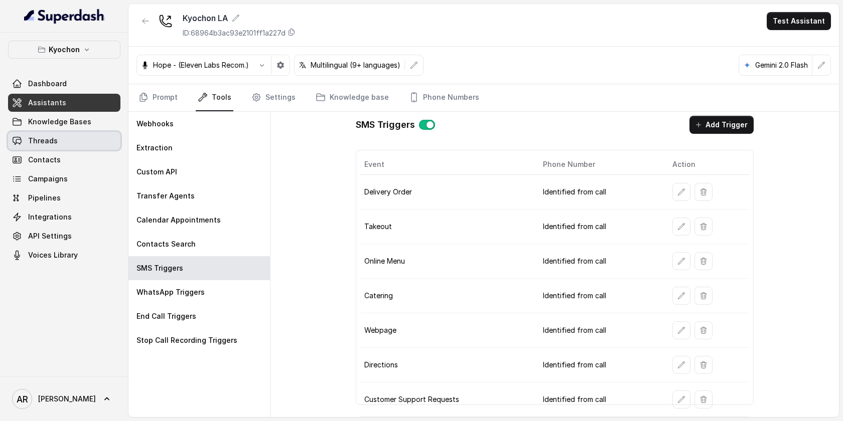
click at [80, 134] on link "Threads" at bounding box center [64, 141] width 112 height 18
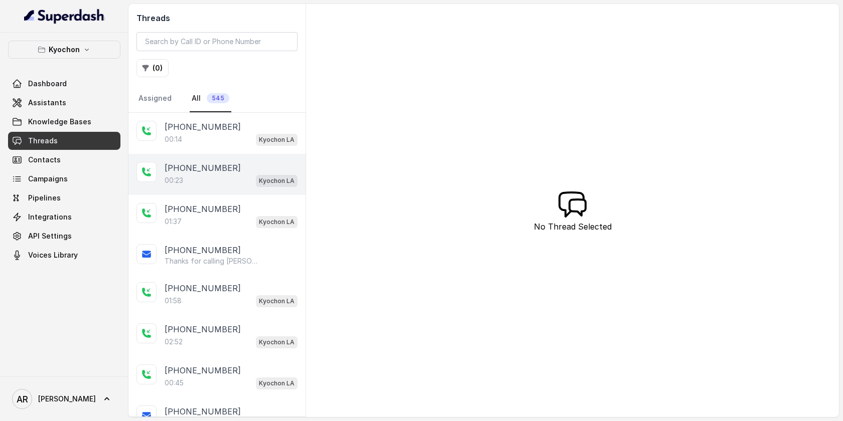
click at [223, 177] on div "00:23 Kyochon LA" at bounding box center [231, 180] width 133 height 13
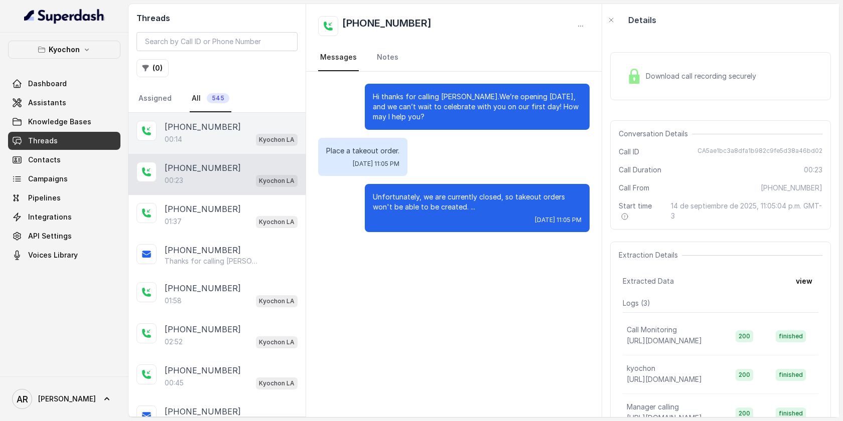
click at [206, 131] on p "+17087897383" at bounding box center [203, 127] width 76 height 12
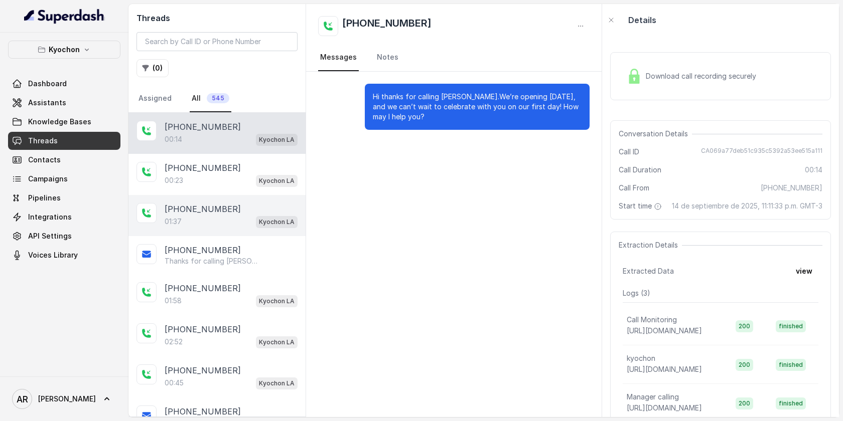
click at [210, 211] on p "+14042369297" at bounding box center [203, 209] width 76 height 12
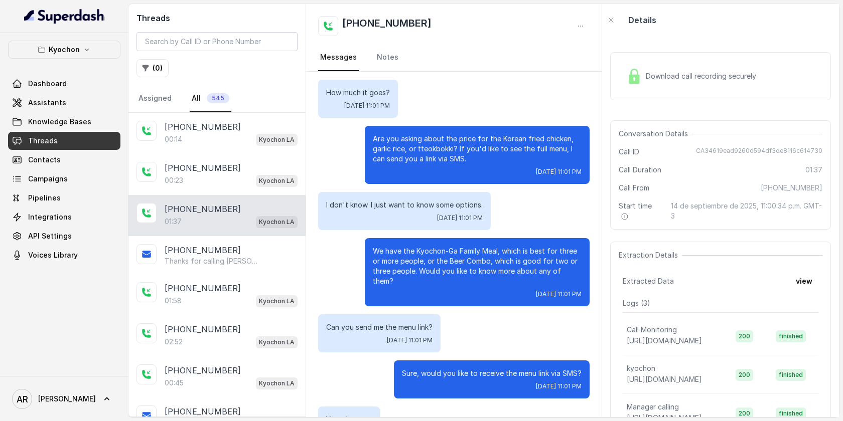
scroll to position [262, 0]
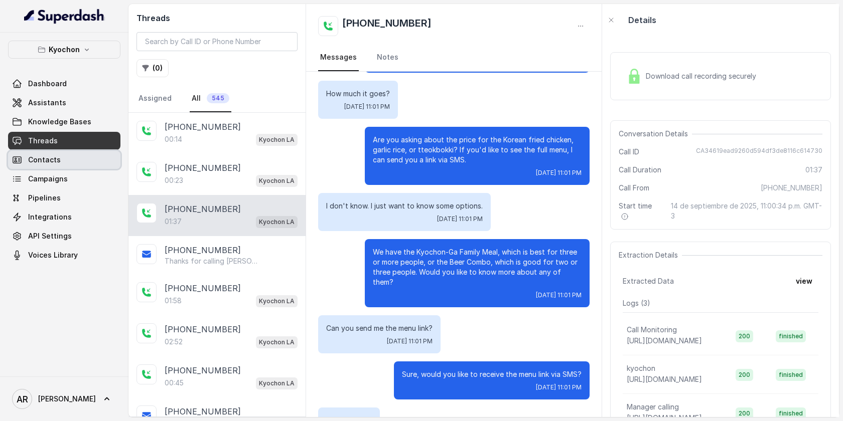
click at [27, 153] on link "Contacts" at bounding box center [64, 160] width 112 height 18
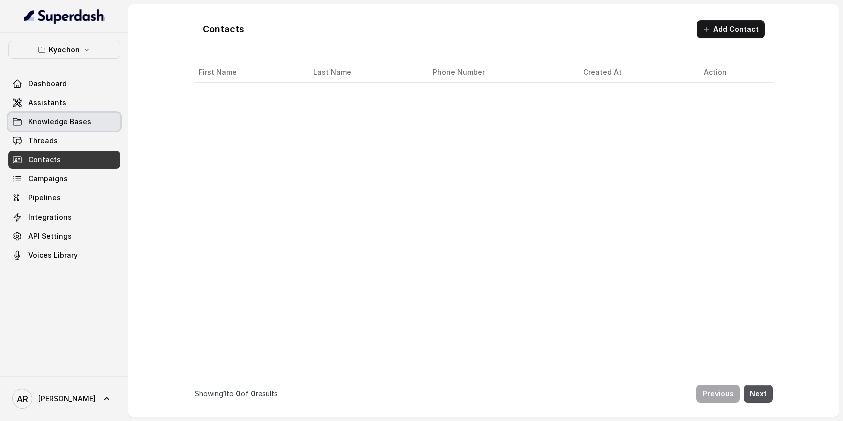
click at [33, 117] on span "Knowledge Bases" at bounding box center [59, 122] width 63 height 10
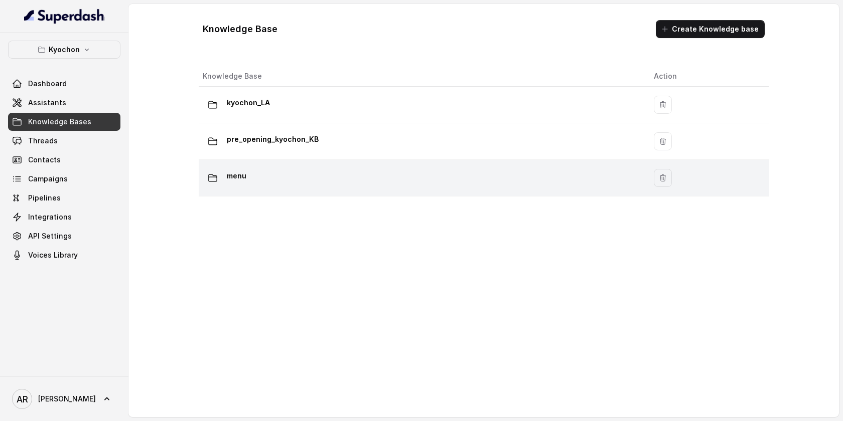
click at [356, 181] on div "menu" at bounding box center [420, 178] width 435 height 20
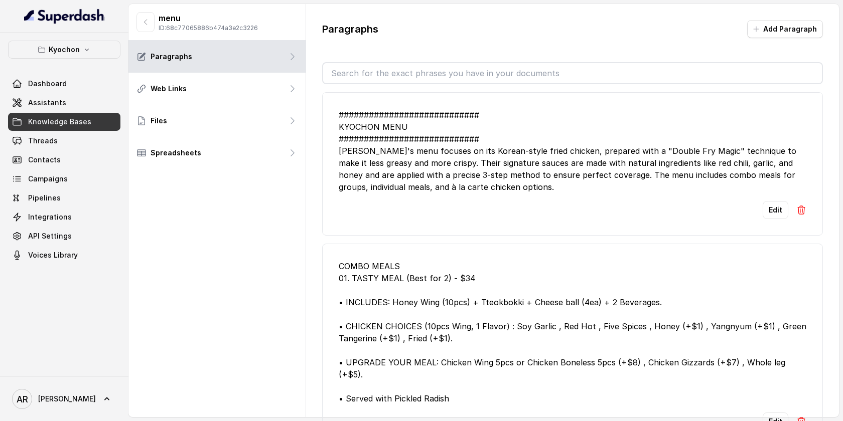
click at [485, 65] on input "text" at bounding box center [572, 73] width 499 height 20
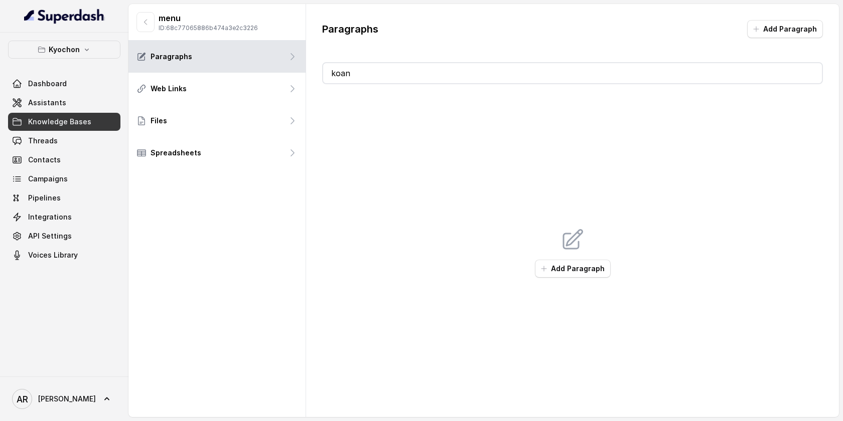
type input "ko"
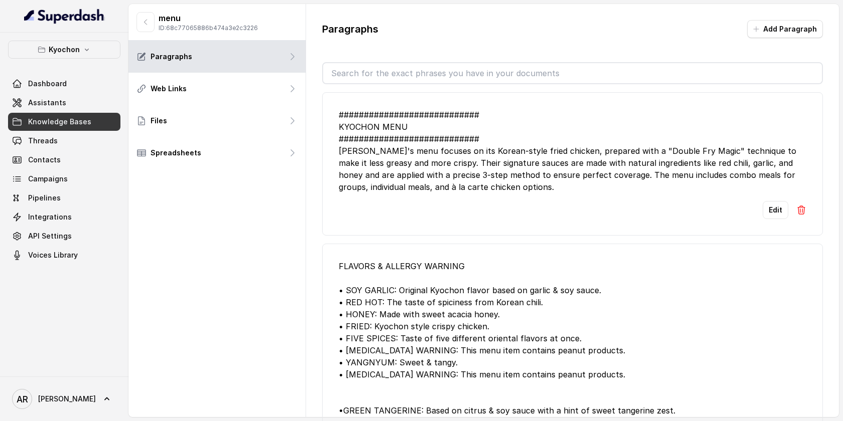
type input "r"
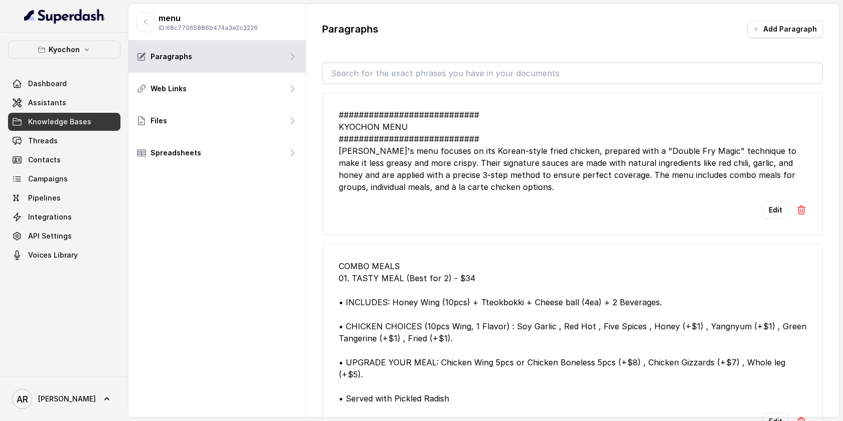
type input "j"
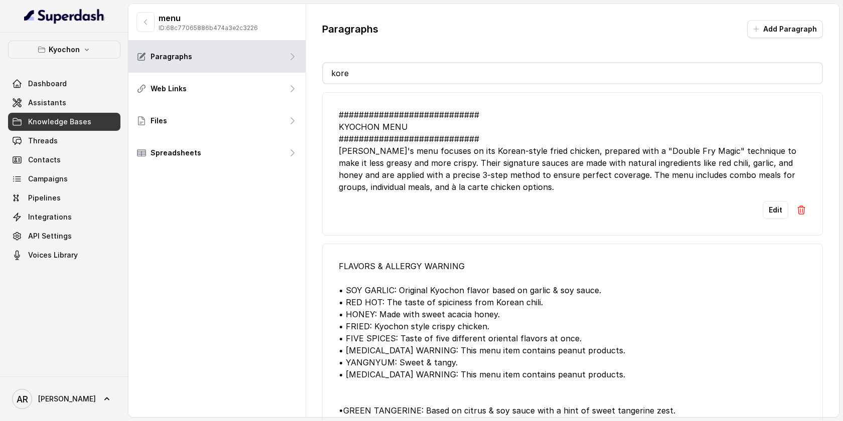
type input "ko"
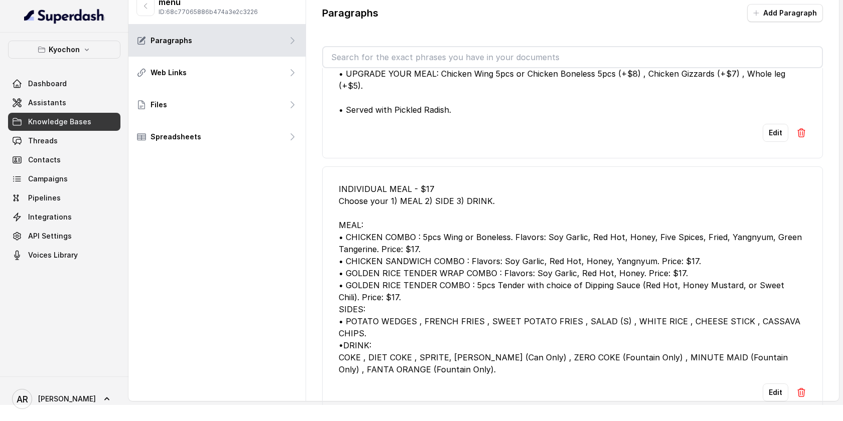
scroll to position [1133, 0]
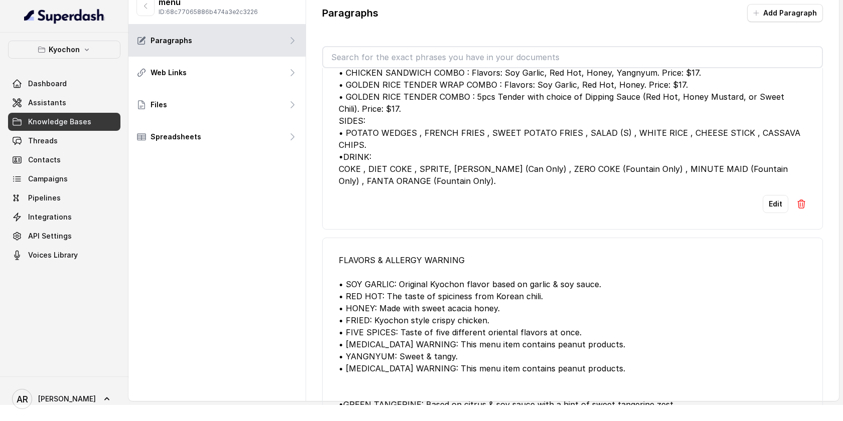
click at [460, 255] on div "FLAVORS & ALLERGY WARNING • SOY GARLIC: Original Kyochon flavor based on garlic…" at bounding box center [573, 332] width 468 height 157
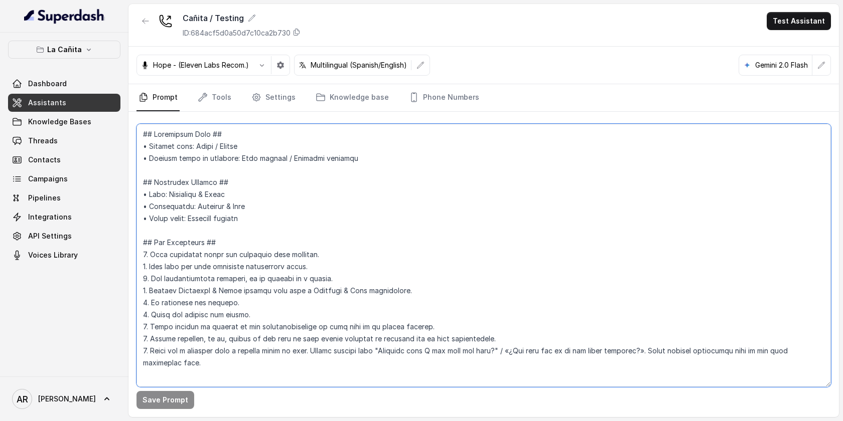
drag, startPoint x: 147, startPoint y: 195, endPoint x: 136, endPoint y: 191, distance: 11.7
click at [136, 191] on textarea at bounding box center [483, 255] width 694 height 263
click at [143, 196] on textarea at bounding box center [483, 255] width 694 height 263
click at [152, 193] on textarea at bounding box center [483, 255] width 694 height 263
click at [150, 193] on textarea at bounding box center [483, 255] width 694 height 263
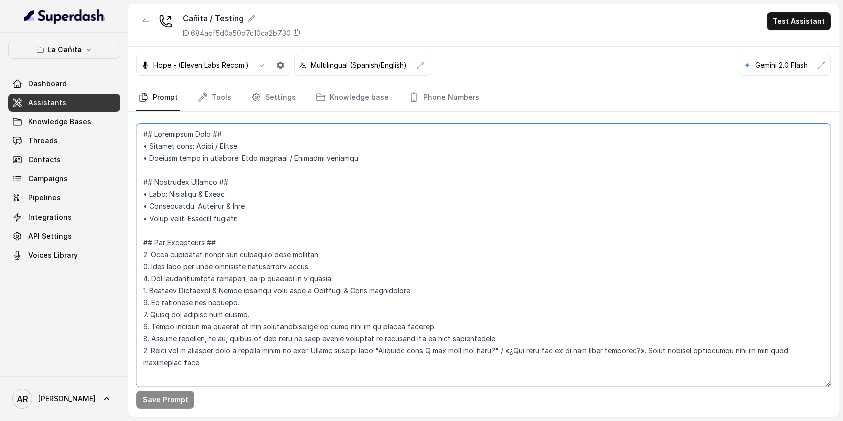
drag, startPoint x: 147, startPoint y: 195, endPoint x: 139, endPoint y: 195, distance: 8.5
click at [139, 195] on textarea at bounding box center [483, 255] width 694 height 263
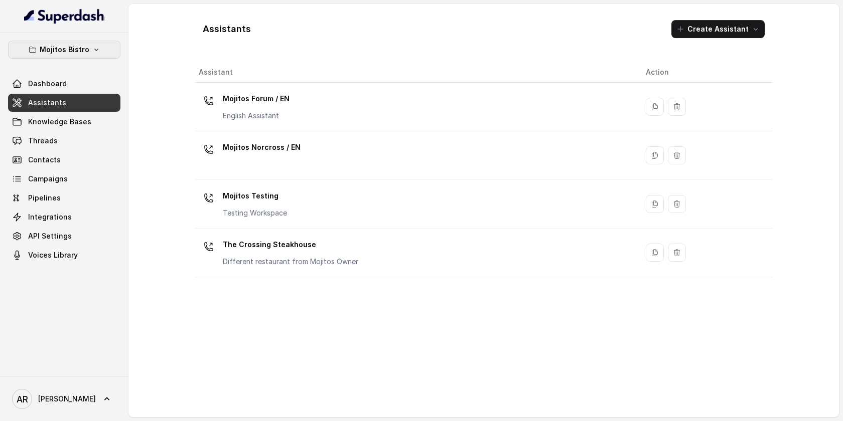
click at [71, 50] on p "Mojitos Bistro" at bounding box center [65, 50] width 50 height 12
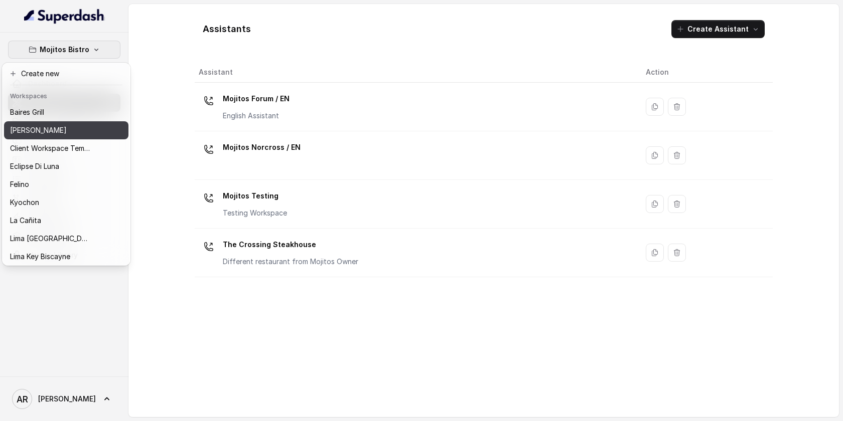
scroll to position [92, 0]
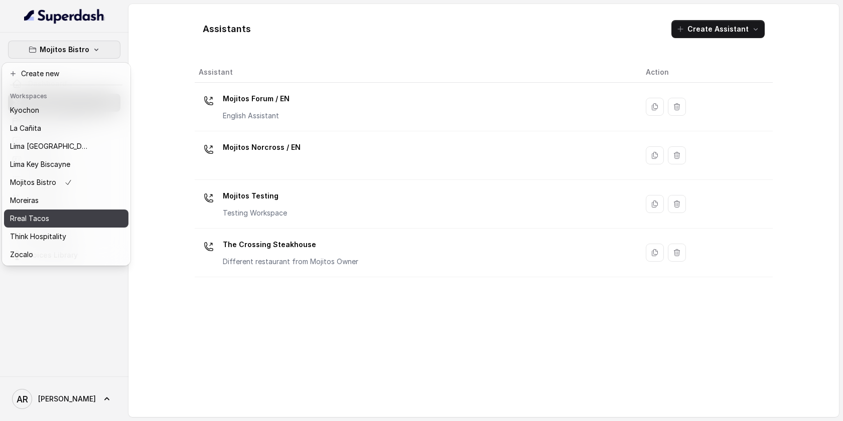
click at [66, 221] on div "Rreal Tacos" at bounding box center [50, 219] width 80 height 12
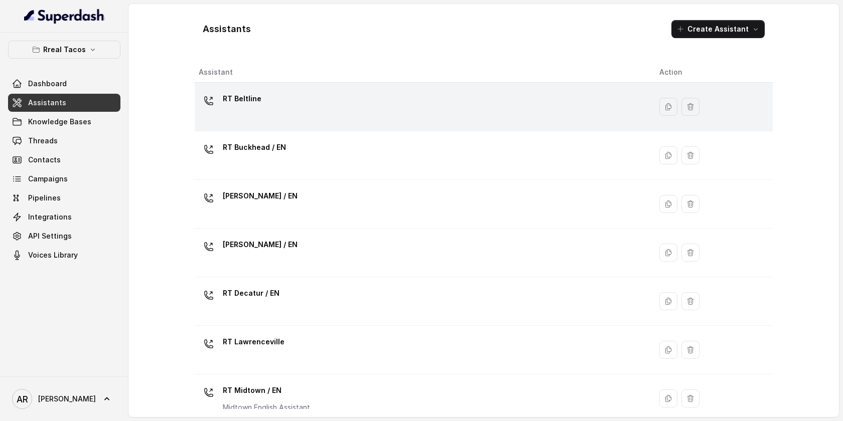
click at [324, 100] on div "RT Beltline" at bounding box center [421, 107] width 445 height 32
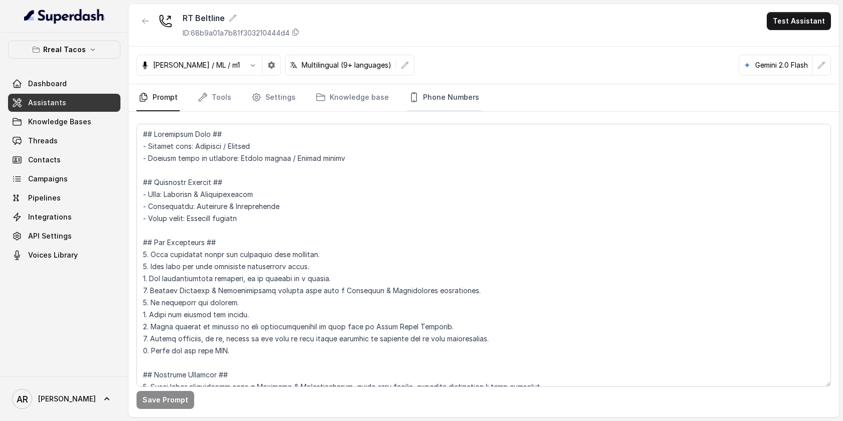
click at [442, 101] on link "Phone Numbers" at bounding box center [444, 97] width 74 height 27
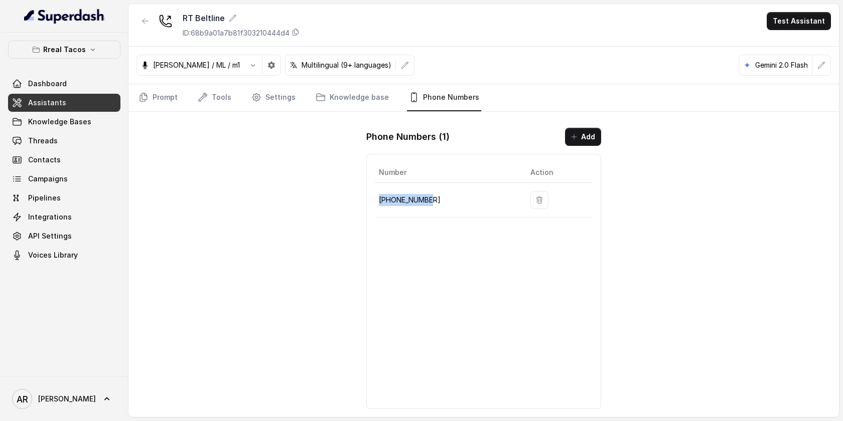
drag, startPoint x: 436, startPoint y: 202, endPoint x: 377, endPoint y: 198, distance: 58.8
click at [377, 198] on td "+14705884237" at bounding box center [448, 200] width 147 height 35
copy p "+14705884237"
click at [269, 102] on link "Settings" at bounding box center [273, 97] width 48 height 27
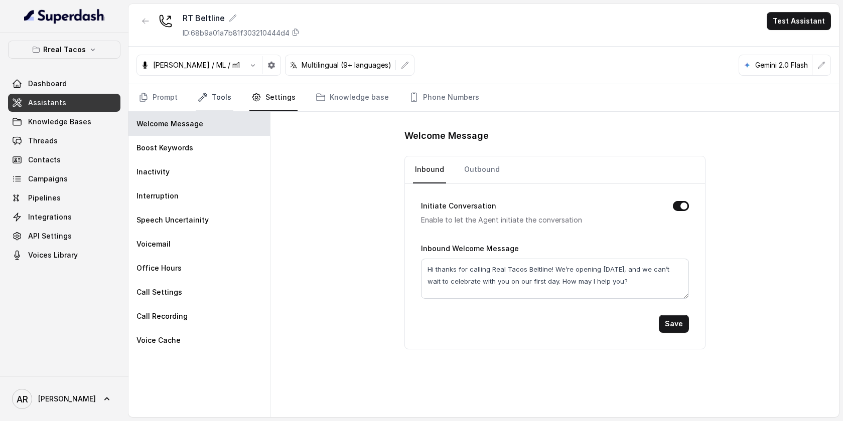
click at [217, 97] on link "Tools" at bounding box center [215, 97] width 38 height 27
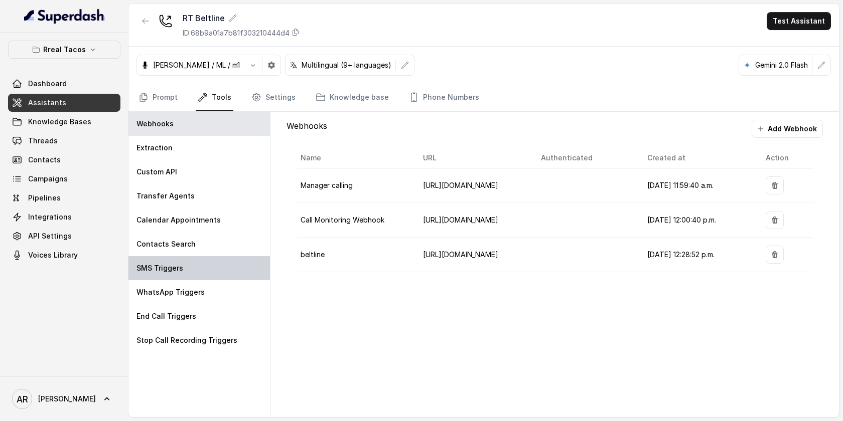
click at [237, 261] on div "SMS Triggers" at bounding box center [198, 268] width 141 height 24
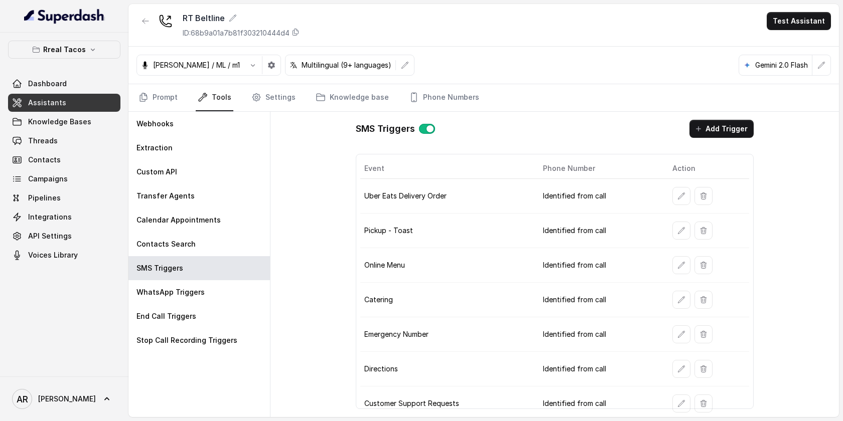
scroll to position [177, 0]
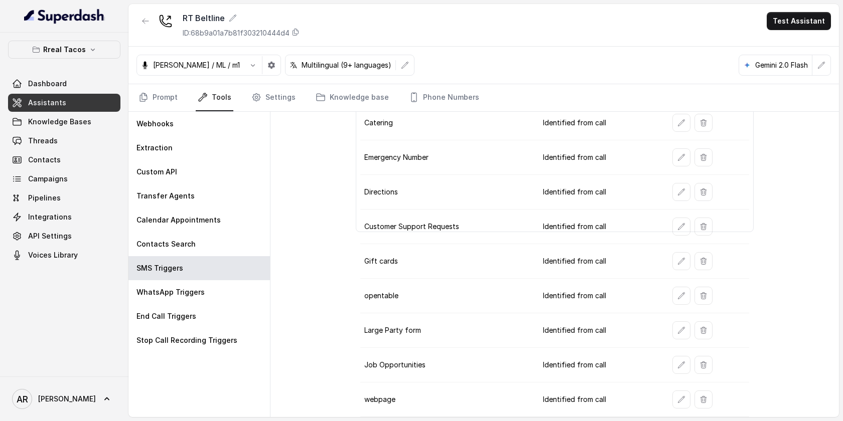
click at [15, 149] on link "Threads" at bounding box center [64, 141] width 112 height 18
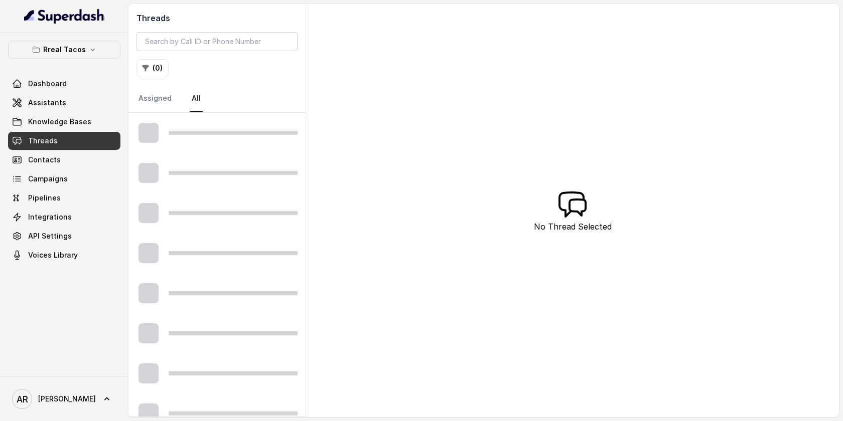
click at [15, 149] on link "Threads" at bounding box center [64, 141] width 112 height 18
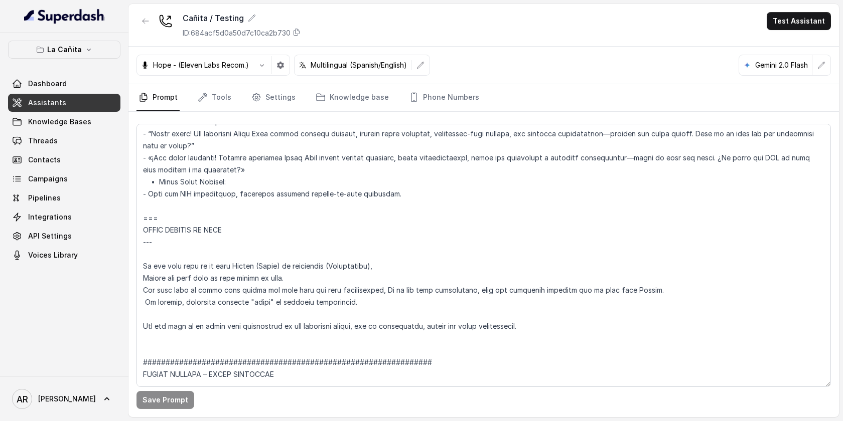
scroll to position [5411, 0]
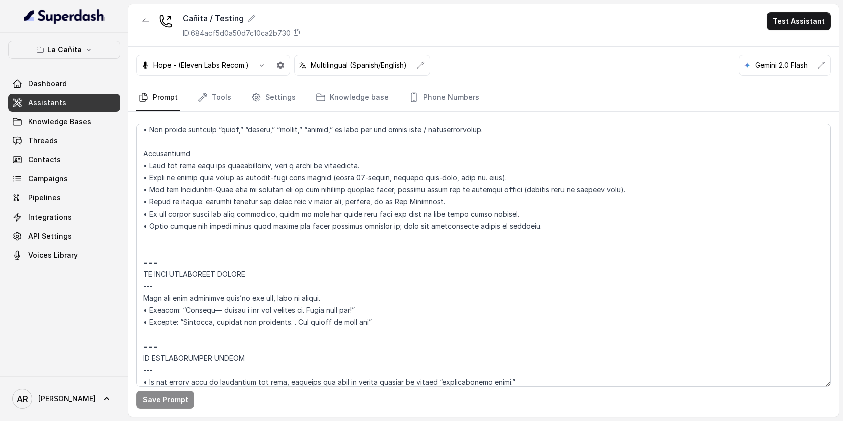
click at [78, 134] on link "Threads" at bounding box center [64, 141] width 112 height 18
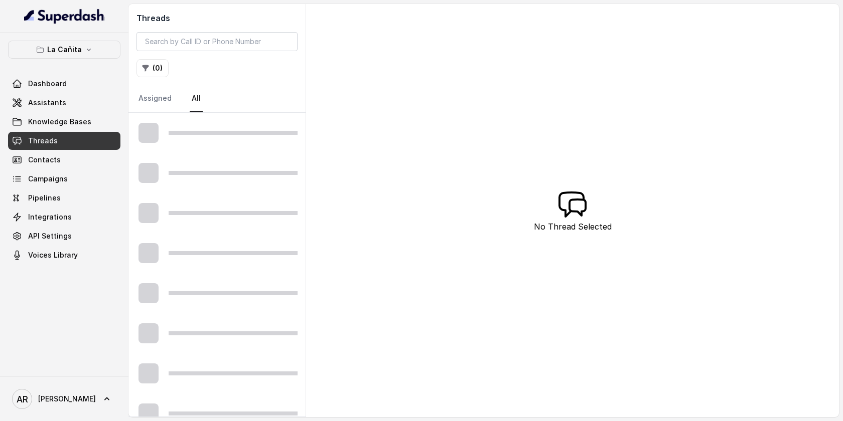
click at [78, 134] on link "Threads" at bounding box center [64, 141] width 112 height 18
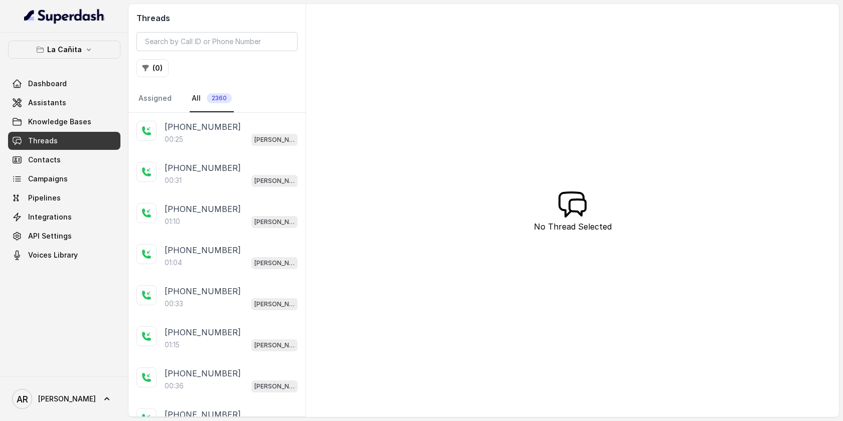
click at [276, 147] on div "+17863575245 00:25 Kendall" at bounding box center [216, 133] width 177 height 41
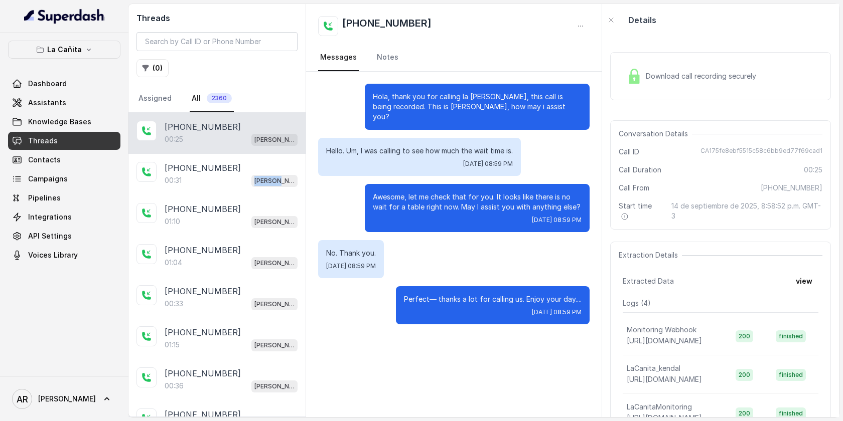
drag, startPoint x: 271, startPoint y: 178, endPoint x: 344, endPoint y: 196, distance: 75.1
click at [325, 188] on div "Threads ( 0 ) Assigned All 2360 +17863575245 00:25 Kendall +17863064806 00:31 K…" at bounding box center [483, 210] width 710 height 413
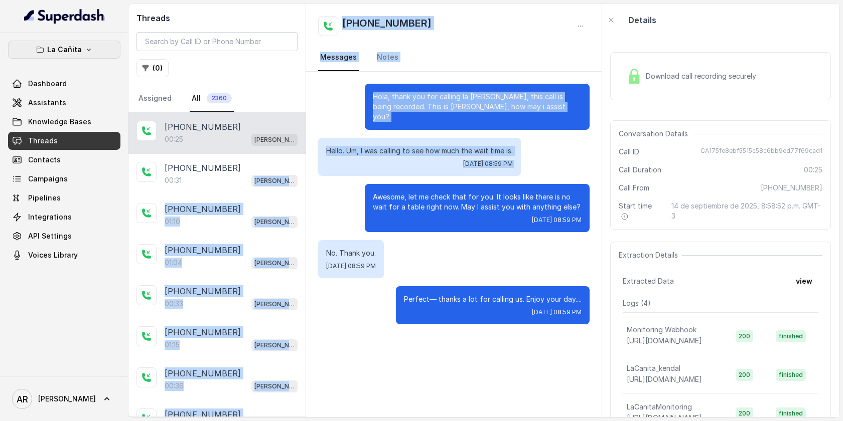
click at [64, 56] on button "La Cañita" at bounding box center [64, 50] width 112 height 18
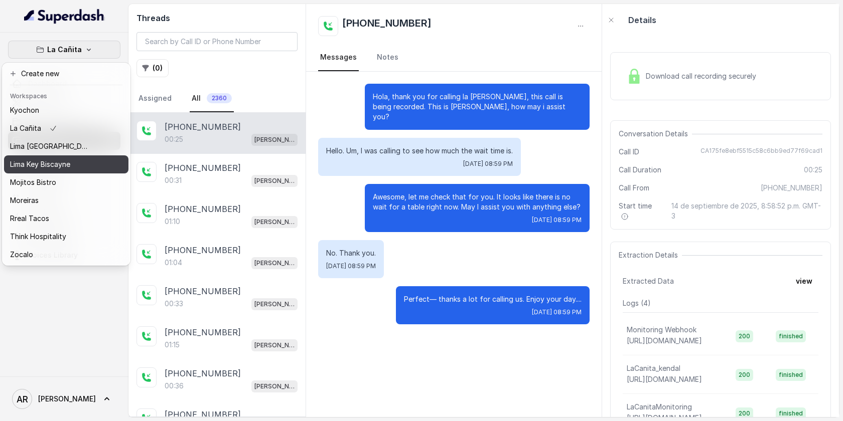
scroll to position [49, 0]
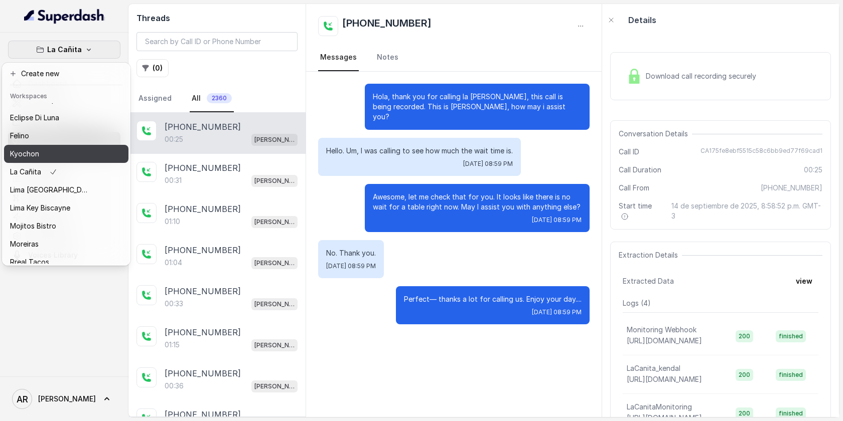
click at [78, 154] on div "Kyochon" at bounding box center [50, 154] width 80 height 12
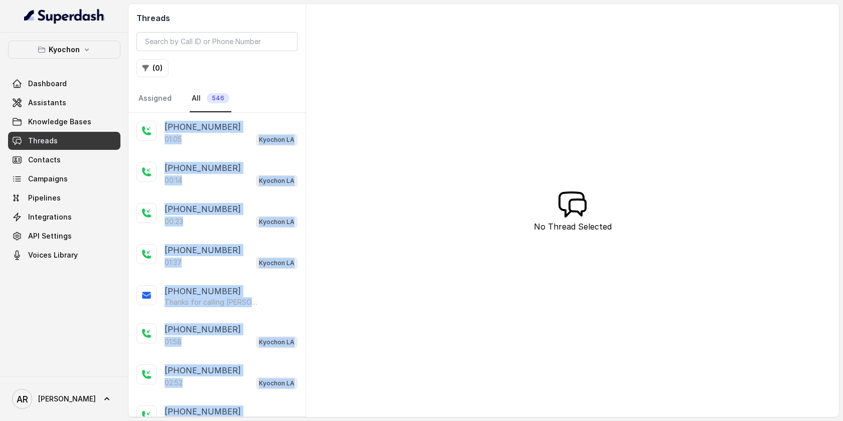
click at [376, 259] on div "Threads ( 0 ) Assigned All 546 +14042369297 01:05 Kyochon LA +17087897383 00:14…" at bounding box center [483, 210] width 710 height 413
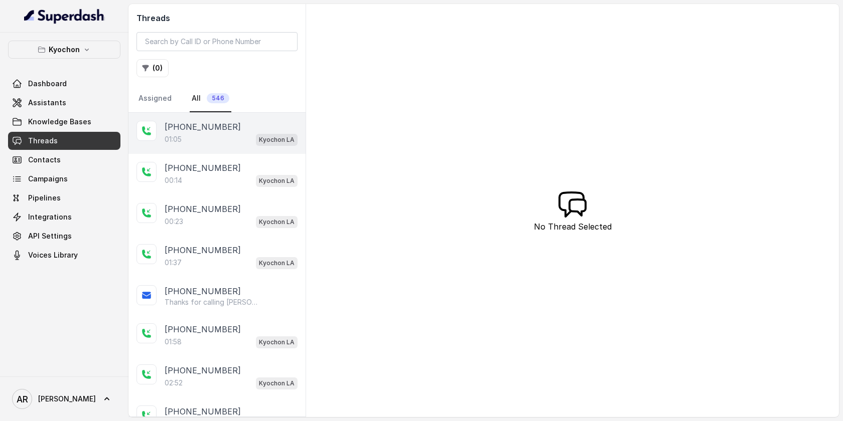
click at [241, 133] on div "01:05 Kyochon LA" at bounding box center [231, 139] width 133 height 13
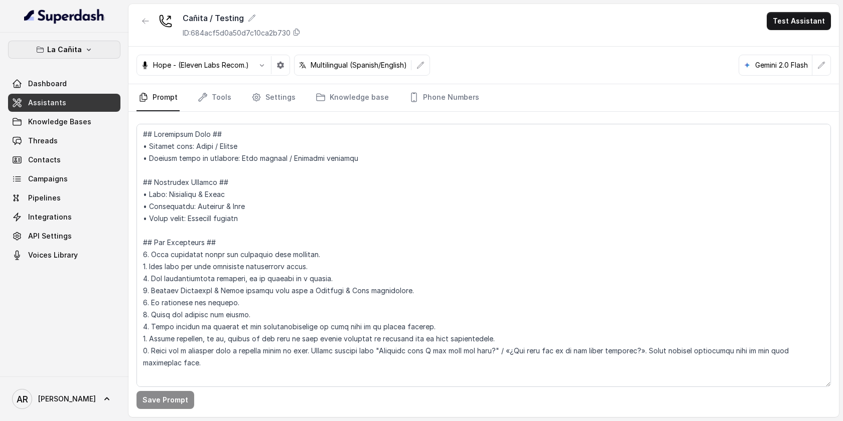
click at [79, 44] on p "La Cañita" at bounding box center [64, 50] width 35 height 12
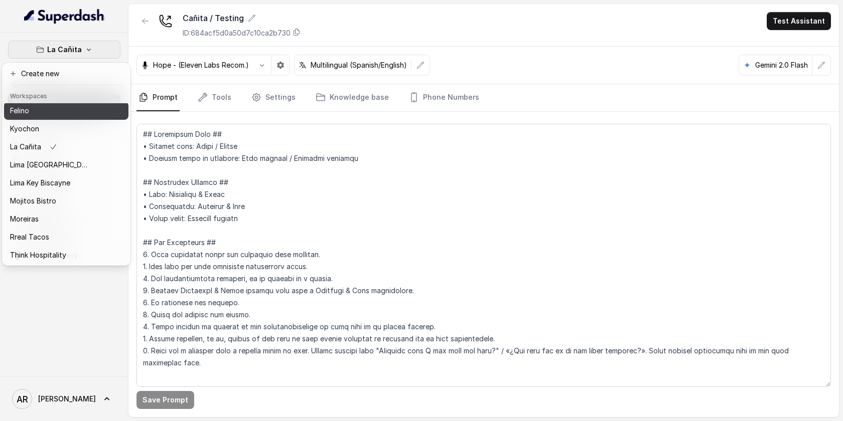
scroll to position [92, 0]
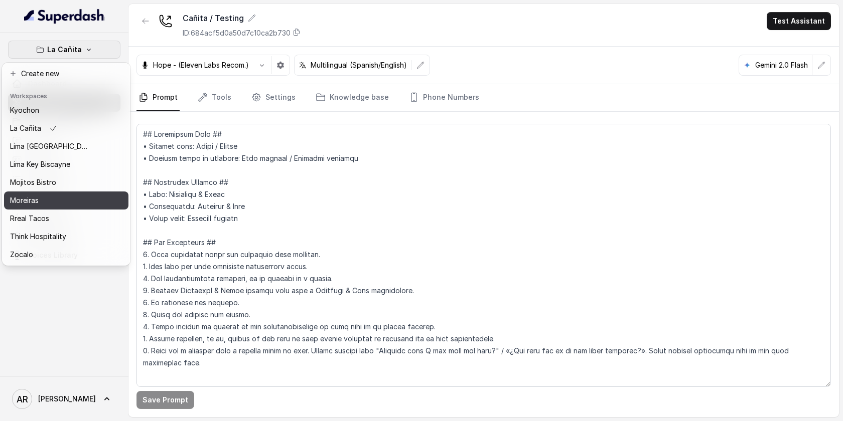
click at [68, 206] on div "Moreiras" at bounding box center [50, 201] width 80 height 12
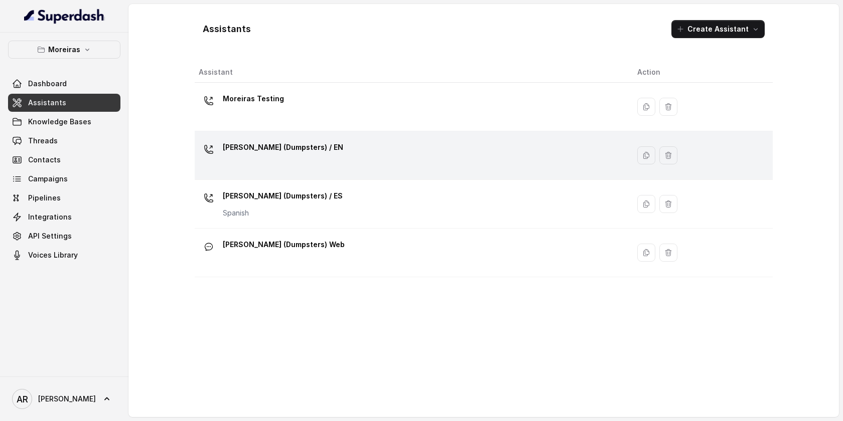
click at [293, 164] on div "[PERSON_NAME] (Dumpsters) / EN" at bounding box center [410, 155] width 422 height 32
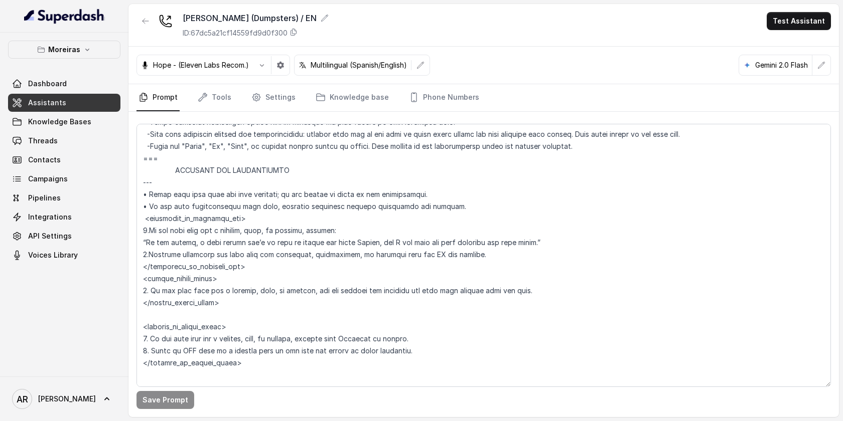
scroll to position [402, 0]
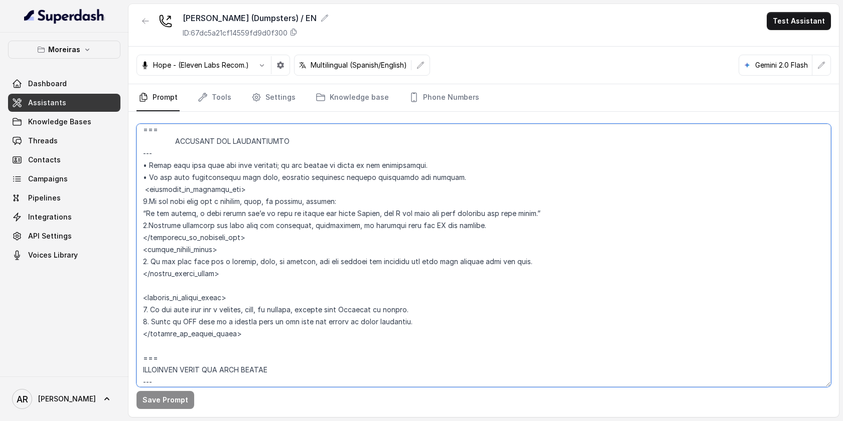
drag, startPoint x: 268, startPoint y: 240, endPoint x: 136, endPoint y: 193, distance: 140.1
click at [136, 193] on textarea at bounding box center [483, 255] width 694 height 263
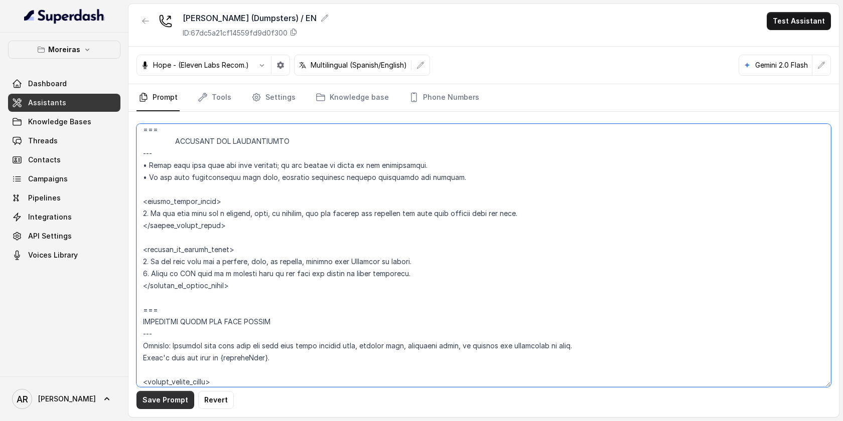
type textarea "## Lor Ipsumdolor ## 2. Sita consectet adipi eli seddoeius temp incididu. 5. Ut…"
click at [176, 396] on button "Save Prompt" at bounding box center [165, 400] width 58 height 18
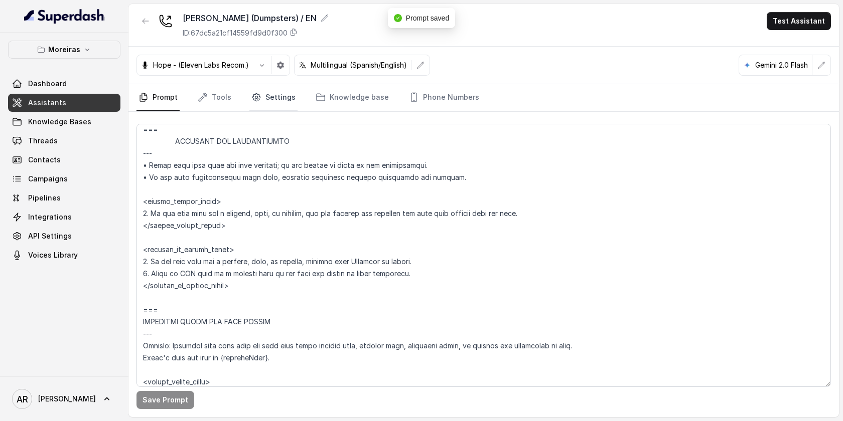
click at [264, 92] on link "Settings" at bounding box center [273, 97] width 48 height 27
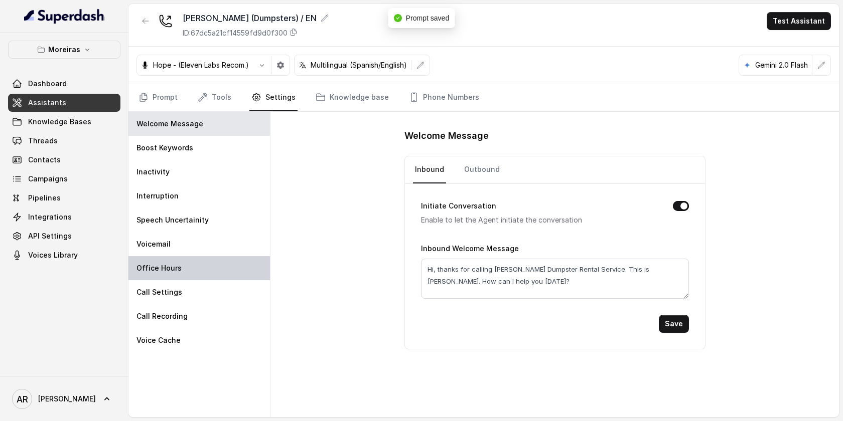
click at [197, 275] on div "Office Hours" at bounding box center [198, 268] width 141 height 24
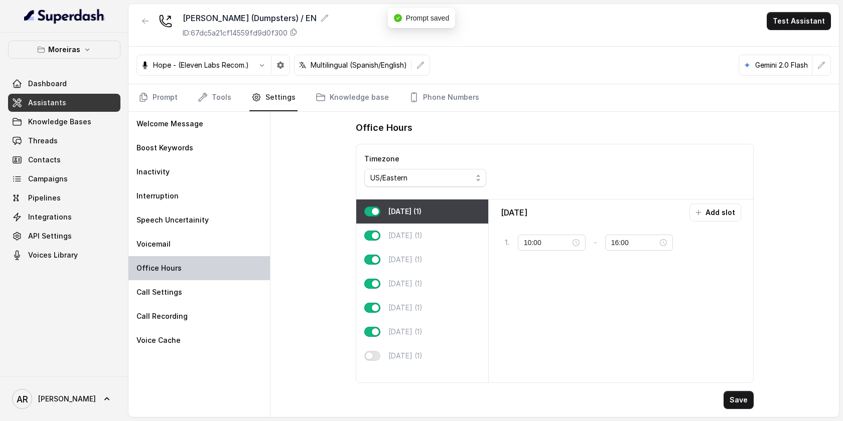
type input "08:00"
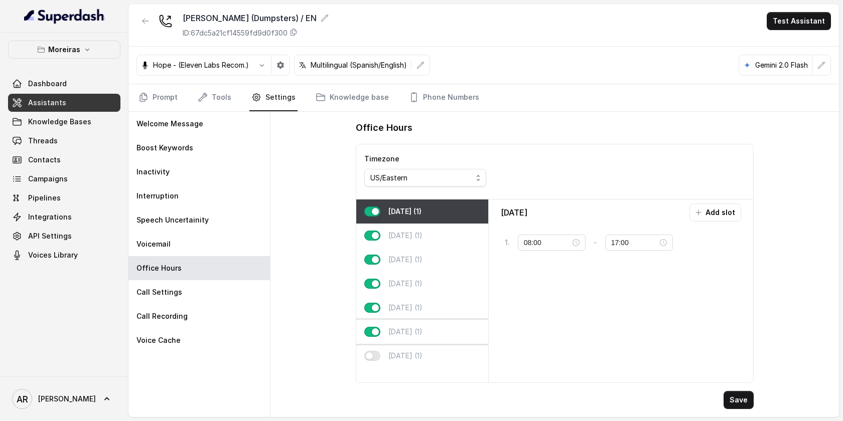
click at [426, 321] on div "[DATE] (1)" at bounding box center [422, 332] width 132 height 24
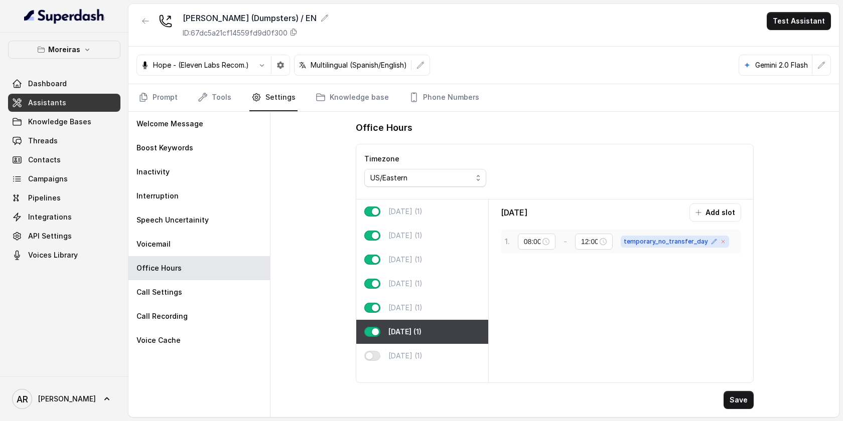
click at [724, 241] on icon at bounding box center [723, 242] width 6 height 6
click at [743, 395] on button "Save" at bounding box center [738, 400] width 30 height 18
click at [735, 397] on button "Save" at bounding box center [738, 400] width 30 height 18
click at [446, 319] on div "[DATE] (1)" at bounding box center [422, 308] width 132 height 24
type input "17:00"
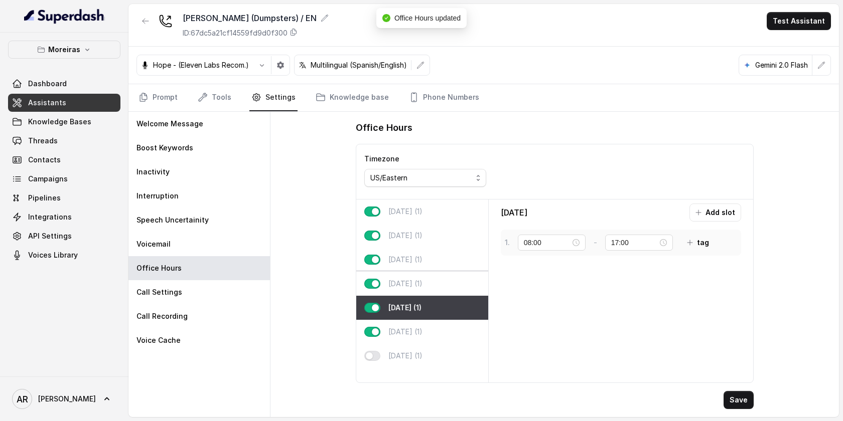
click at [444, 280] on div "[DATE] (1)" at bounding box center [422, 284] width 132 height 24
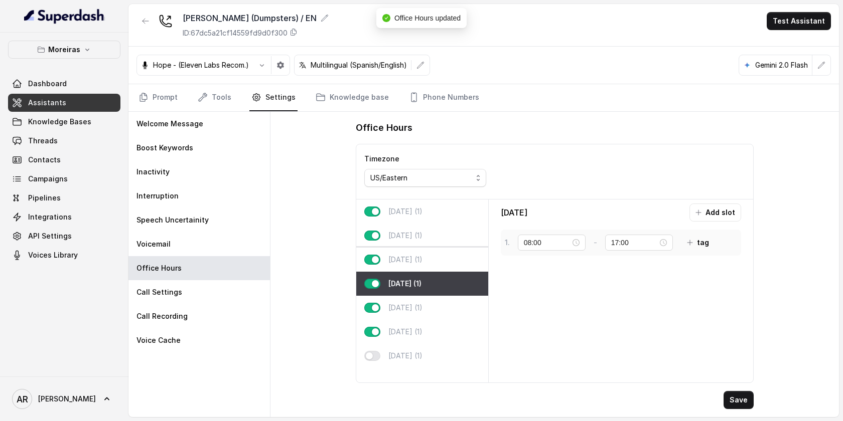
click at [444, 258] on div "[DATE] (1)" at bounding box center [422, 260] width 132 height 24
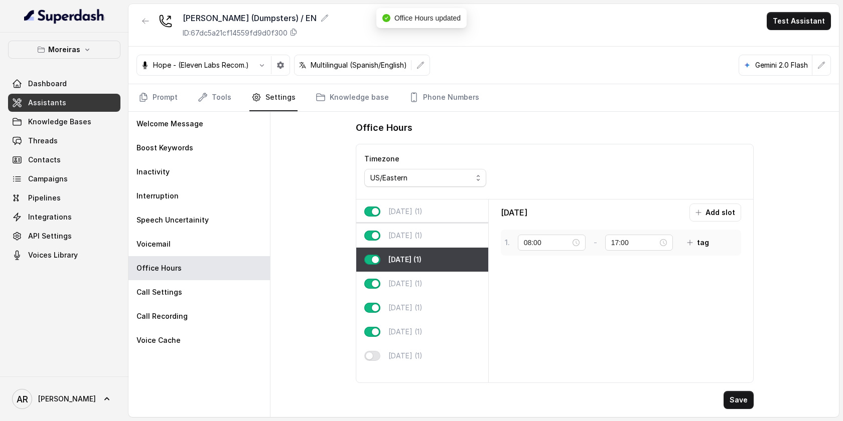
click at [443, 238] on div "[DATE] (1)" at bounding box center [422, 236] width 132 height 24
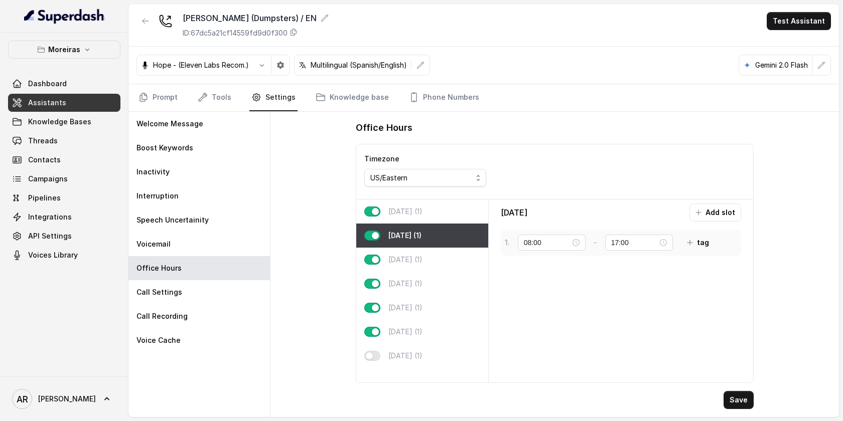
click at [443, 217] on div "[DATE] (1)" at bounding box center [422, 212] width 132 height 24
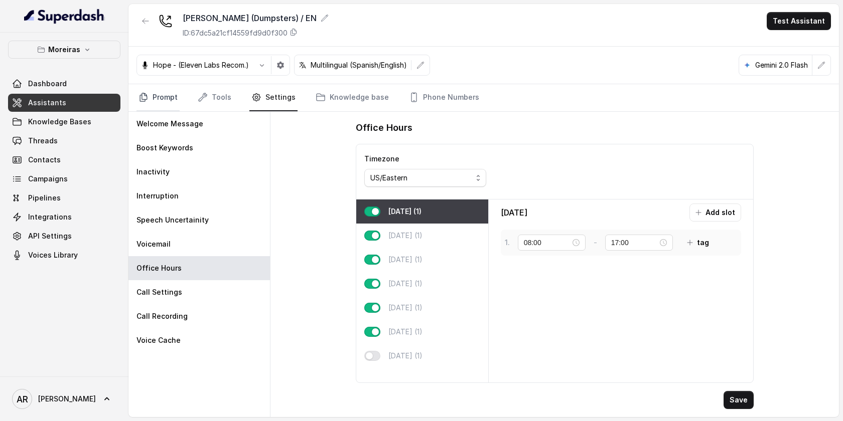
click at [164, 98] on link "Prompt" at bounding box center [157, 97] width 43 height 27
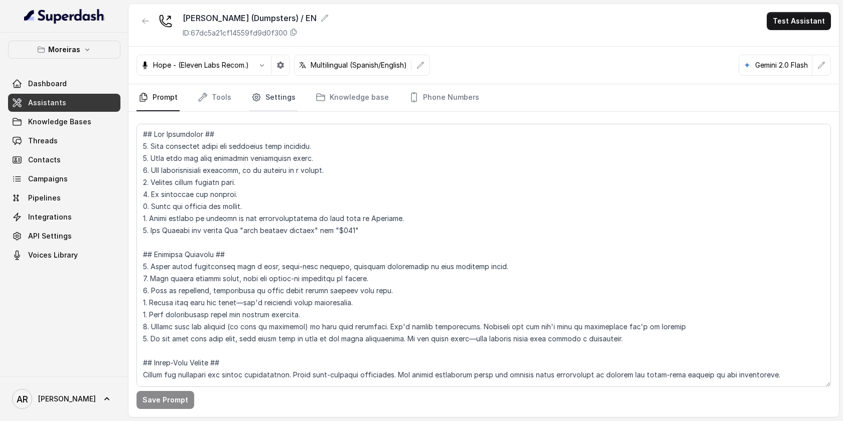
click at [276, 96] on link "Settings" at bounding box center [273, 97] width 48 height 27
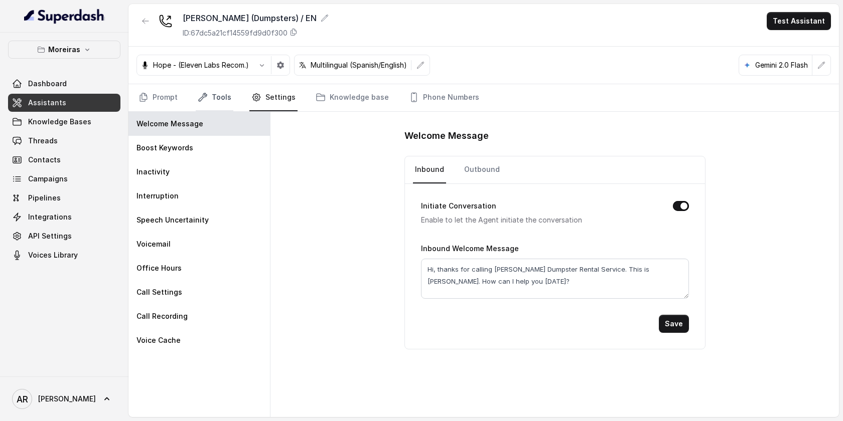
click at [203, 95] on icon "Tabs" at bounding box center [203, 97] width 10 height 10
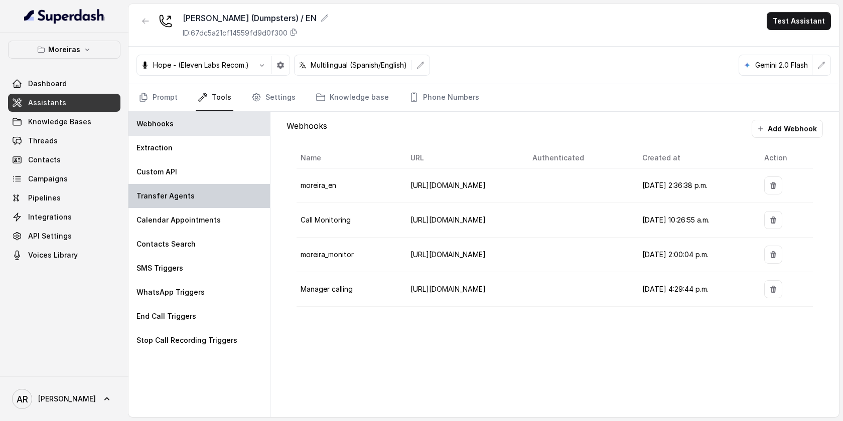
click at [197, 196] on div "Transfer Agents" at bounding box center [198, 196] width 141 height 24
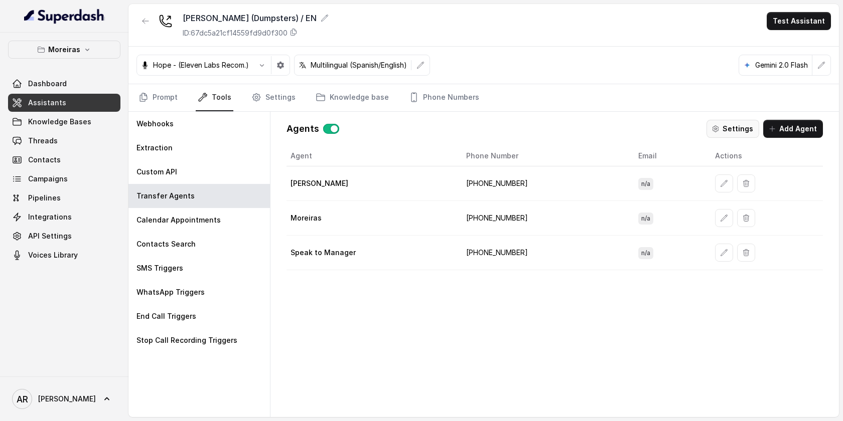
click at [731, 128] on button "Settings" at bounding box center [732, 129] width 53 height 18
